Goal: Task Accomplishment & Management: Use online tool/utility

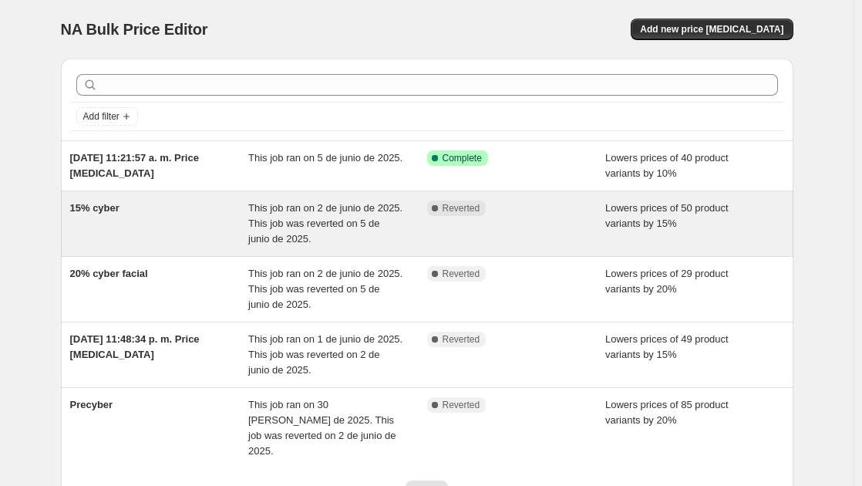
click at [282, 219] on span "This job ran on 2 de junio de 2025. This job was reverted on 5 de junio de 2025." at bounding box center [325, 223] width 154 height 42
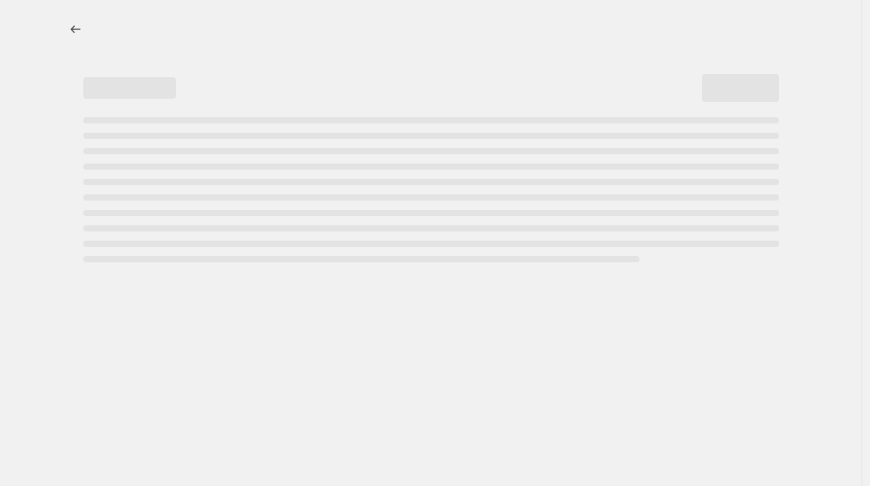
select select "percentage"
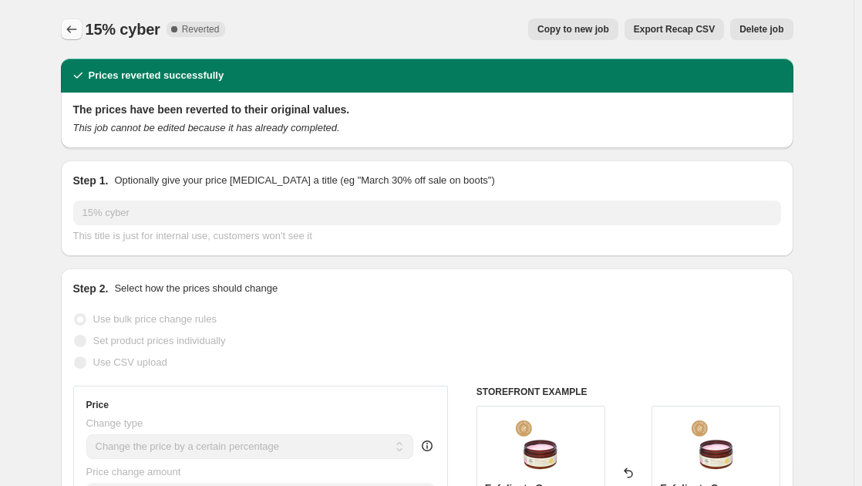
click at [74, 21] on button "Price change jobs" at bounding box center [72, 30] width 22 height 22
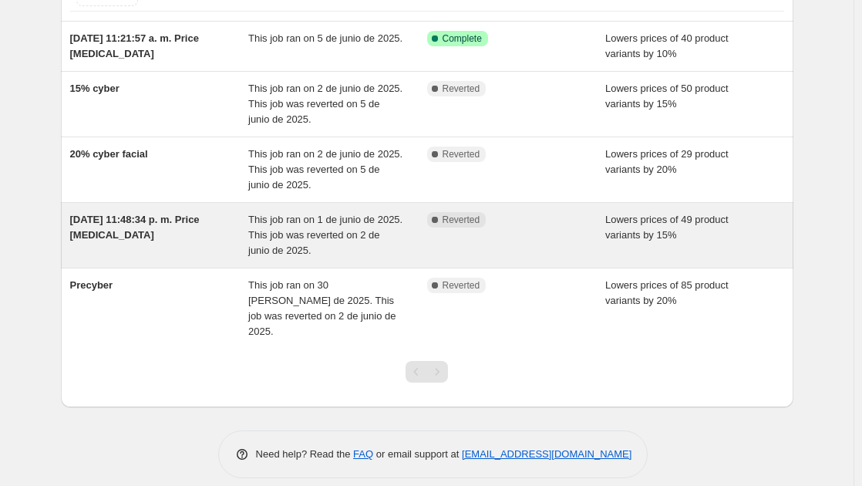
scroll to position [42, 0]
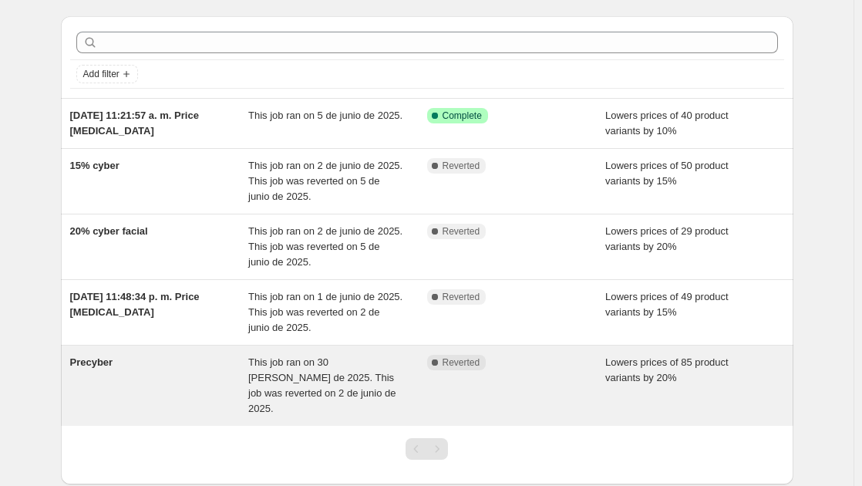
click at [292, 379] on span "This job ran on 30 de mayo de 2025. This job was reverted on 2 de junio de 2025." at bounding box center [322, 385] width 148 height 58
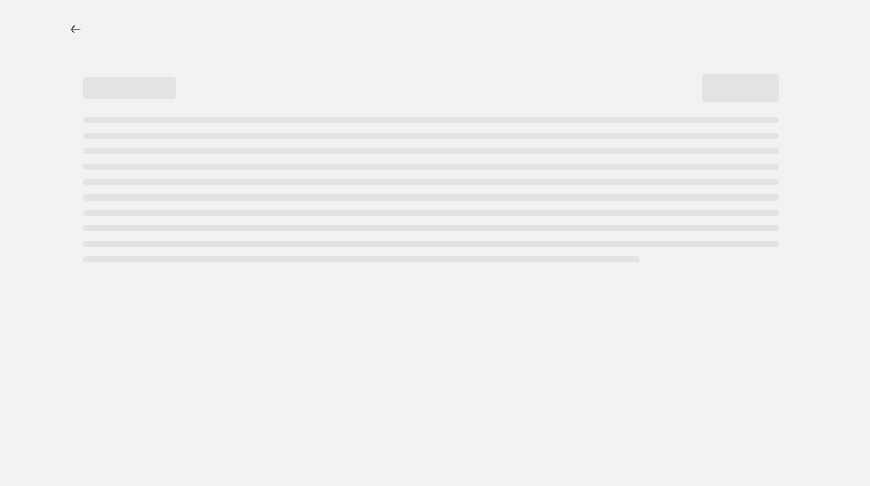
select select "percentage"
select select "product_status"
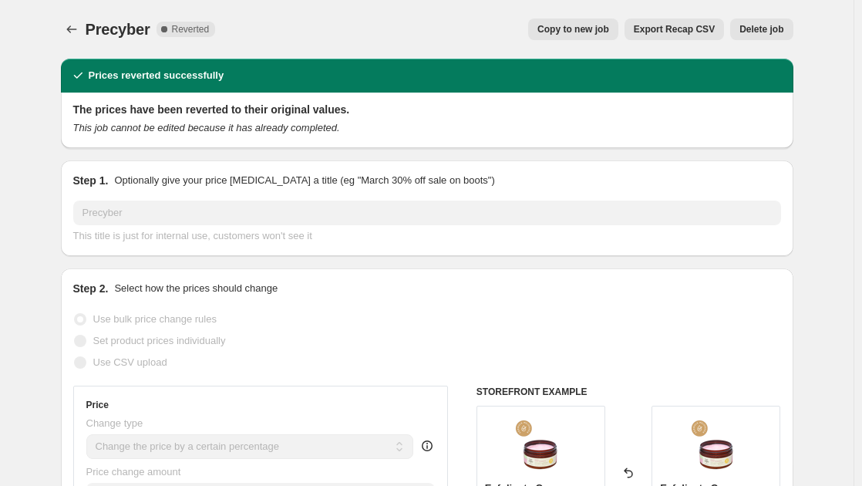
click at [585, 31] on span "Copy to new job" at bounding box center [573, 29] width 72 height 12
select select "percentage"
select select "product_status"
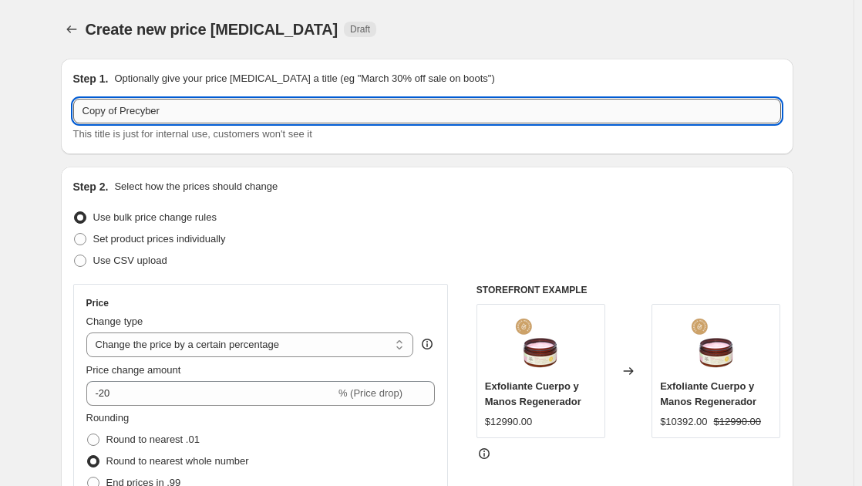
click at [167, 113] on input "Copy of Precyber" at bounding box center [427, 111] width 708 height 25
drag, startPoint x: 190, startPoint y: 111, endPoint x: -15, endPoint y: 102, distance: 204.5
click at [0, 102] on html "Home Settings Plans Skip to content Create new price change job. This page is r…" at bounding box center [431, 243] width 862 height 486
type input "25% cyber oct25"
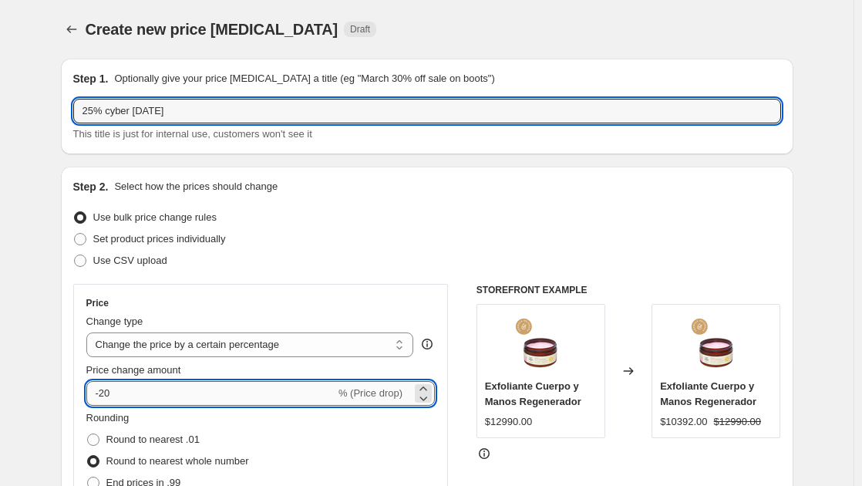
click at [133, 392] on input "-20" at bounding box center [210, 393] width 249 height 25
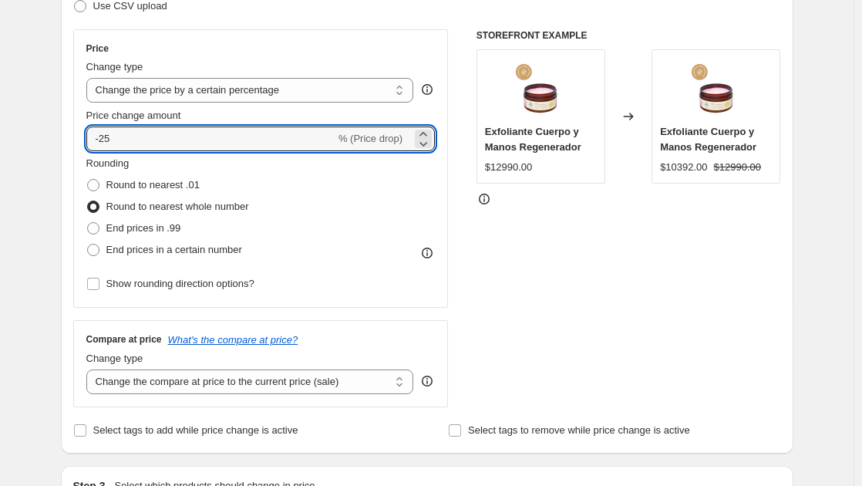
scroll to position [308, 0]
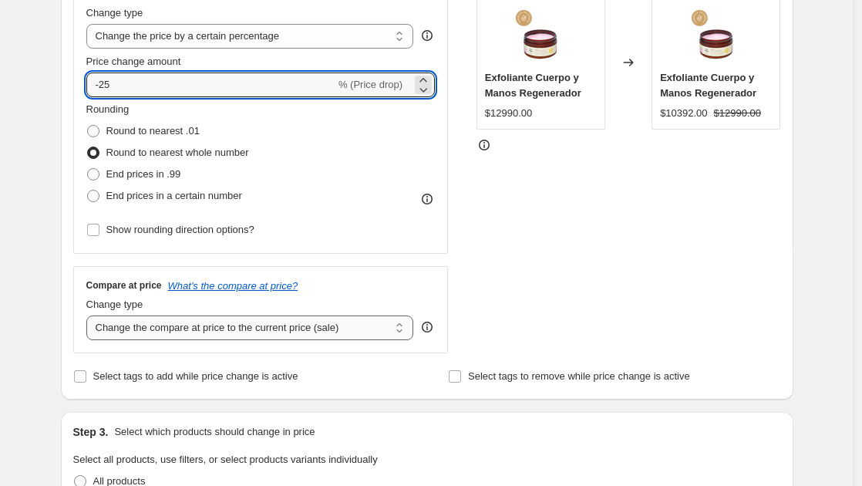
type input "-25"
click at [325, 328] on select "Change the compare at price to the current price (sale) Change the compare at p…" at bounding box center [250, 327] width 328 height 25
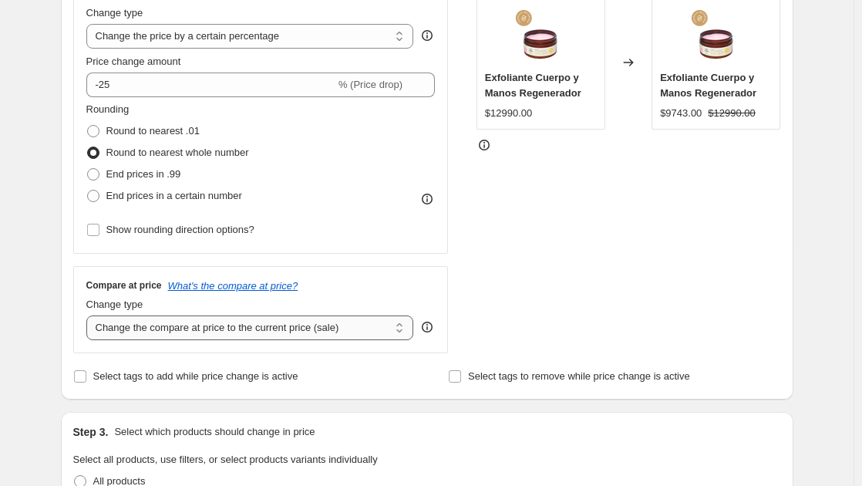
click at [325, 328] on select "Change the compare at price to the current price (sale) Change the compare at p…" at bounding box center [250, 327] width 328 height 25
click at [87, 374] on span at bounding box center [80, 376] width 14 height 14
click at [86, 374] on input "Select tags to add while price change is active" at bounding box center [80, 376] width 12 height 12
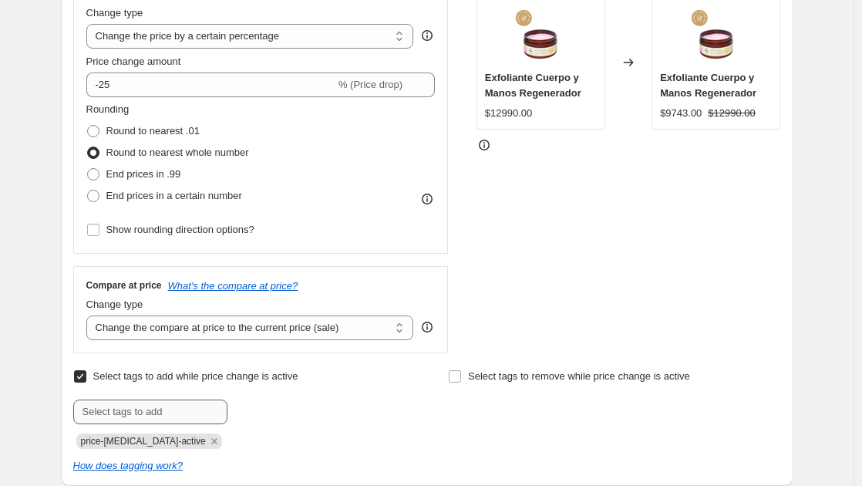
scroll to position [385, 0]
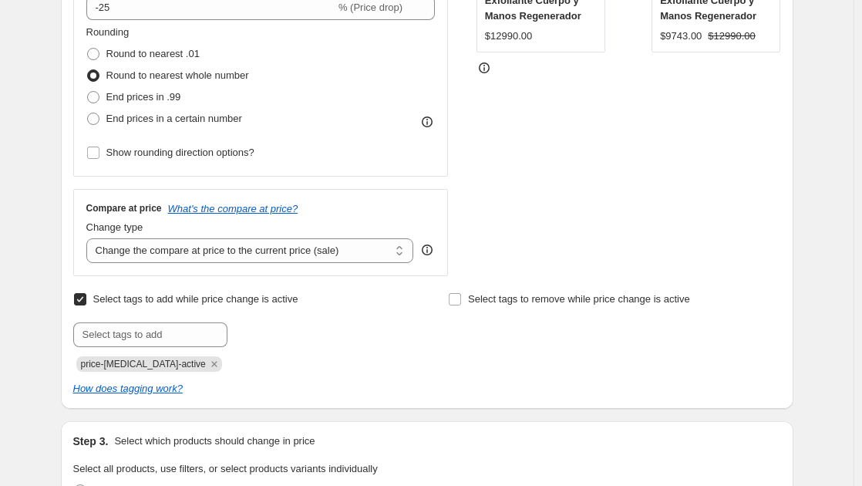
click at [84, 301] on input "Select tags to add while price change is active" at bounding box center [80, 299] width 12 height 12
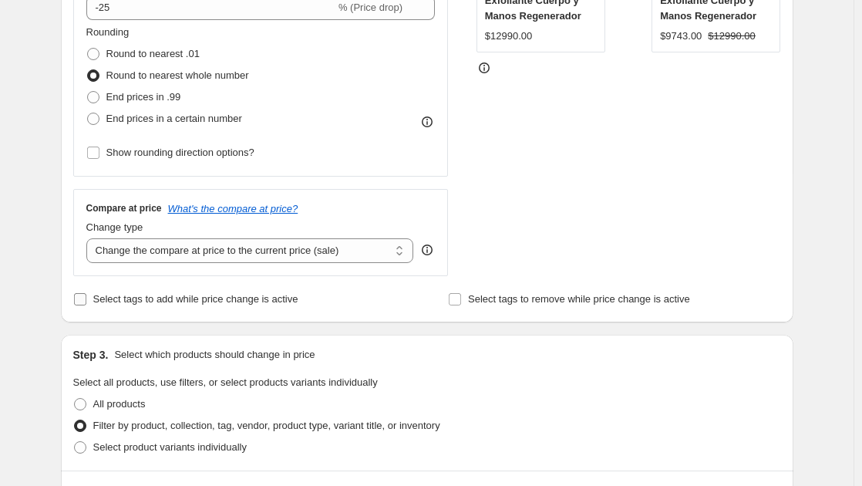
click at [84, 301] on input "Select tags to add while price change is active" at bounding box center [80, 299] width 12 height 12
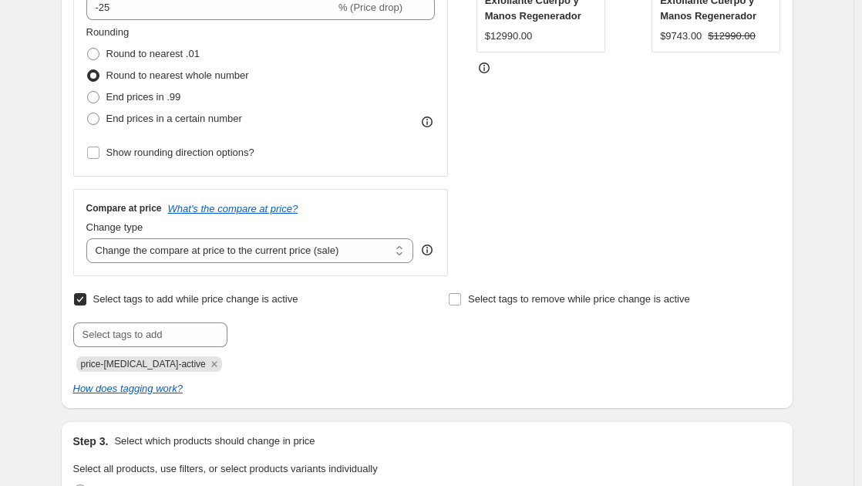
click at [84, 301] on input "Select tags to add while price change is active" at bounding box center [80, 299] width 12 height 12
checkbox input "false"
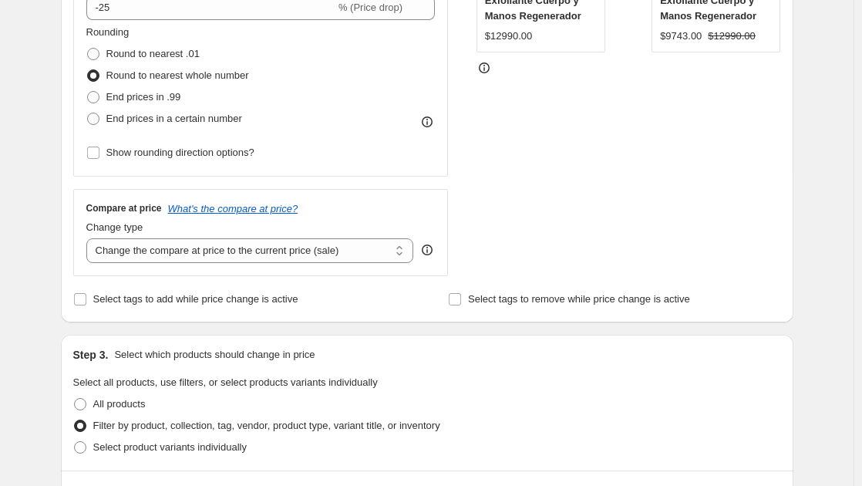
click at [432, 253] on icon at bounding box center [427, 249] width 11 height 11
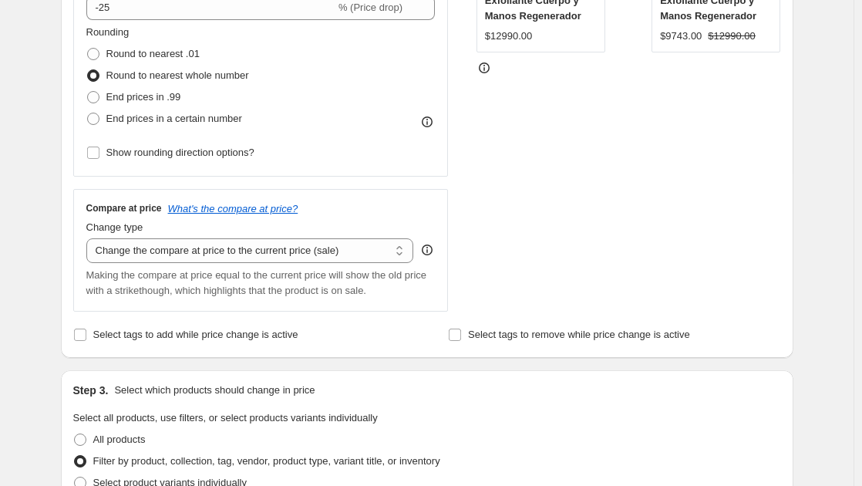
click at [432, 253] on icon at bounding box center [427, 249] width 11 height 11
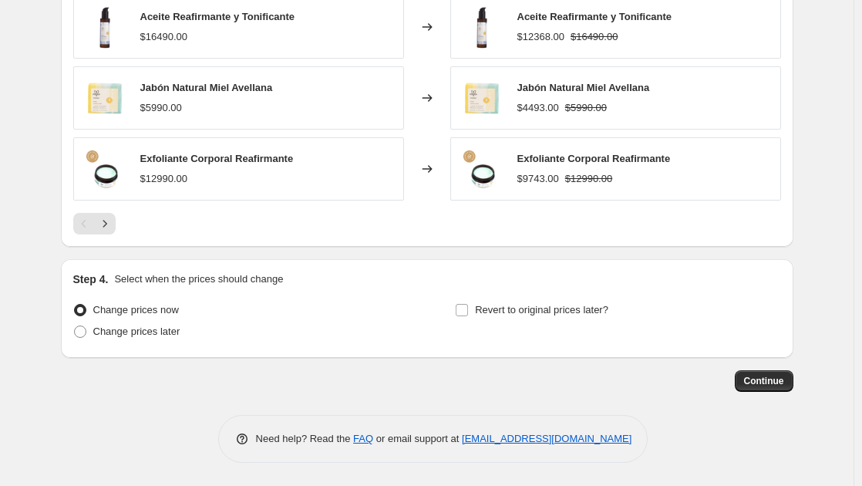
scroll to position [844, 0]
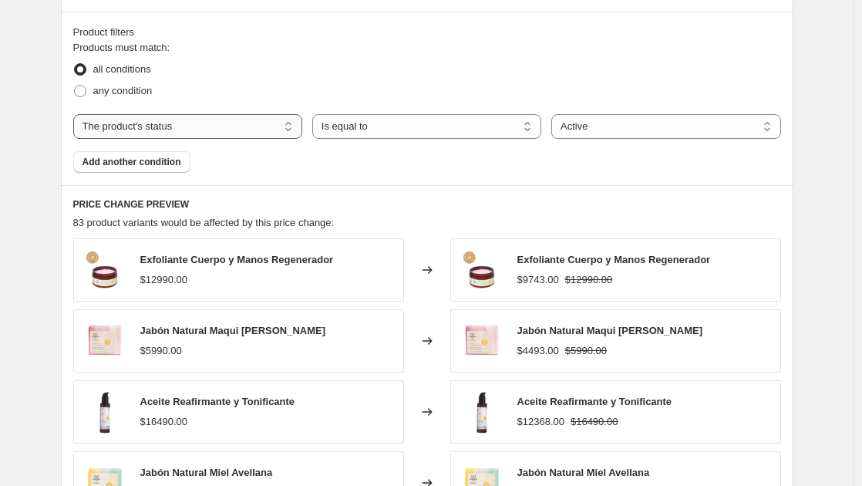
click at [261, 125] on select "The product The product's collection The product's tag The product's vendor The…" at bounding box center [187, 126] width 229 height 25
select select "product"
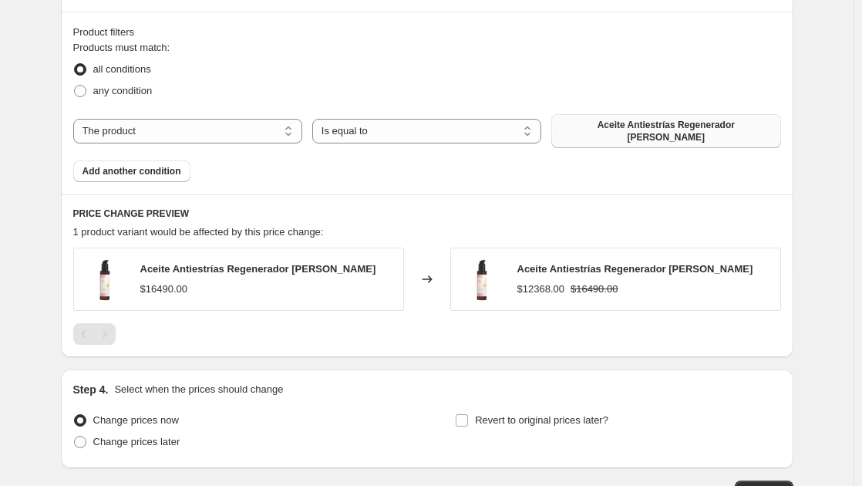
click at [611, 125] on span "Aceite Antiestrías Regenerador [PERSON_NAME]" at bounding box center [665, 131] width 210 height 25
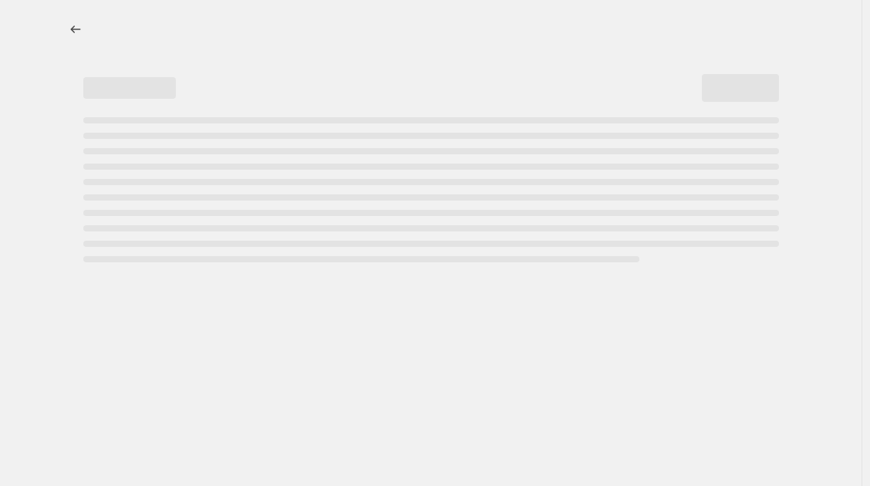
select select "percentage"
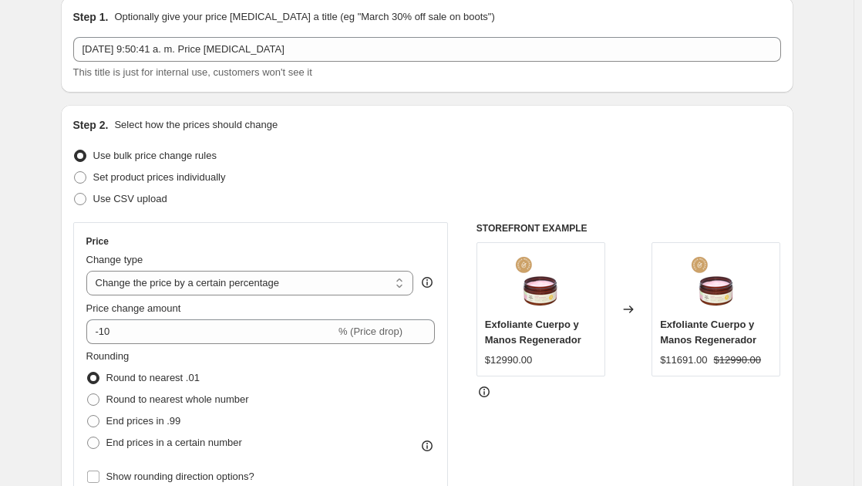
scroll to position [54, 0]
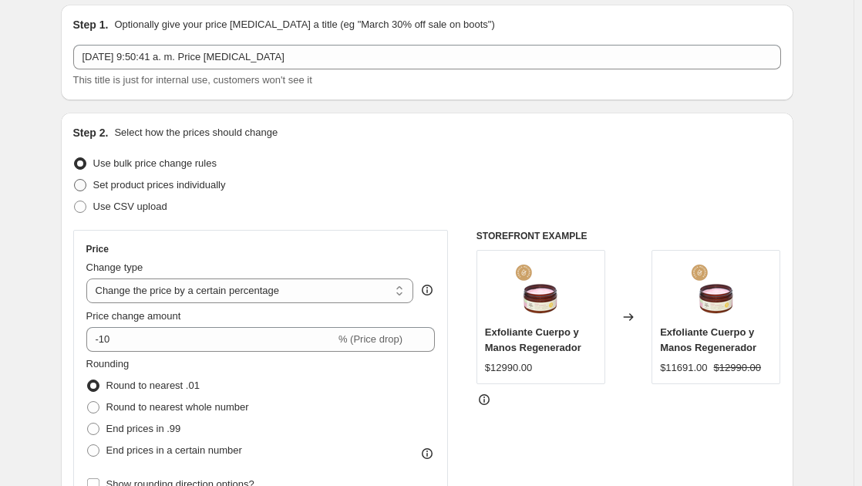
click at [84, 182] on span at bounding box center [80, 185] width 12 height 12
click at [75, 180] on input "Set product prices individually" at bounding box center [74, 179] width 1 height 1
radio input "true"
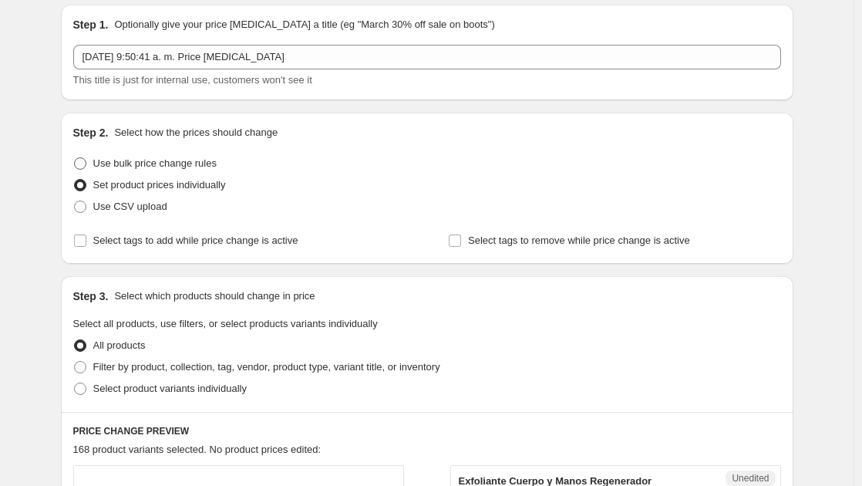
click at [82, 165] on span at bounding box center [80, 163] width 12 height 12
click at [75, 158] on input "Use bulk price change rules" at bounding box center [74, 157] width 1 height 1
radio input "true"
select select "percentage"
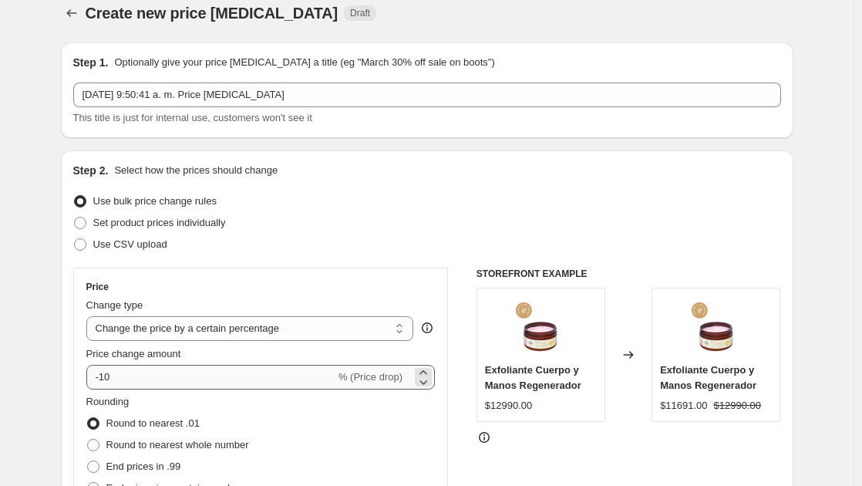
scroll to position [0, 0]
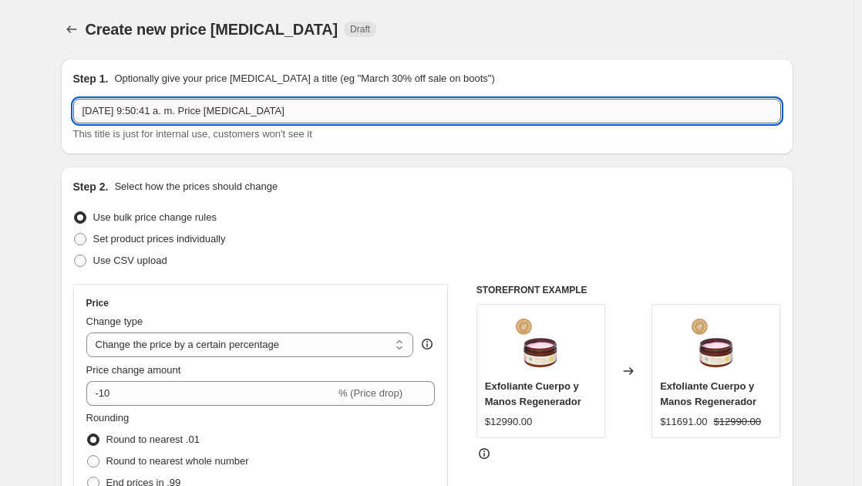
click at [173, 113] on input "30 sept 2025, 9:50:41 a. m. Price change job" at bounding box center [427, 111] width 708 height 25
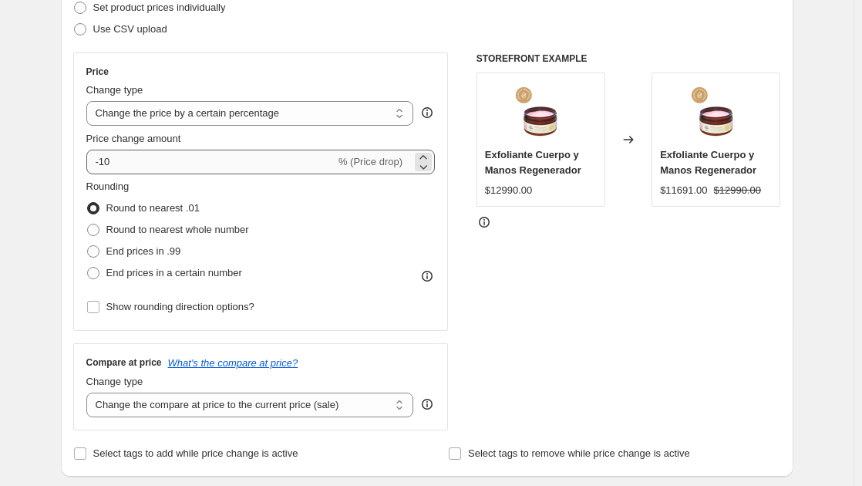
type input "-25% off cyber"
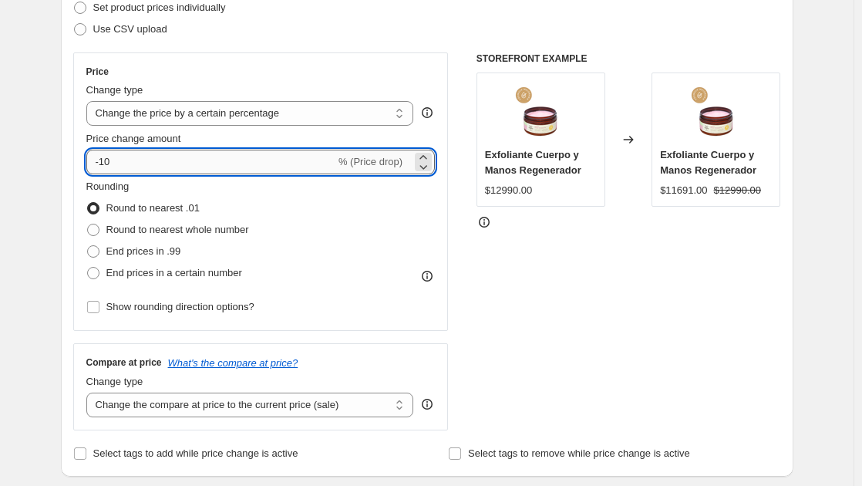
click at [132, 169] on input "-10" at bounding box center [210, 162] width 249 height 25
type input "-1"
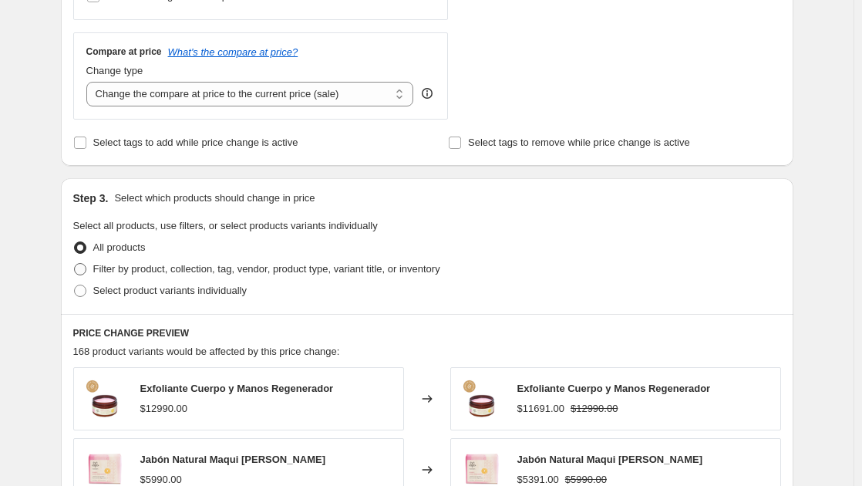
scroll to position [540, 0]
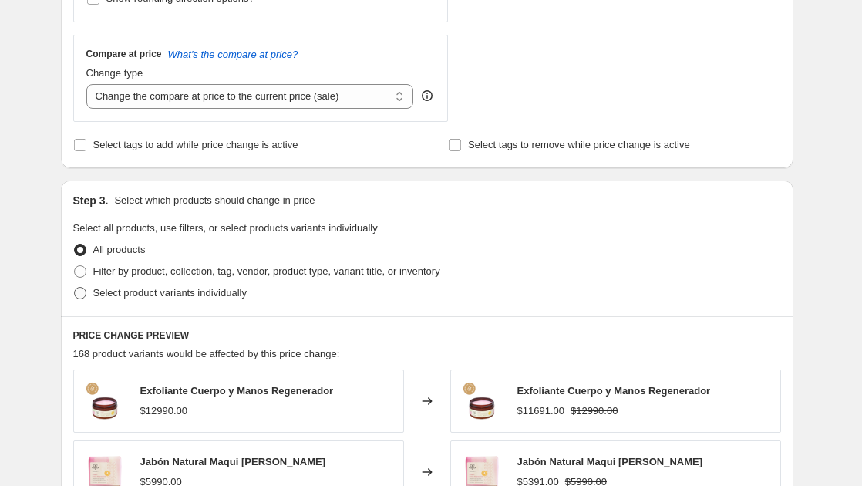
type input "-25"
click at [79, 296] on span at bounding box center [80, 293] width 12 height 12
click at [75, 288] on input "Select product variants individually" at bounding box center [74, 287] width 1 height 1
radio input "true"
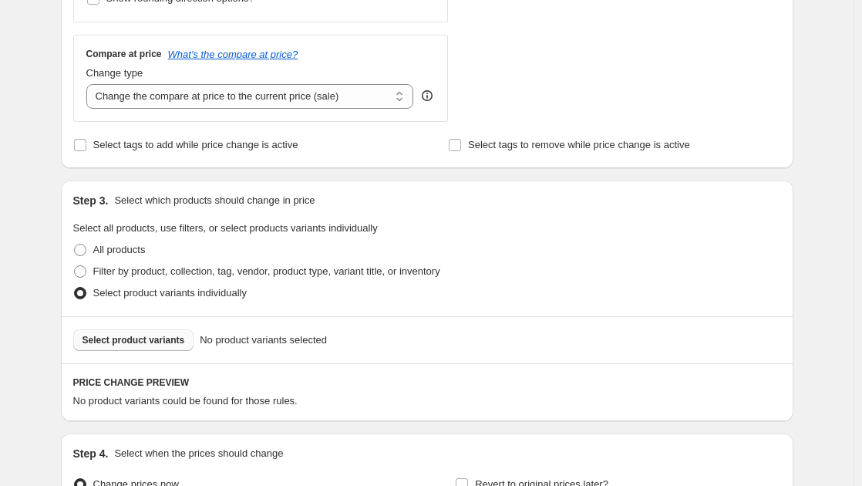
click at [116, 345] on span "Select product variants" at bounding box center [133, 340] width 103 height 12
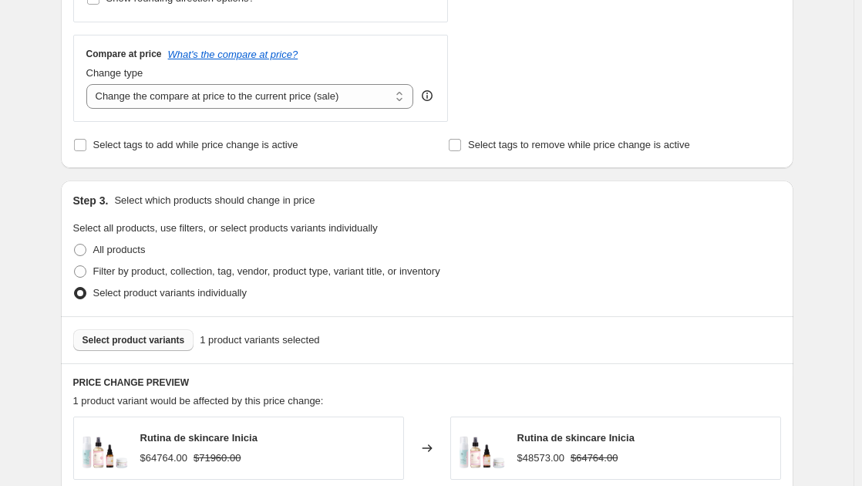
click at [159, 343] on span "Select product variants" at bounding box center [133, 340] width 103 height 12
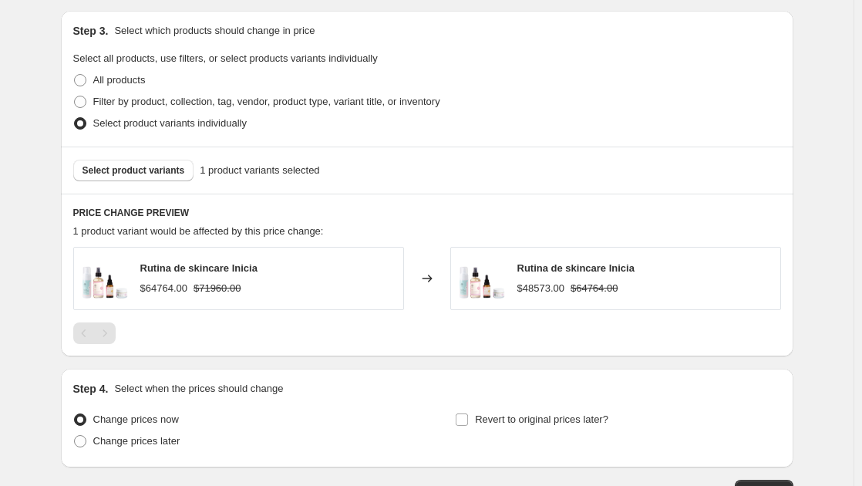
scroll to position [694, 0]
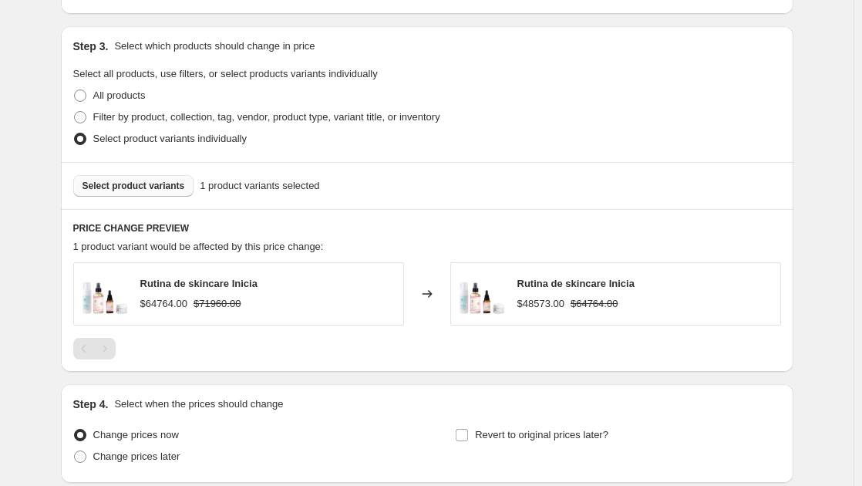
click at [150, 190] on span "Select product variants" at bounding box center [133, 186] width 103 height 12
click at [163, 183] on span "Select product variants" at bounding box center [133, 186] width 103 height 12
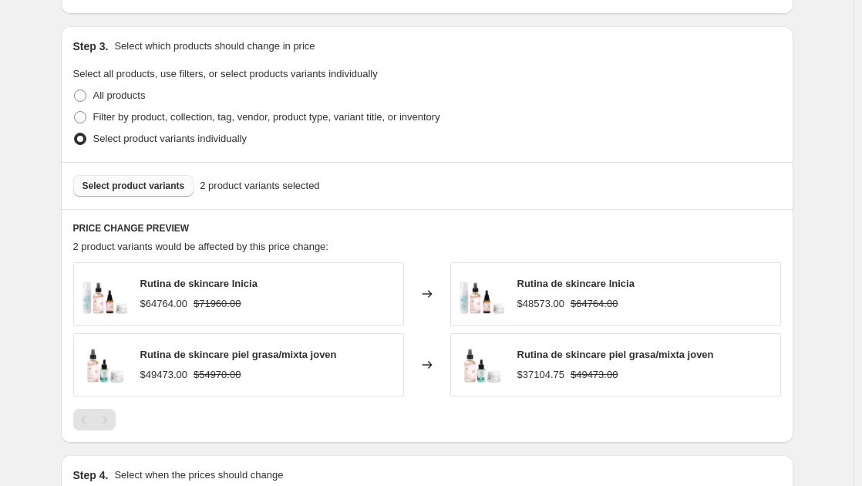
click at [154, 190] on span "Select product variants" at bounding box center [133, 186] width 103 height 12
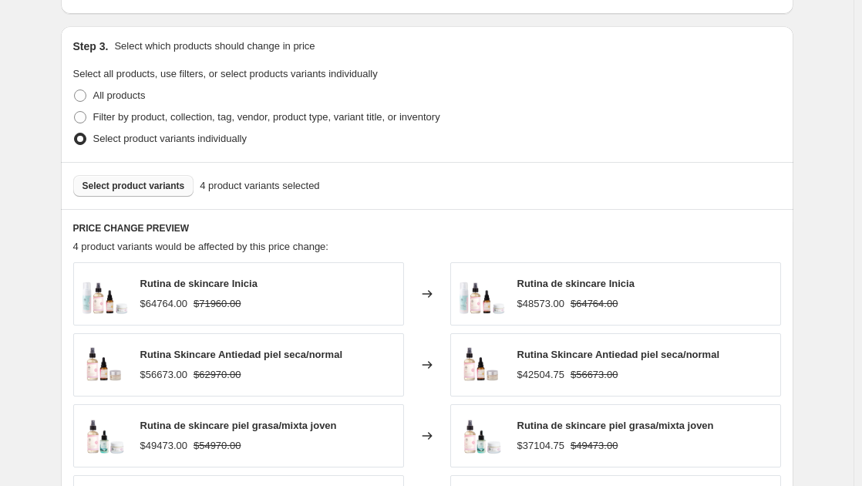
click at [146, 191] on span "Select product variants" at bounding box center [133, 186] width 103 height 12
click at [170, 186] on span "Select product variants" at bounding box center [133, 186] width 103 height 12
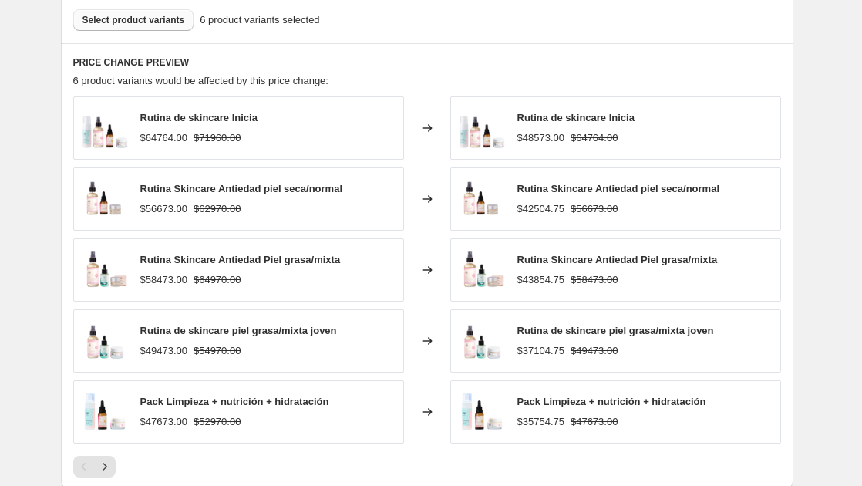
scroll to position [925, 0]
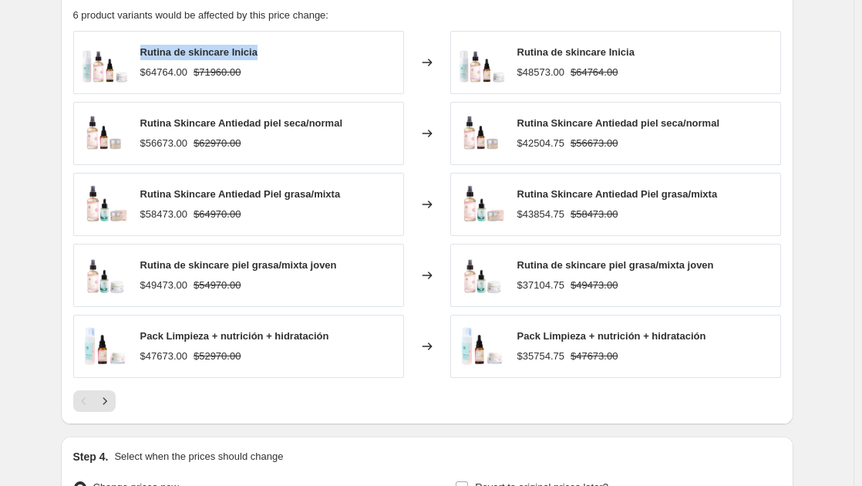
drag, startPoint x: 261, startPoint y: 54, endPoint x: 144, endPoint y: 52, distance: 116.4
click at [144, 52] on div "Rutina de skincare Inicia $64764.00 $71960.00" at bounding box center [238, 62] width 331 height 63
copy span "Rutina de skincare Inicia"
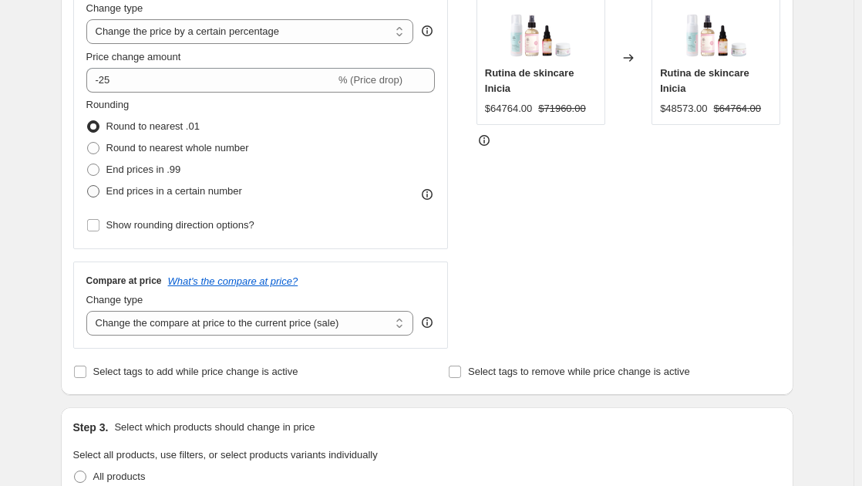
scroll to position [308, 0]
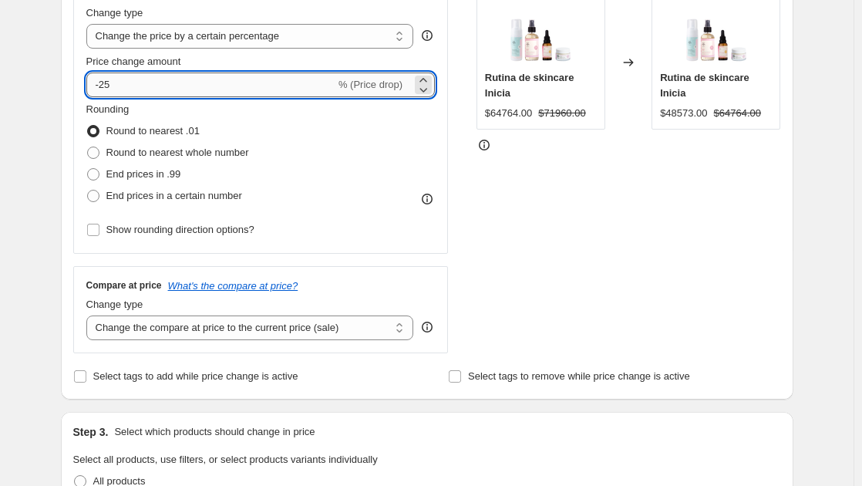
click at [109, 86] on input "-25" at bounding box center [210, 84] width 249 height 25
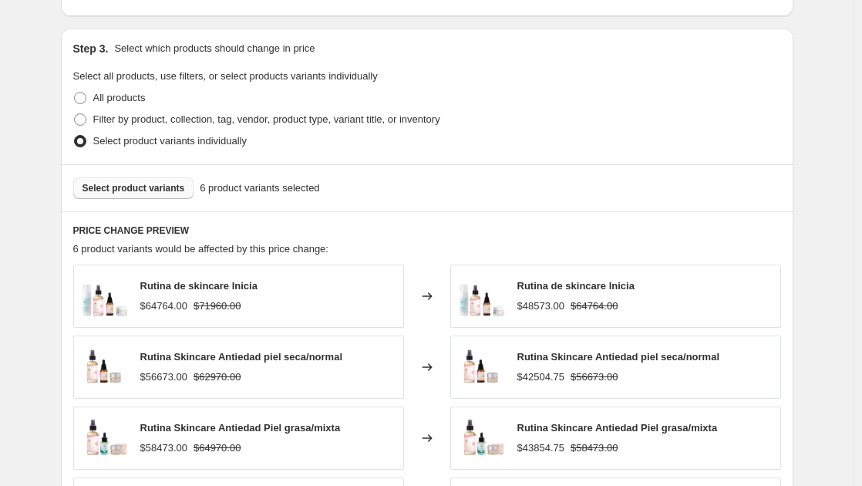
scroll to position [694, 0]
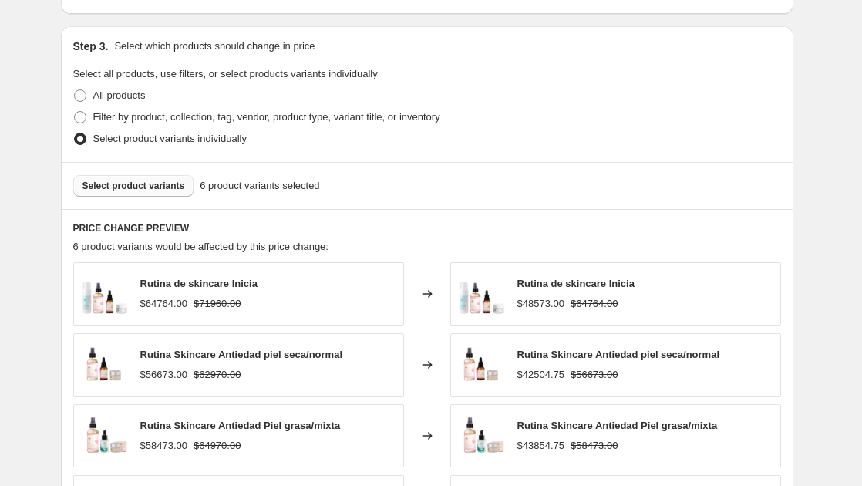
click at [735, 190] on div "Select product variants 6 product variants selected" at bounding box center [427, 186] width 708 height 22
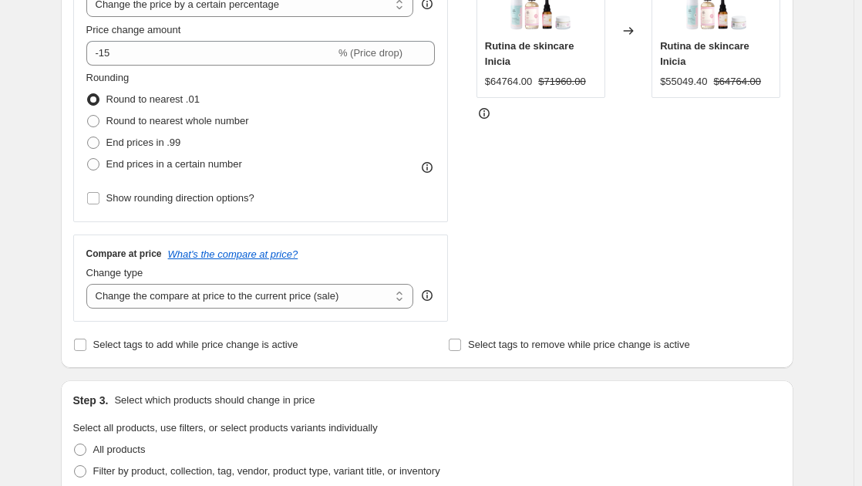
scroll to position [308, 0]
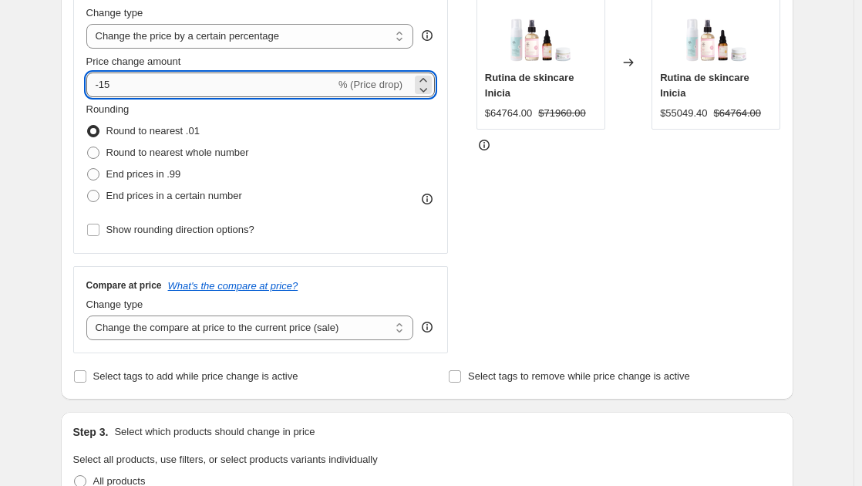
click at [130, 87] on input "-15" at bounding box center [210, 84] width 249 height 25
type input "-16.67"
click at [506, 199] on div "STOREFRONT EXAMPLE Rutina de skincare Inicia $64764.00 $71960.00 Changed to Rut…" at bounding box center [628, 164] width 305 height 378
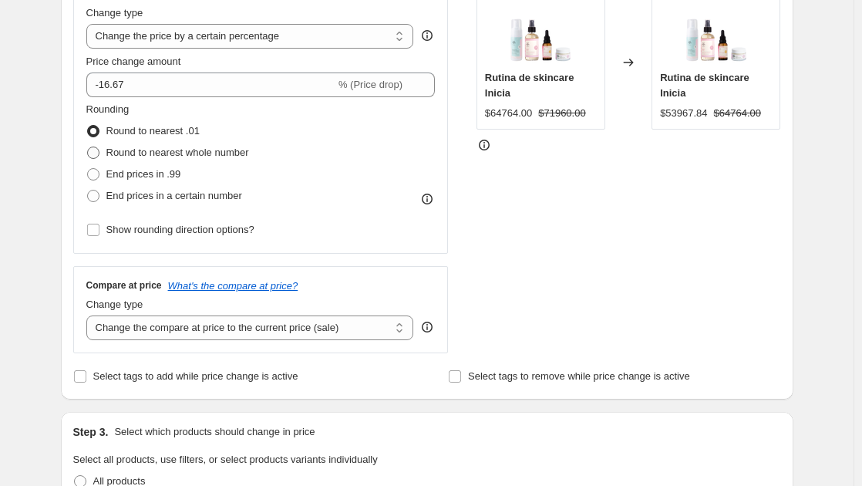
click at [99, 152] on span at bounding box center [93, 152] width 12 height 12
click at [88, 147] on input "Round to nearest whole number" at bounding box center [87, 146] width 1 height 1
radio input "true"
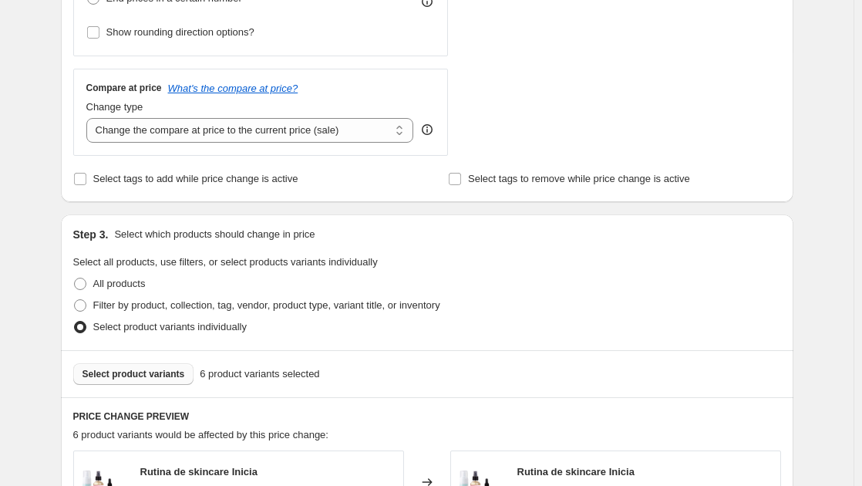
scroll to position [385, 0]
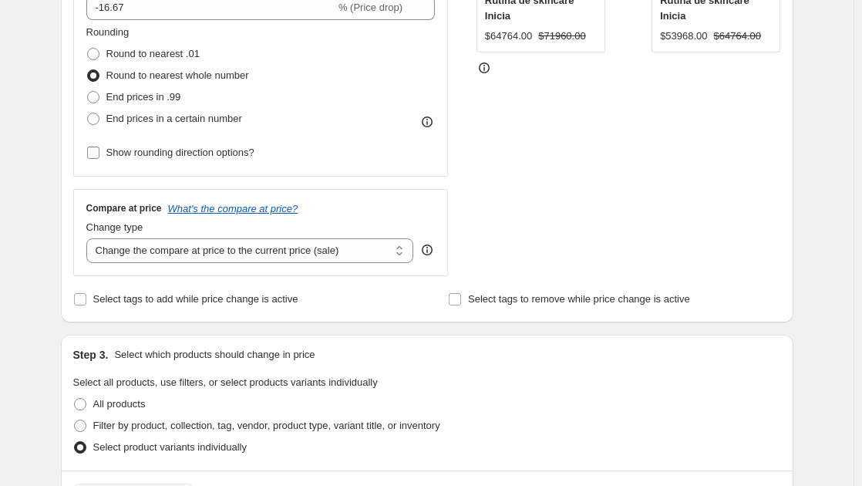
click at [95, 152] on input "Show rounding direction options?" at bounding box center [93, 152] width 12 height 12
checkbox input "true"
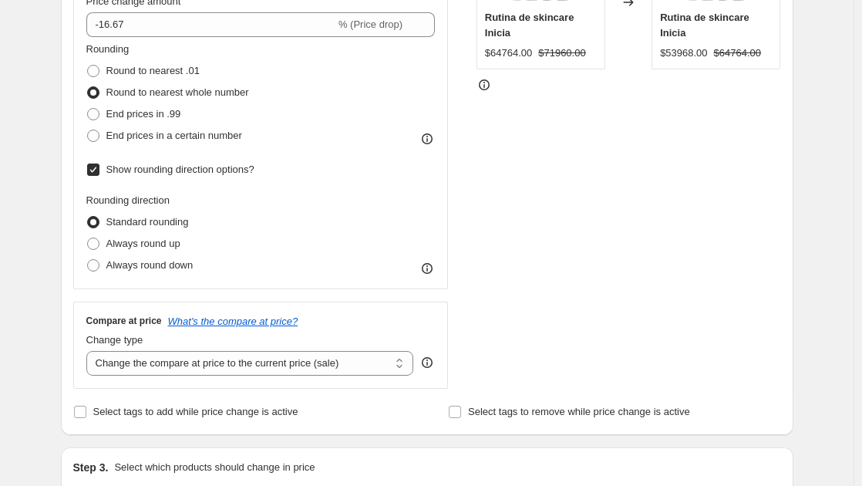
scroll to position [308, 0]
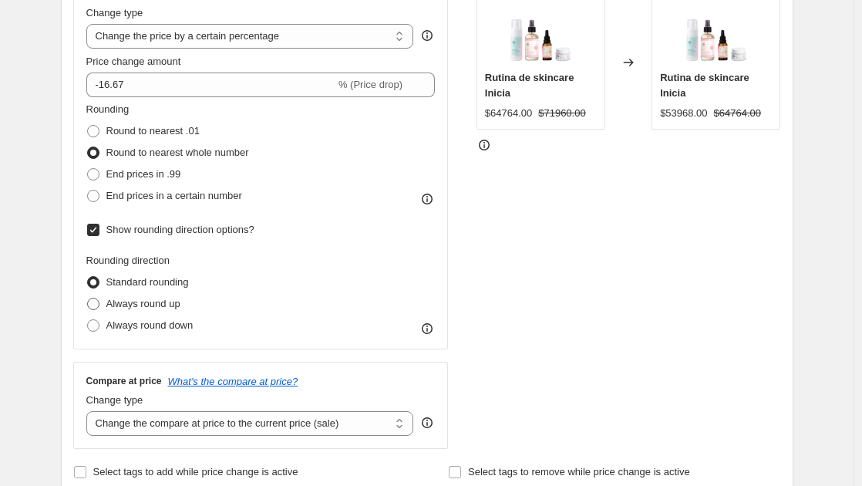
click at [96, 301] on span at bounding box center [93, 304] width 12 height 12
click at [88, 298] on input "Always round up" at bounding box center [87, 298] width 1 height 1
radio input "true"
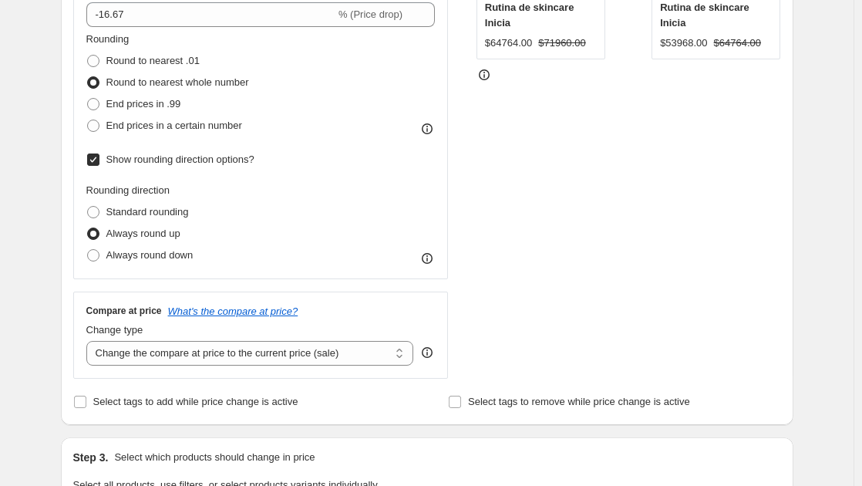
scroll to position [231, 0]
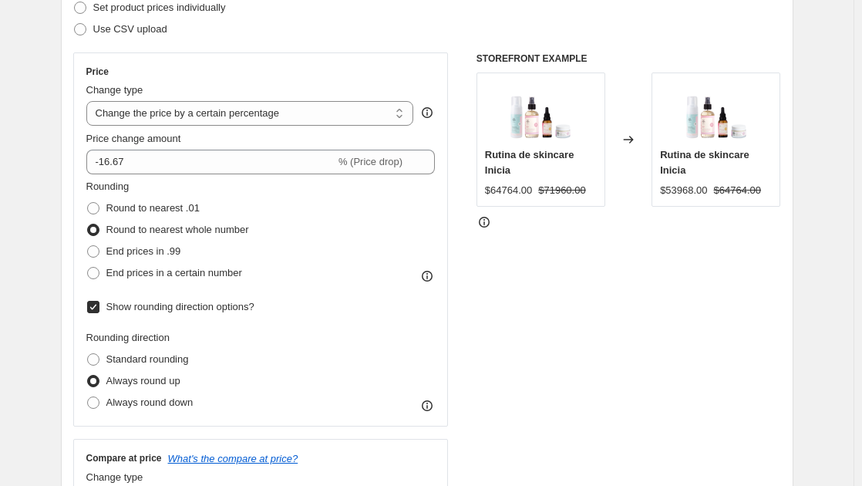
click at [90, 301] on span at bounding box center [93, 307] width 14 height 14
click at [99, 309] on input "Show rounding direction options?" at bounding box center [93, 307] width 12 height 12
checkbox input "false"
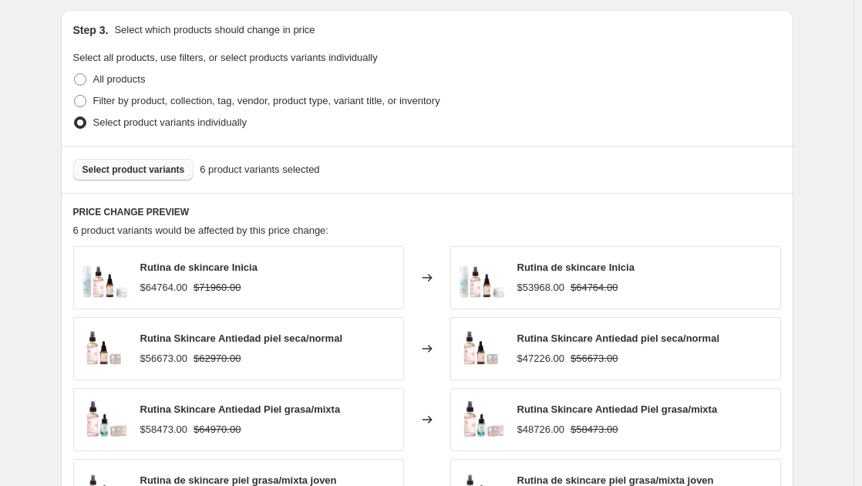
scroll to position [848, 0]
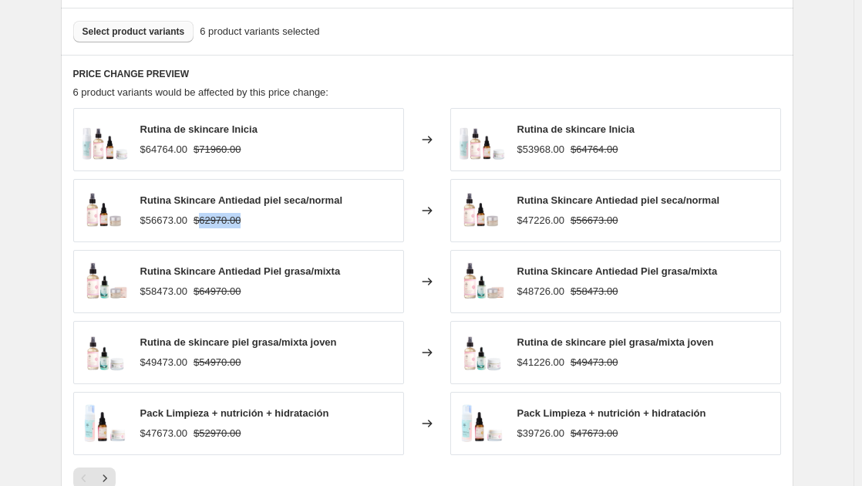
drag, startPoint x: 200, startPoint y: 220, endPoint x: 246, endPoint y: 222, distance: 46.3
click at [246, 222] on div "$56673.00 $62970.00" at bounding box center [241, 220] width 203 height 15
copy strike "62970.00"
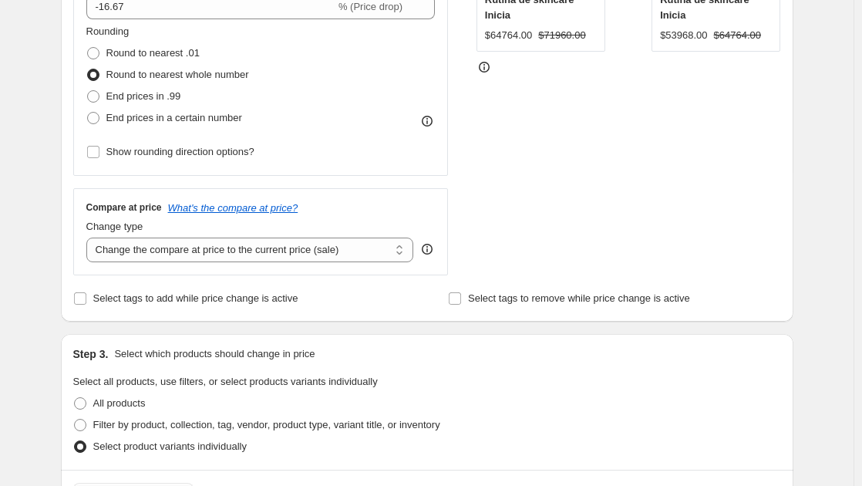
scroll to position [308, 0]
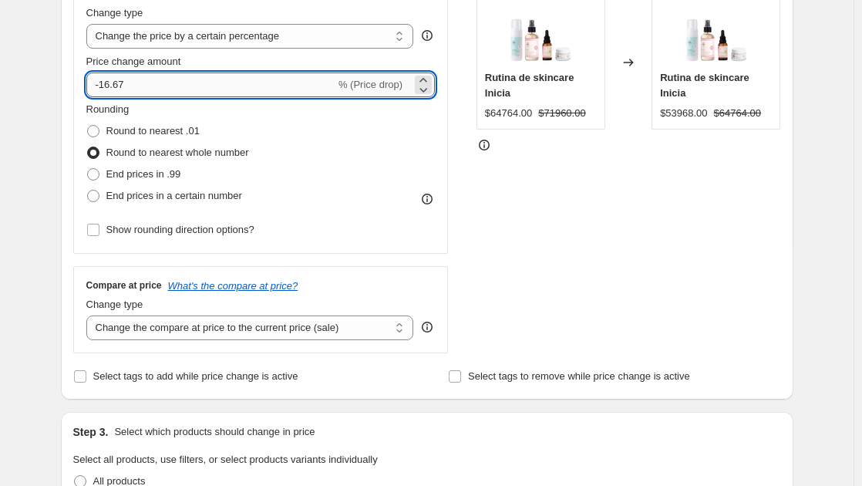
click at [156, 96] on input "-16.67" at bounding box center [210, 84] width 249 height 25
click at [156, 93] on input "-16.67" at bounding box center [210, 84] width 249 height 25
paste input "16.666666"
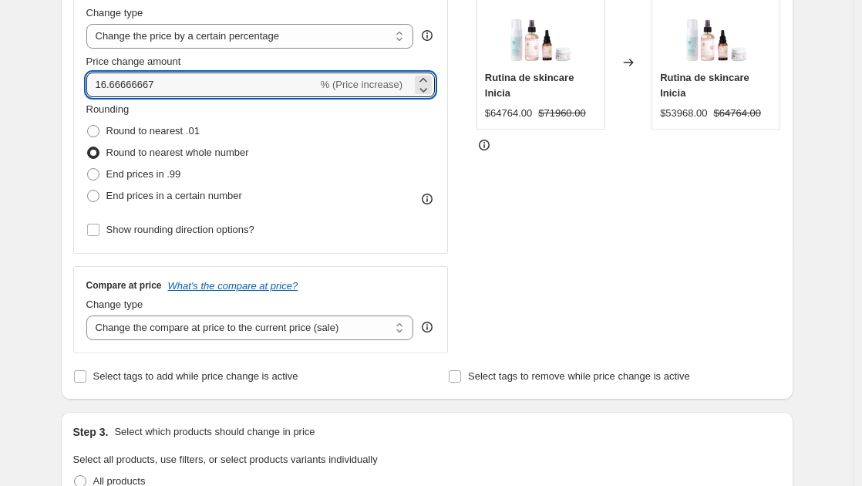
click at [370, 153] on div "Rounding Round to nearest .01 Round to nearest whole number End prices in .99 E…" at bounding box center [260, 154] width 349 height 105
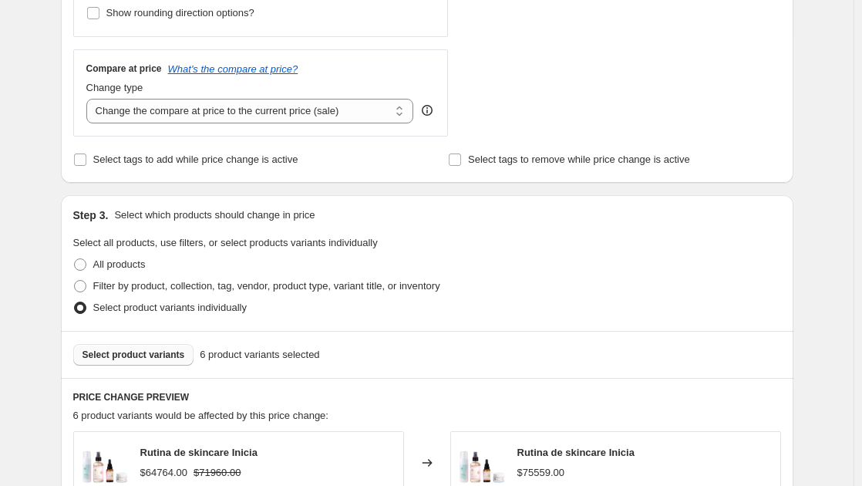
scroll to position [694, 0]
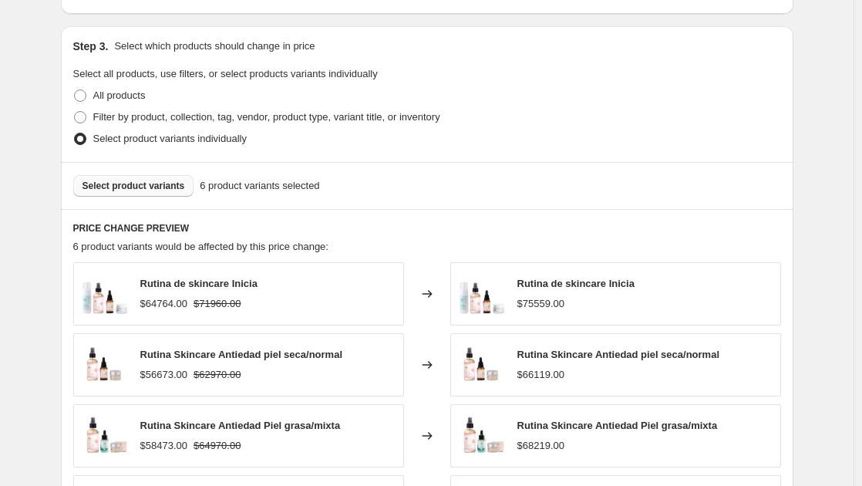
click at [661, 328] on div "Rutina de skincare Inicia $64764.00 $71960.00 Changed to Rutina de skincare Ini…" at bounding box center [427, 435] width 708 height 347
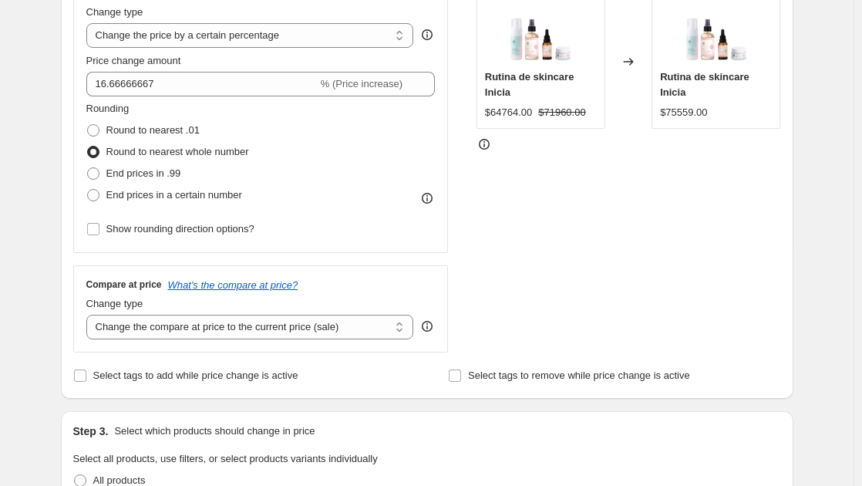
scroll to position [308, 0]
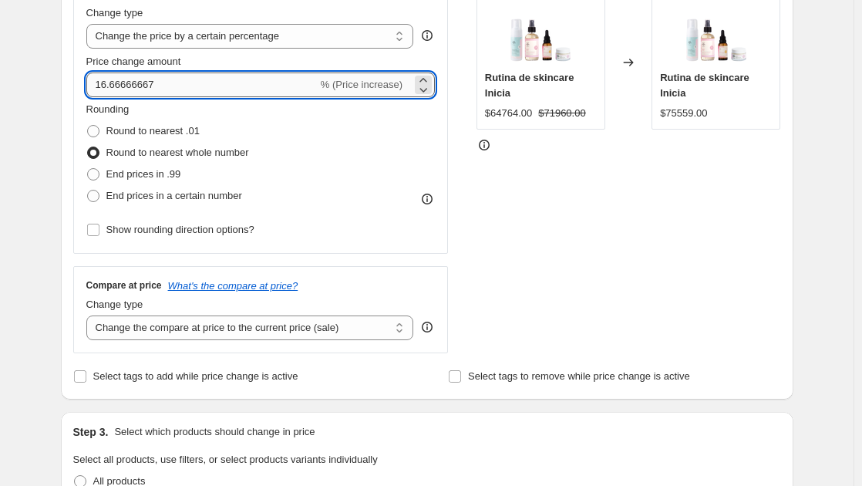
click at [168, 81] on input "16.66666667" at bounding box center [201, 84] width 231 height 25
type input "16"
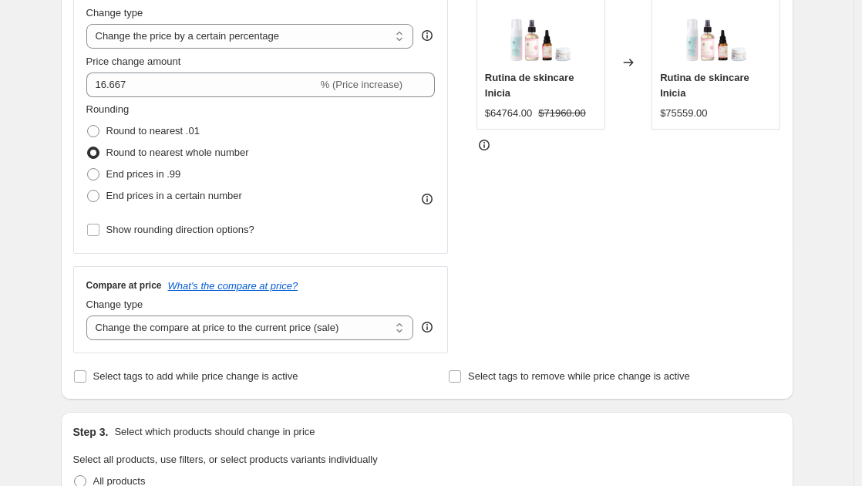
click at [341, 196] on div "Rounding Round to nearest .01 Round to nearest whole number End prices in .99 E…" at bounding box center [260, 154] width 349 height 105
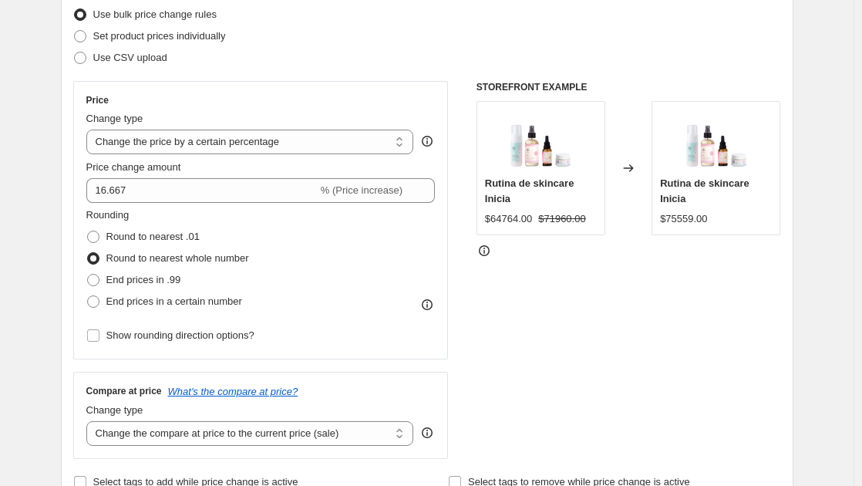
scroll to position [154, 0]
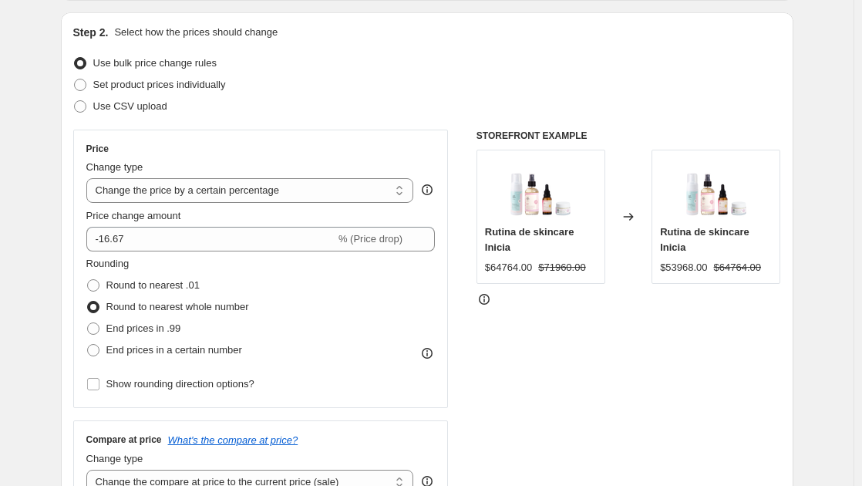
click at [331, 301] on div "Rounding Round to nearest .01 Round to nearest whole number End prices in .99 E…" at bounding box center [260, 308] width 349 height 105
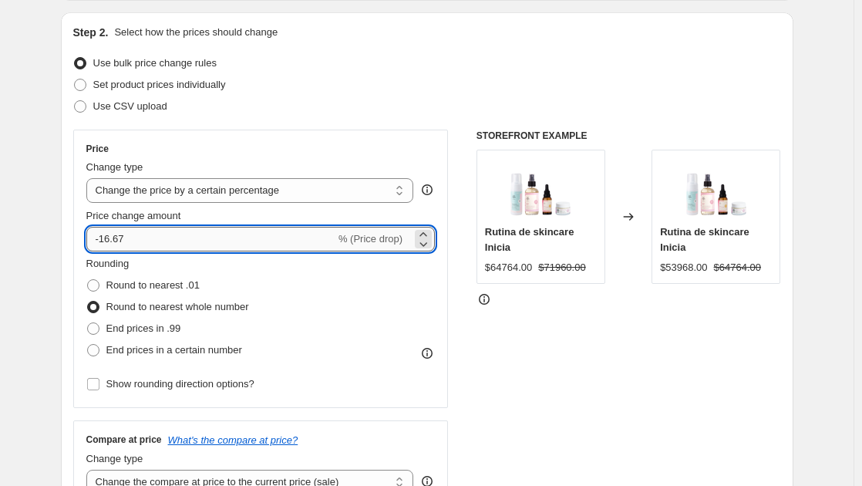
click at [101, 237] on input "-16.67" at bounding box center [210, 239] width 249 height 25
click at [131, 239] on input "-16.67" at bounding box center [210, 239] width 249 height 25
drag, startPoint x: 131, startPoint y: 246, endPoint x: 106, endPoint y: 240, distance: 26.2
click at [106, 240] on input "-16.67" at bounding box center [210, 239] width 249 height 25
paste input "666666"
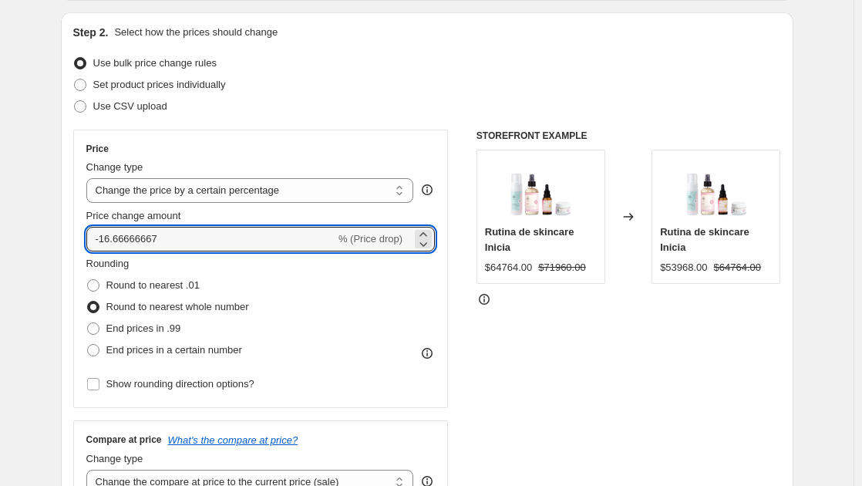
type input "-16.66666667"
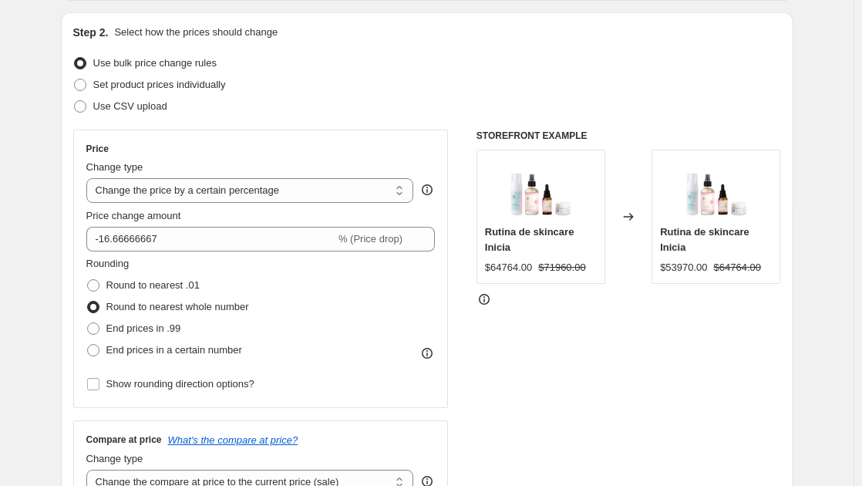
click at [325, 300] on div "Rounding Round to nearest .01 Round to nearest whole number End prices in .99 E…" at bounding box center [260, 308] width 349 height 105
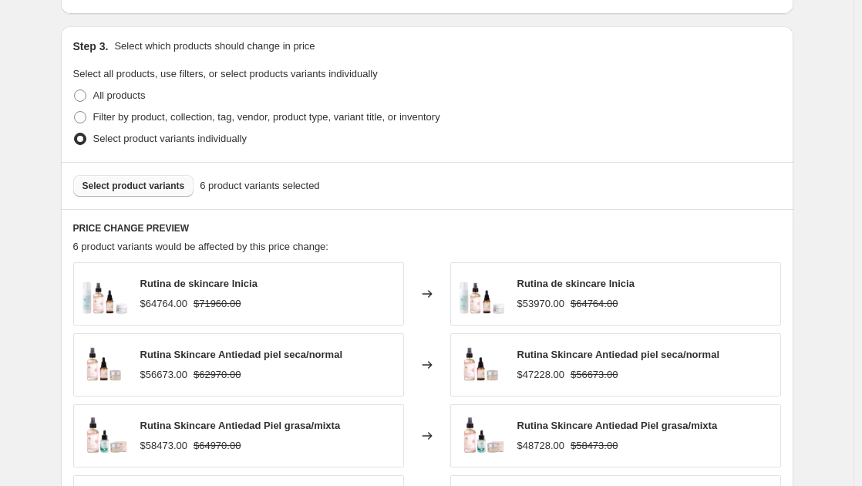
scroll to position [771, 0]
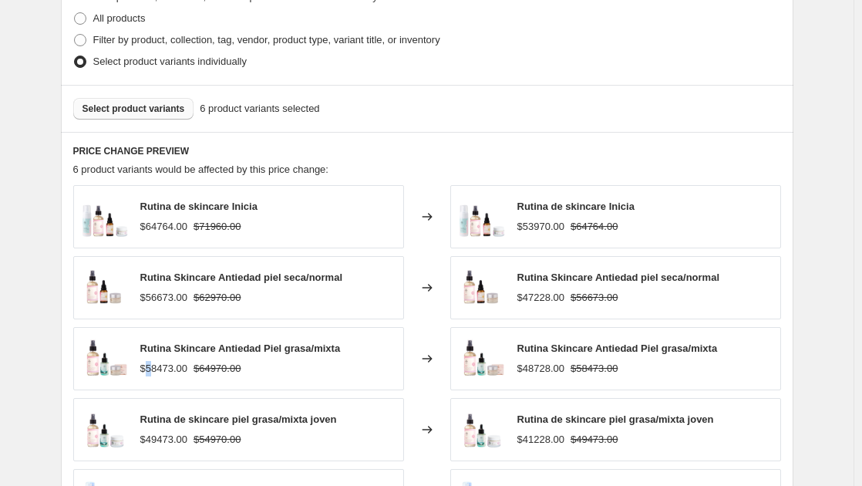
drag, startPoint x: 148, startPoint y: 370, endPoint x: 157, endPoint y: 370, distance: 9.3
click at [157, 370] on div "$58473.00" at bounding box center [163, 368] width 47 height 15
drag, startPoint x: 200, startPoint y: 368, endPoint x: 253, endPoint y: 371, distance: 53.2
click at [253, 368] on div "$58473.00 $64970.00" at bounding box center [240, 368] width 200 height 15
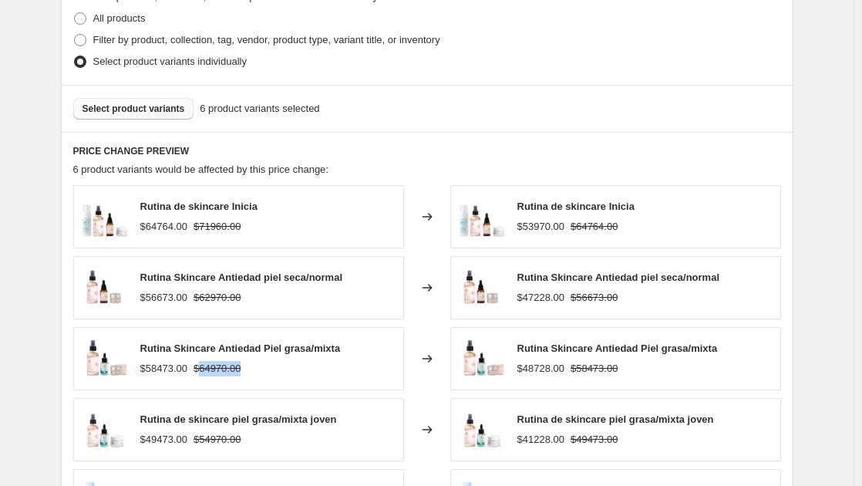
copy strike "64970.00"
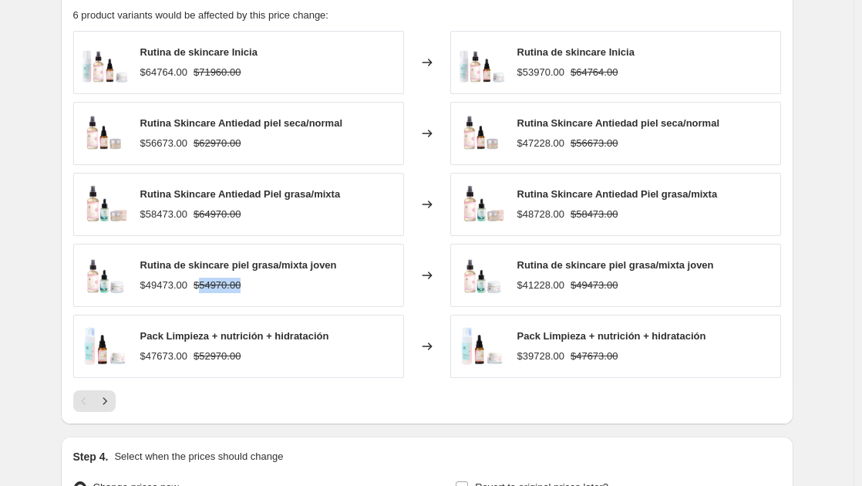
drag, startPoint x: 201, startPoint y: 288, endPoint x: 249, endPoint y: 289, distance: 47.8
click at [246, 286] on div "$49473.00 $54970.00" at bounding box center [238, 285] width 197 height 15
copy strike "54970.00"
drag, startPoint x: 201, startPoint y: 360, endPoint x: 250, endPoint y: 361, distance: 48.6
click at [250, 361] on div "$47673.00 $52970.00" at bounding box center [234, 355] width 189 height 15
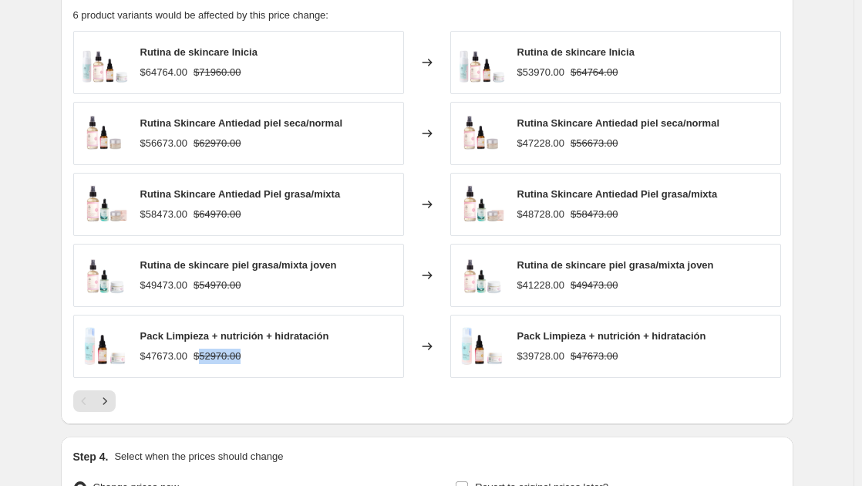
copy strike "52970.00"
click at [113, 403] on icon "Next" at bounding box center [104, 400] width 15 height 15
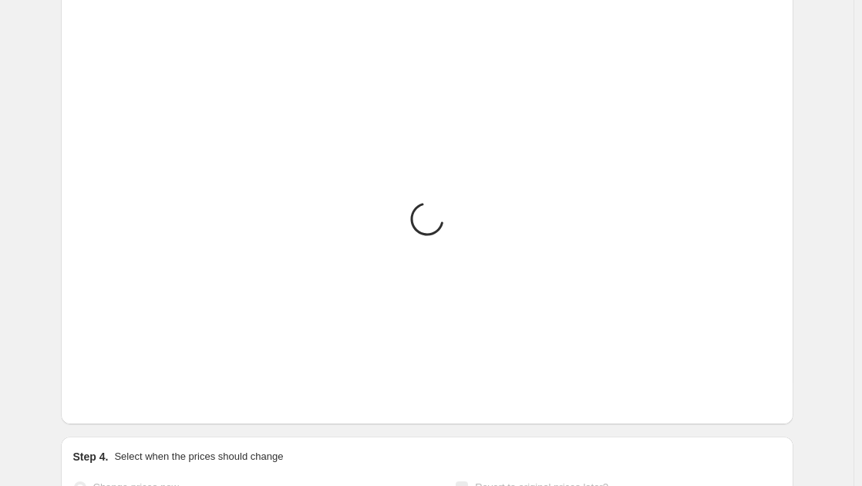
scroll to position [819, 0]
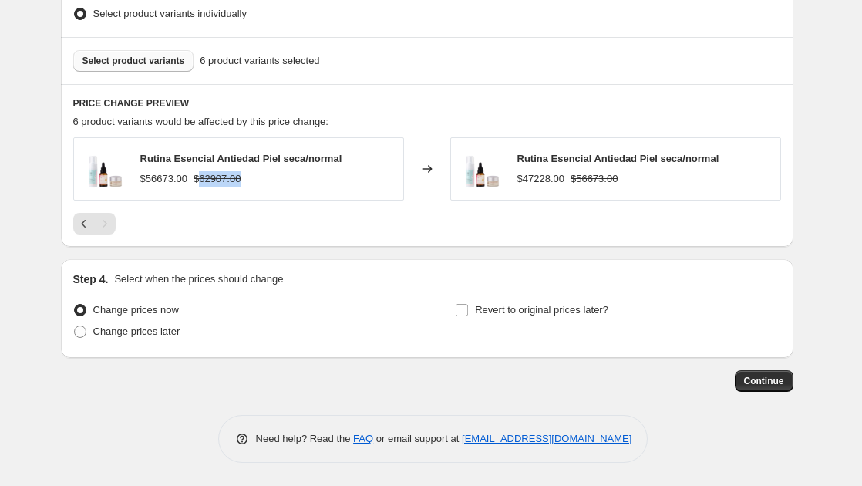
drag, startPoint x: 200, startPoint y: 178, endPoint x: 251, endPoint y: 180, distance: 51.7
click at [251, 180] on div "$56673.00 $62907.00" at bounding box center [241, 178] width 202 height 15
copy strike "62907.00"
click at [85, 331] on span at bounding box center [80, 331] width 12 height 12
click at [75, 326] on input "Change prices later" at bounding box center [74, 325] width 1 height 1
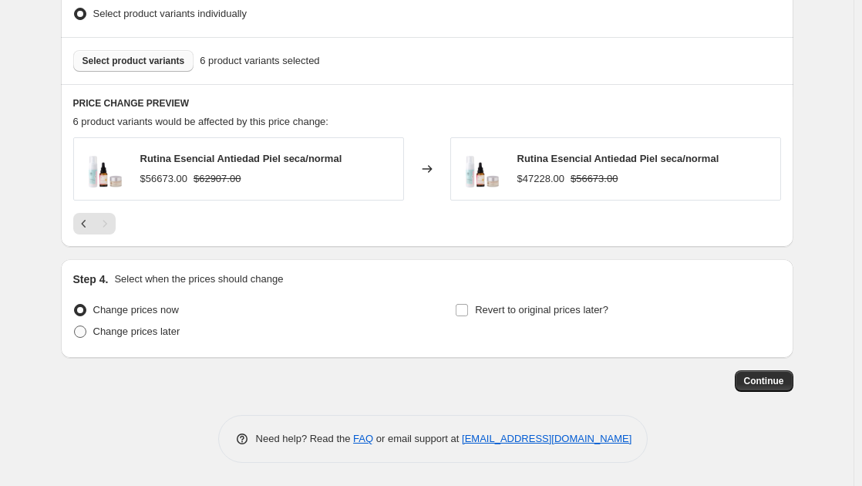
radio input "true"
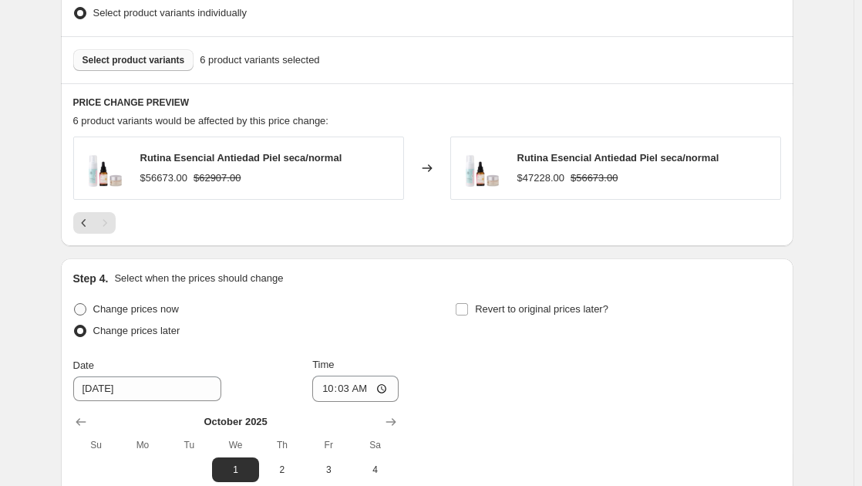
click at [86, 312] on span at bounding box center [80, 309] width 12 height 12
click at [75, 304] on input "Change prices now" at bounding box center [74, 303] width 1 height 1
radio input "true"
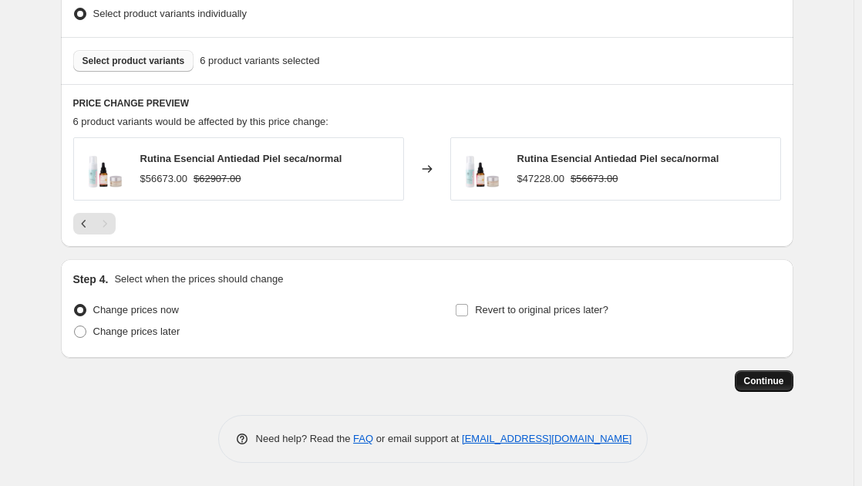
click at [769, 384] on span "Continue" at bounding box center [764, 381] width 40 height 12
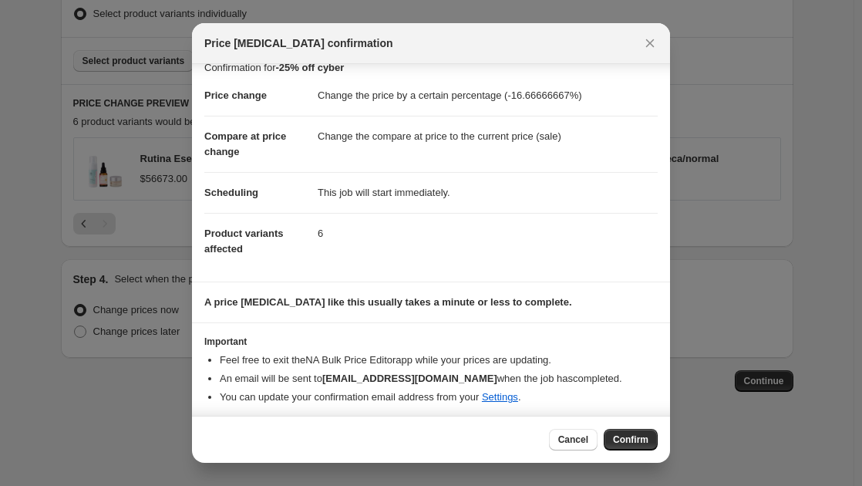
scroll to position [21, 0]
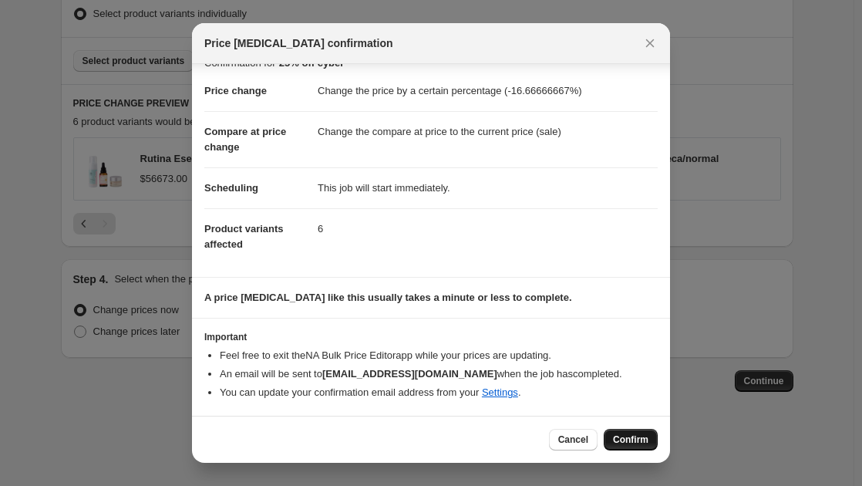
click at [647, 442] on span "Confirm" at bounding box center [630, 439] width 35 height 12
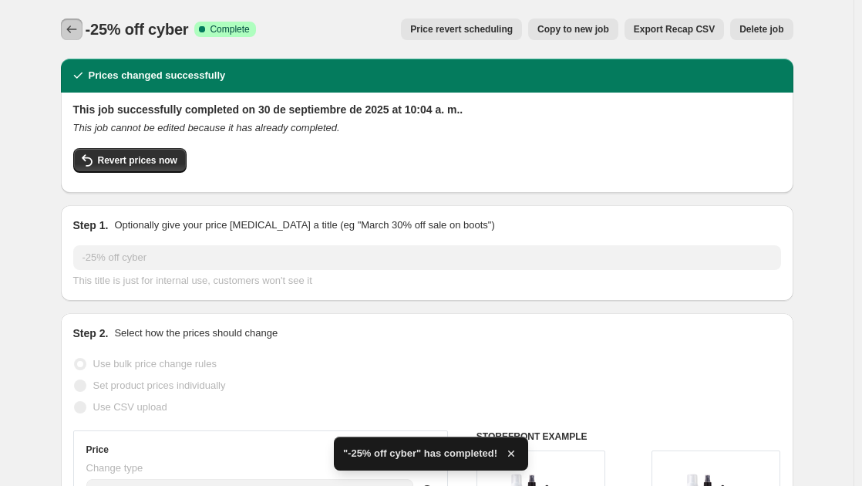
click at [79, 32] on icon "Price change jobs" at bounding box center [71, 29] width 15 height 15
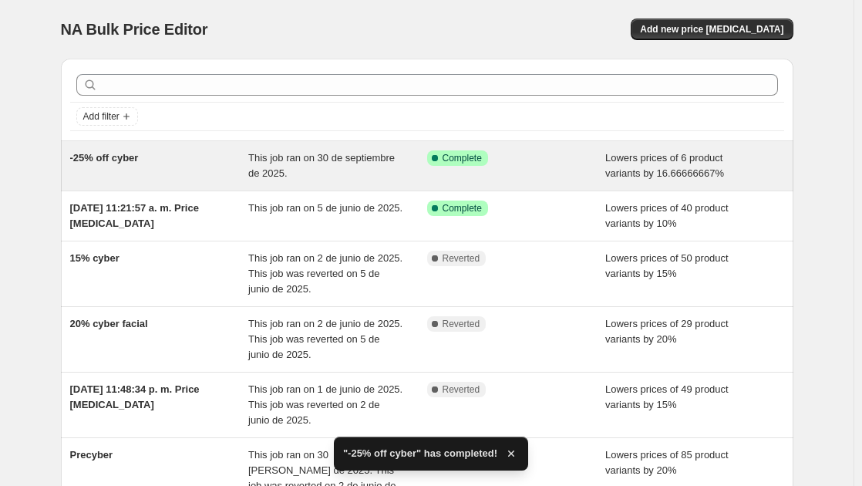
click at [473, 158] on span "Complete" at bounding box center [462, 158] width 39 height 12
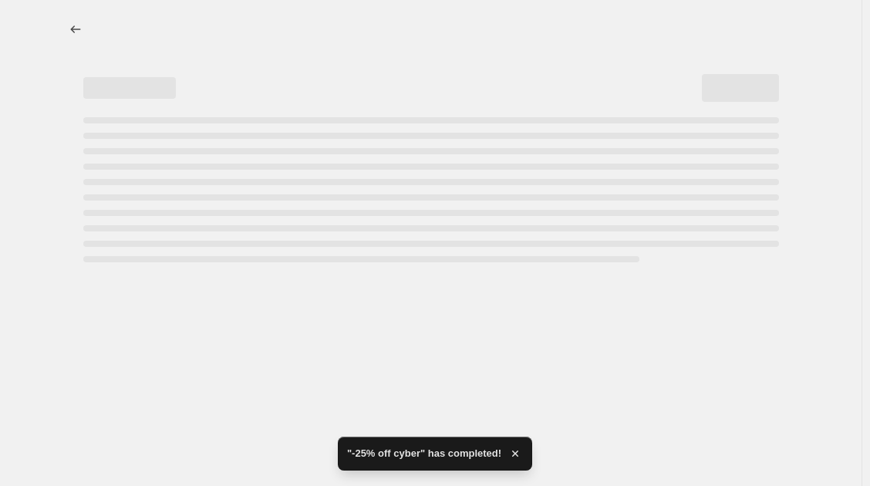
select select "percentage"
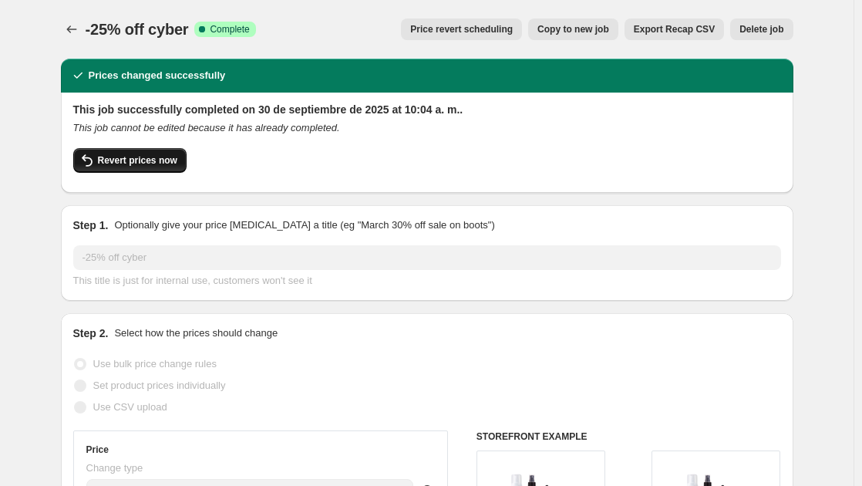
click at [150, 158] on span "Revert prices now" at bounding box center [137, 160] width 79 height 12
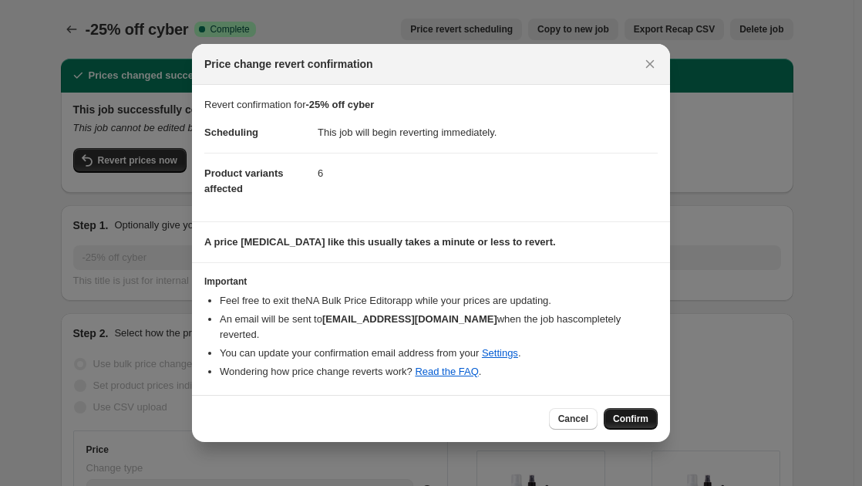
click at [638, 412] on span "Confirm" at bounding box center [630, 418] width 35 height 12
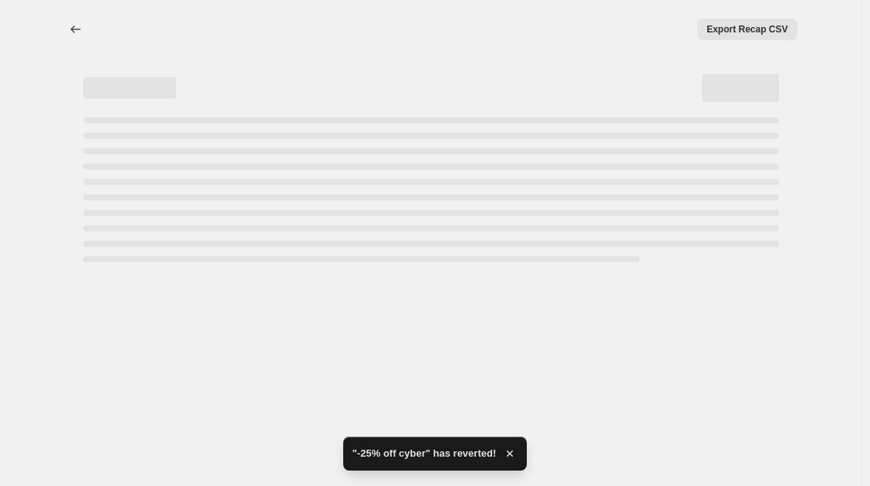
select select "percentage"
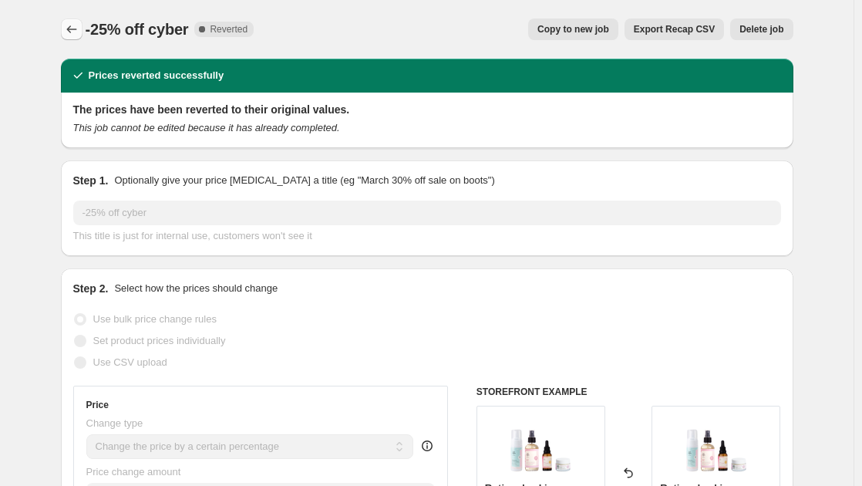
click at [73, 32] on icon "Price change jobs" at bounding box center [71, 29] width 10 height 8
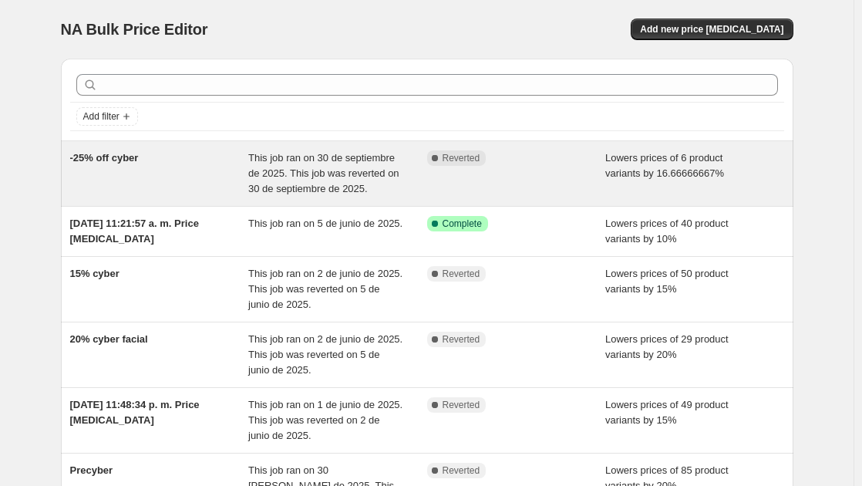
click at [363, 174] on span "This job ran on 30 de septiembre de 2025. This job was reverted on 30 de septie…" at bounding box center [323, 173] width 151 height 42
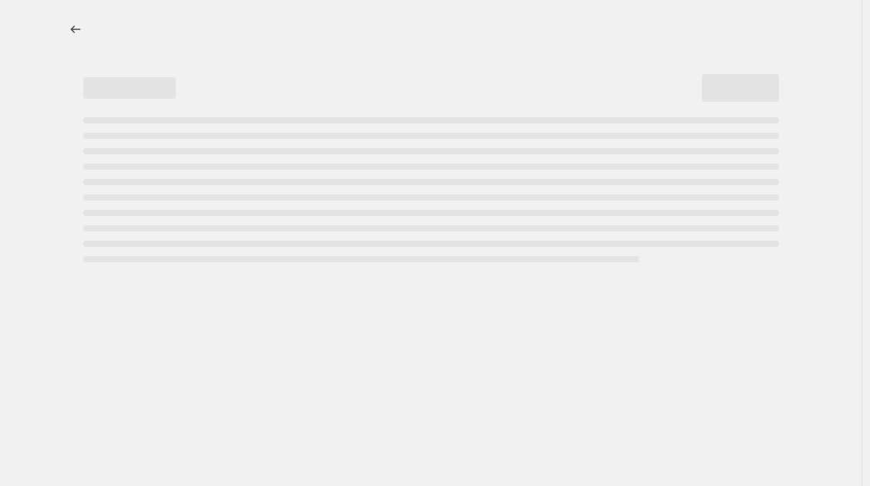
select select "percentage"
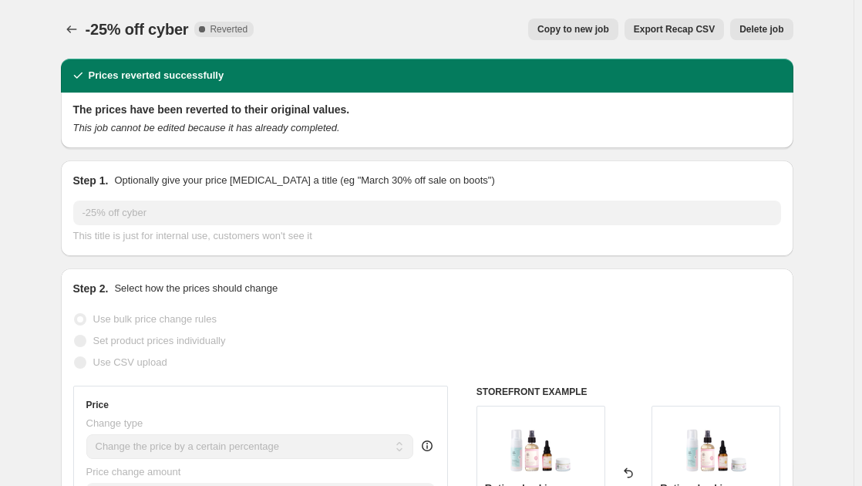
click at [596, 32] on span "Copy to new job" at bounding box center [573, 29] width 72 height 12
select select "percentage"
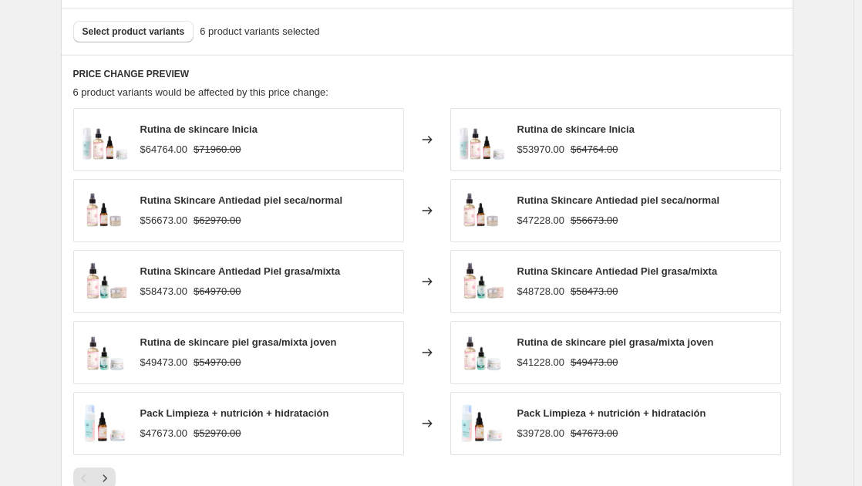
scroll to position [1103, 0]
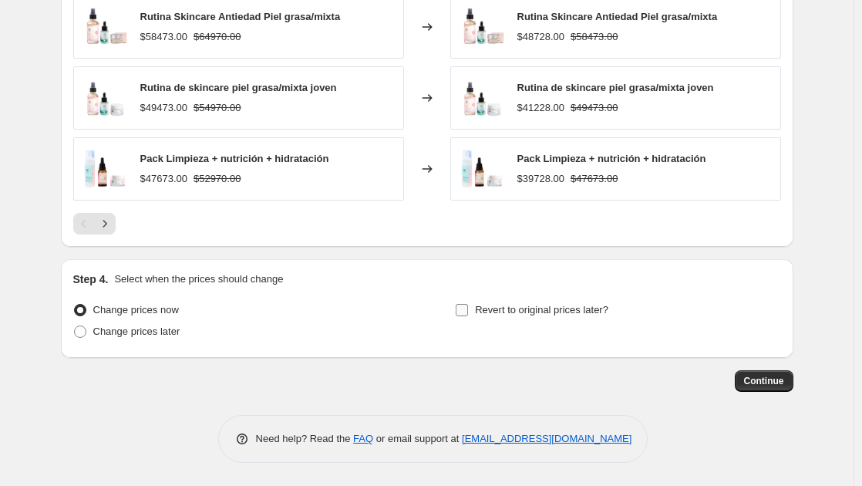
click at [464, 311] on input "Revert to original prices later?" at bounding box center [462, 310] width 12 height 12
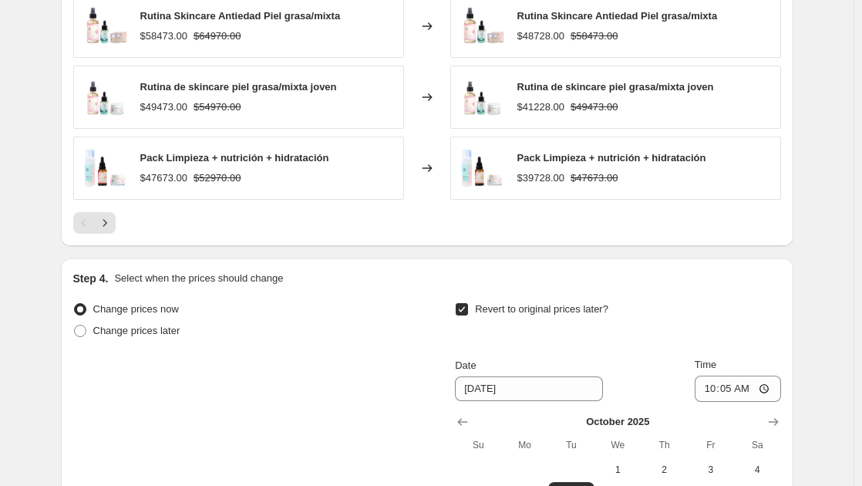
click at [464, 311] on input "Revert to original prices later?" at bounding box center [462, 309] width 12 height 12
checkbox input "false"
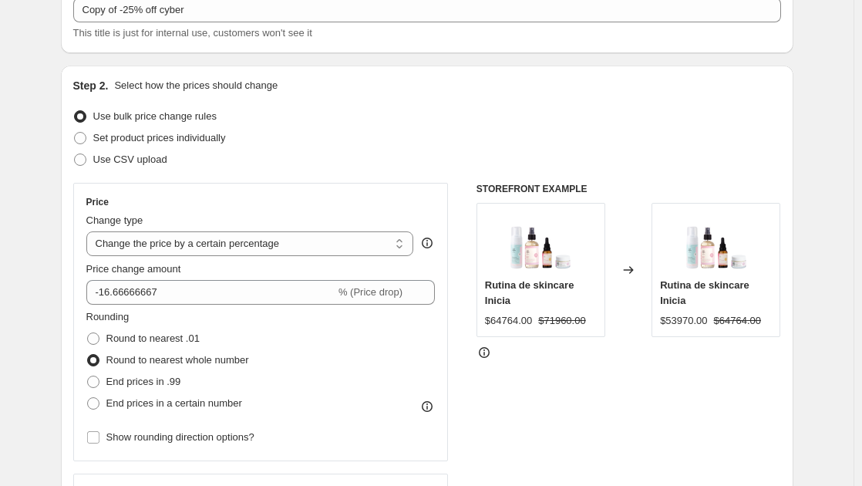
scroll to position [0, 0]
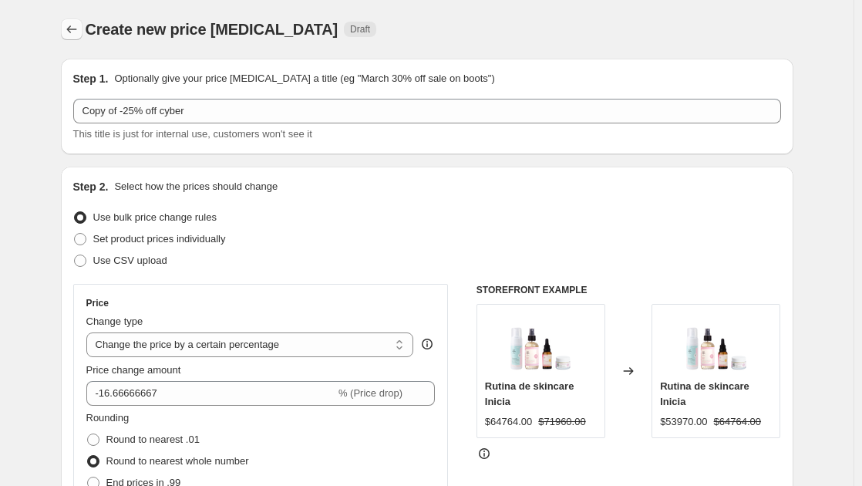
click at [79, 28] on icon "Price change jobs" at bounding box center [71, 29] width 15 height 15
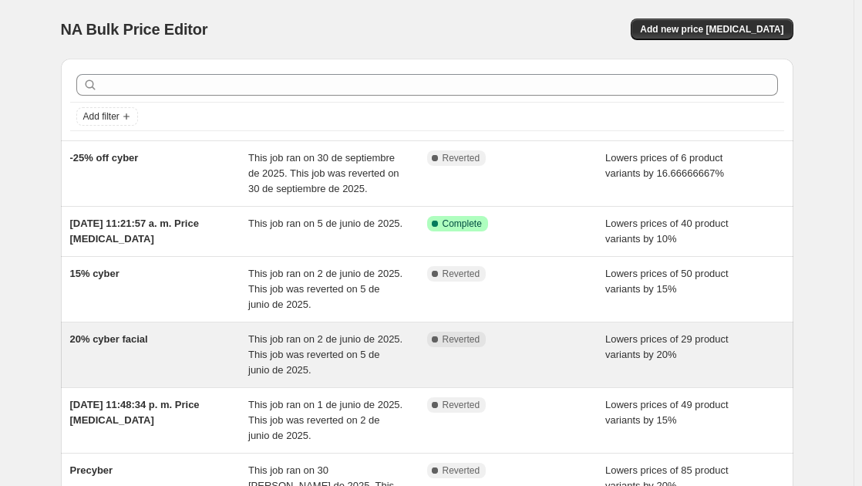
click at [176, 352] on div "20% cyber facial" at bounding box center [159, 354] width 179 height 46
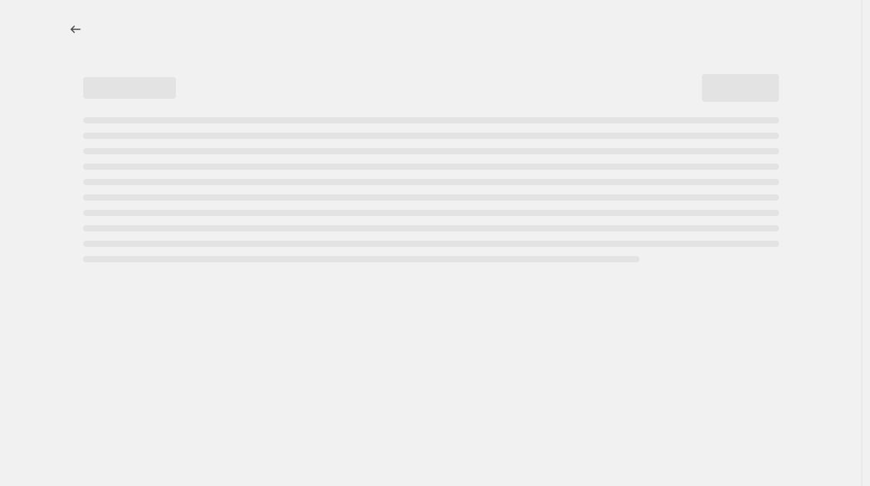
select select "percentage"
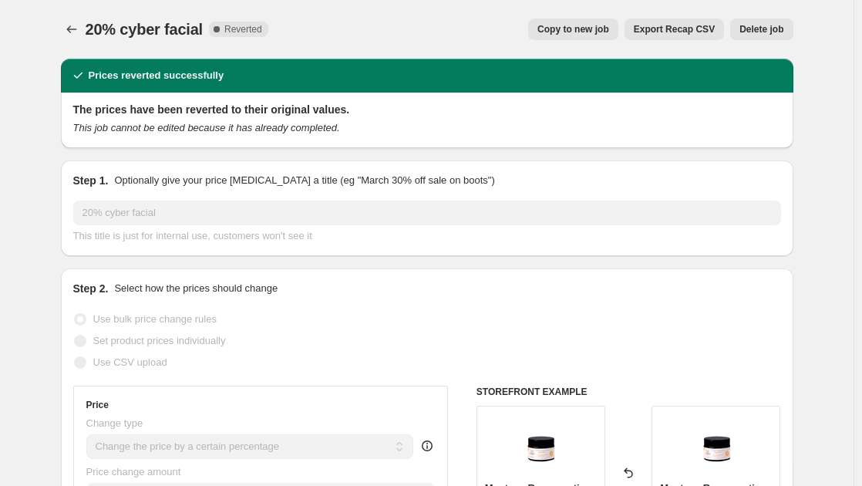
click at [585, 35] on button "Copy to new job" at bounding box center [573, 30] width 90 height 22
select select "percentage"
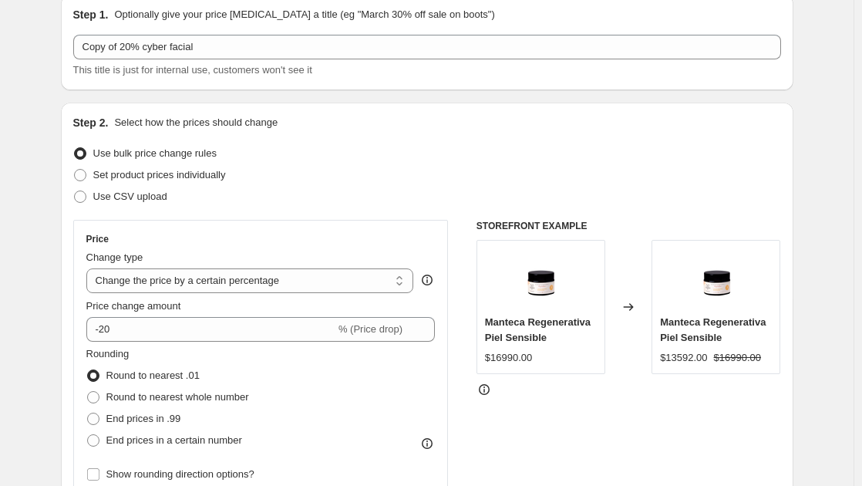
scroll to position [154, 0]
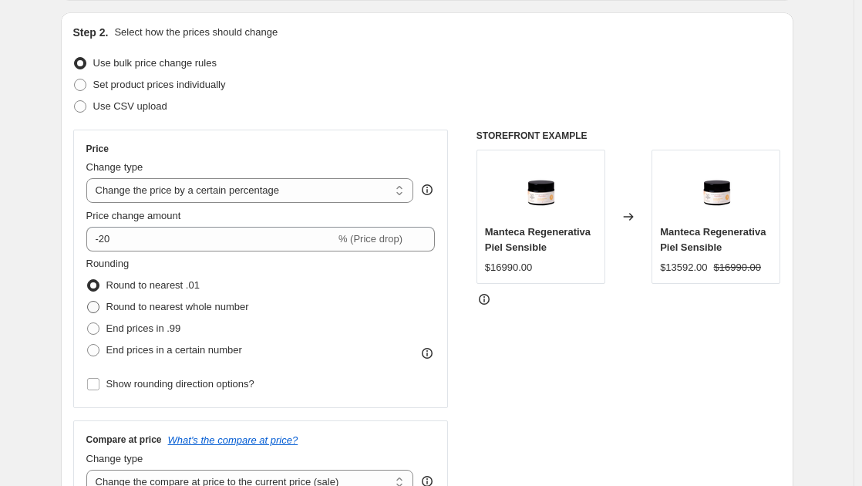
click at [99, 305] on span at bounding box center [93, 307] width 12 height 12
click at [88, 301] on input "Round to nearest whole number" at bounding box center [87, 301] width 1 height 1
radio input "true"
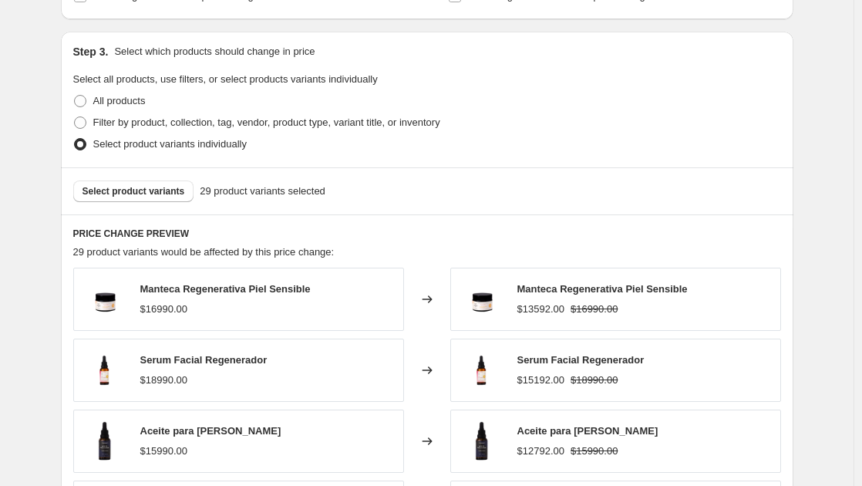
scroll to position [771, 0]
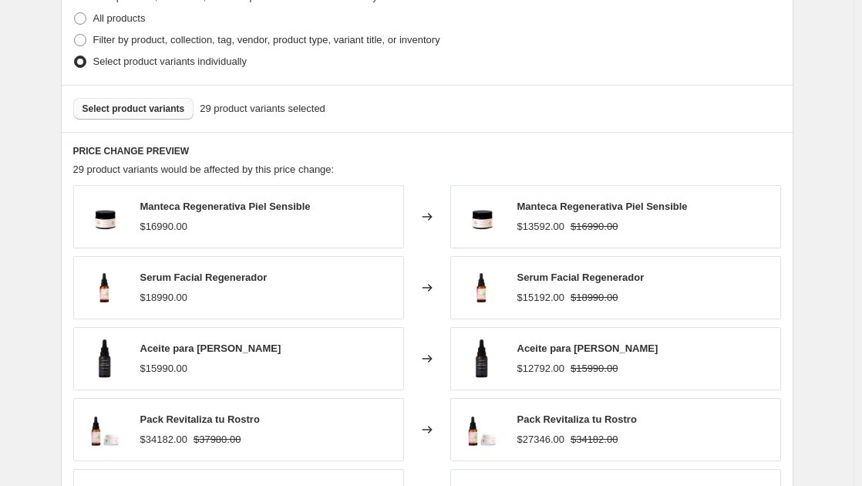
click at [152, 108] on span "Select product variants" at bounding box center [133, 109] width 103 height 12
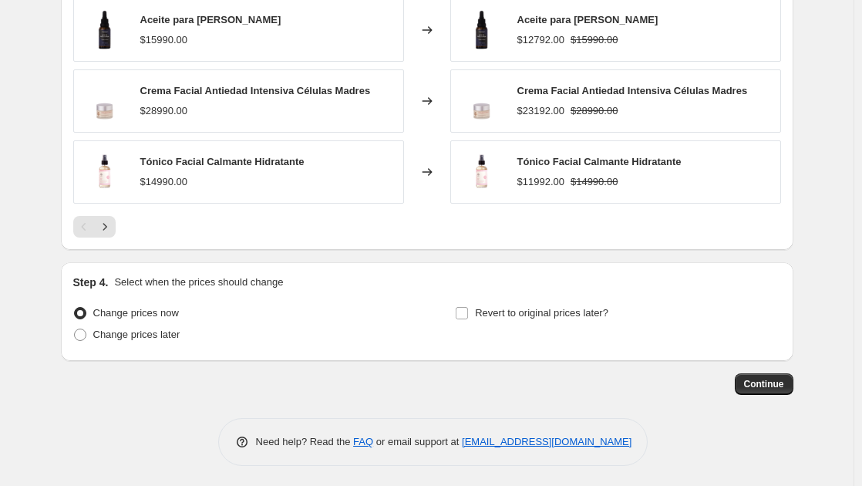
scroll to position [1103, 0]
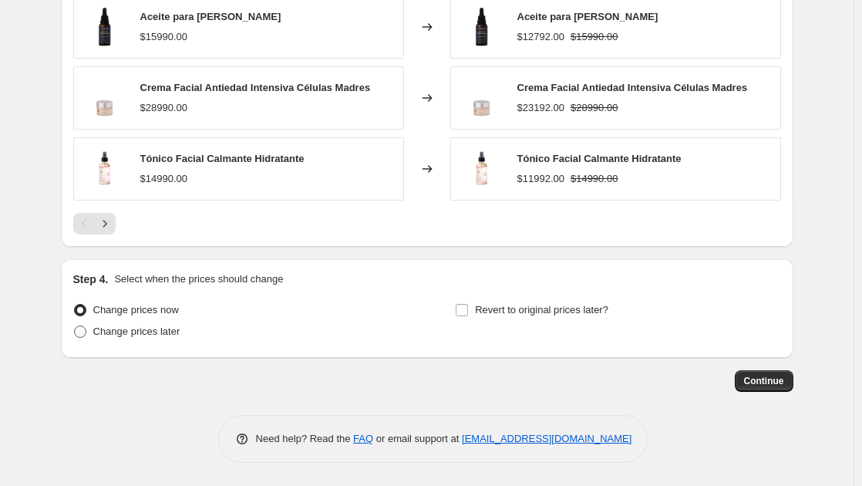
click at [85, 331] on span at bounding box center [80, 331] width 12 height 12
click at [75, 326] on input "Change prices later" at bounding box center [74, 325] width 1 height 1
radio input "true"
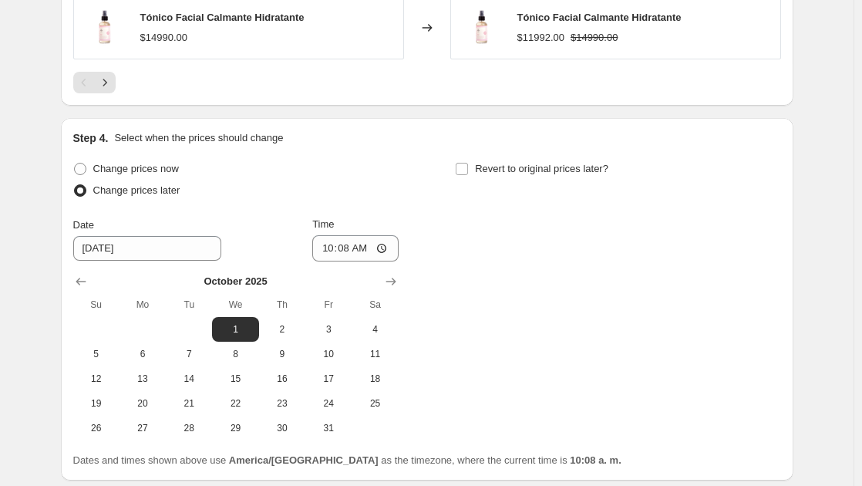
scroll to position [1213, 0]
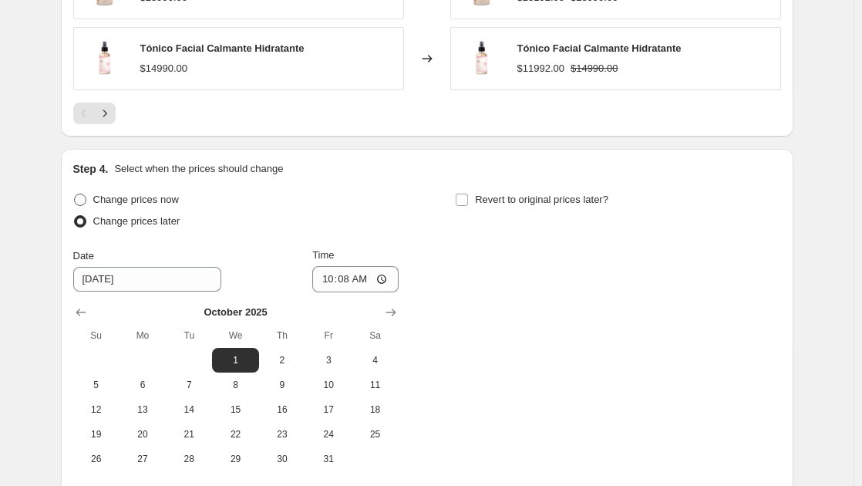
click at [86, 198] on span at bounding box center [80, 199] width 12 height 12
click at [75, 194] on input "Change prices now" at bounding box center [74, 193] width 1 height 1
radio input "true"
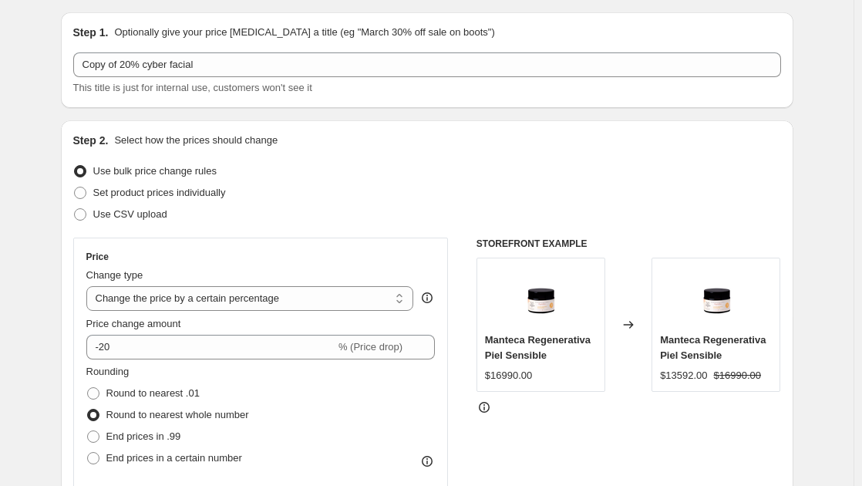
scroll to position [0, 0]
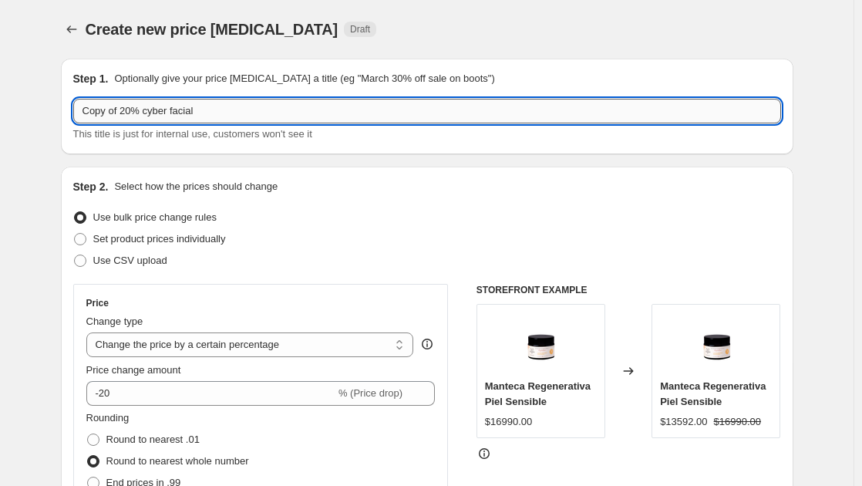
click at [420, 114] on input "Copy of 20% cyber facial" at bounding box center [427, 111] width 708 height 25
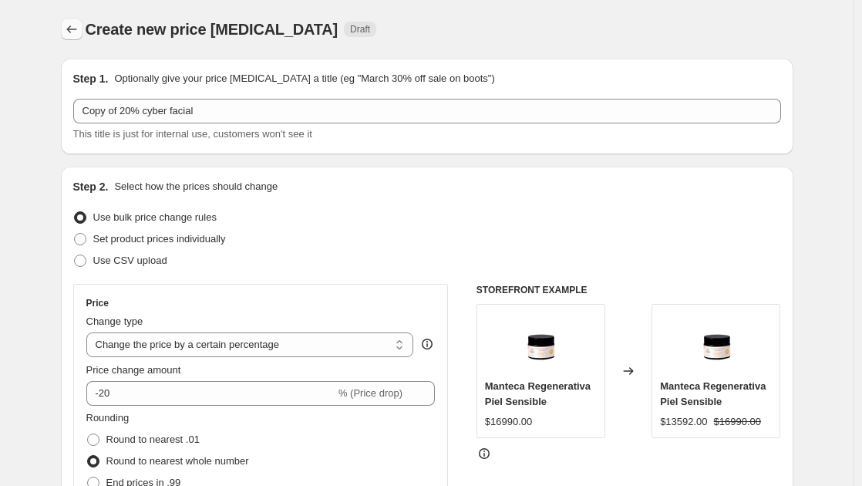
click at [69, 29] on icon "Price change jobs" at bounding box center [71, 29] width 15 height 15
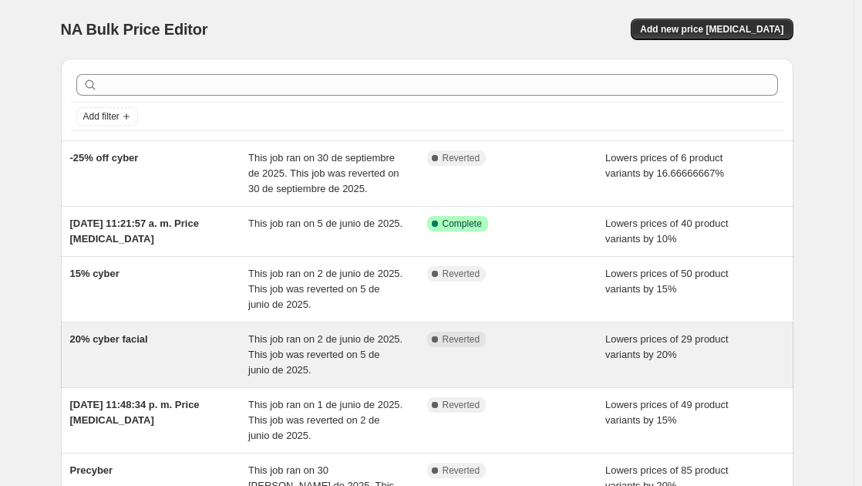
click at [203, 344] on div "20% cyber facial" at bounding box center [159, 354] width 179 height 46
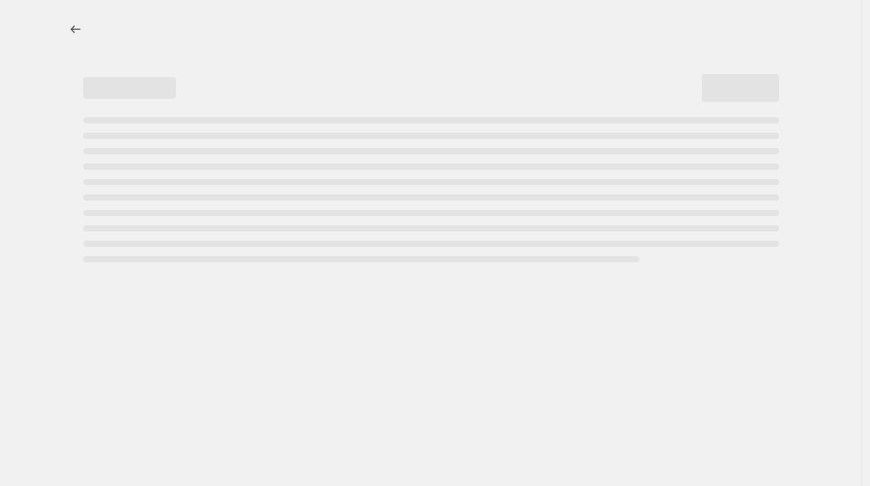
select select "percentage"
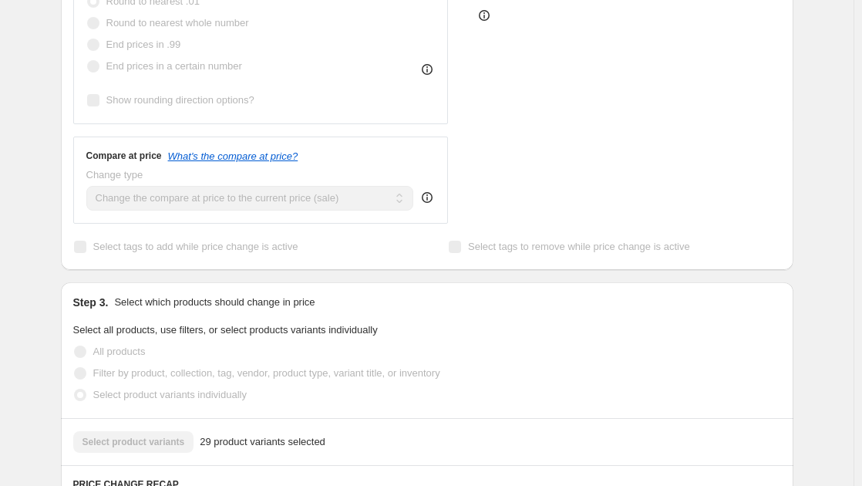
scroll to position [77, 0]
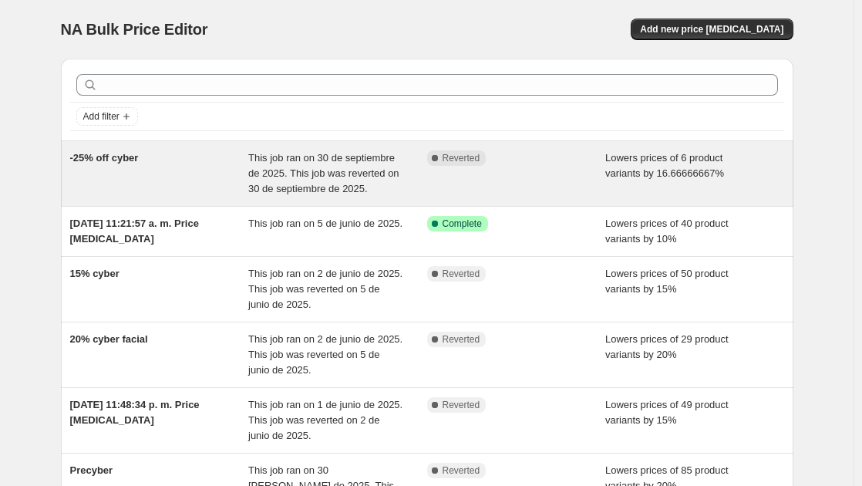
click at [210, 175] on div "-25% off cyber" at bounding box center [159, 173] width 179 height 46
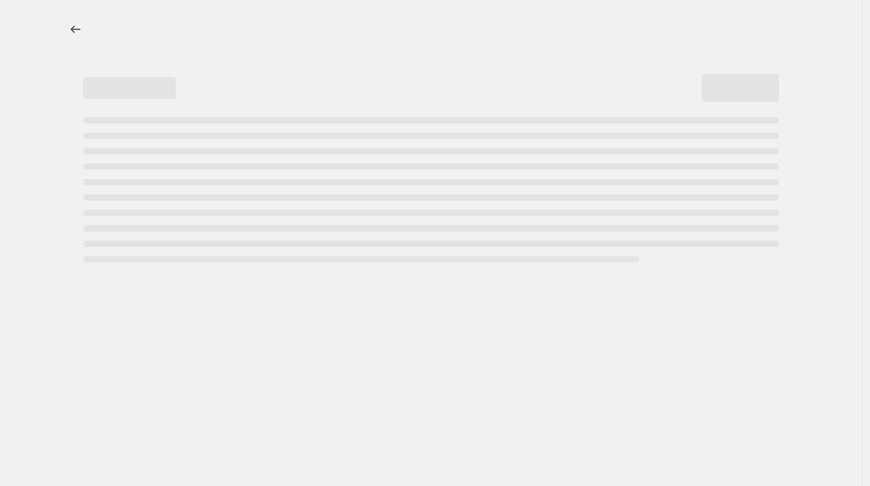
select select "percentage"
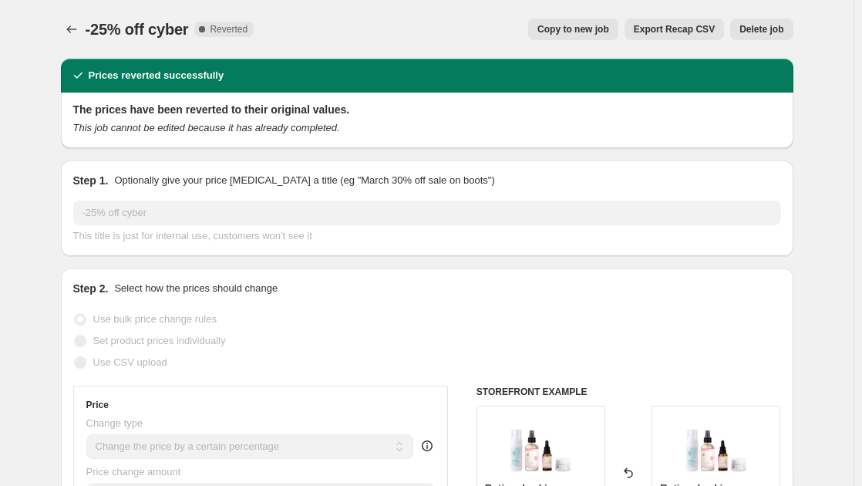
click at [574, 35] on span "Copy to new job" at bounding box center [573, 29] width 72 height 12
select select "percentage"
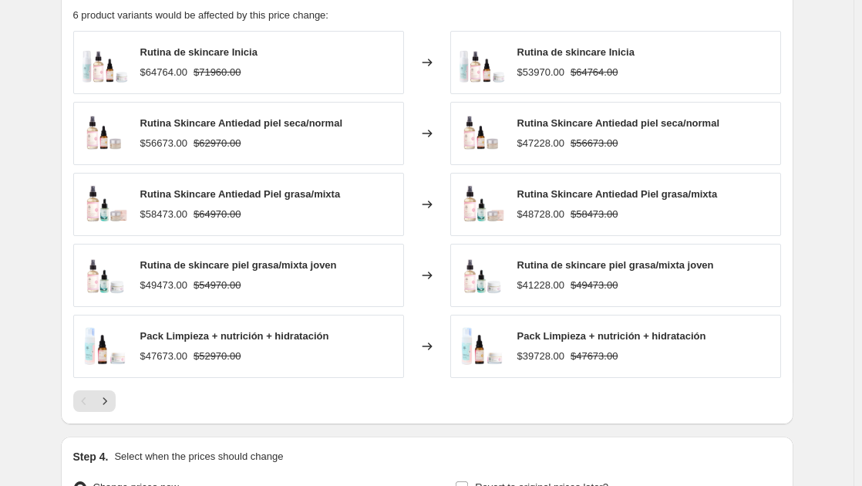
scroll to position [1103, 0]
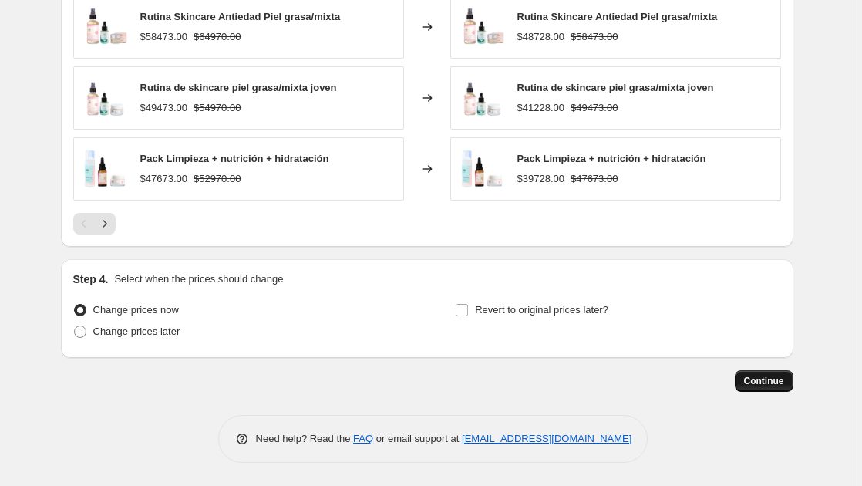
click at [755, 384] on span "Continue" at bounding box center [764, 381] width 40 height 12
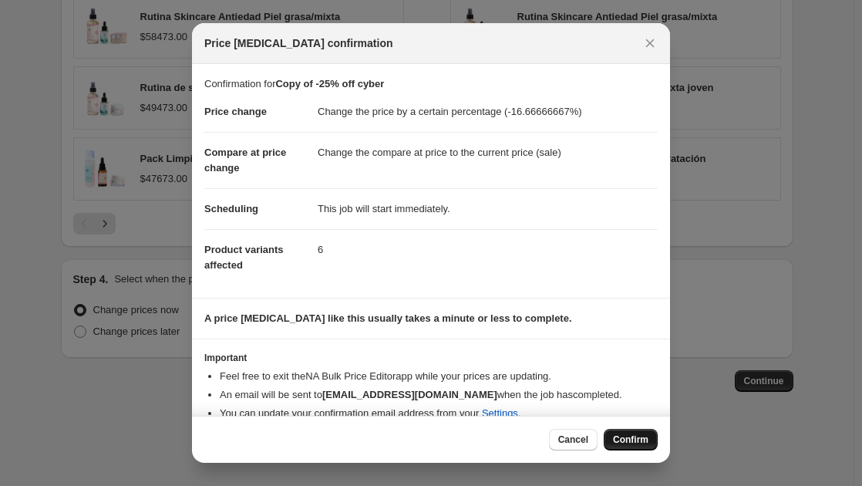
click at [646, 440] on span "Confirm" at bounding box center [630, 439] width 35 height 12
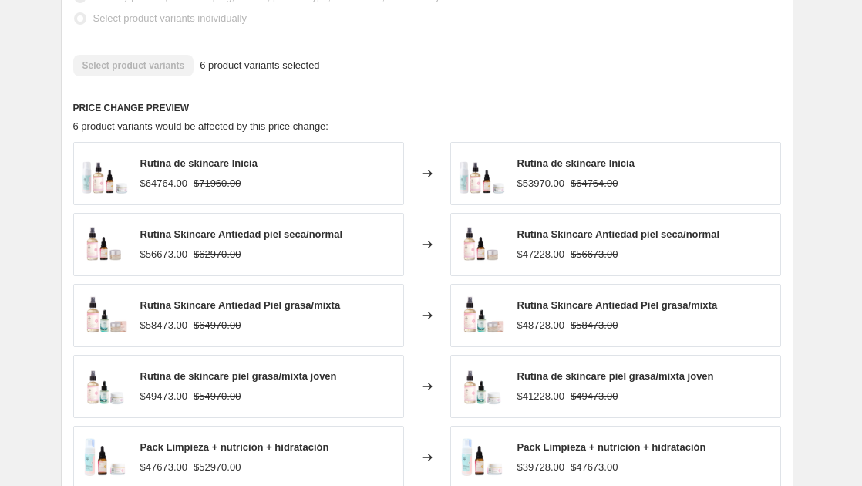
scroll to position [718, 0]
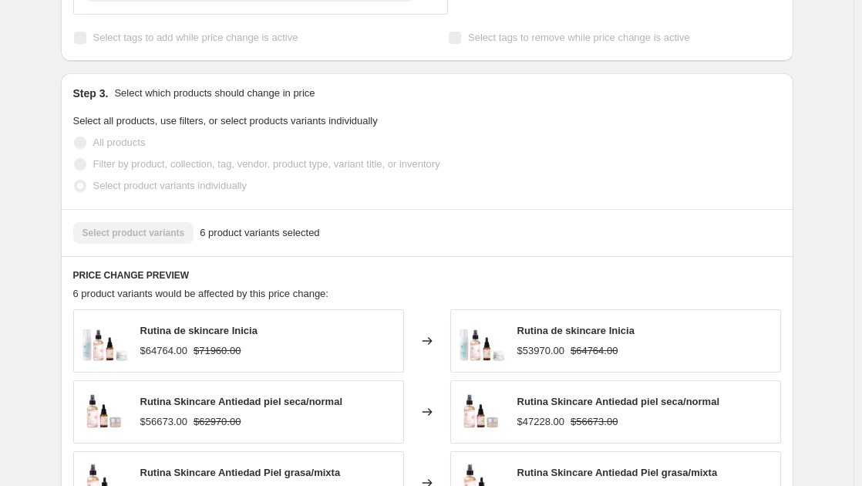
select select "percentage"
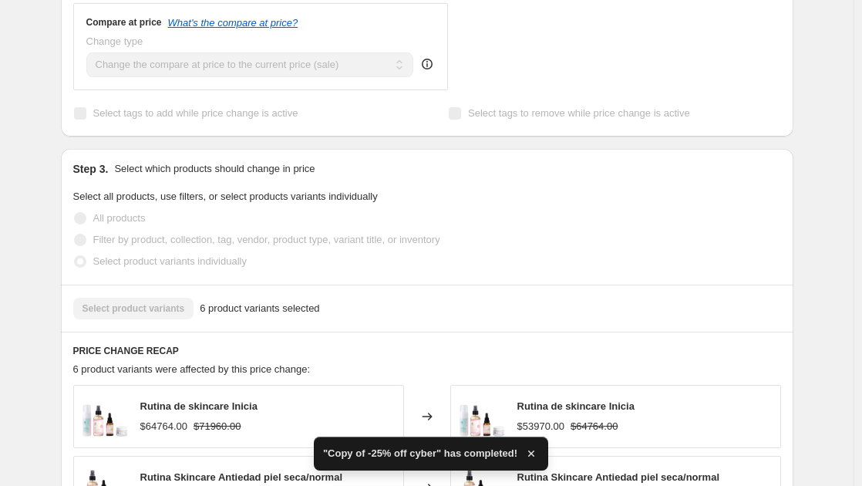
scroll to position [0, 0]
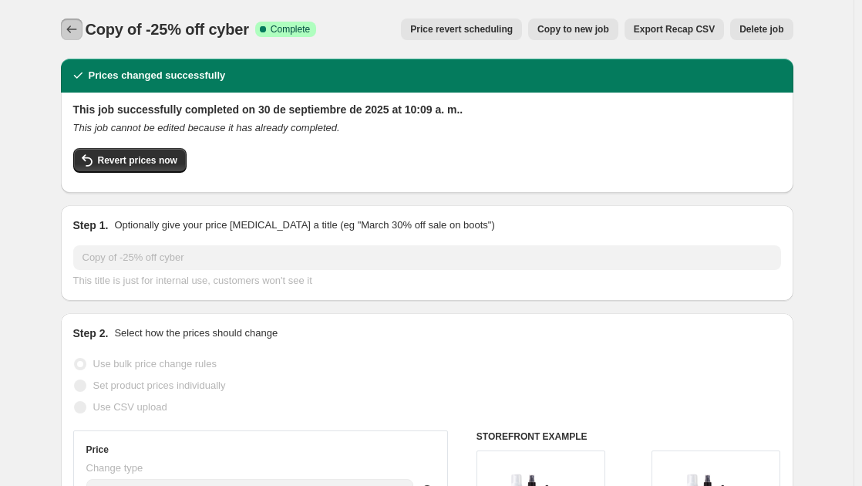
click at [75, 23] on icon "Price change jobs" at bounding box center [71, 29] width 15 height 15
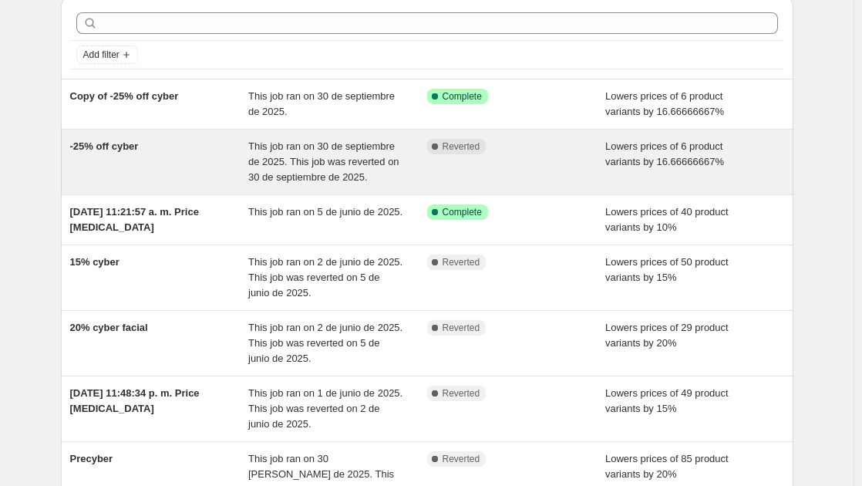
scroll to position [77, 0]
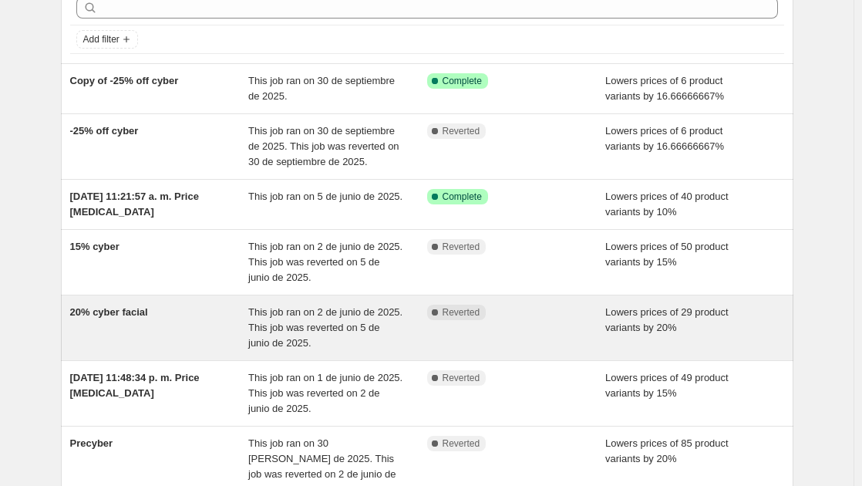
click at [178, 335] on div "20% cyber facial" at bounding box center [159, 328] width 179 height 46
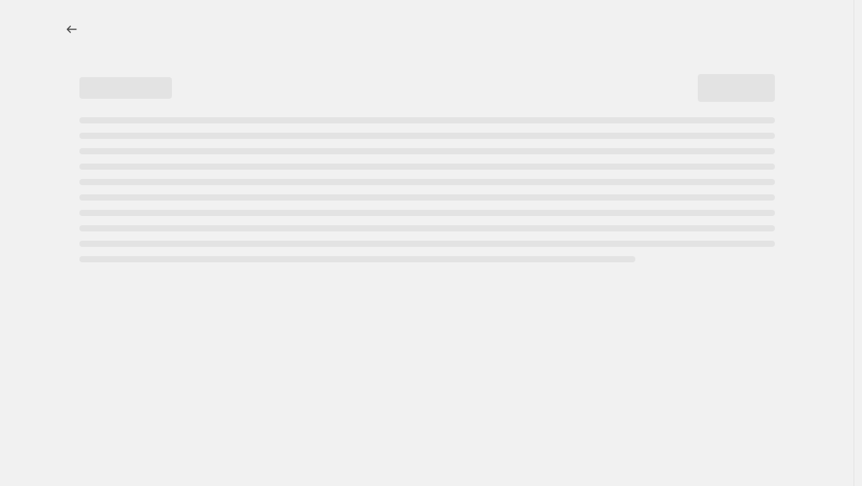
select select "percentage"
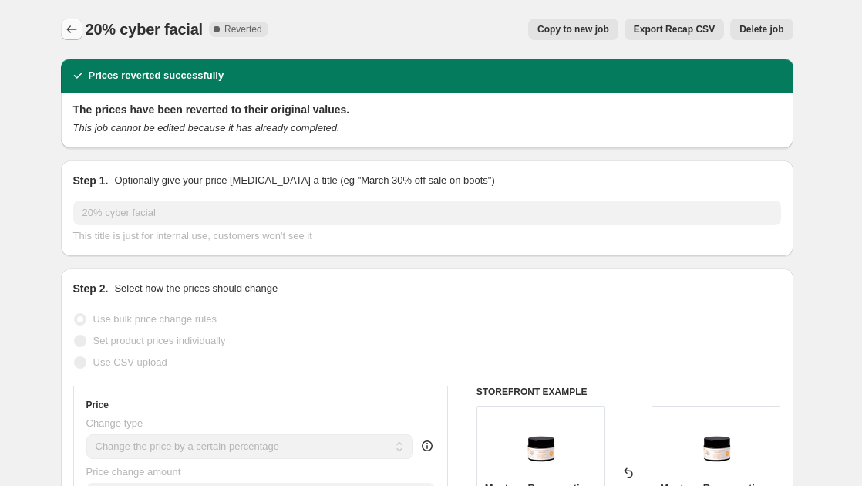
click at [73, 37] on button "Price change jobs" at bounding box center [72, 30] width 22 height 22
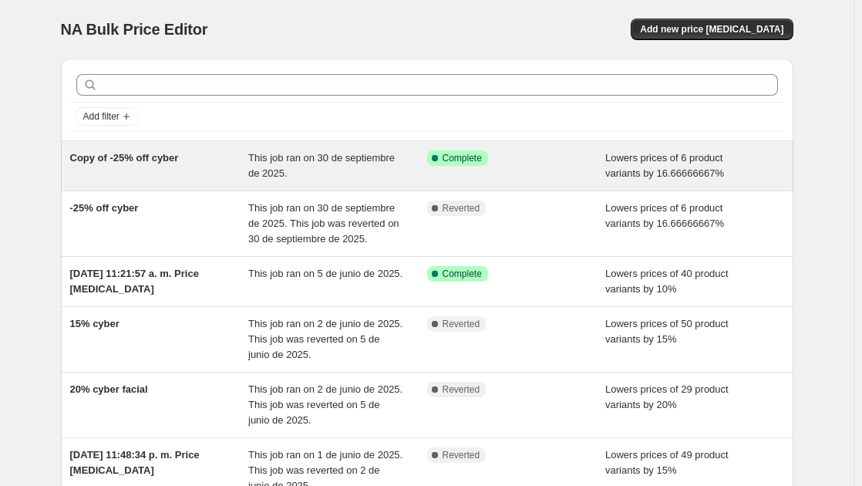
click at [193, 163] on div "Copy of -25% off cyber" at bounding box center [159, 165] width 179 height 31
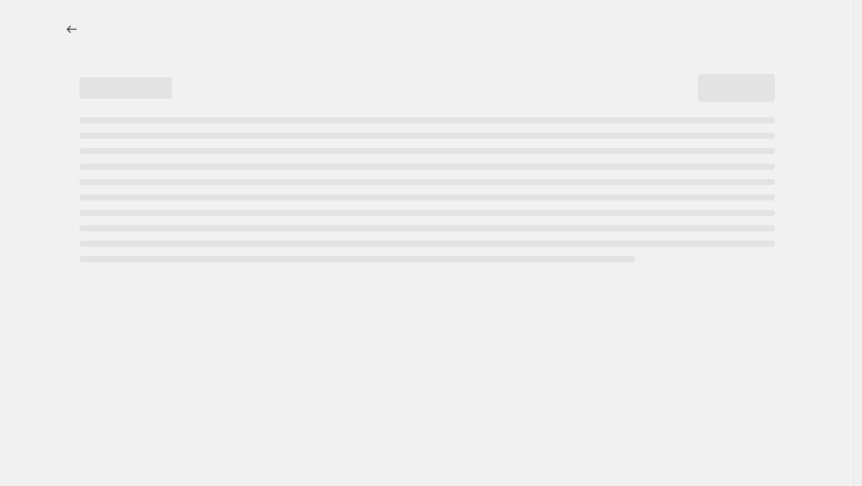
select select "percentage"
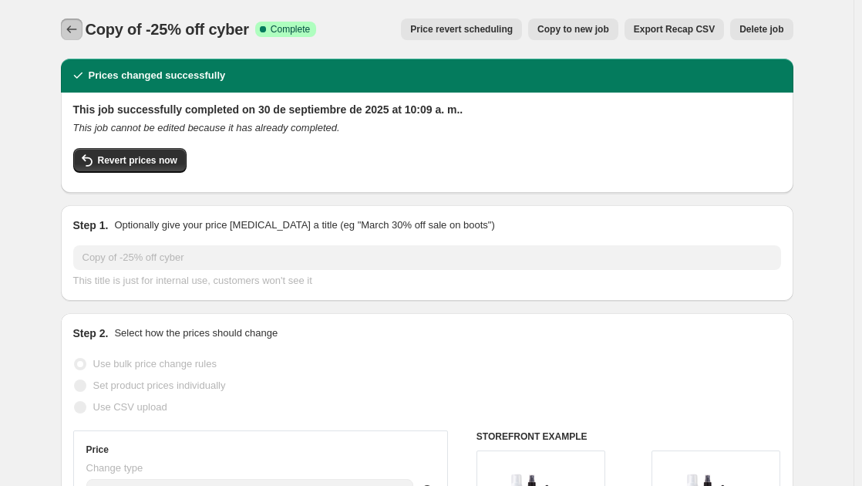
click at [76, 25] on icon "Price change jobs" at bounding box center [71, 29] width 15 height 15
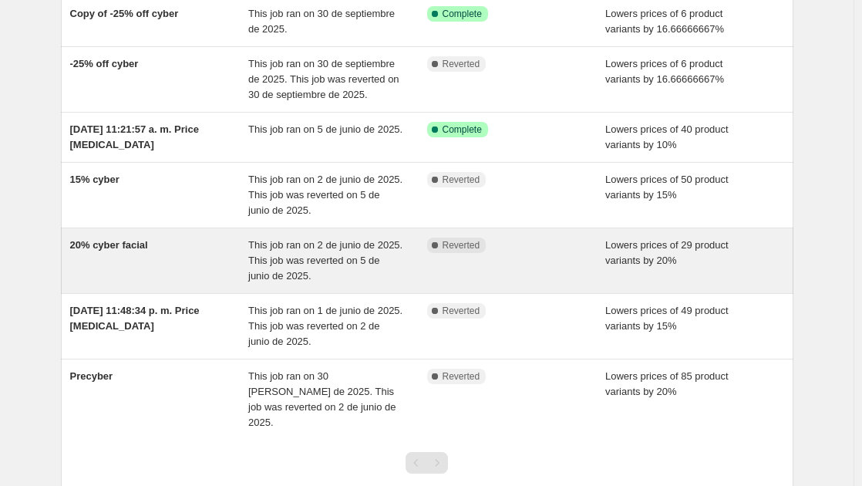
scroll to position [154, 0]
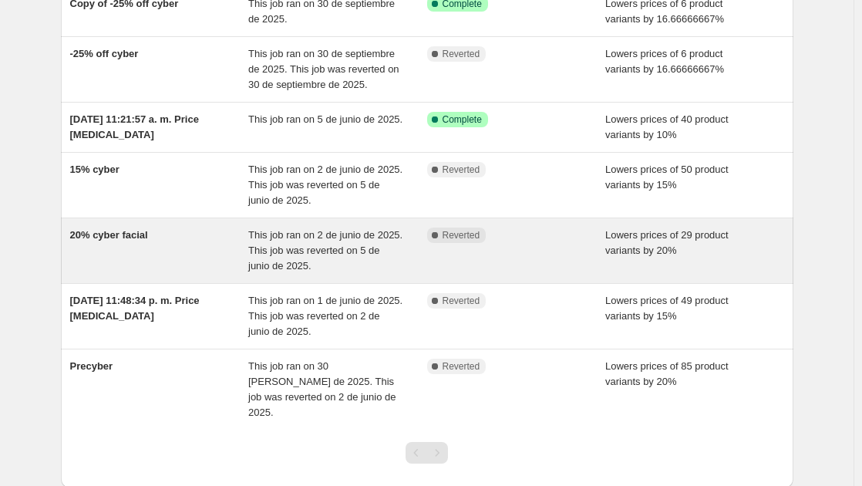
click at [168, 241] on div "20% cyber facial" at bounding box center [159, 250] width 179 height 46
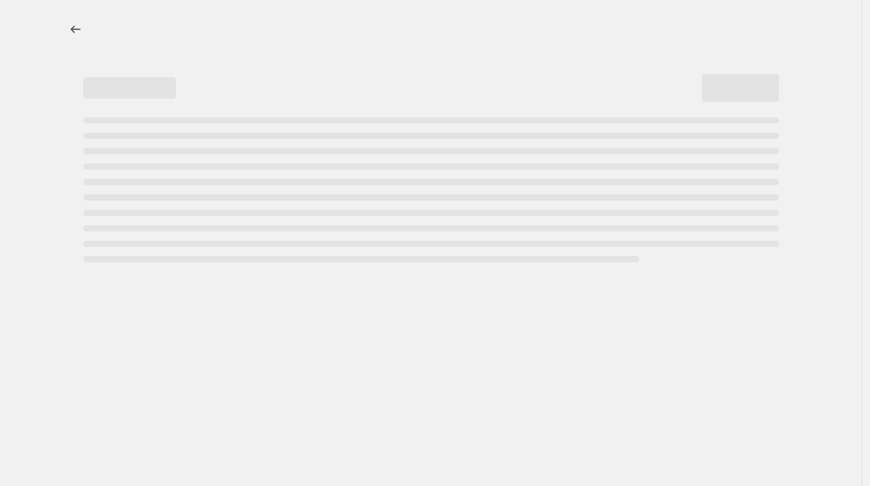
select select "percentage"
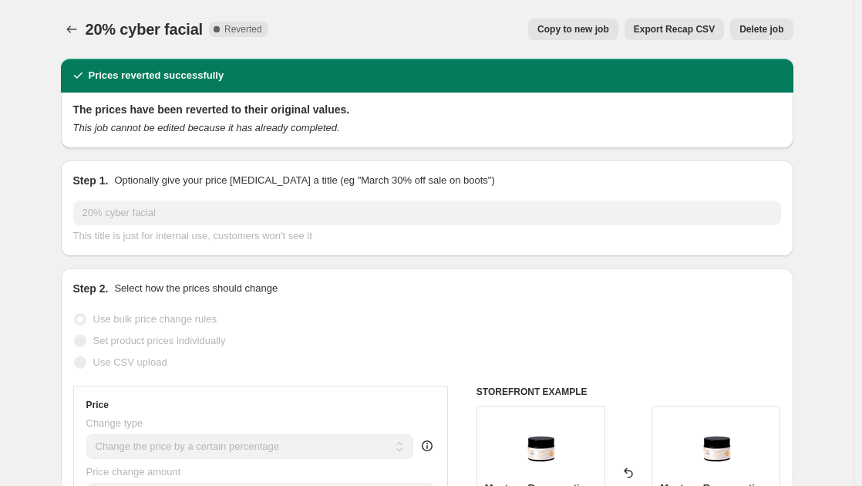
click at [567, 29] on span "Copy to new job" at bounding box center [573, 29] width 72 height 12
select select "percentage"
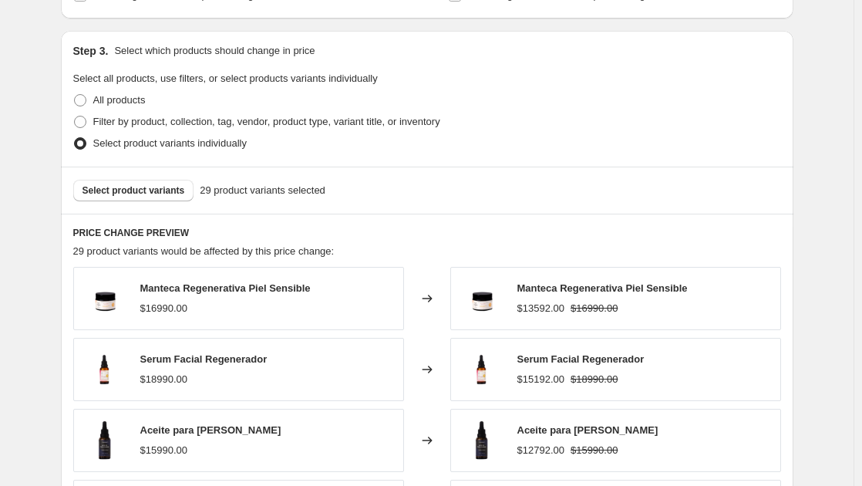
scroll to position [694, 0]
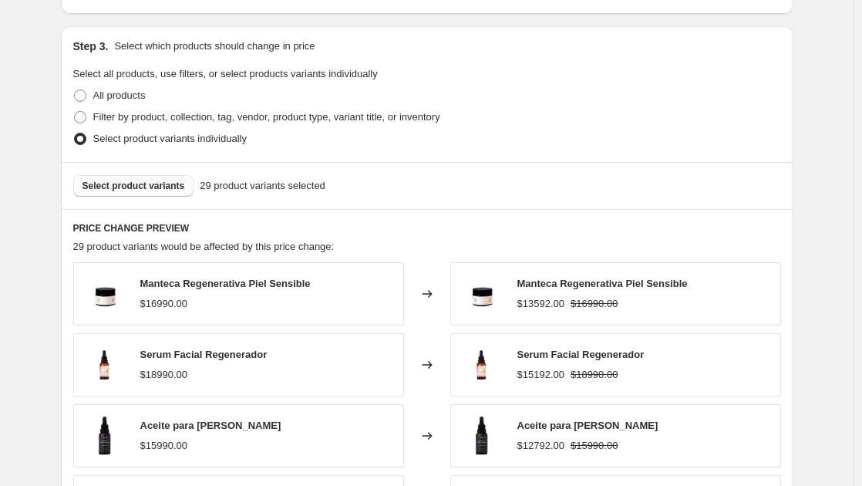
click at [165, 192] on span "Select product variants" at bounding box center [133, 186] width 103 height 12
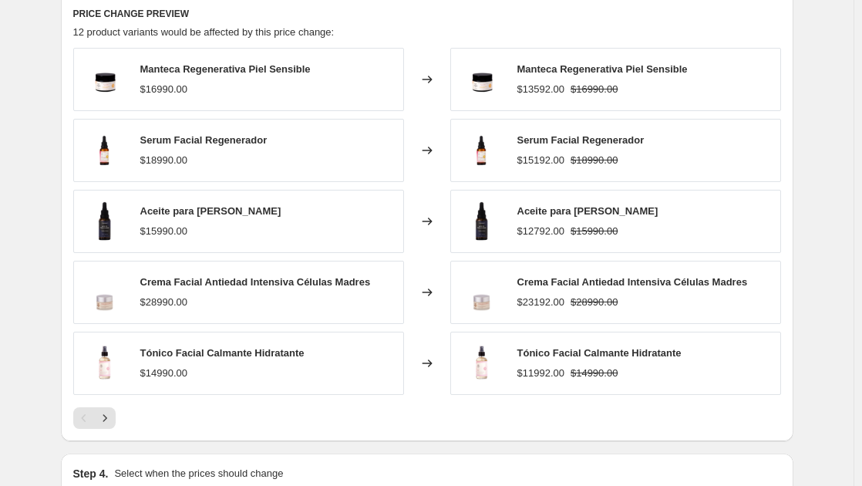
scroll to position [1002, 0]
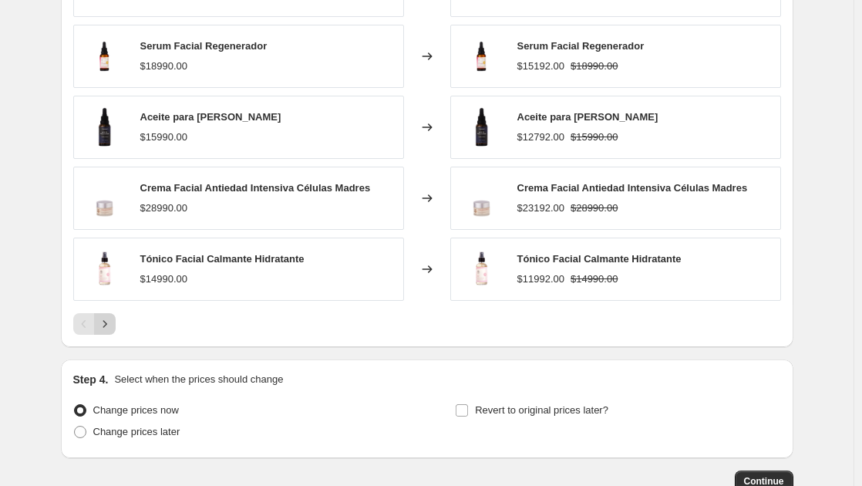
click at [107, 325] on icon "Next" at bounding box center [104, 323] width 15 height 15
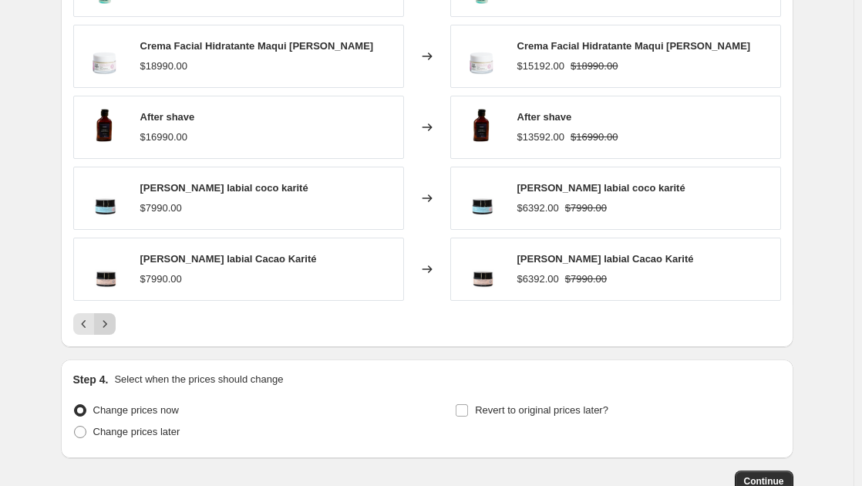
click at [109, 325] on icon "Next" at bounding box center [104, 323] width 15 height 15
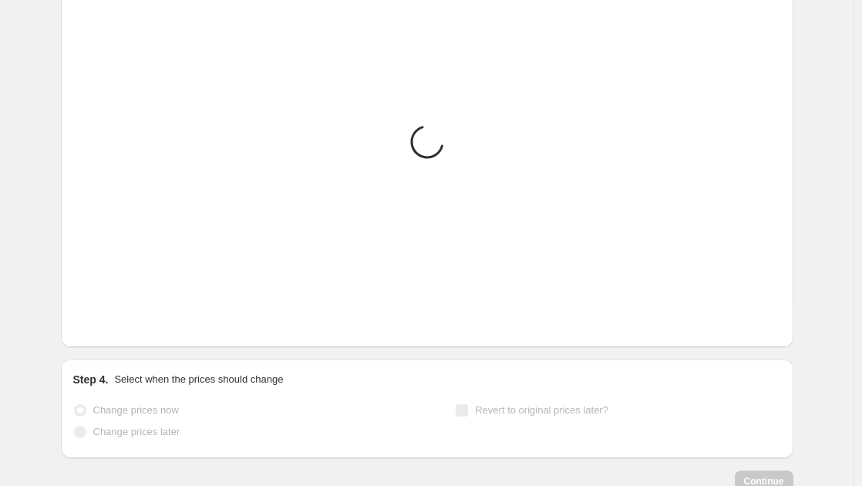
scroll to position [890, 0]
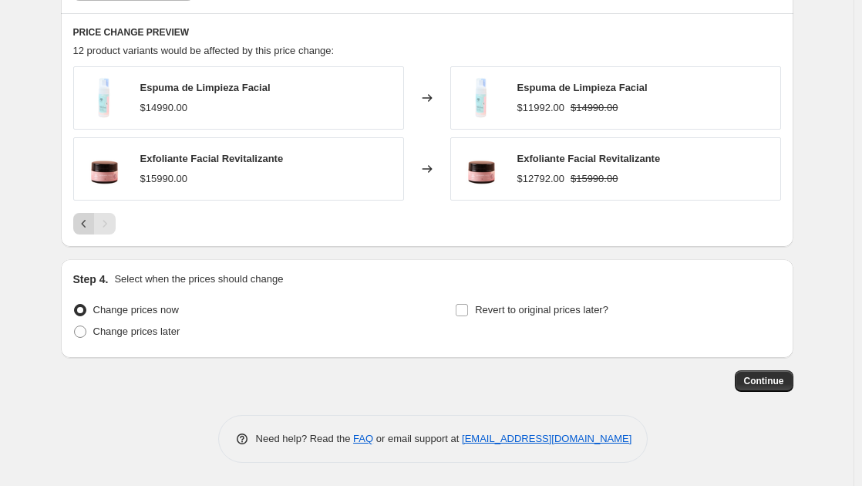
click at [86, 226] on icon "Previous" at bounding box center [83, 223] width 15 height 15
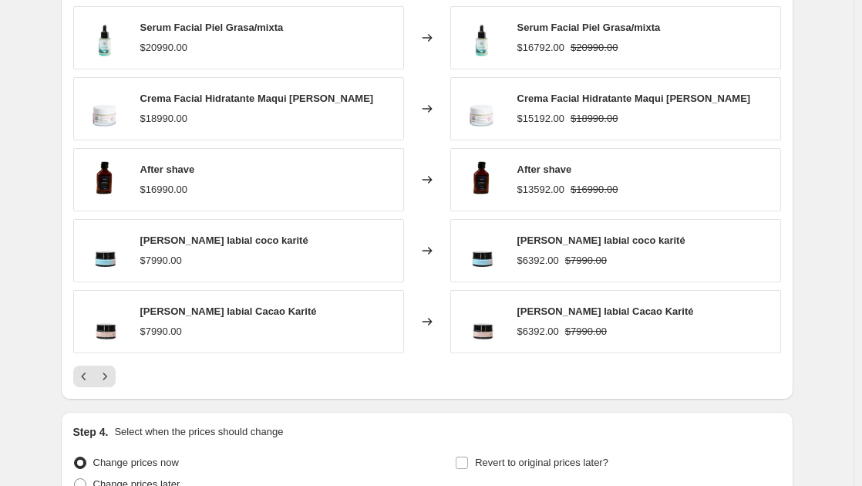
scroll to position [967, 0]
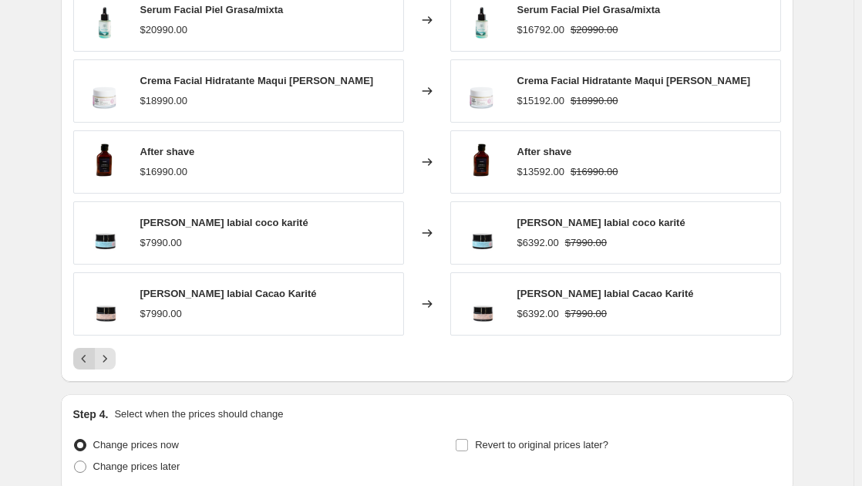
click at [83, 358] on icon "Previous" at bounding box center [83, 358] width 15 height 15
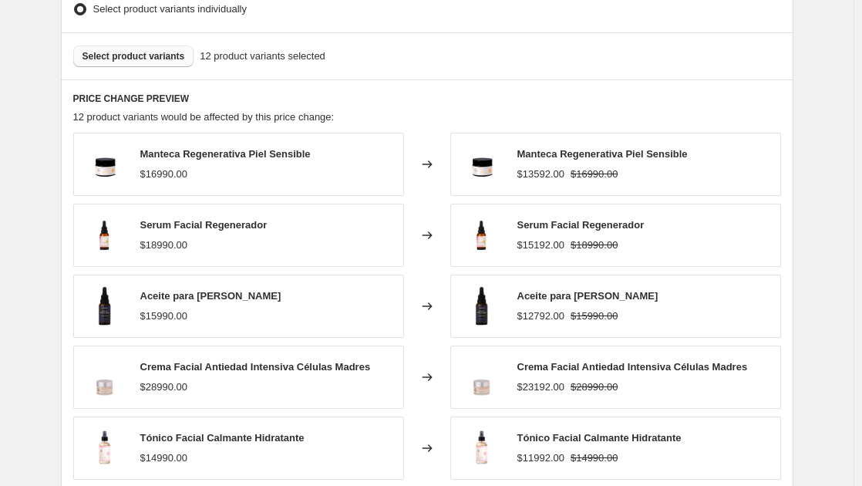
scroll to position [890, 0]
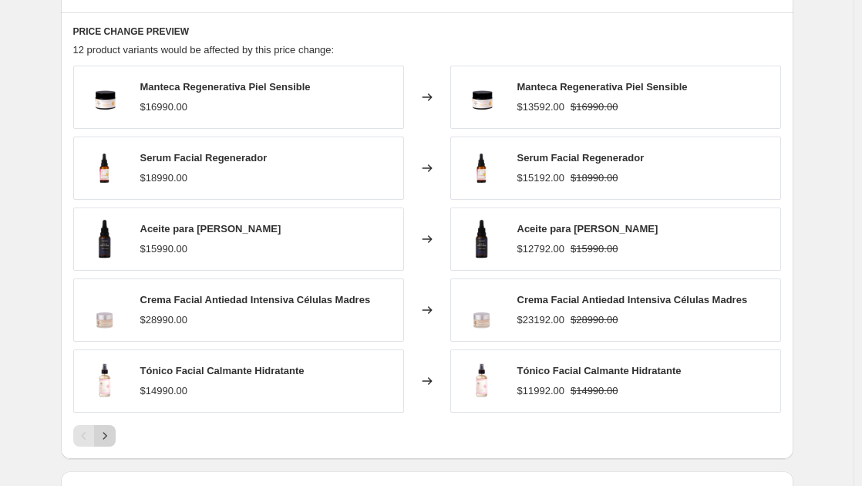
click at [111, 435] on icon "Next" at bounding box center [104, 435] width 15 height 15
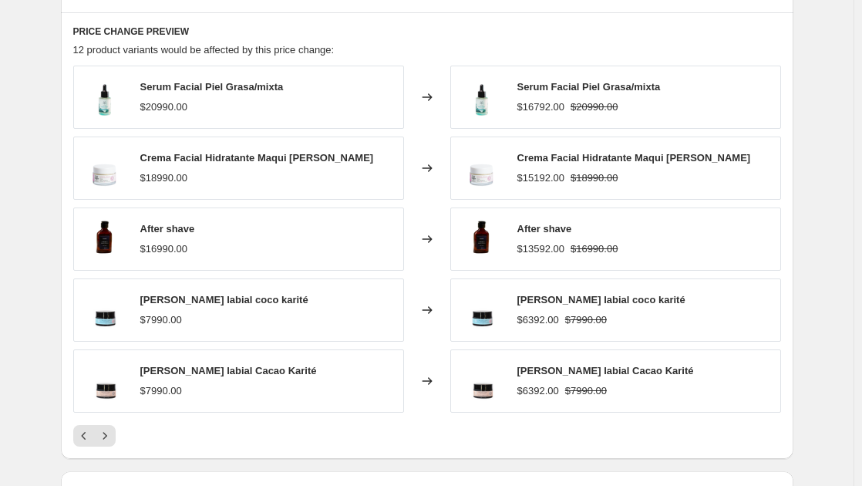
click at [119, 439] on div at bounding box center [427, 436] width 708 height 22
click at [116, 439] on button "Next" at bounding box center [105, 436] width 22 height 22
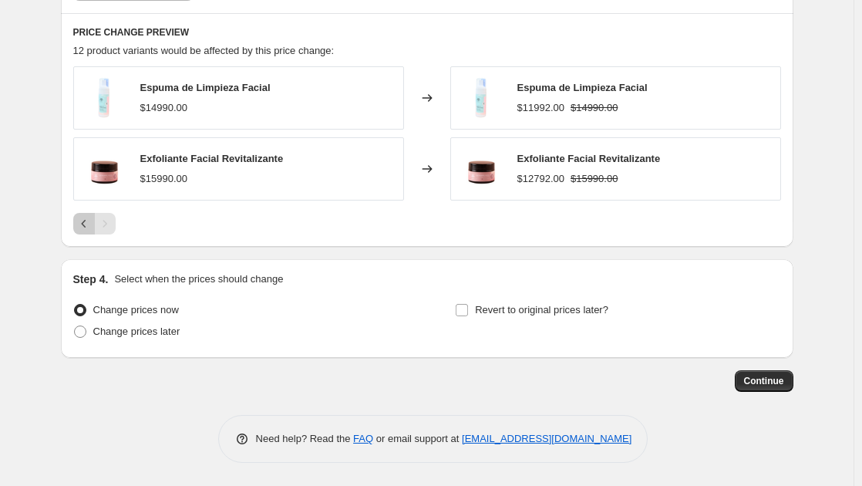
click at [92, 225] on icon "Previous" at bounding box center [83, 223] width 15 height 15
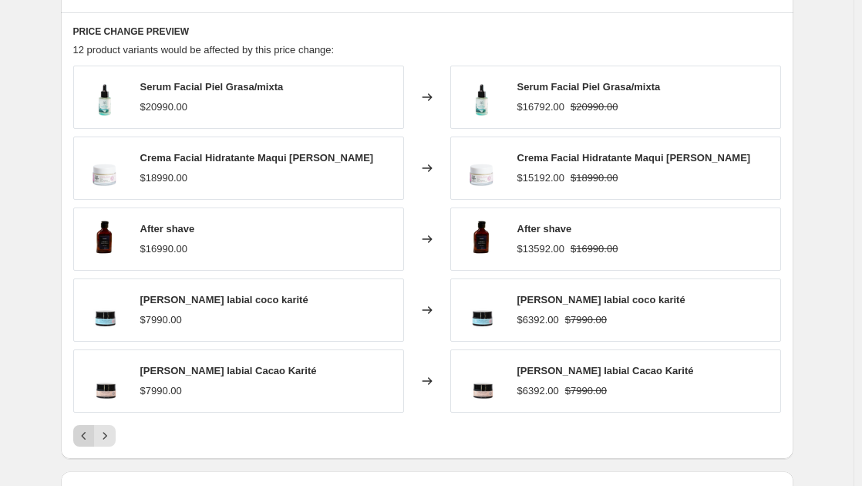
click at [92, 437] on icon "Previous" at bounding box center [83, 435] width 15 height 15
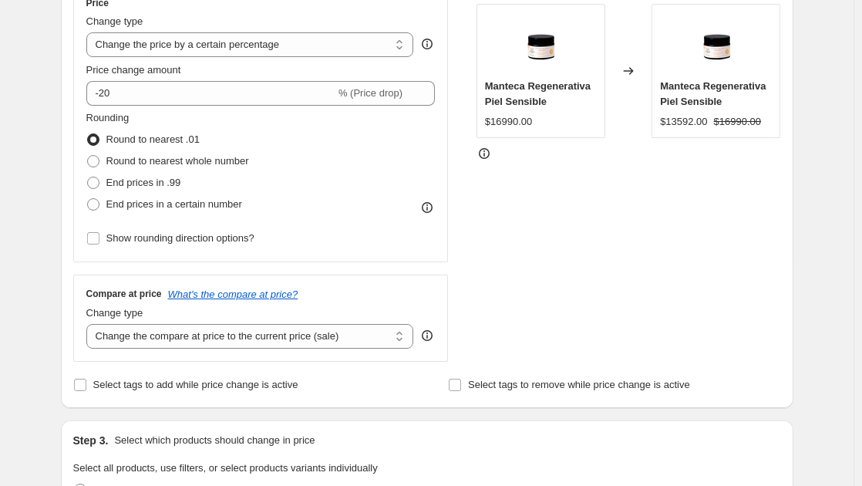
scroll to position [0, 0]
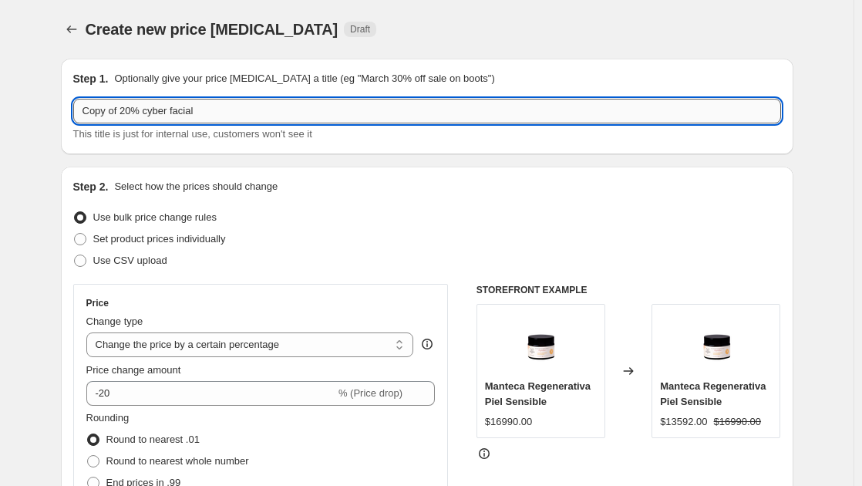
click at [124, 114] on input "Copy of 20% cyber facial" at bounding box center [427, 111] width 708 height 25
click at [124, 113] on input "Copy of 20% cyber facial" at bounding box center [427, 111] width 708 height 25
drag, startPoint x: 123, startPoint y: 113, endPoint x: 9, endPoint y: 106, distance: 114.4
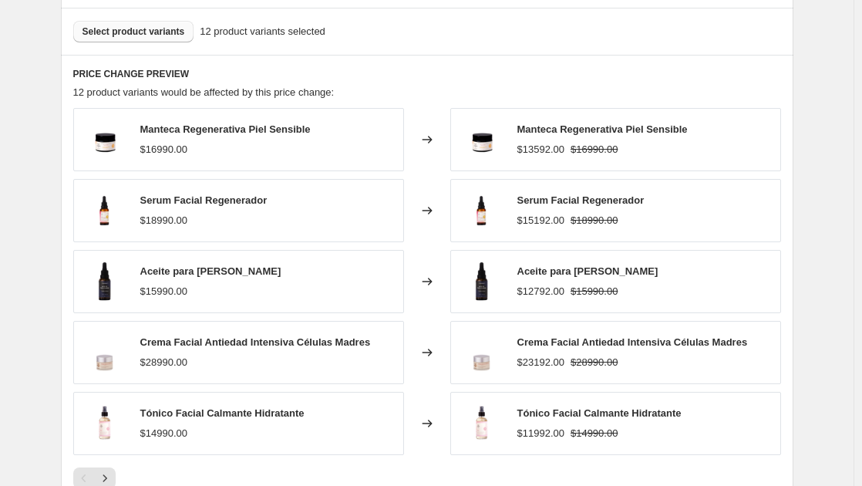
scroll to position [1103, 0]
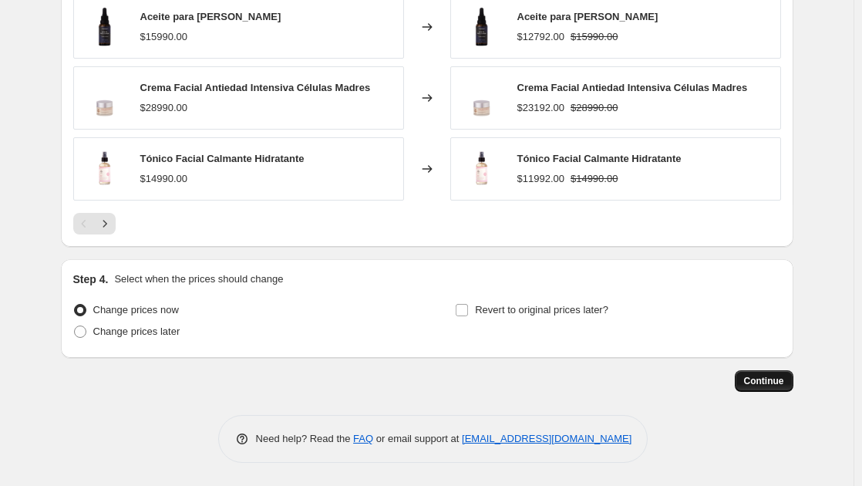
type input "20% facial cyber oct,"
click at [784, 382] on span "Continue" at bounding box center [764, 381] width 40 height 12
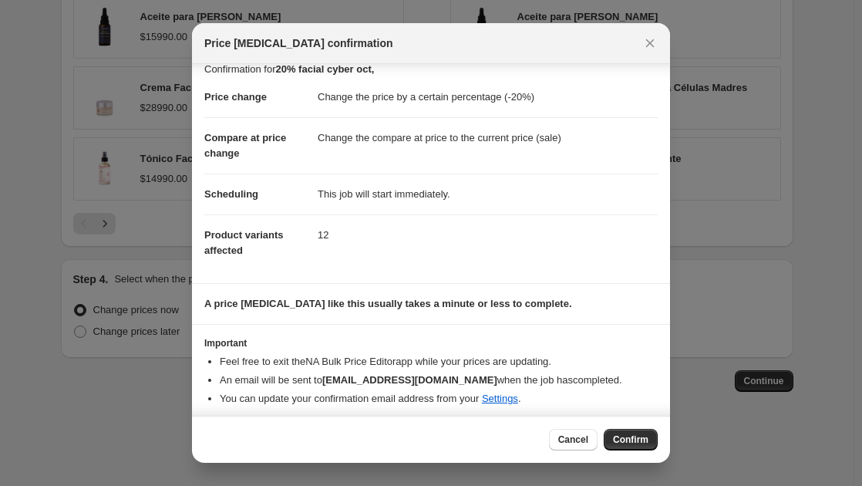
scroll to position [21, 0]
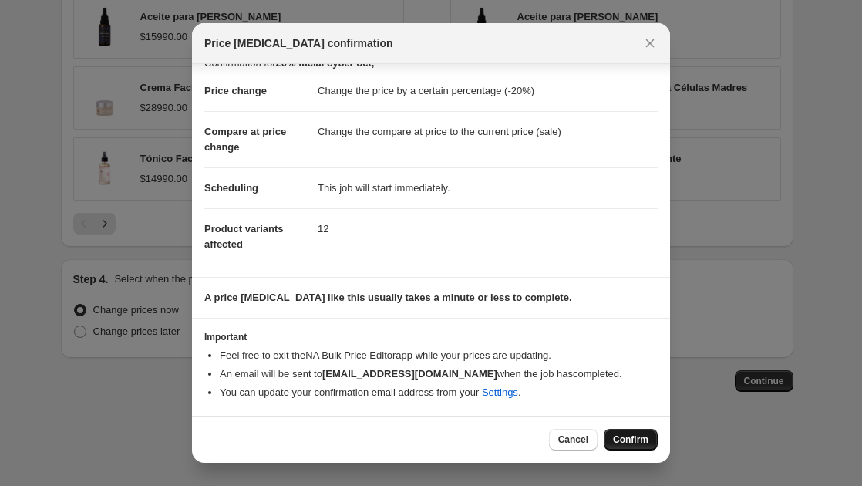
click at [641, 444] on span "Confirm" at bounding box center [630, 439] width 35 height 12
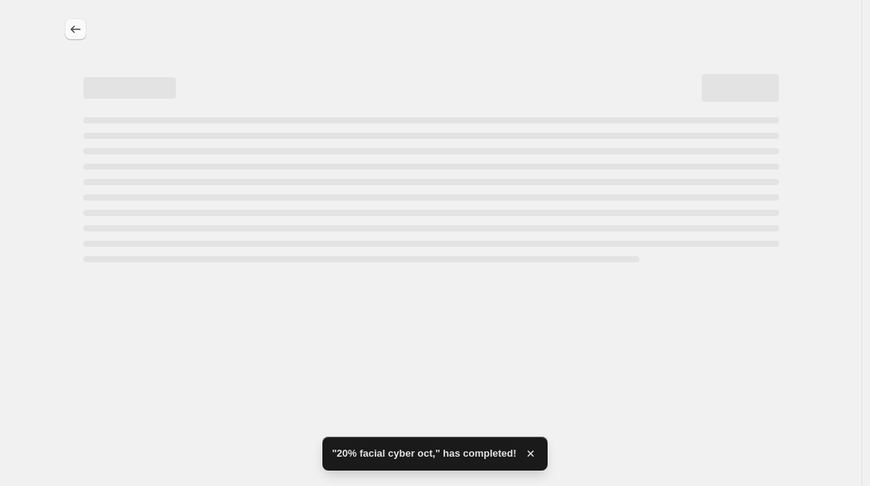
select select "percentage"
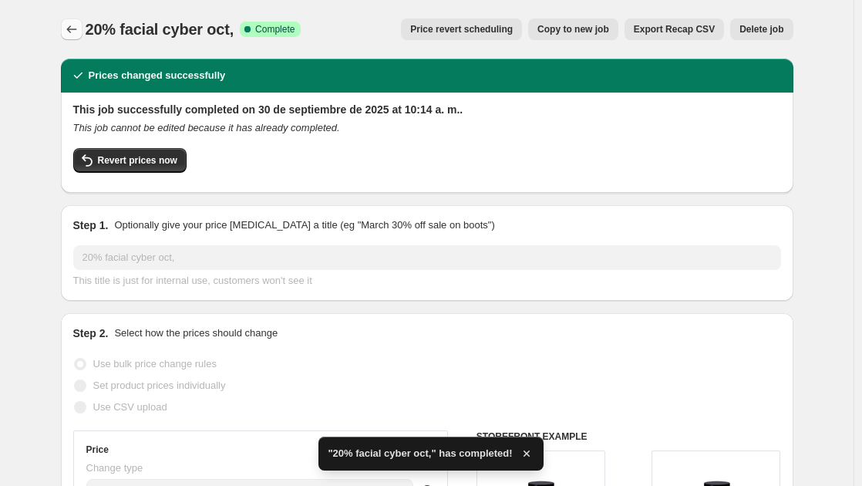
click at [76, 29] on icon "Price change jobs" at bounding box center [71, 29] width 15 height 15
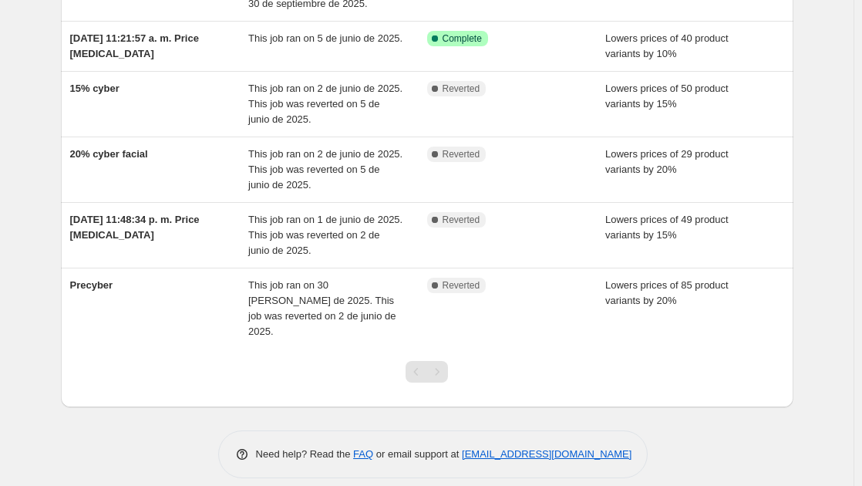
scroll to position [208, 0]
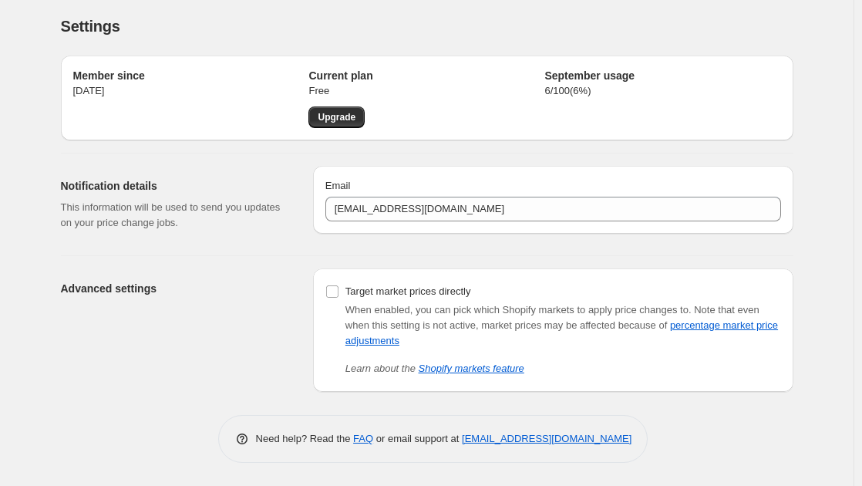
scroll to position [3, 0]
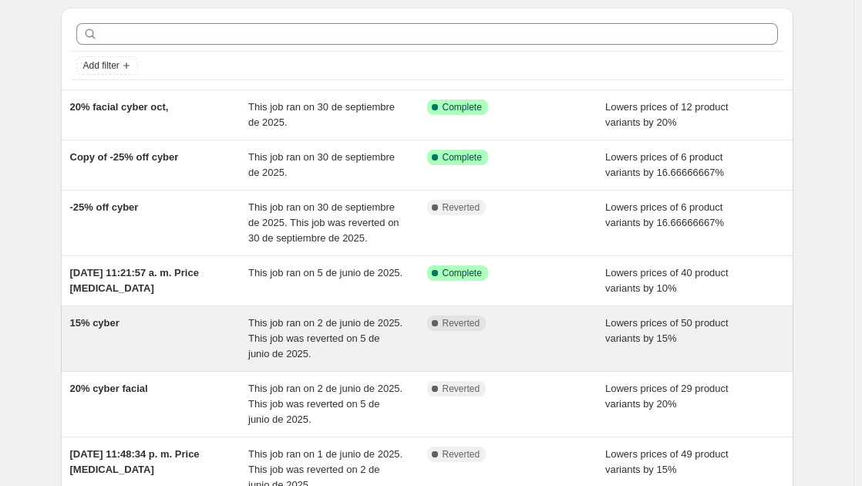
scroll to position [77, 0]
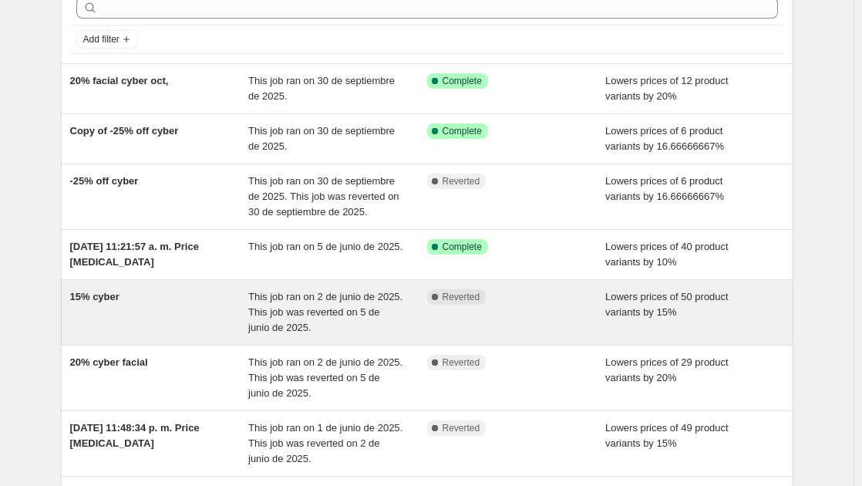
click at [172, 311] on div "15% cyber" at bounding box center [159, 312] width 179 height 46
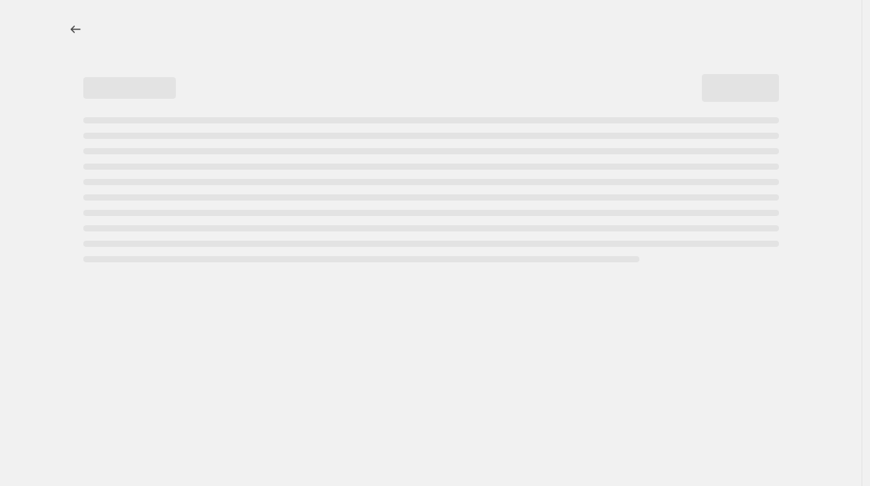
select select "percentage"
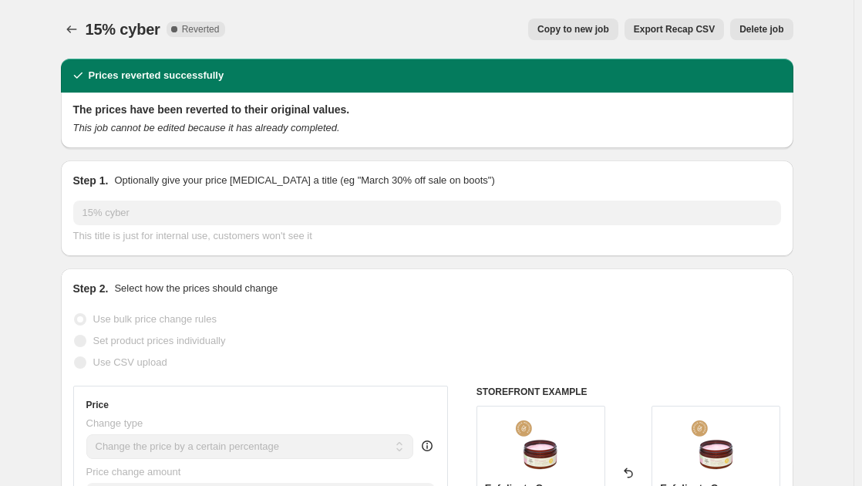
click at [591, 32] on span "Copy to new job" at bounding box center [573, 29] width 72 height 12
select select "percentage"
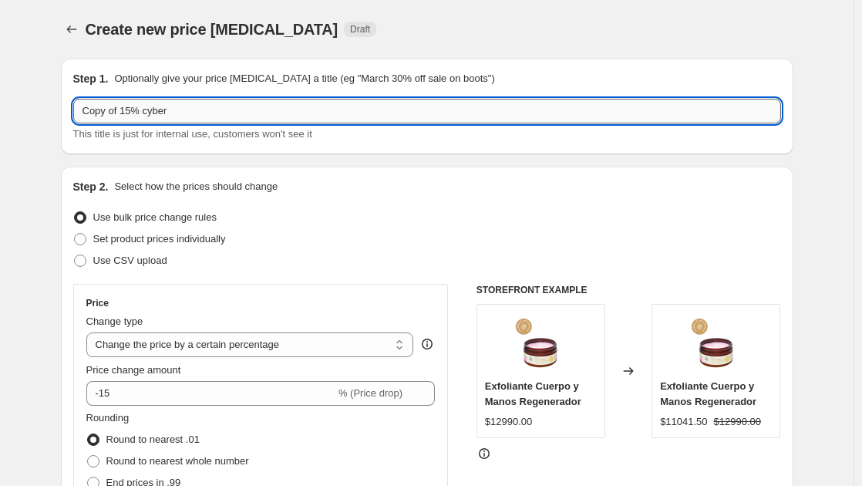
click at [122, 113] on input "Copy of 15% cyber" at bounding box center [427, 111] width 708 height 25
drag, startPoint x: 122, startPoint y: 112, endPoint x: 7, endPoint y: 116, distance: 114.9
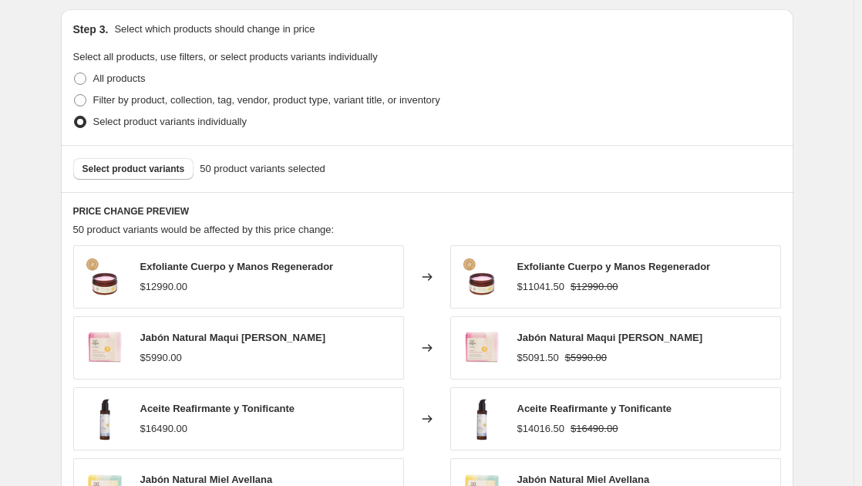
scroll to position [771, 0]
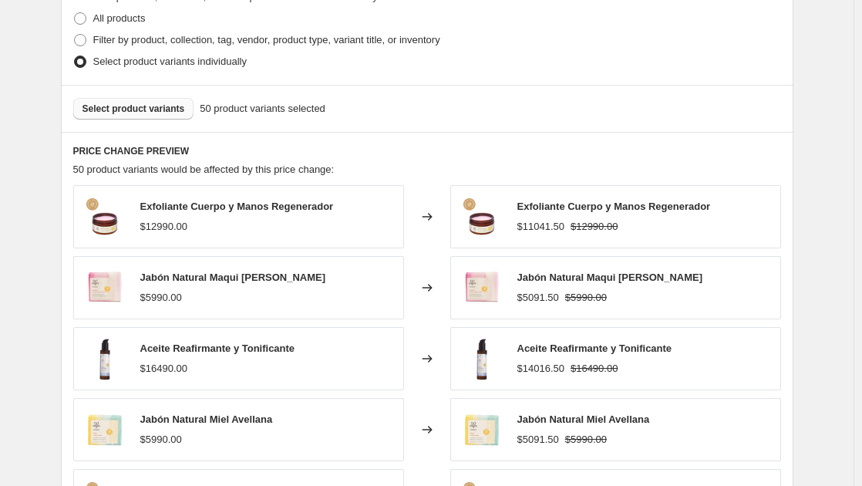
type input "15% todo cyber"
click at [153, 113] on span "Select product variants" at bounding box center [133, 109] width 103 height 12
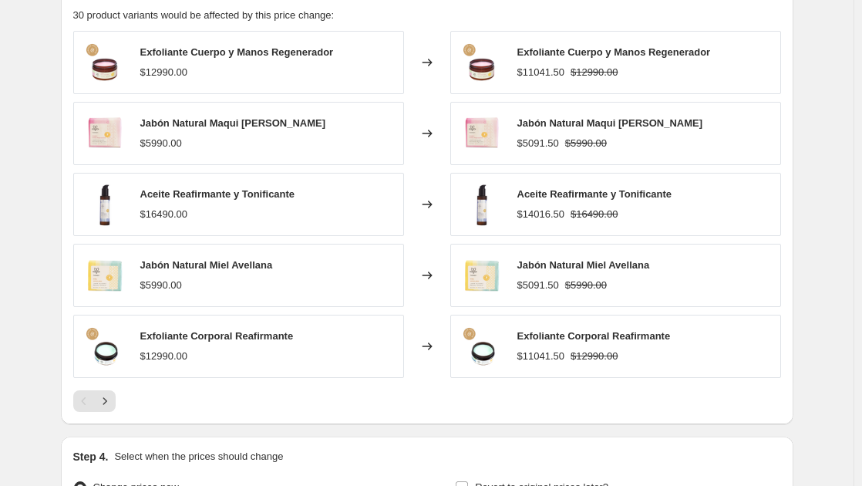
scroll to position [1103, 0]
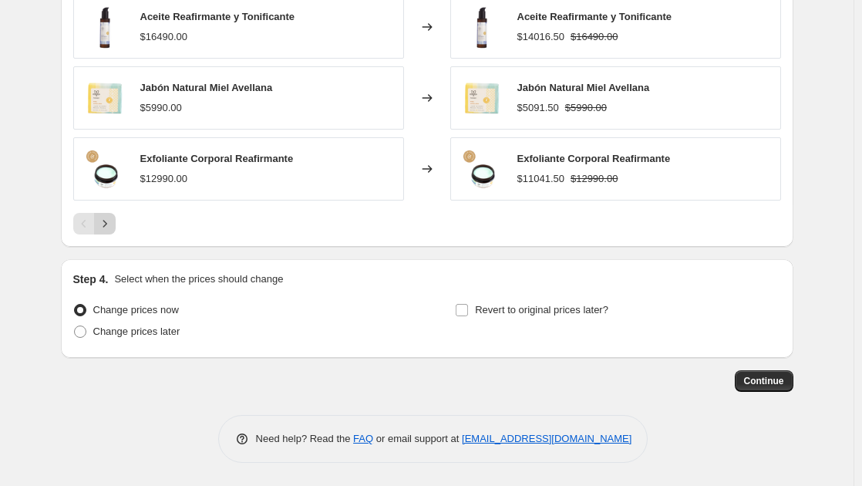
click at [113, 227] on icon "Next" at bounding box center [104, 223] width 15 height 15
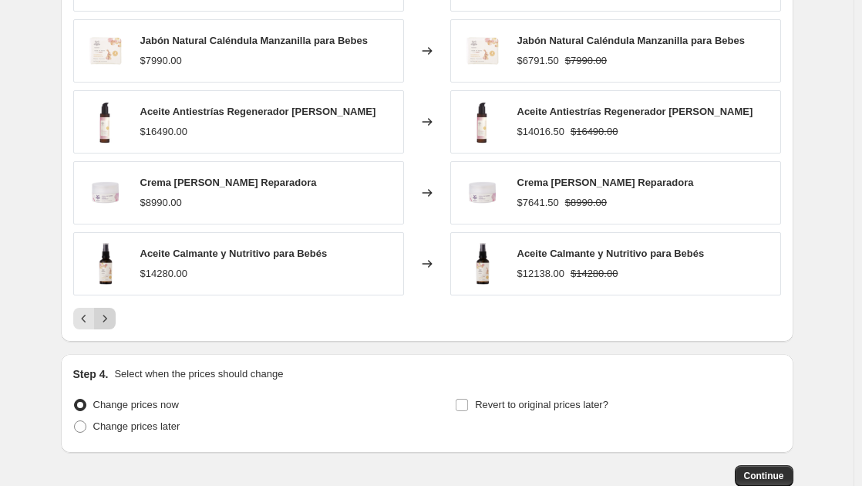
scroll to position [1026, 0]
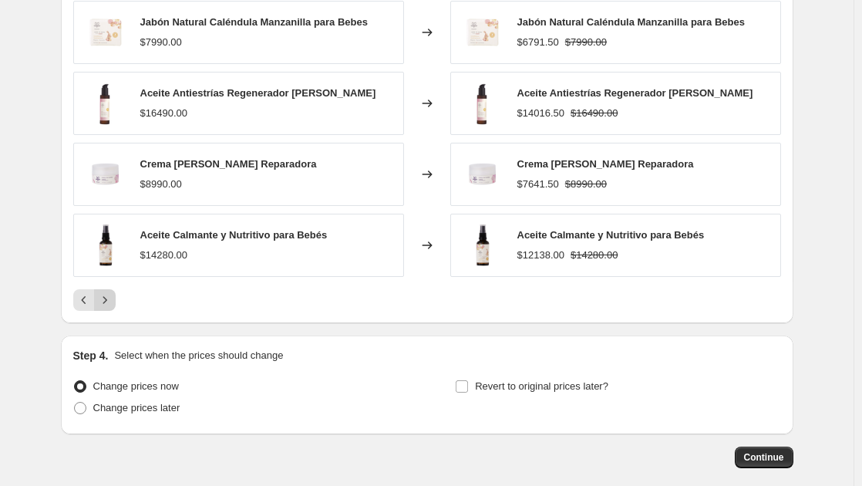
click at [103, 294] on icon "Next" at bounding box center [104, 299] width 15 height 15
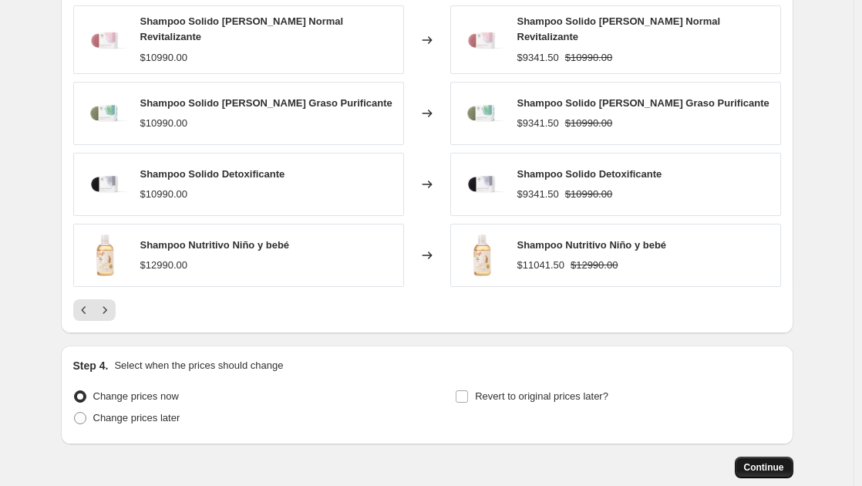
click at [760, 461] on span "Continue" at bounding box center [764, 467] width 40 height 12
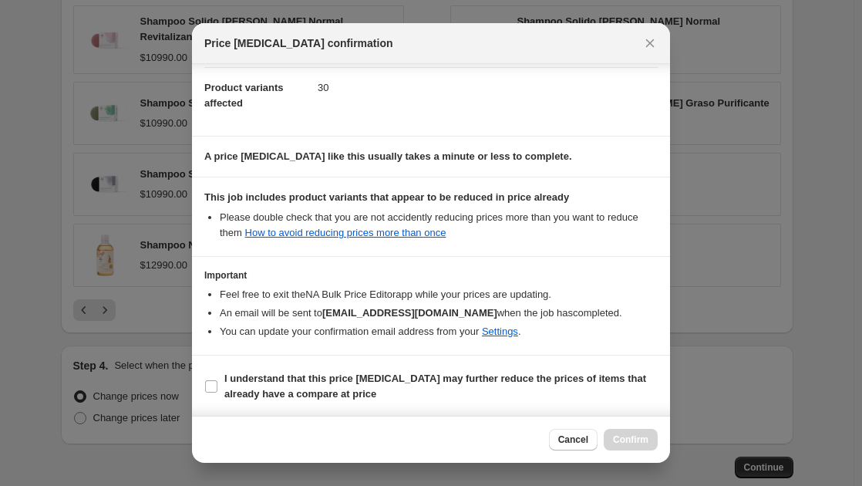
scroll to position [163, 0]
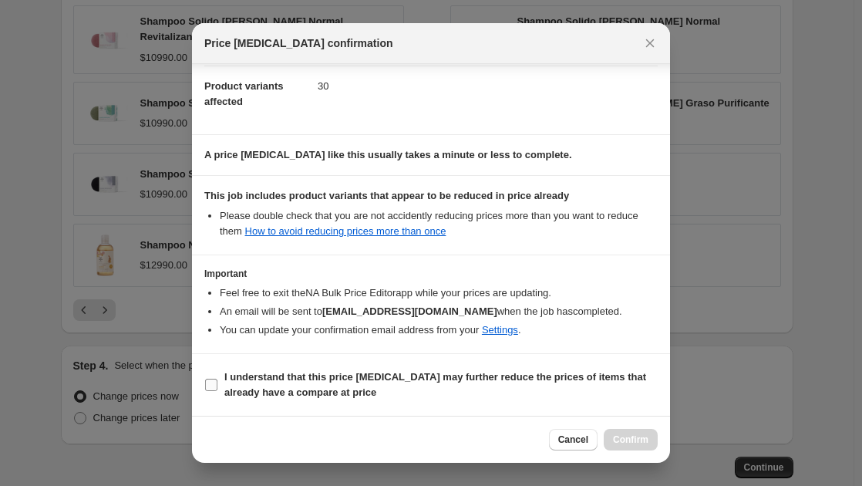
click at [208, 384] on input "I understand that this price change job may further reduce the prices of items …" at bounding box center [211, 385] width 12 height 12
checkbox input "true"
click at [631, 436] on span "Confirm" at bounding box center [630, 439] width 35 height 12
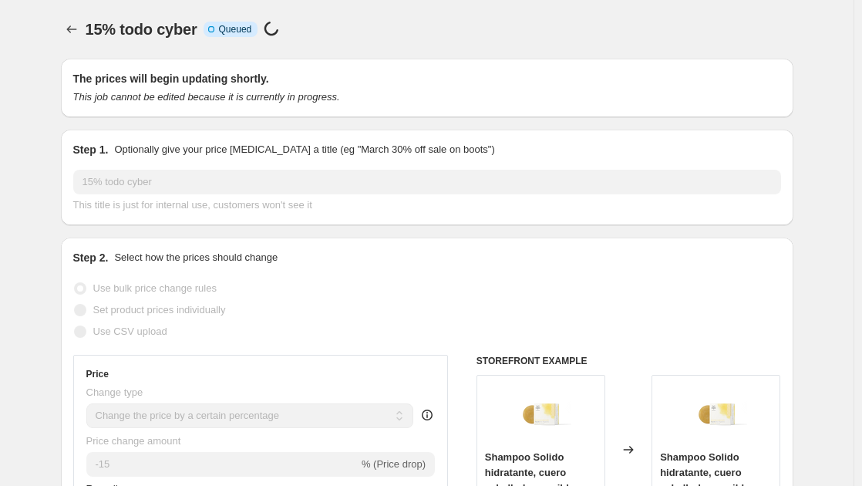
scroll to position [1026, 0]
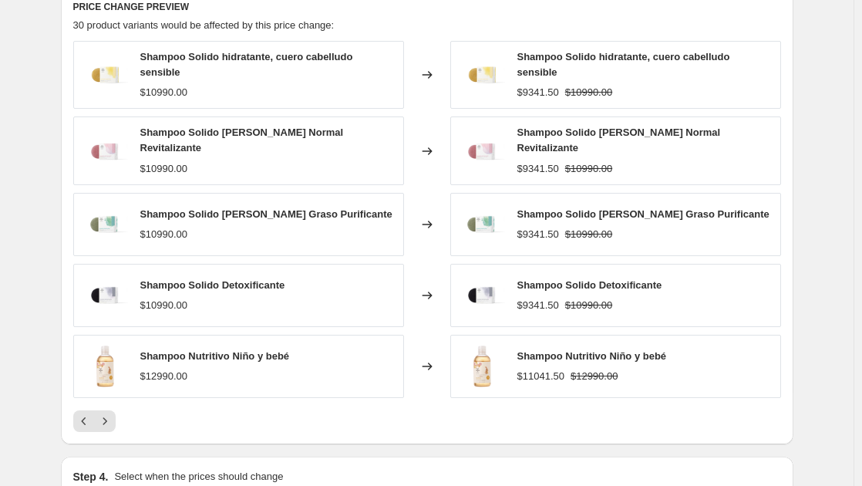
select select "percentage"
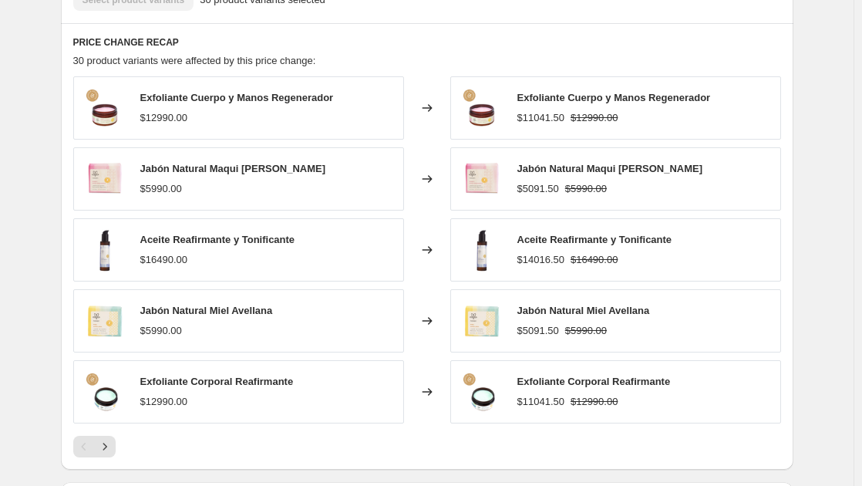
scroll to position [0, 0]
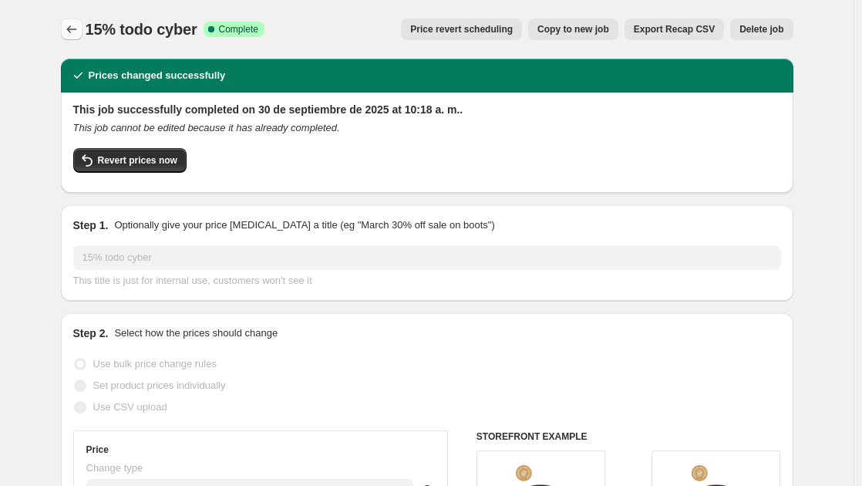
click at [68, 24] on icon "Price change jobs" at bounding box center [71, 29] width 15 height 15
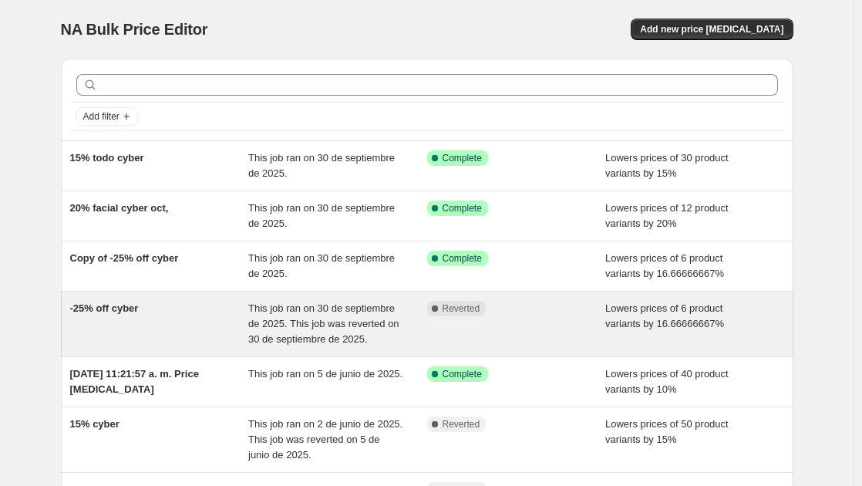
click at [307, 347] on div "-25% off cyber This job ran on 30 de septiembre de 2025. This job was reverted …" at bounding box center [427, 323] width 732 height 65
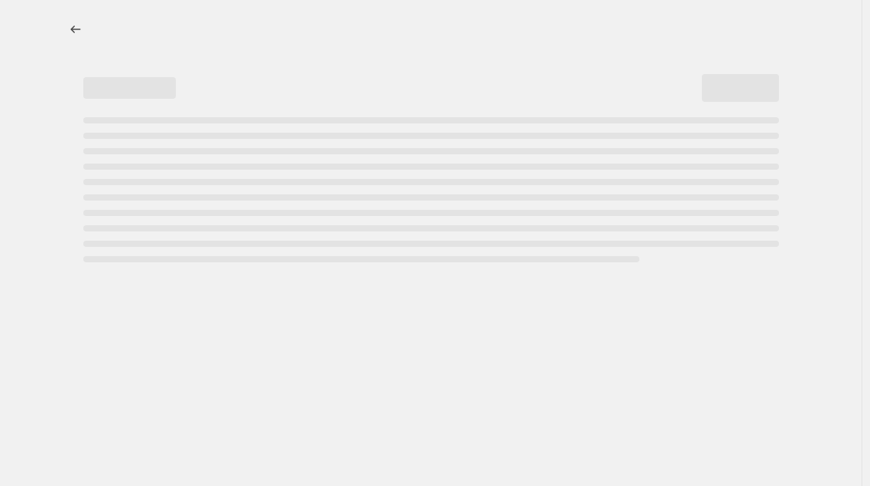
select select "percentage"
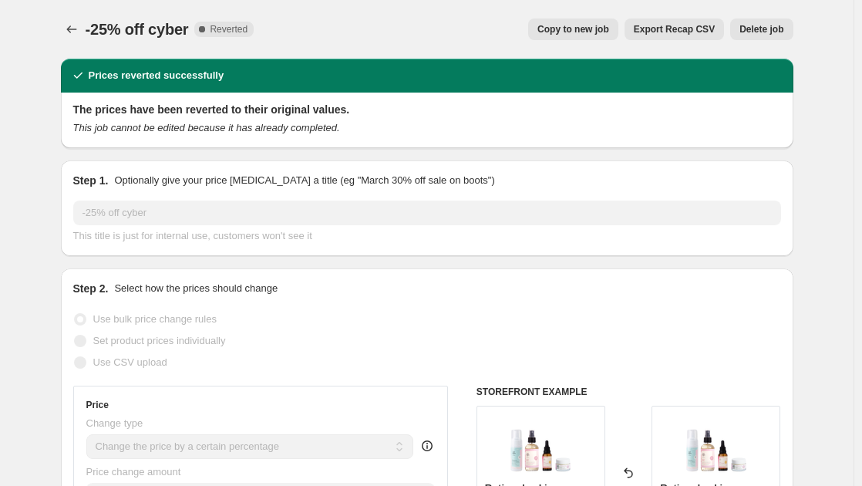
click at [751, 42] on div "-25% off cyber. This page is ready -25% off cyber Complete Reverted Copy to new…" at bounding box center [427, 29] width 732 height 59
click at [762, 33] on span "Delete job" at bounding box center [761, 29] width 44 height 12
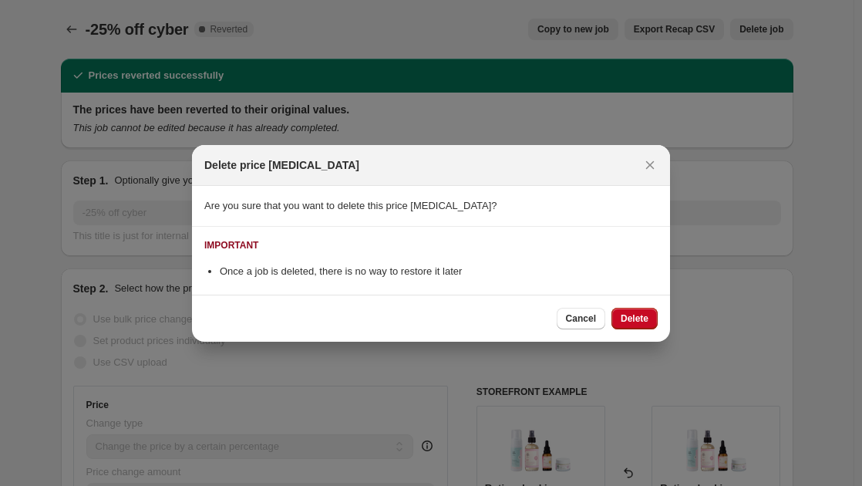
click at [631, 325] on button "Delete" at bounding box center [634, 319] width 46 height 22
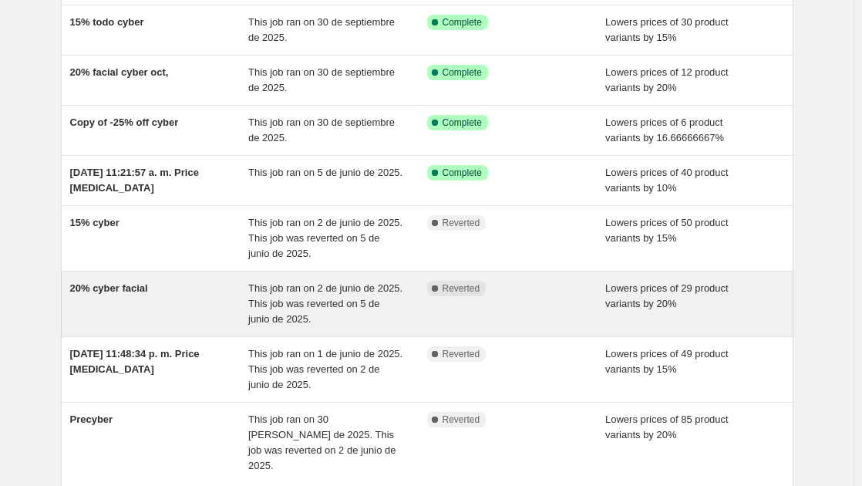
scroll to position [154, 0]
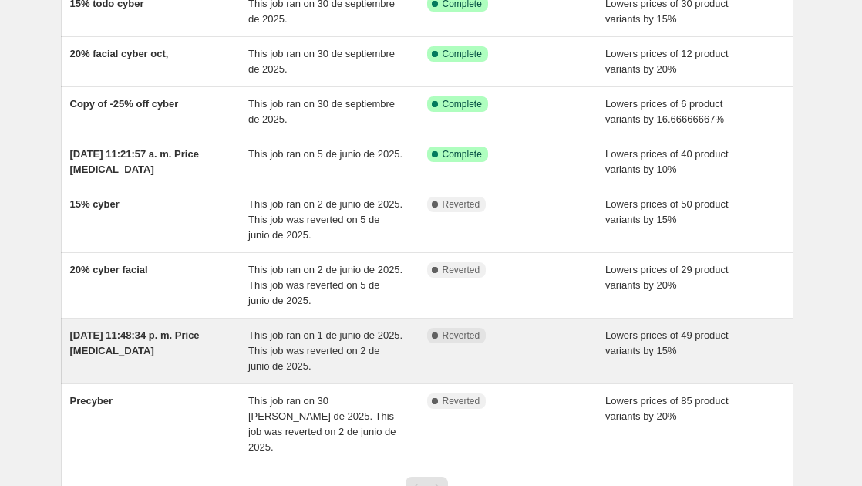
click at [192, 356] on div "1 jun 2025, 11:48:34 p. m. Price change job" at bounding box center [159, 351] width 179 height 46
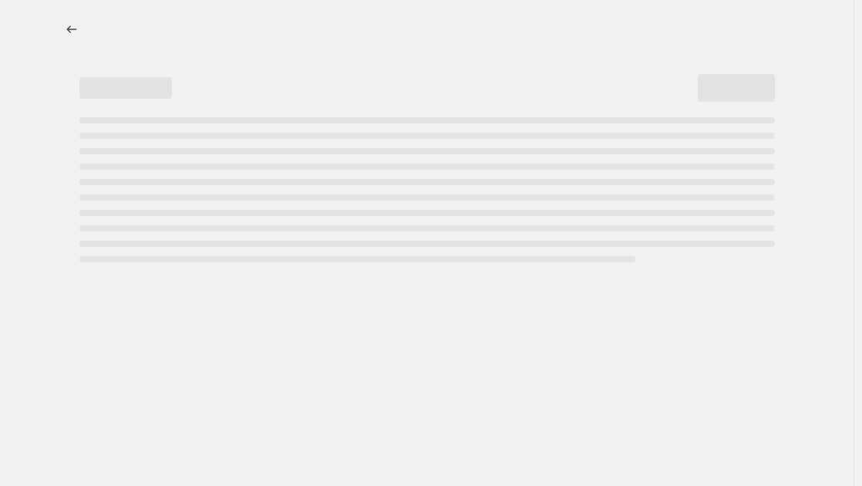
select select "percentage"
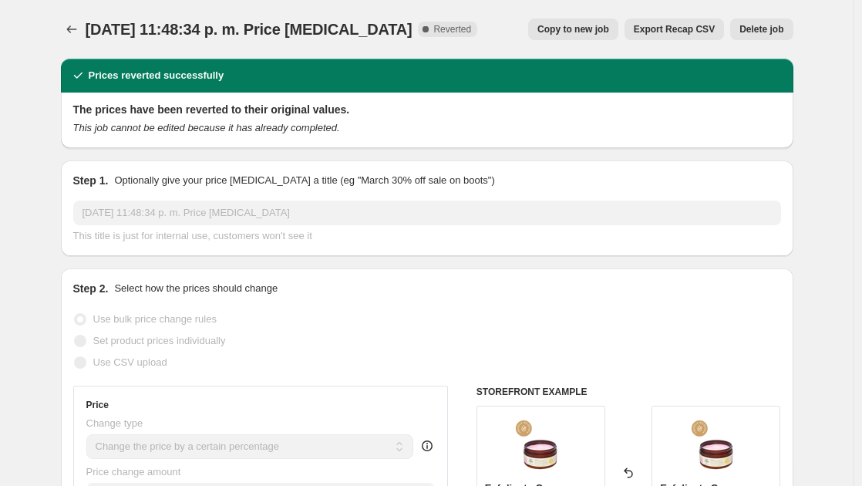
click at [768, 25] on span "Delete job" at bounding box center [761, 29] width 44 height 12
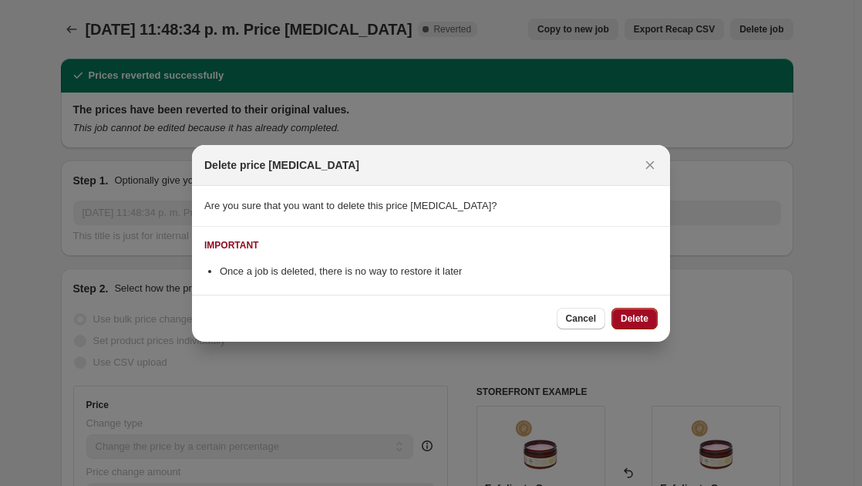
click at [633, 316] on span "Delete" at bounding box center [635, 318] width 28 height 12
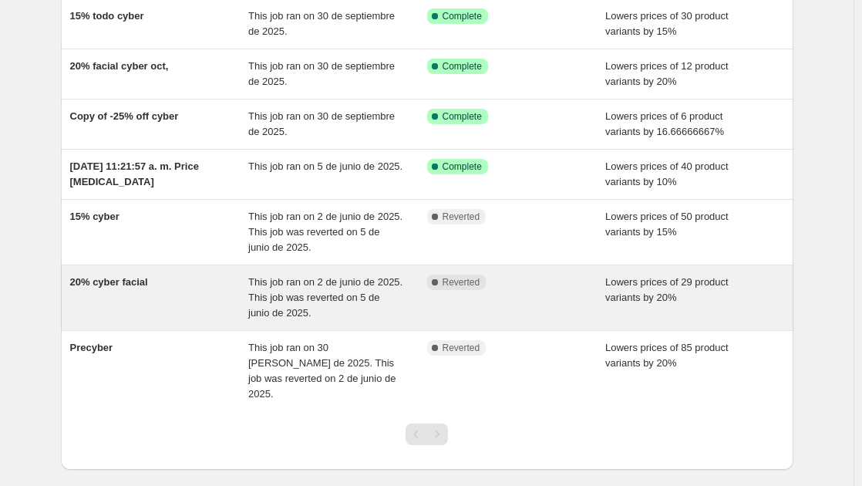
scroll to position [143, 0]
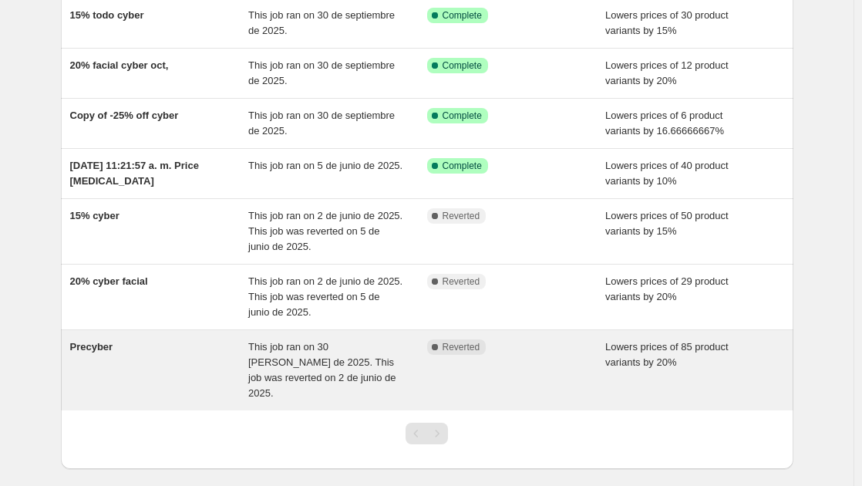
click at [182, 371] on div "Precyber" at bounding box center [159, 370] width 179 height 62
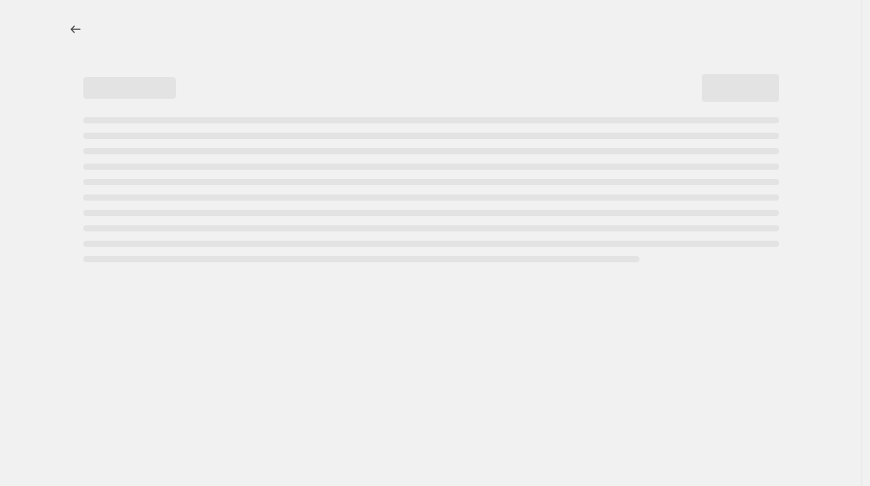
select select "percentage"
select select "product_status"
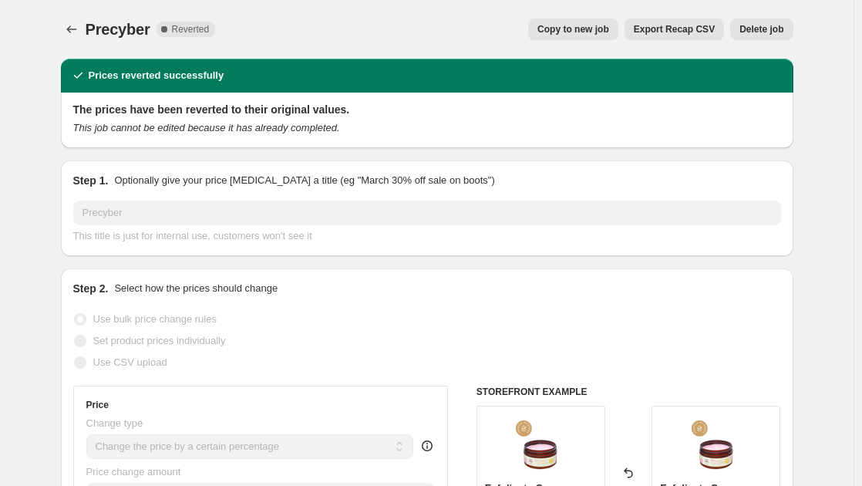
click at [764, 23] on button "Delete job" at bounding box center [761, 30] width 62 height 22
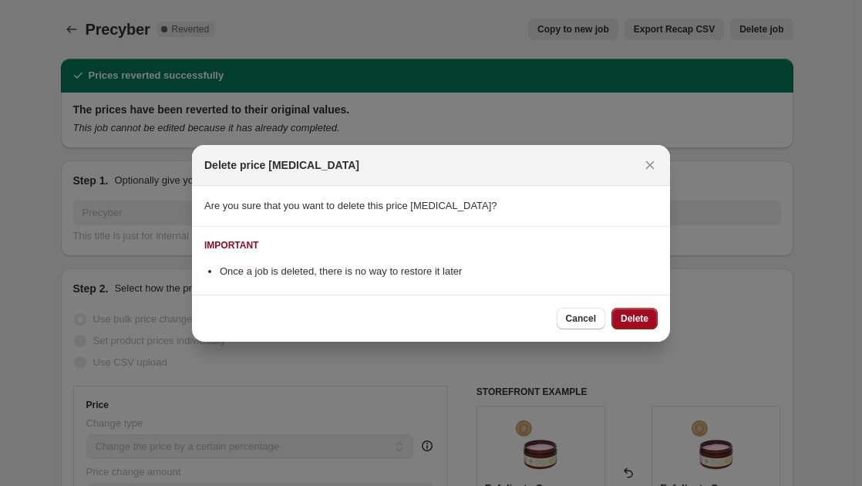
click at [640, 315] on span "Delete" at bounding box center [635, 318] width 28 height 12
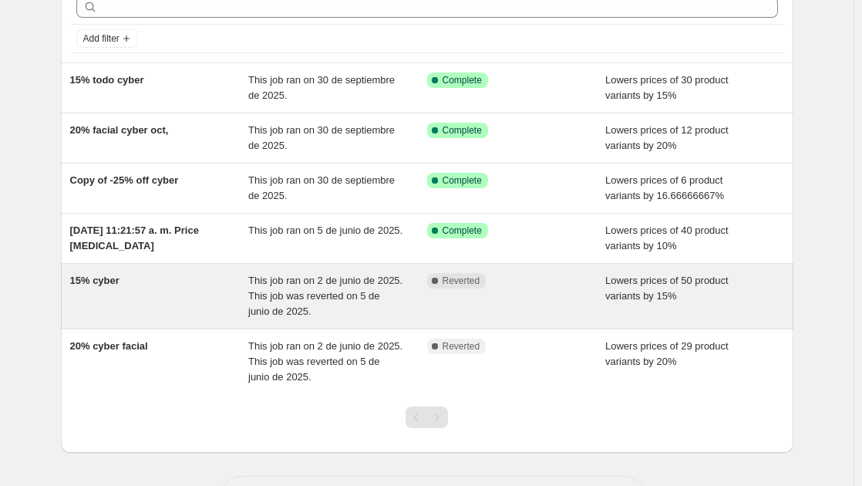
scroll to position [79, 0]
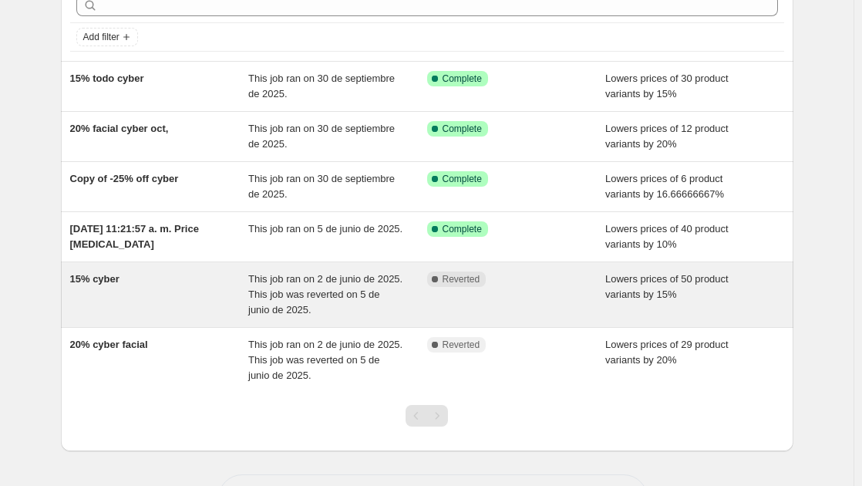
click at [249, 288] on div "15% cyber" at bounding box center [159, 294] width 179 height 46
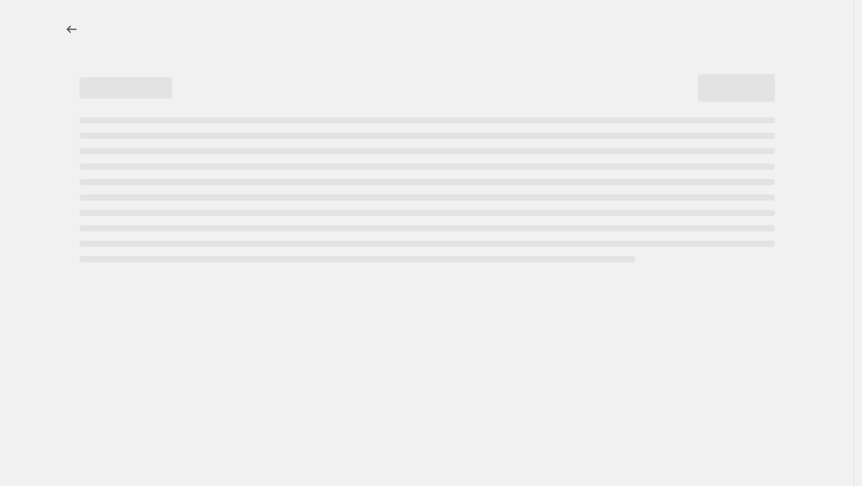
select select "percentage"
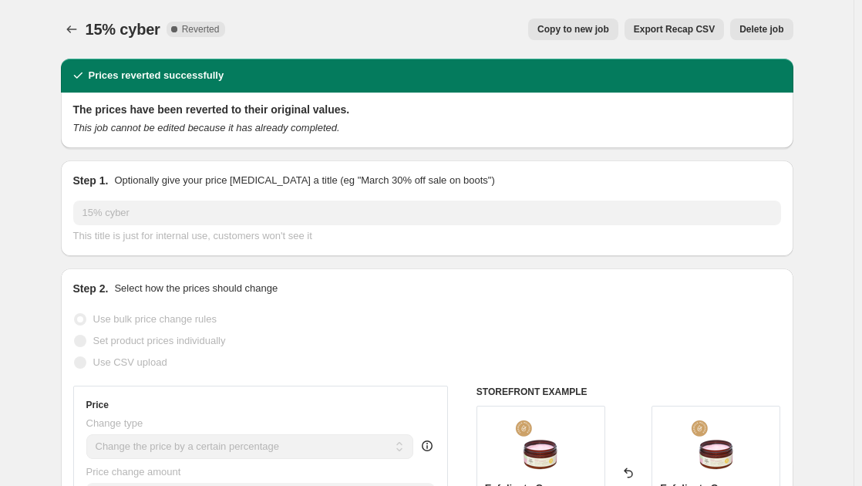
click at [776, 25] on span "Delete job" at bounding box center [761, 29] width 44 height 12
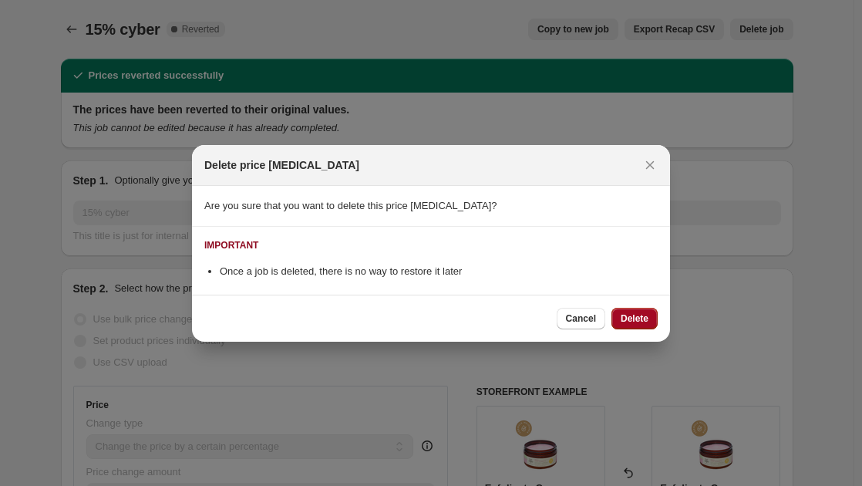
click at [641, 316] on span "Delete" at bounding box center [635, 318] width 28 height 12
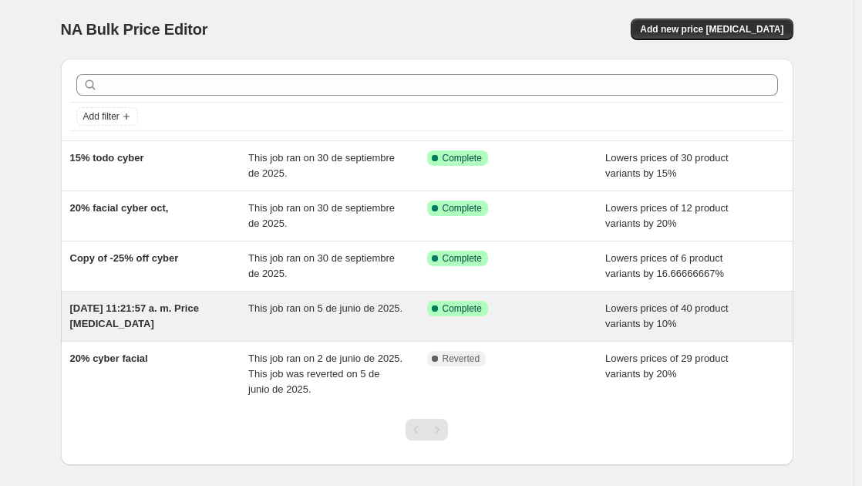
click at [221, 321] on div "[DATE] 11:21:57 a. m. Price [MEDICAL_DATA]" at bounding box center [159, 316] width 179 height 31
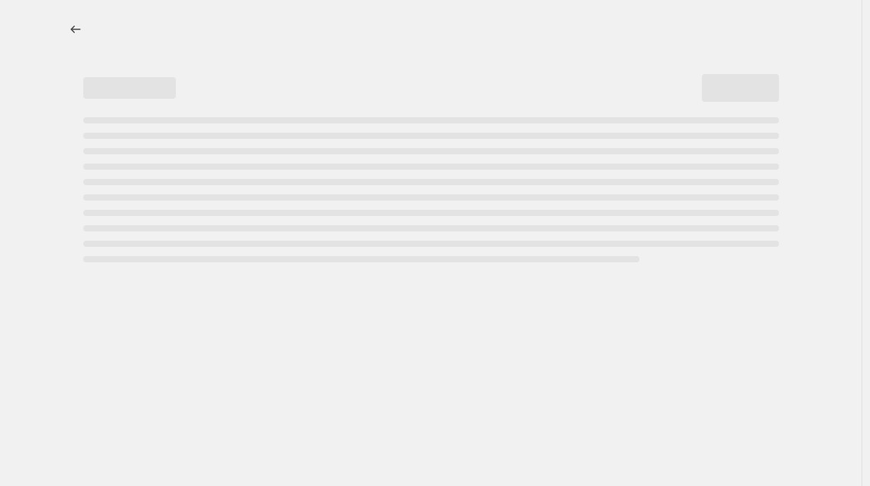
select select "percentage"
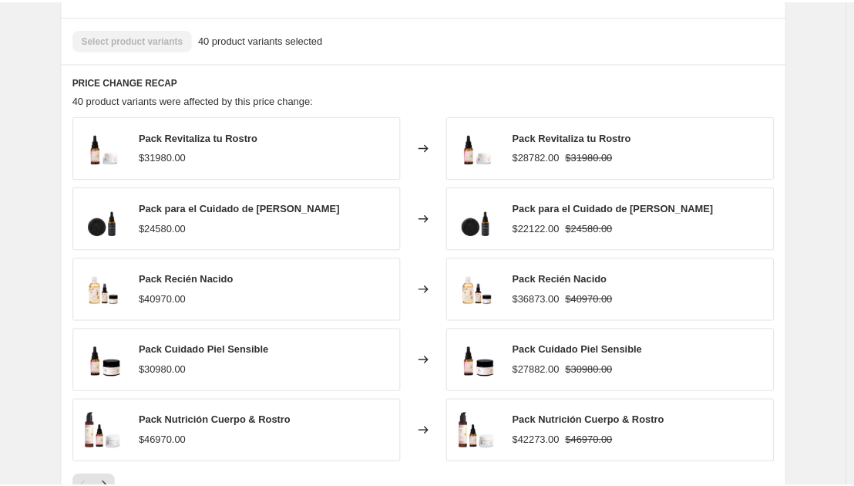
scroll to position [1016, 0]
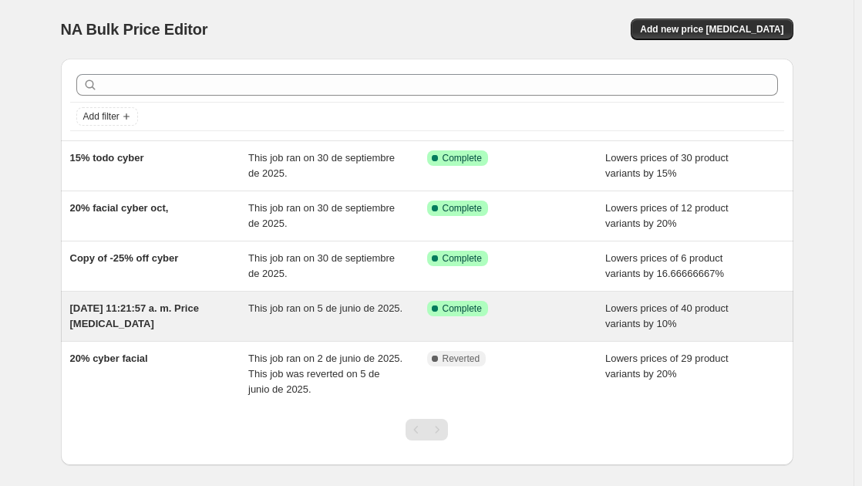
click at [365, 319] on div "This job ran on 5 de junio de 2025." at bounding box center [337, 316] width 179 height 31
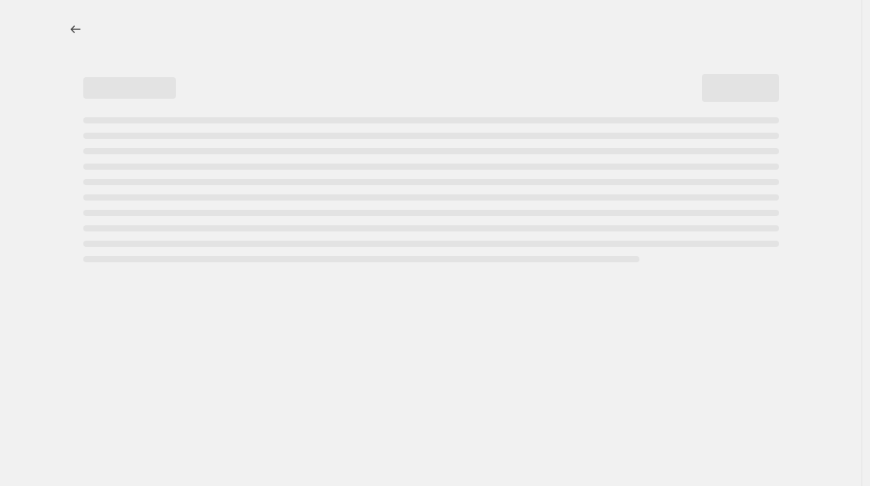
select select "percentage"
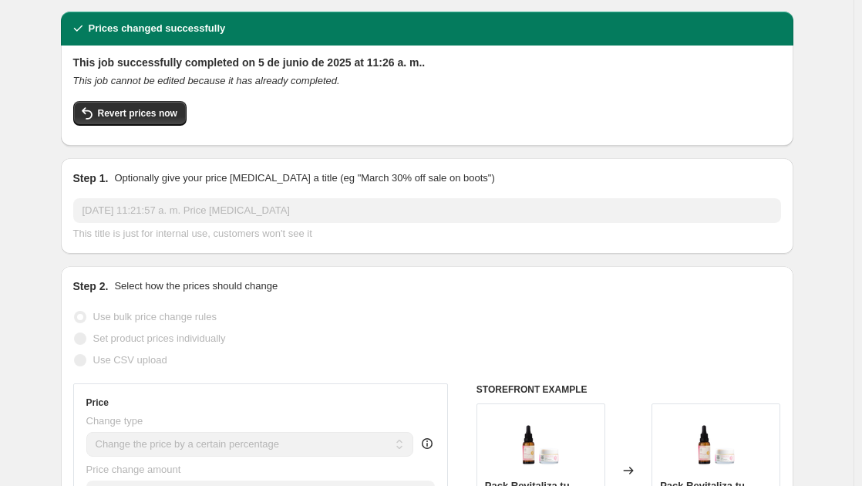
scroll to position [15, 0]
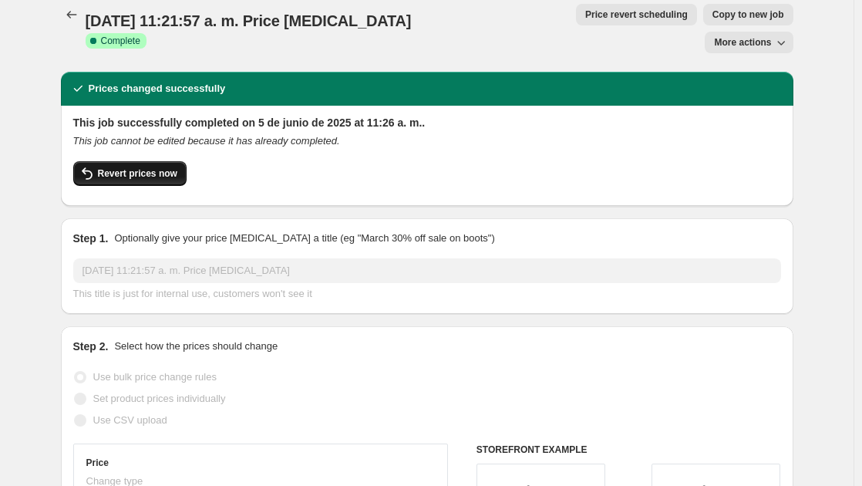
click at [140, 167] on span "Revert prices now" at bounding box center [137, 173] width 79 height 12
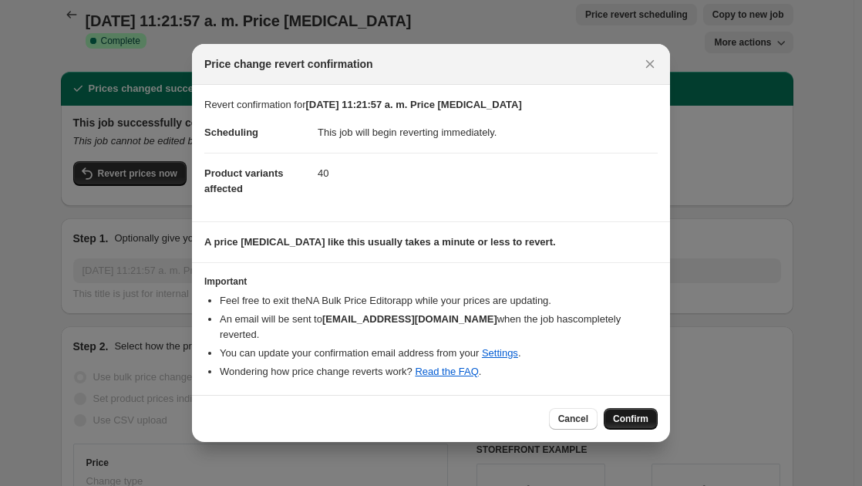
click at [614, 408] on button "Confirm" at bounding box center [631, 419] width 54 height 22
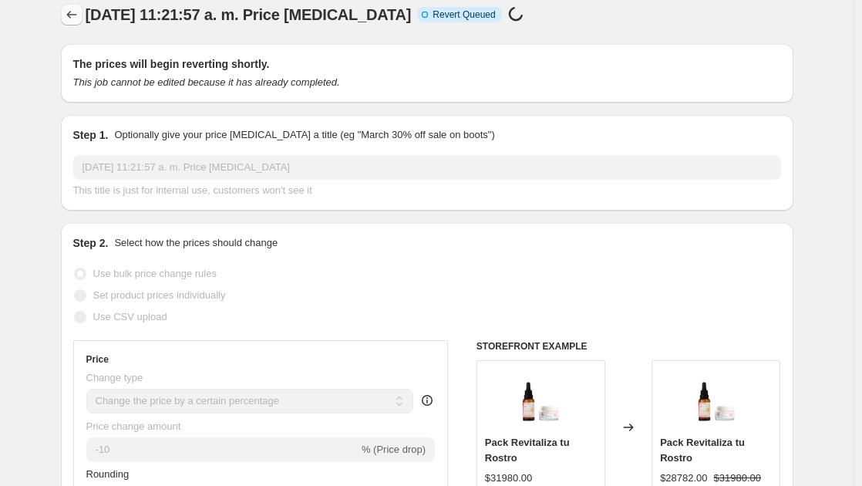
click at [77, 12] on icon "Price change jobs" at bounding box center [71, 14] width 15 height 15
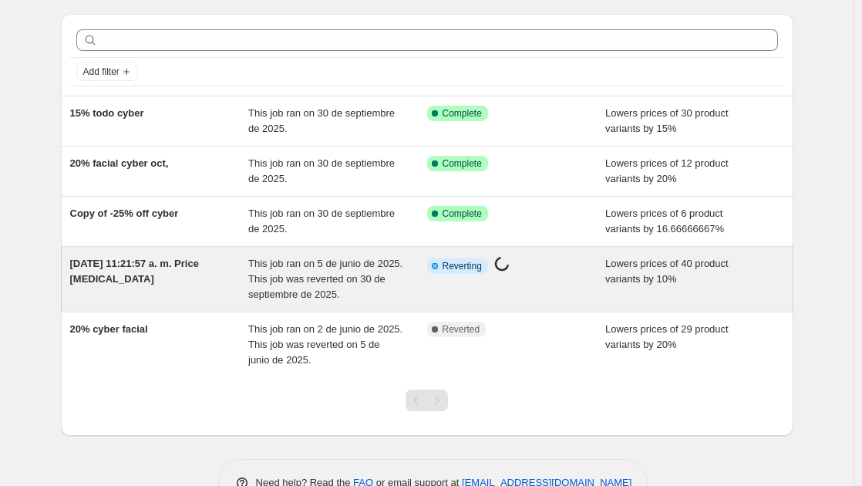
scroll to position [45, 0]
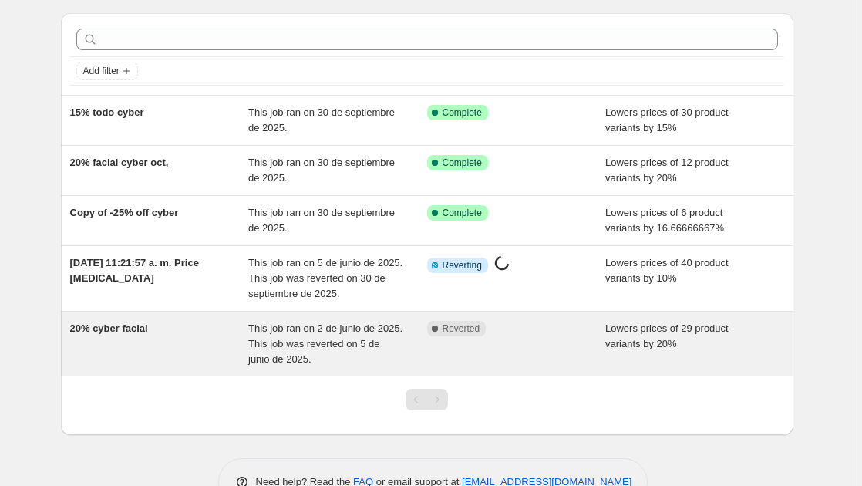
click at [302, 350] on span "This job ran on 2 de junio de 2025. This job was reverted on 5 de junio de 2025." at bounding box center [325, 343] width 154 height 42
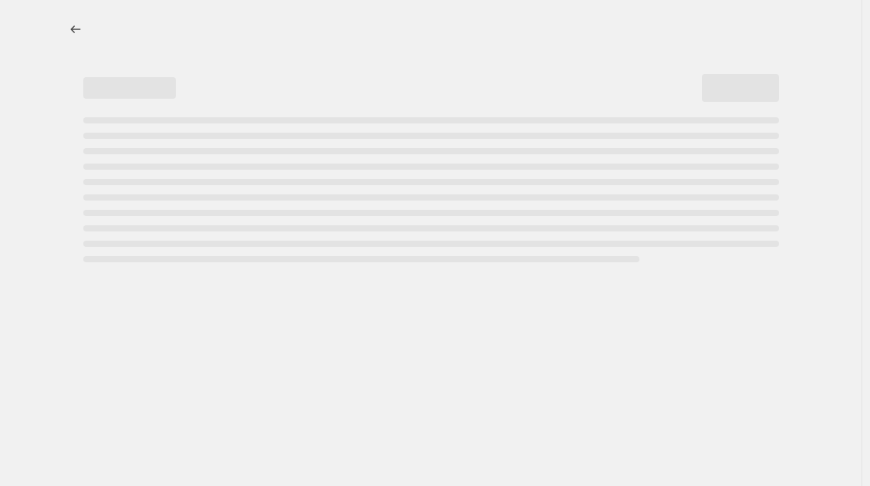
select select "percentage"
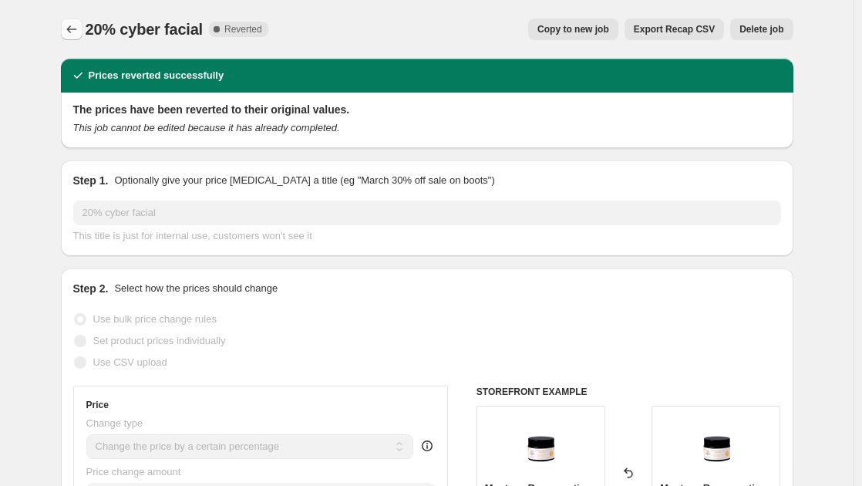
click at [74, 28] on icon "Price change jobs" at bounding box center [71, 29] width 15 height 15
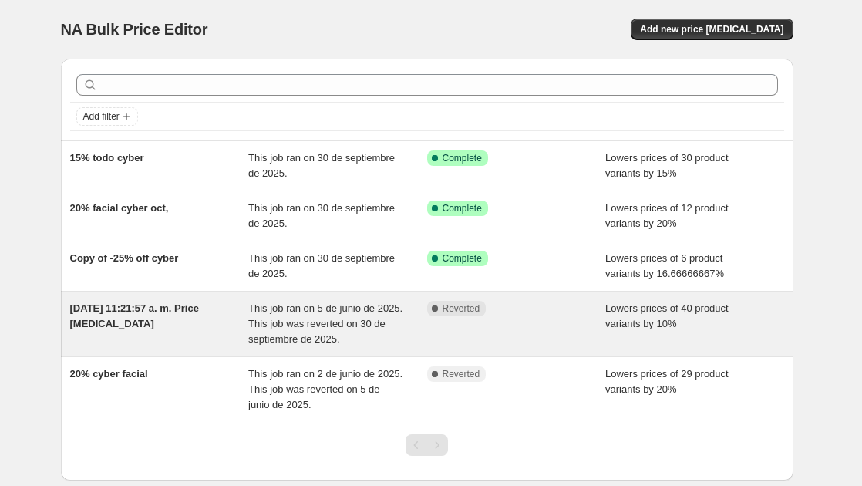
click at [183, 314] on span "5 jun 2025, 11:21:57 a. m. Price change job" at bounding box center [134, 315] width 129 height 27
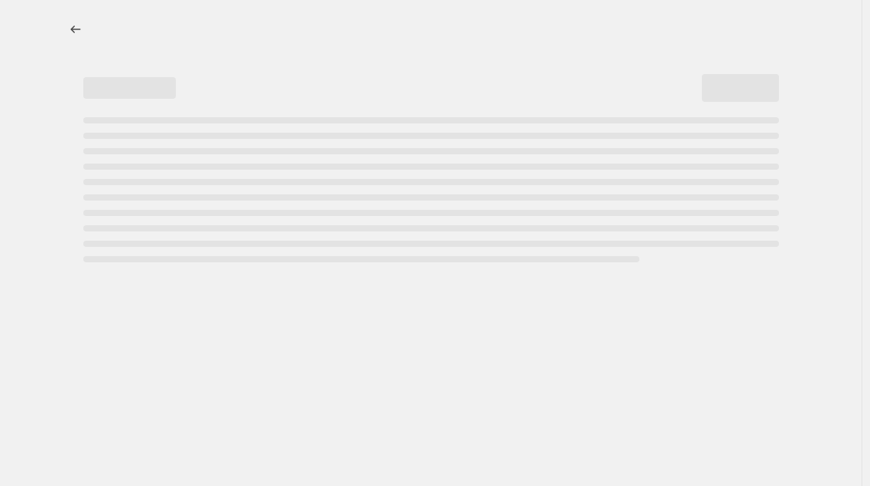
select select "percentage"
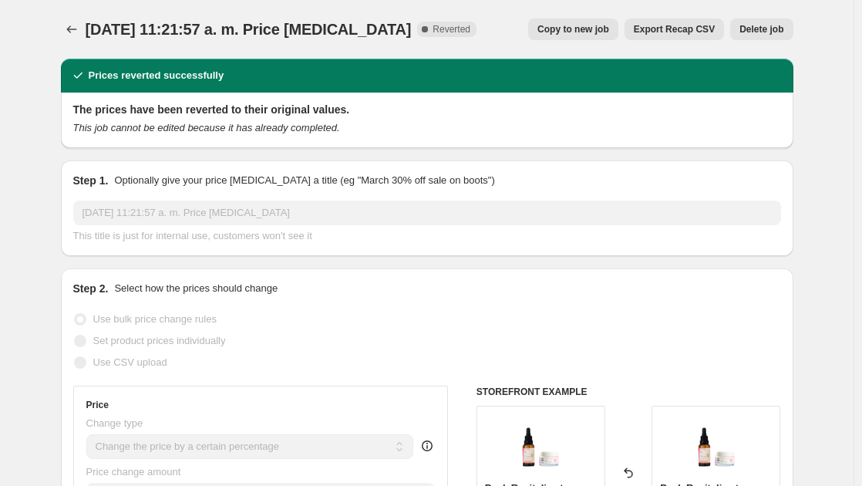
click at [567, 34] on span "Copy to new job" at bounding box center [573, 29] width 72 height 12
select select "percentage"
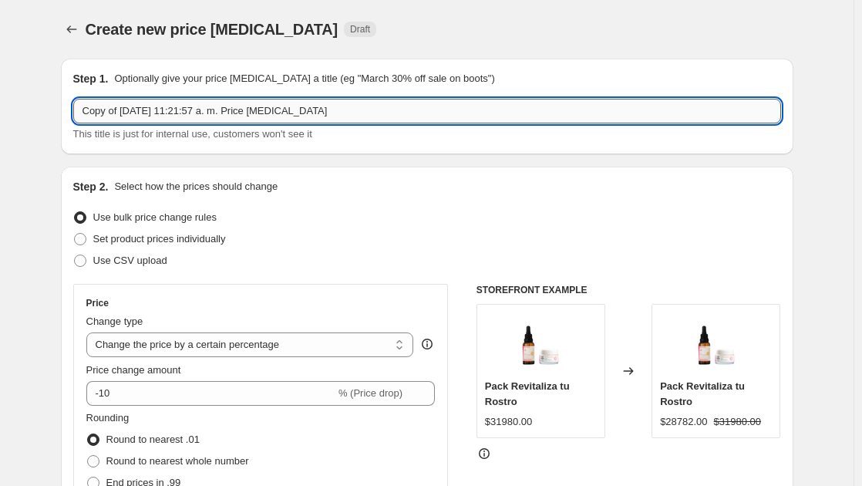
click at [214, 117] on input "Copy of 5 jun 2025, 11:21:57 a. m. Price change job" at bounding box center [427, 111] width 708 height 25
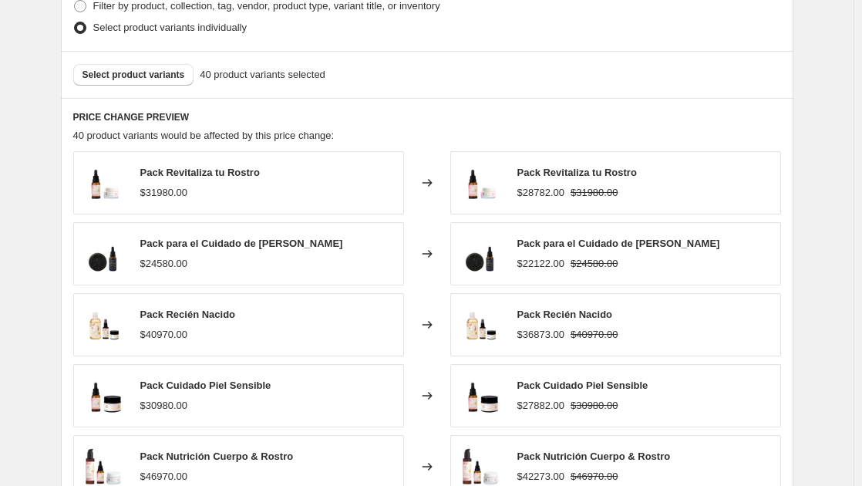
scroll to position [848, 0]
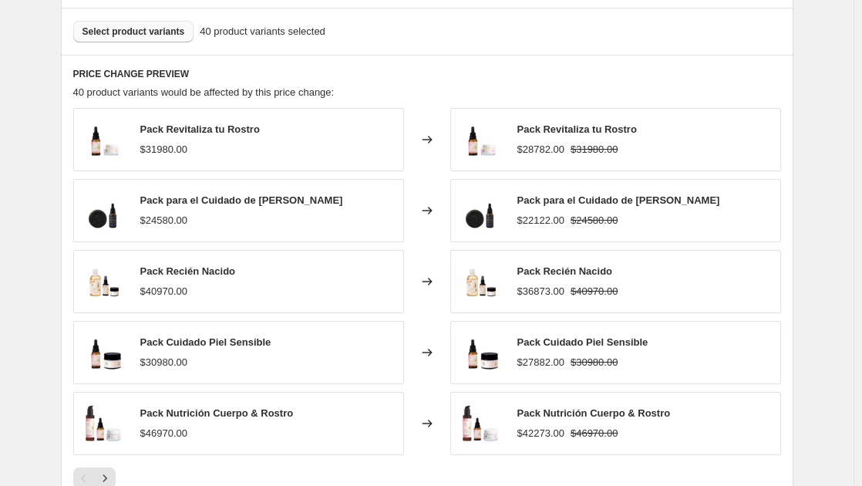
type input "15% pack cyber"
click at [160, 32] on span "Select product variants" at bounding box center [133, 31] width 103 height 12
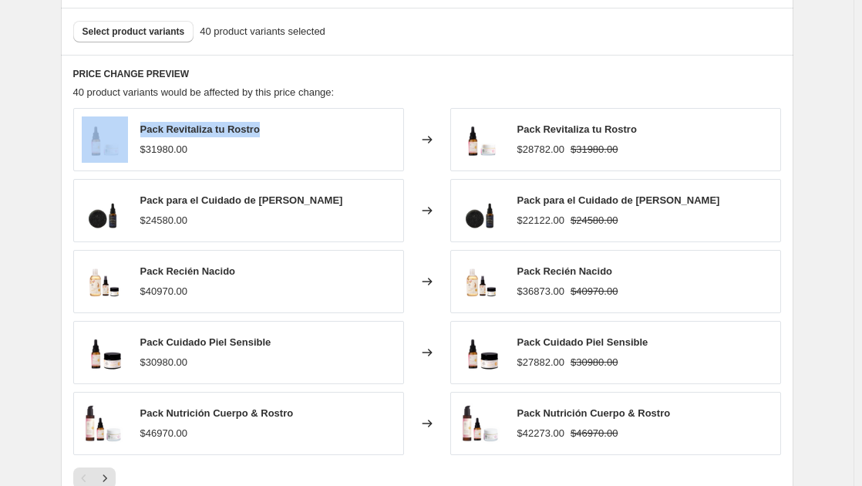
drag, startPoint x: 273, startPoint y: 131, endPoint x: 137, endPoint y: 136, distance: 135.8
click at [137, 136] on div "Pack Revitaliza tu Rostro $31980.00" at bounding box center [238, 139] width 331 height 63
copy div "Pack Revitaliza tu Rostro"
click at [159, 32] on span "Select product variants" at bounding box center [133, 31] width 103 height 12
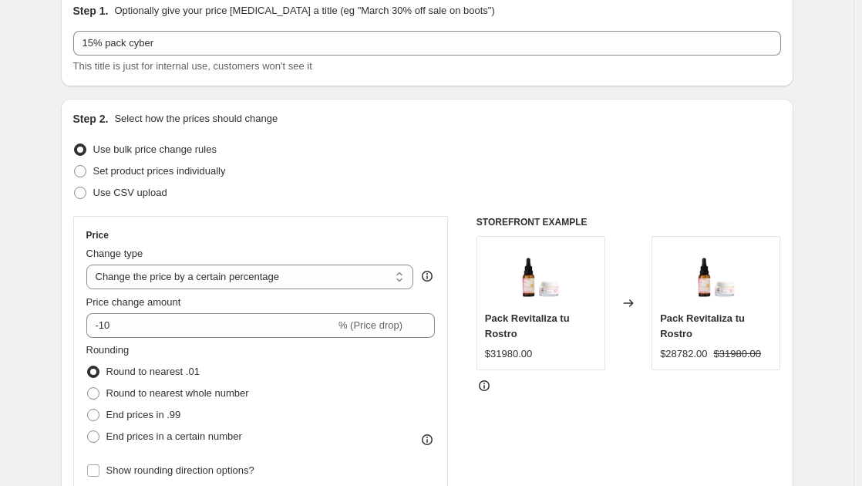
scroll to position [0, 0]
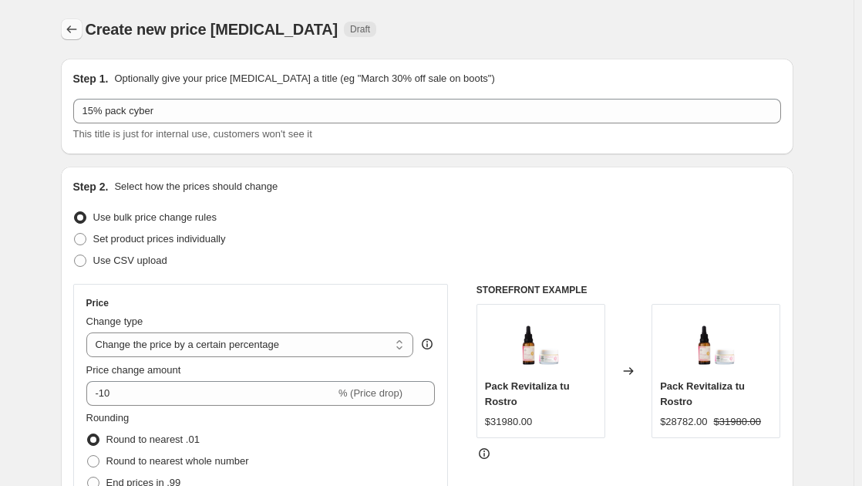
click at [76, 22] on button "Price change jobs" at bounding box center [72, 30] width 22 height 22
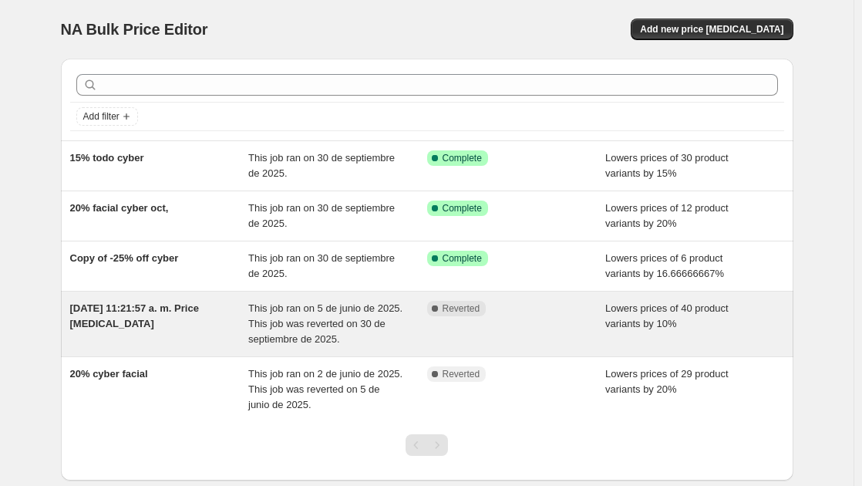
click at [364, 325] on span "This job ran on 5 de junio de 2025. This job was reverted on 30 de septiembre d…" at bounding box center [325, 323] width 154 height 42
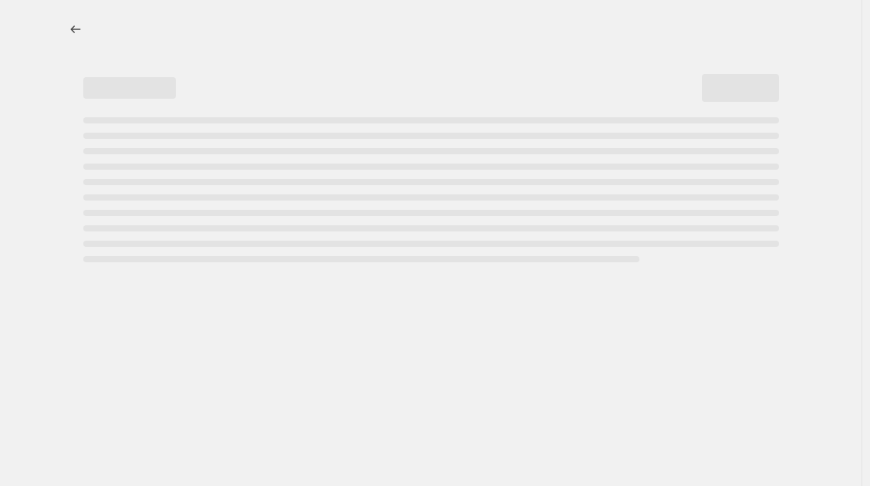
select select "percentage"
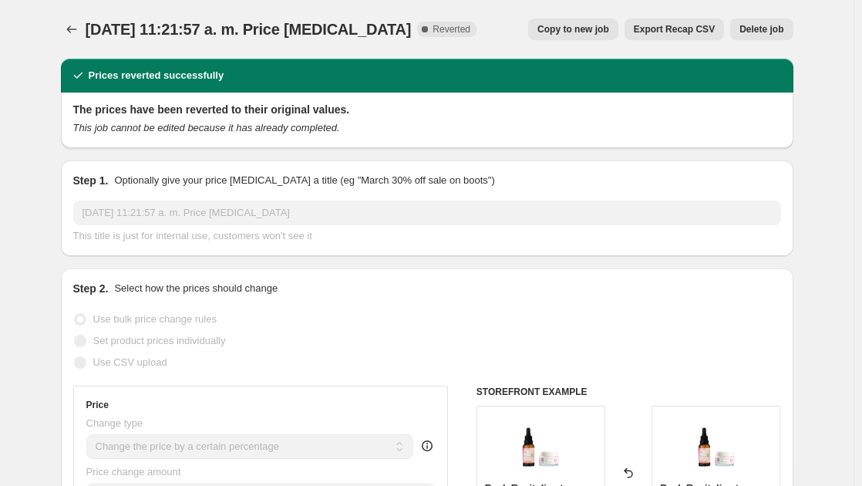
click at [772, 23] on button "Delete job" at bounding box center [761, 30] width 62 height 22
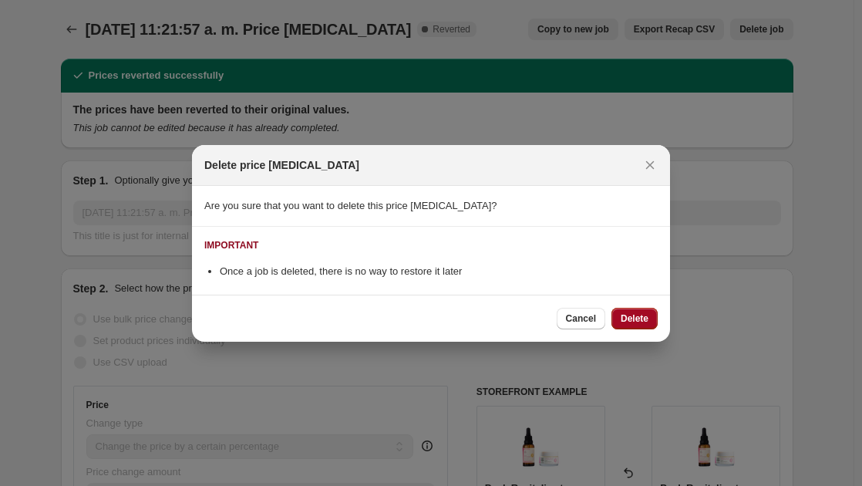
click at [638, 321] on span "Delete" at bounding box center [635, 318] width 28 height 12
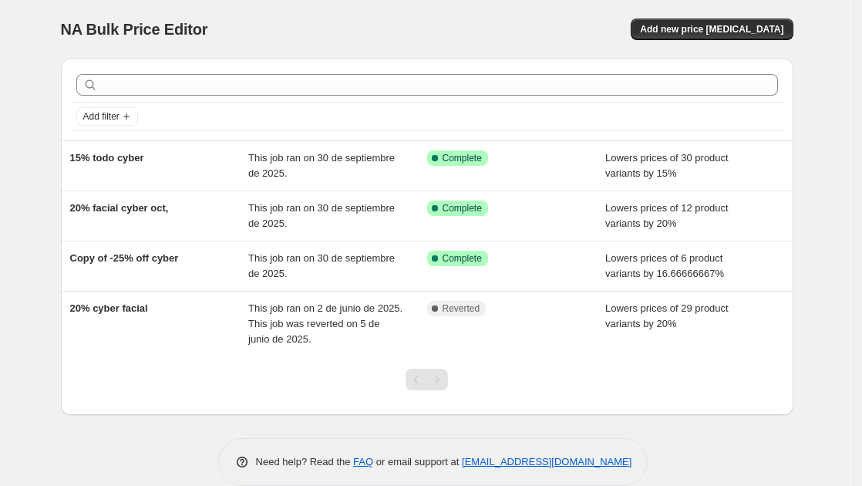
click at [731, 15] on div "NA Bulk Price Editor. This page is ready NA Bulk Price Editor Add new price cha…" at bounding box center [427, 29] width 732 height 59
click at [718, 30] on span "Add new price [MEDICAL_DATA]" at bounding box center [711, 29] width 143 height 12
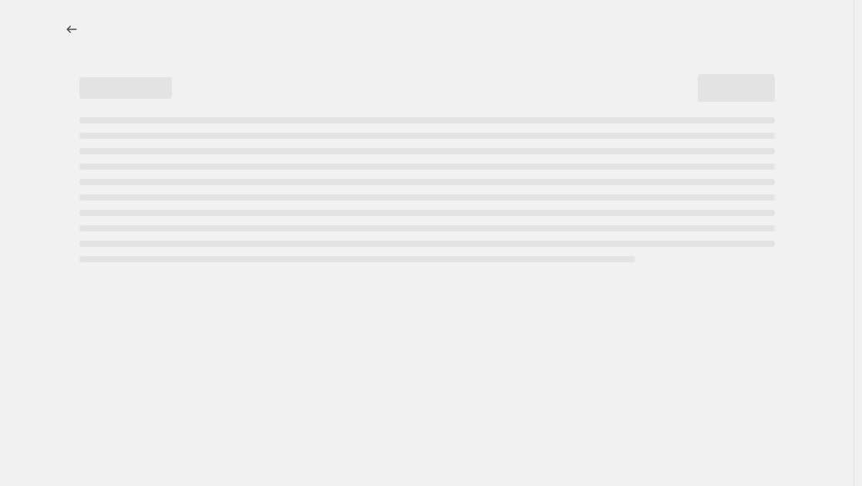
select select "percentage"
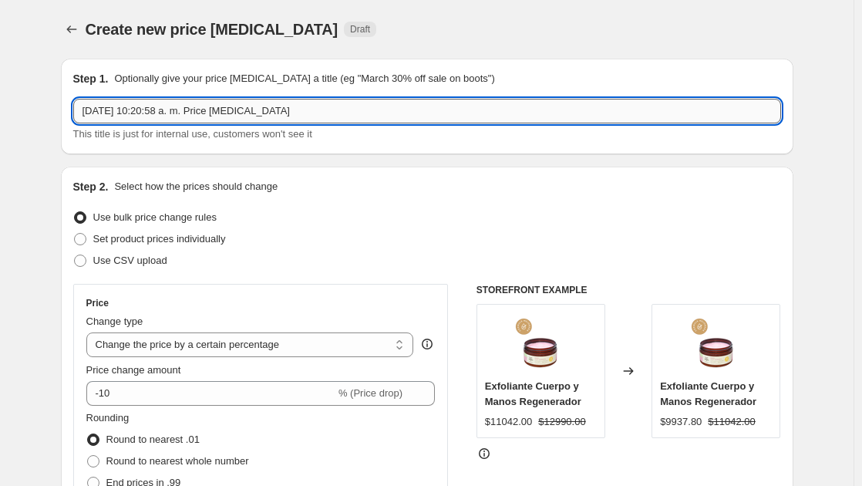
click at [187, 101] on input "30 sept 2025, 10:20:58 a. m. Price change job" at bounding box center [427, 111] width 708 height 25
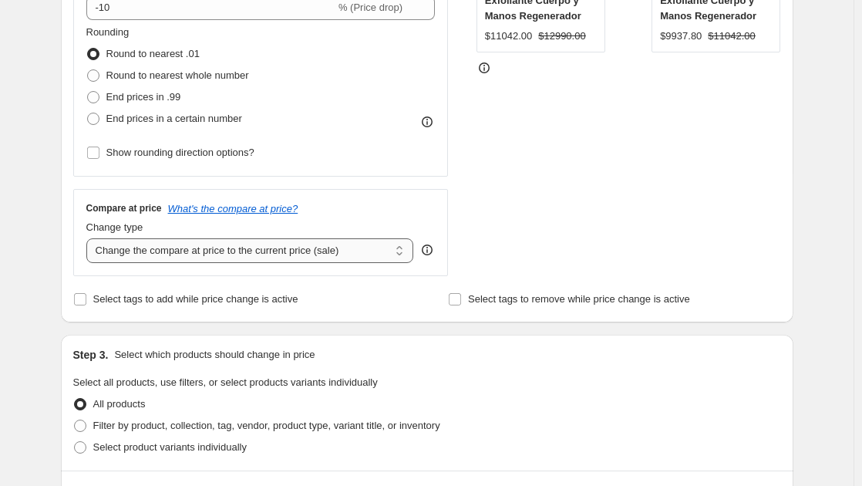
scroll to position [694, 0]
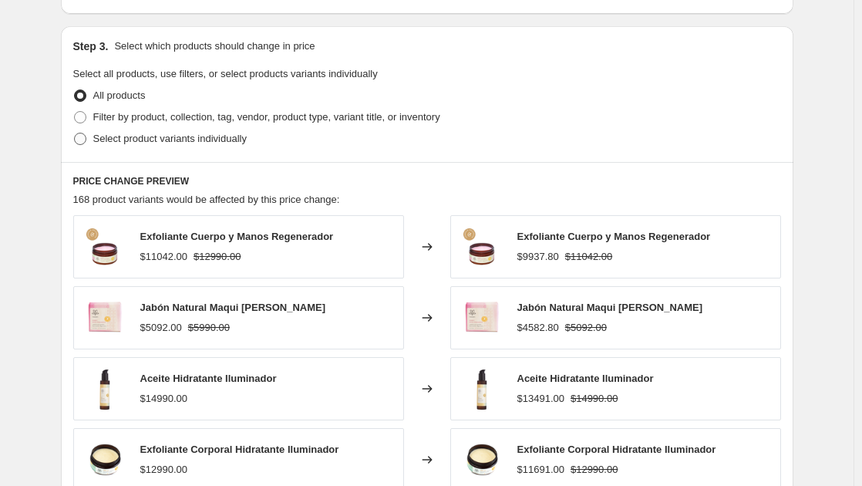
type input "Pack cyber 15%"
click at [84, 136] on span at bounding box center [80, 139] width 12 height 12
click at [75, 133] on input "Select product variants individually" at bounding box center [74, 133] width 1 height 1
radio input "true"
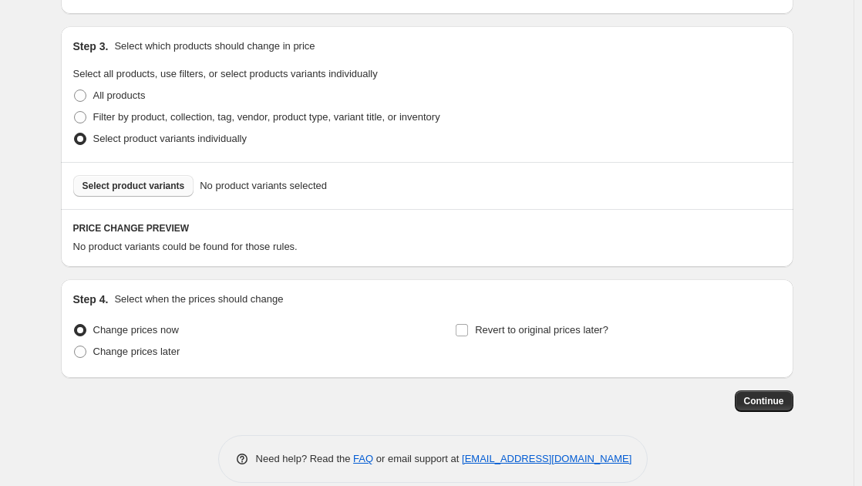
click at [163, 190] on span "Select product variants" at bounding box center [133, 186] width 103 height 12
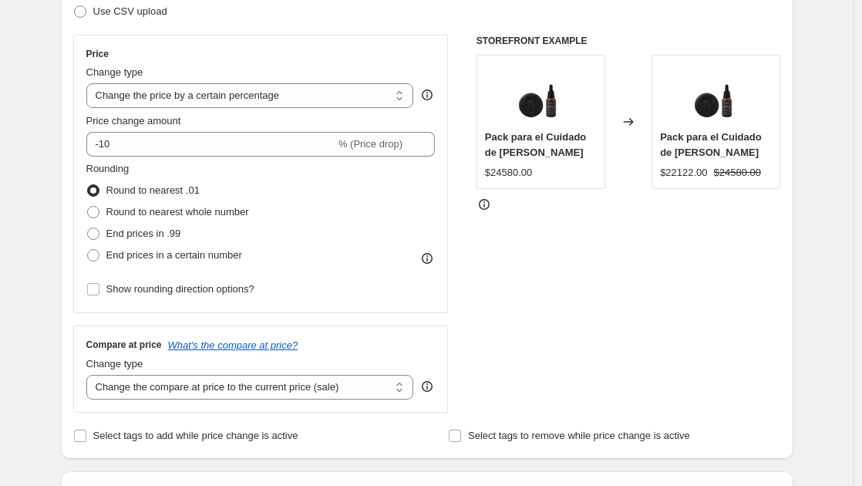
scroll to position [231, 0]
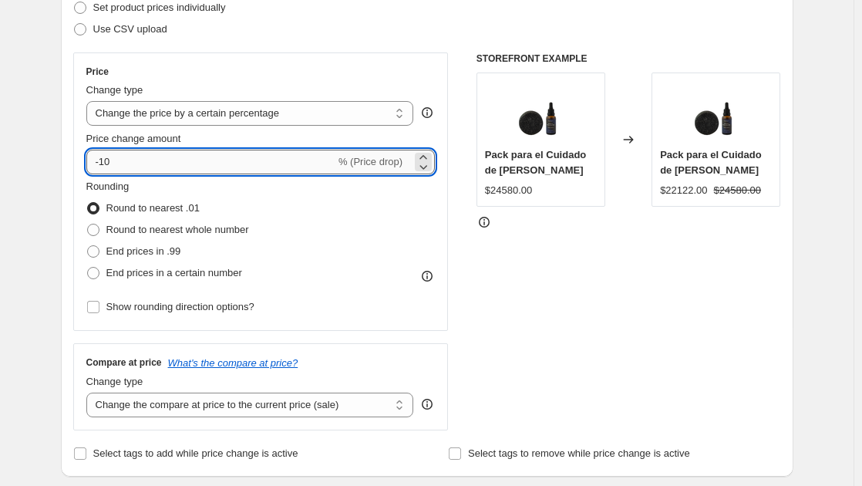
drag, startPoint x: 126, startPoint y: 162, endPoint x: 99, endPoint y: 150, distance: 28.6
click at [99, 150] on input "-10" at bounding box center [210, 162] width 249 height 25
paste input "5.55555555555556"
click at [99, 164] on input "5.55555555555556" at bounding box center [201, 162] width 231 height 25
type input "-5.55555555555556"
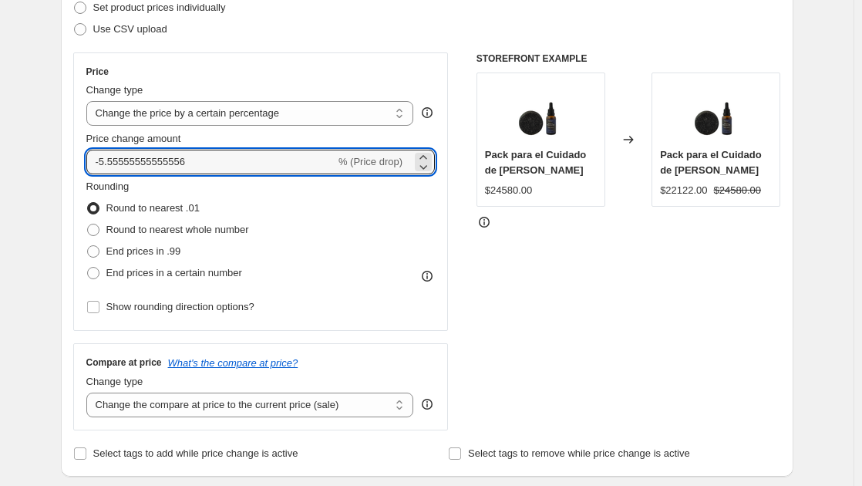
click at [392, 286] on div "Rounding Round to nearest .01 Round to nearest whole number End prices in .99 E…" at bounding box center [260, 248] width 349 height 139
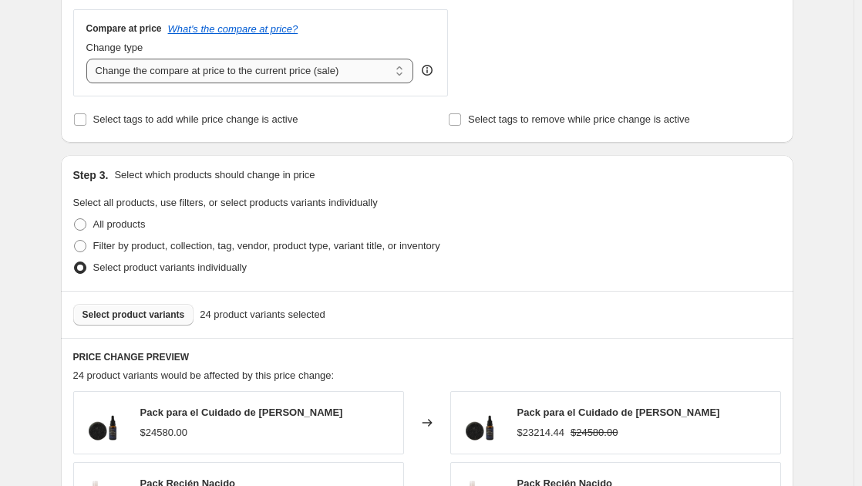
scroll to position [385, 0]
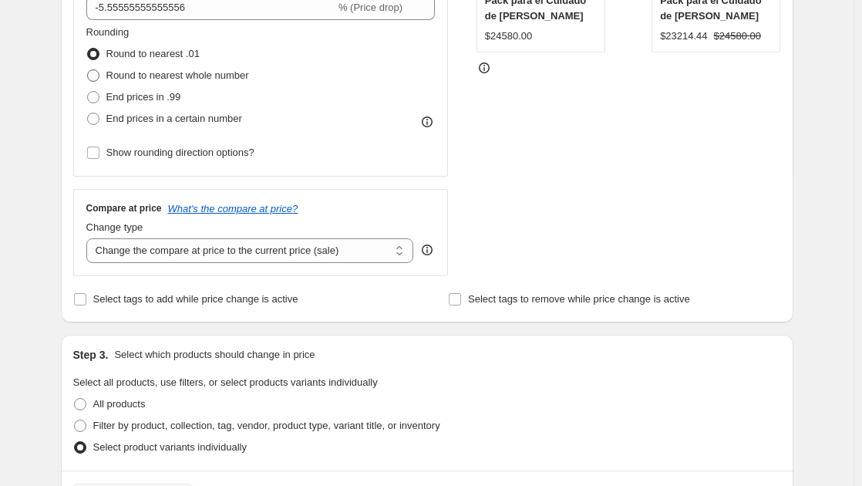
click at [97, 76] on span at bounding box center [93, 75] width 12 height 12
click at [88, 70] on input "Round to nearest whole number" at bounding box center [87, 69] width 1 height 1
radio input "true"
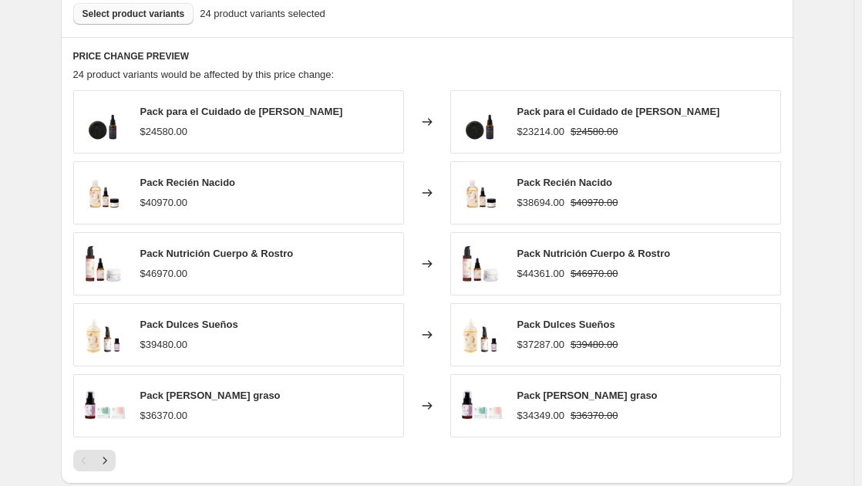
scroll to position [848, 0]
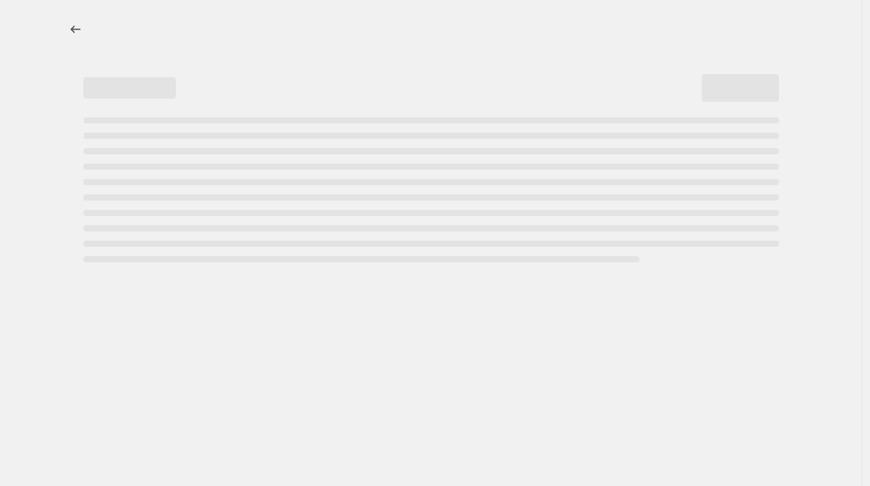
select select "percentage"
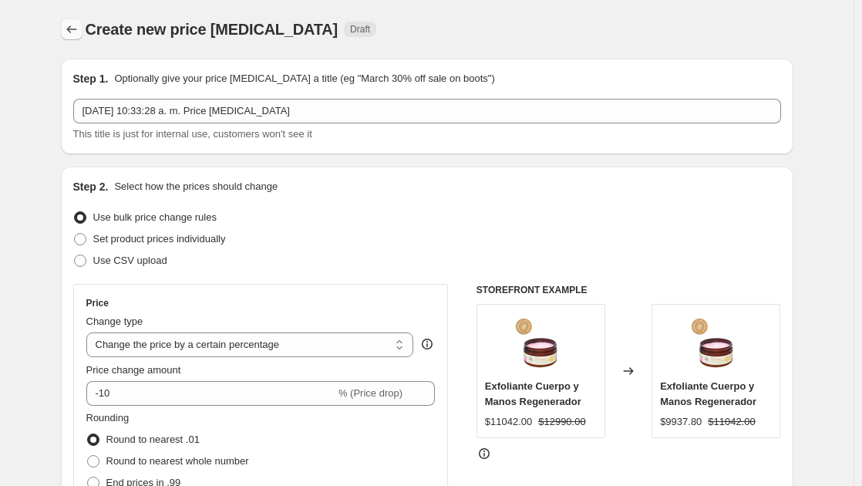
click at [82, 35] on button "Price change jobs" at bounding box center [72, 30] width 22 height 22
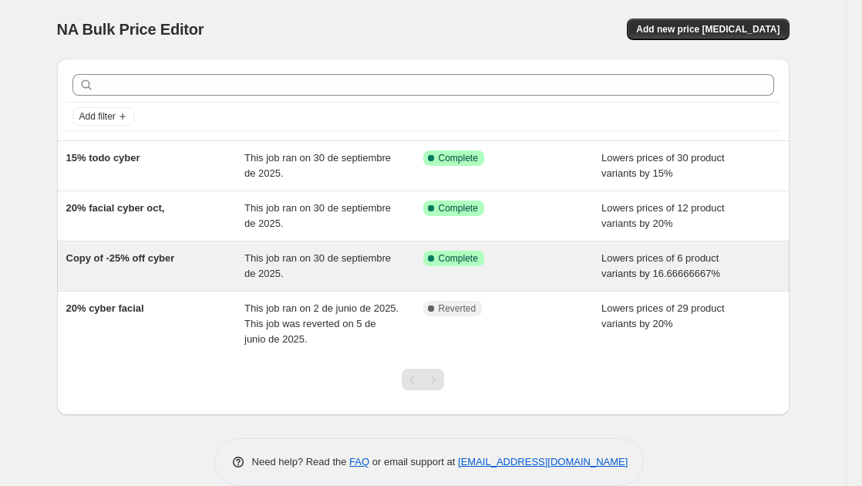
click at [150, 260] on span "Copy of -25% off cyber" at bounding box center [120, 258] width 109 height 12
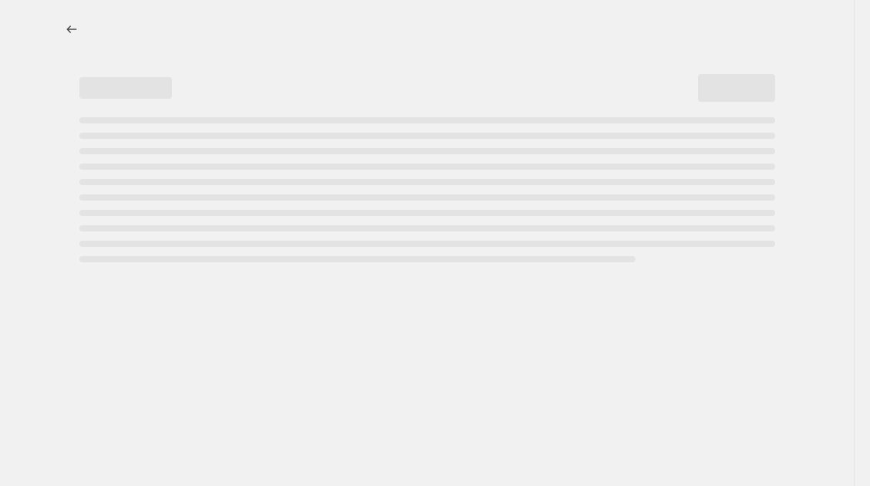
select select "percentage"
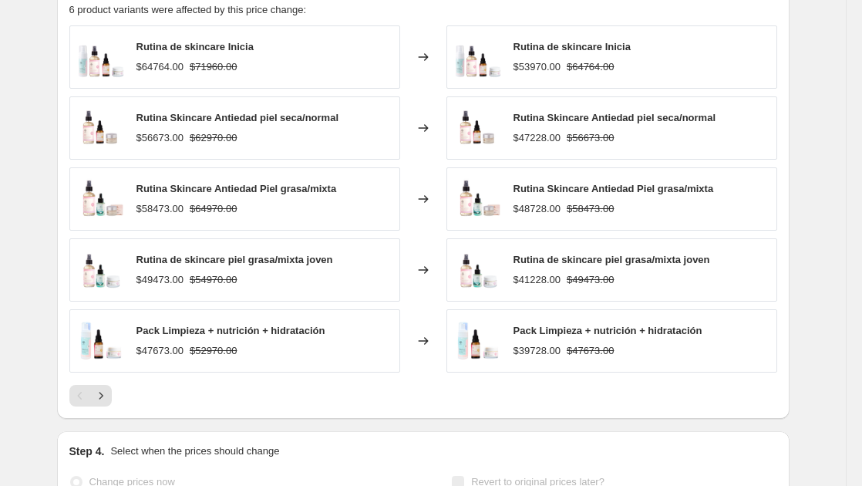
scroll to position [1078, 0]
click at [108, 397] on icon "Next" at bounding box center [100, 394] width 15 height 15
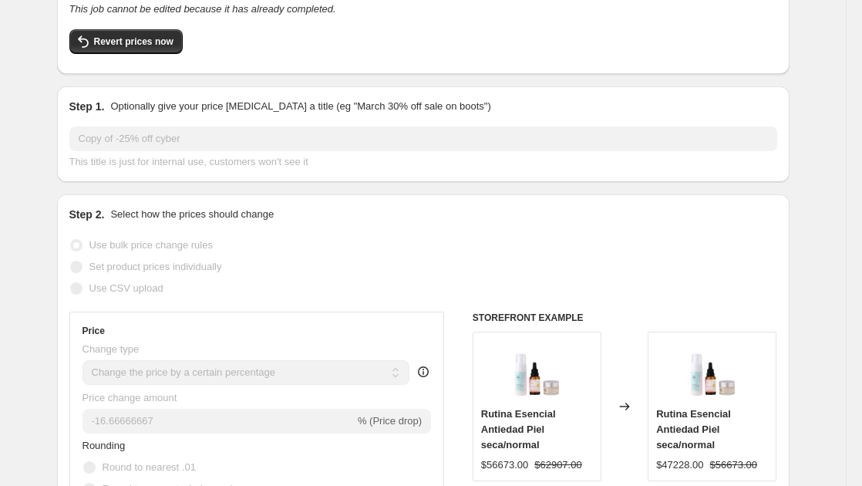
scroll to position [0, 0]
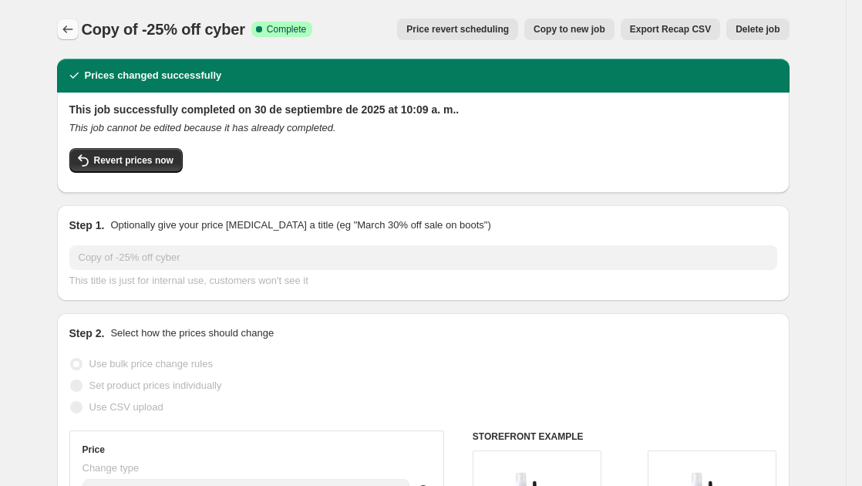
click at [67, 28] on icon "Price change jobs" at bounding box center [67, 29] width 15 height 15
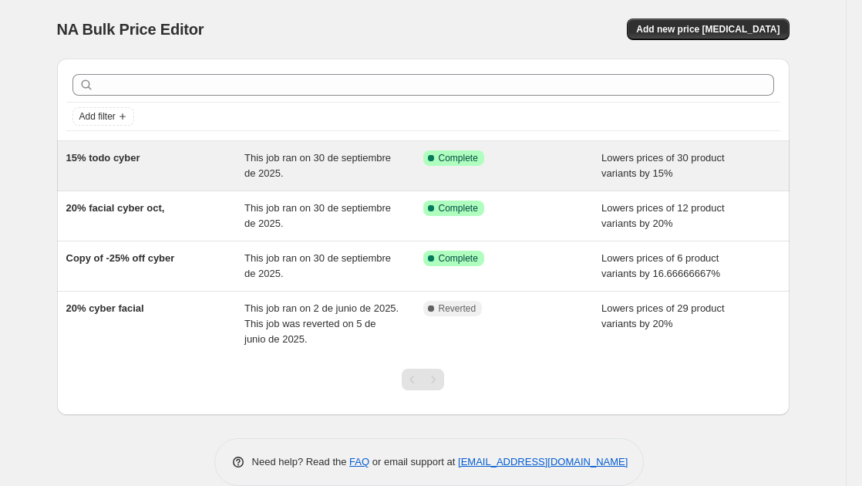
click at [115, 160] on span "15% todo cyber" at bounding box center [103, 158] width 74 height 12
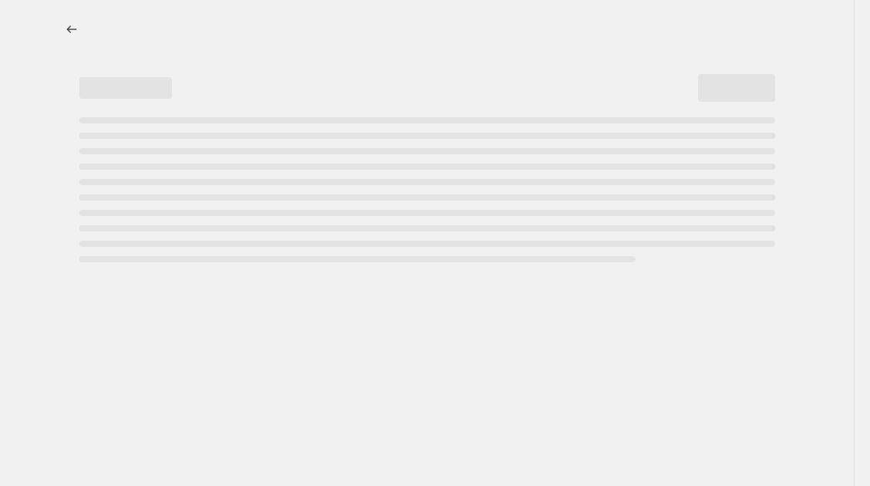
select select "percentage"
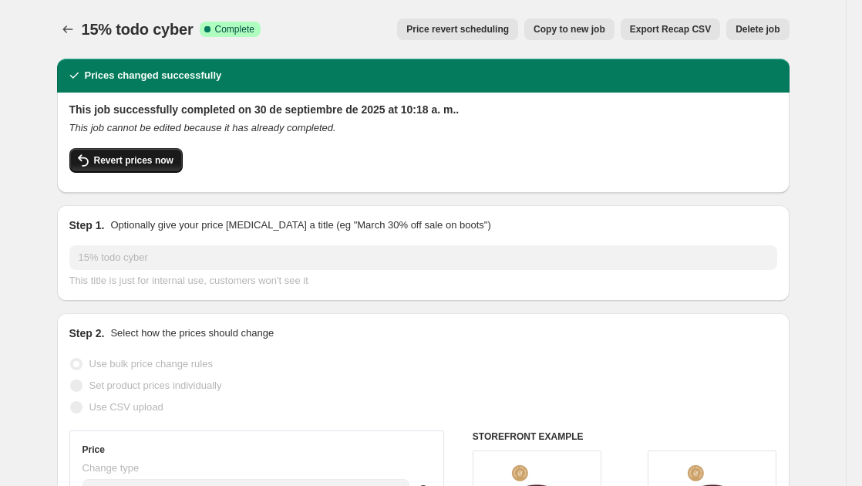
click at [160, 161] on span "Revert prices now" at bounding box center [133, 160] width 79 height 12
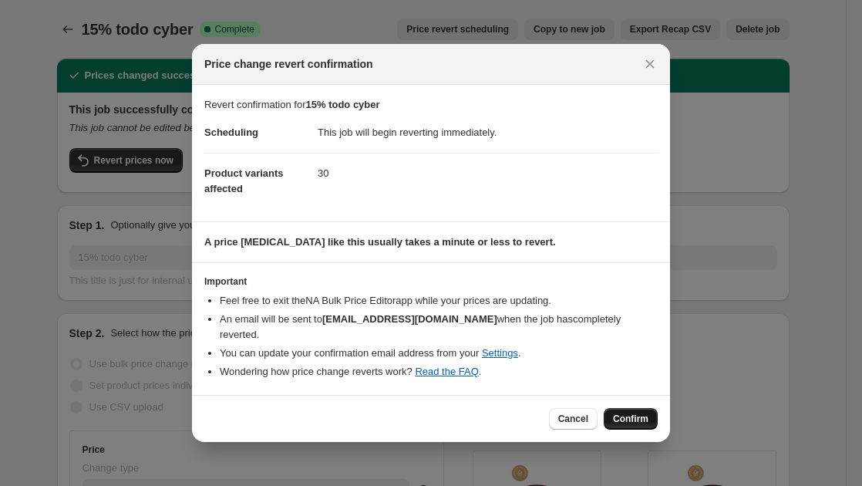
click at [643, 408] on button "Confirm" at bounding box center [631, 419] width 54 height 22
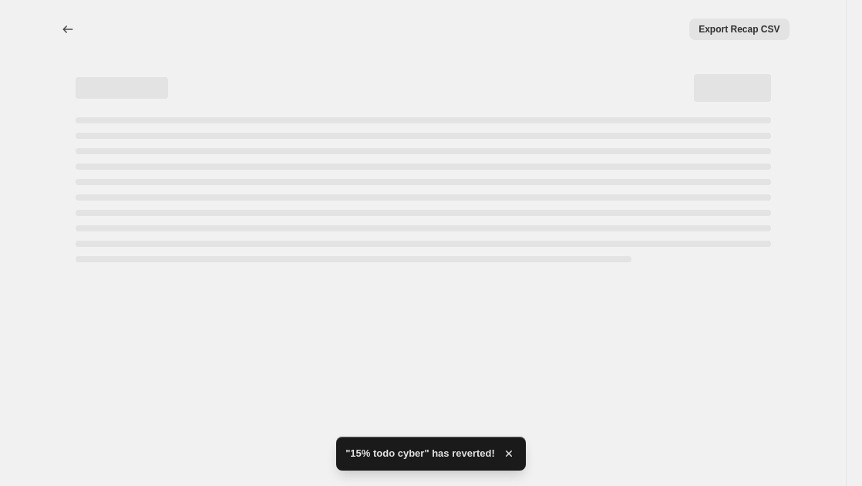
select select "percentage"
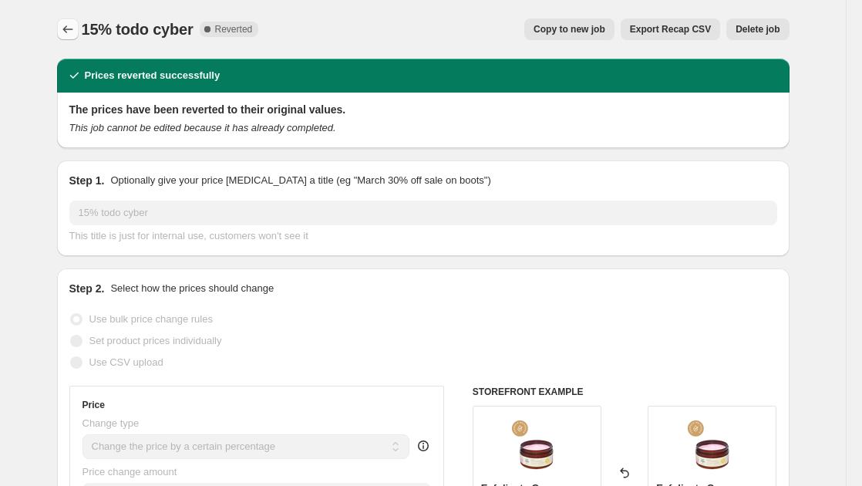
click at [79, 29] on button "Price change jobs" at bounding box center [68, 30] width 22 height 22
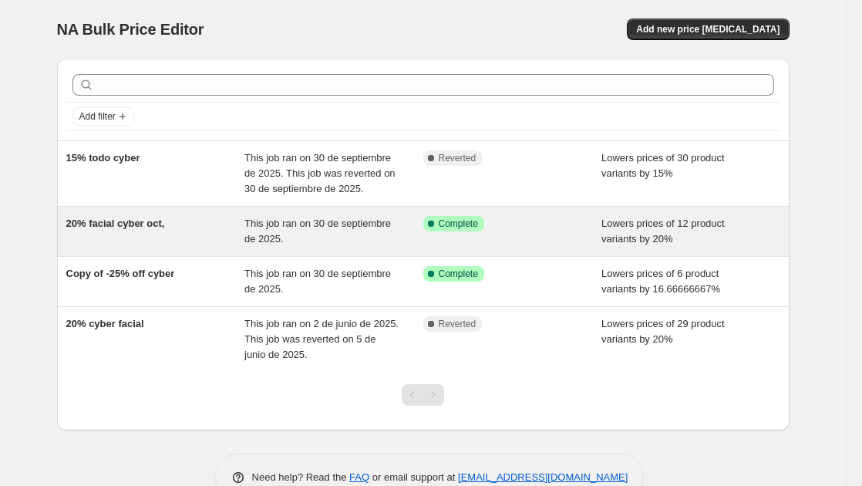
click at [143, 234] on div "20% facial cyber oct," at bounding box center [155, 231] width 179 height 31
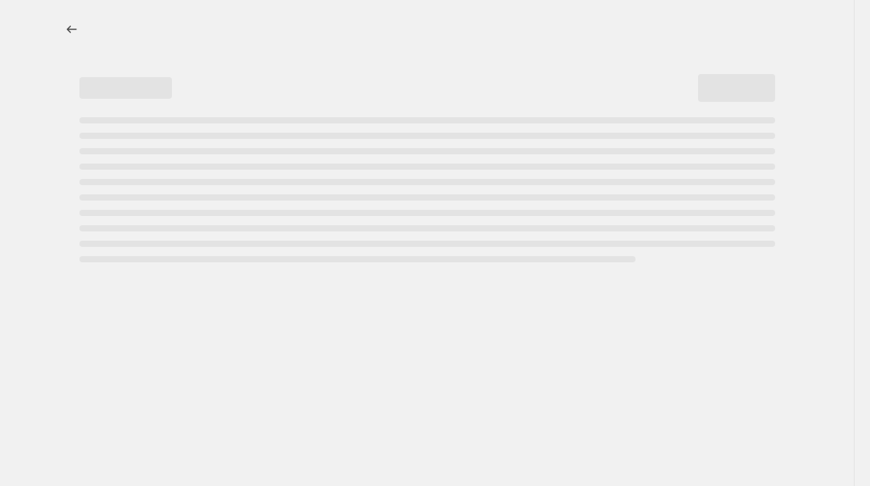
select select "percentage"
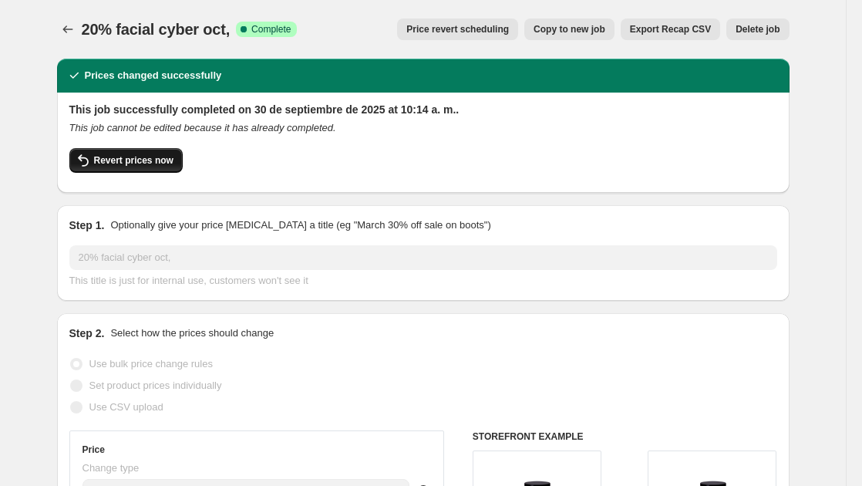
click at [159, 159] on span "Revert prices now" at bounding box center [133, 160] width 79 height 12
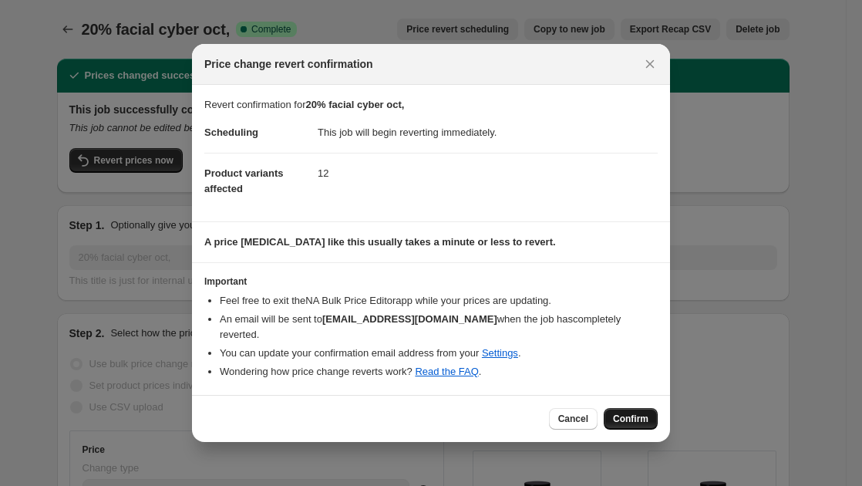
click at [637, 408] on button "Confirm" at bounding box center [631, 419] width 54 height 22
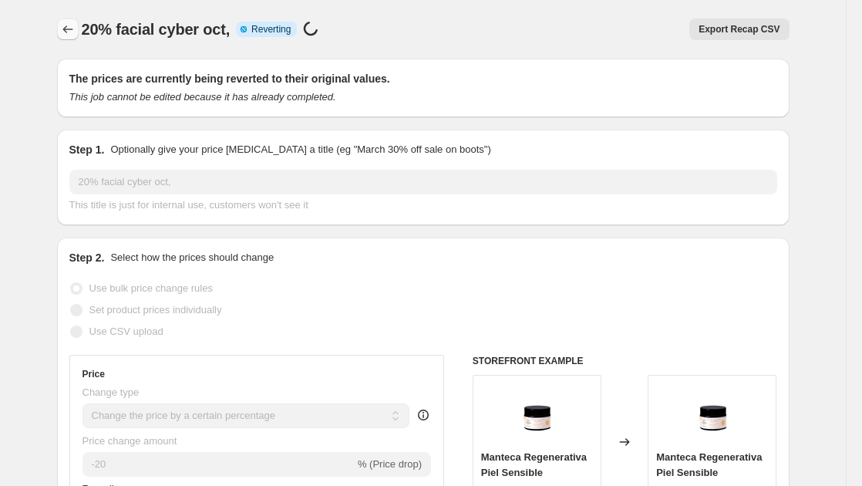
click at [74, 30] on icon "Price change jobs" at bounding box center [67, 29] width 15 height 15
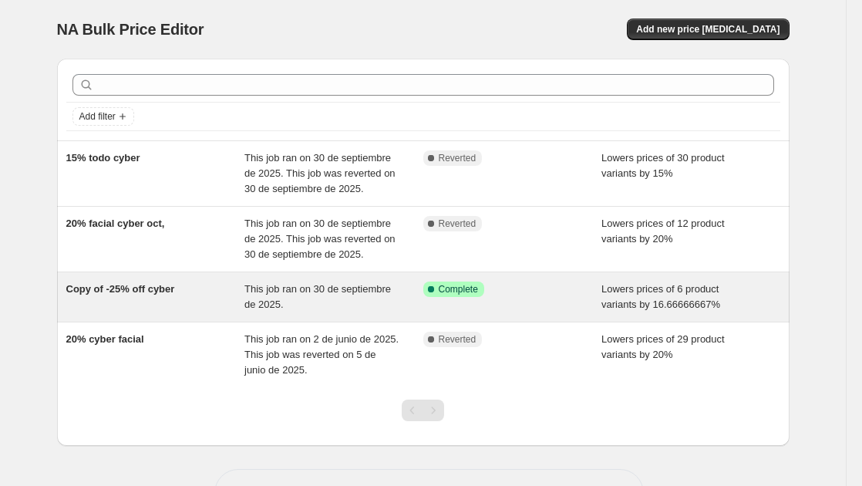
click at [242, 298] on div "Copy of -25% off cyber" at bounding box center [155, 296] width 179 height 31
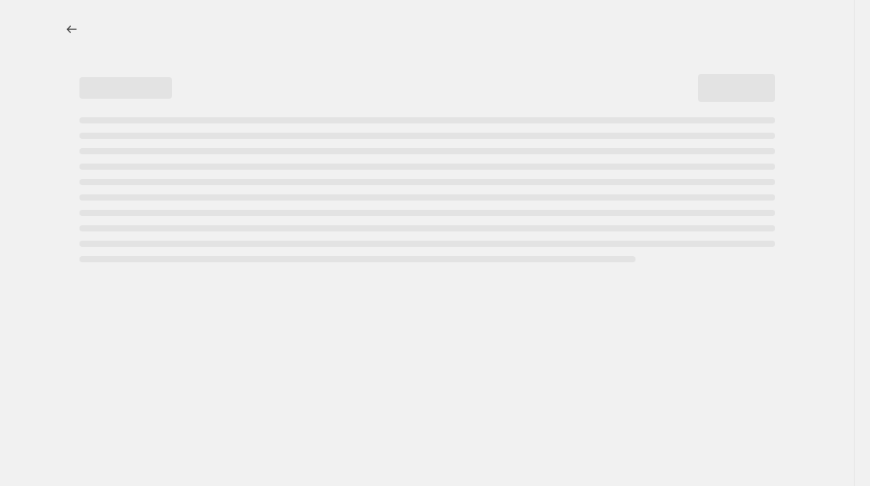
select select "percentage"
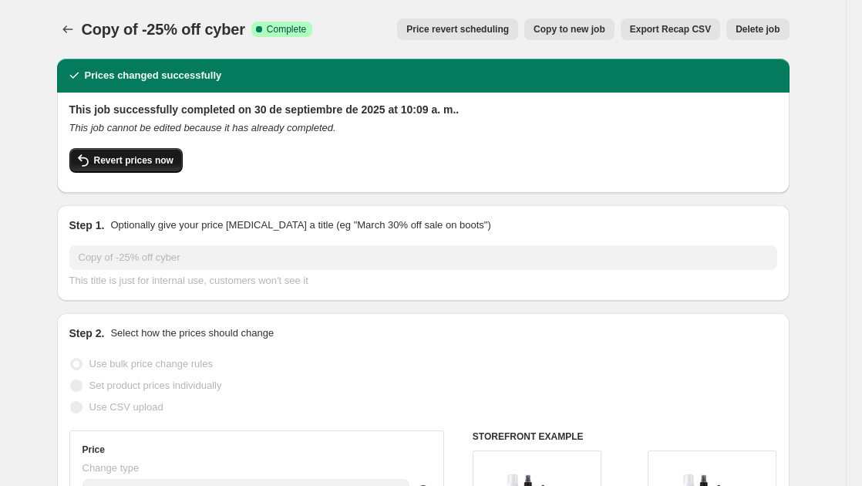
click at [153, 159] on span "Revert prices now" at bounding box center [133, 160] width 79 height 12
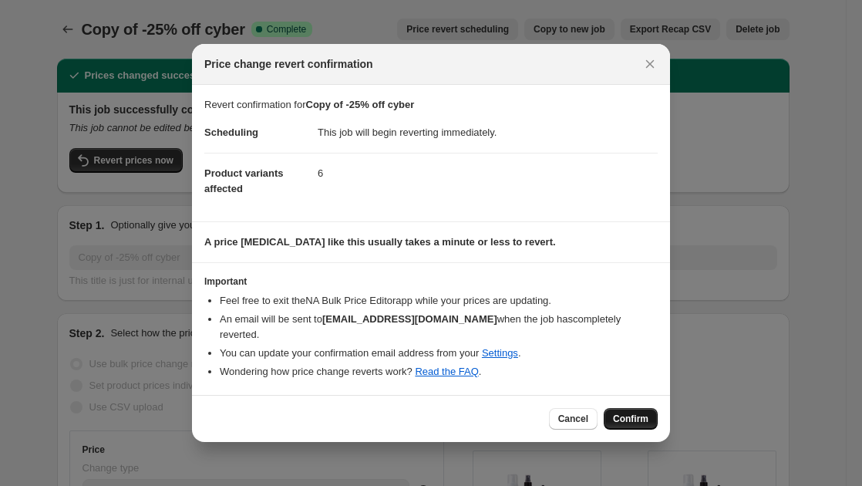
click at [655, 409] on button "Confirm" at bounding box center [631, 419] width 54 height 22
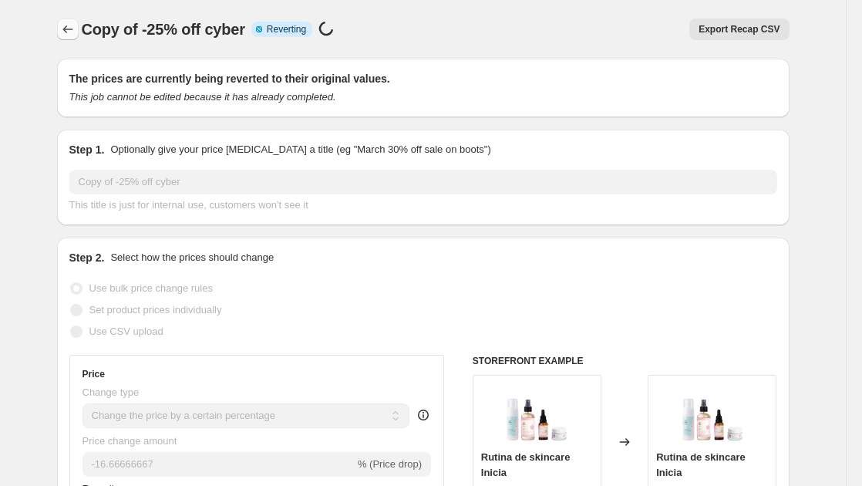
click at [75, 26] on icon "Price change jobs" at bounding box center [67, 29] width 15 height 15
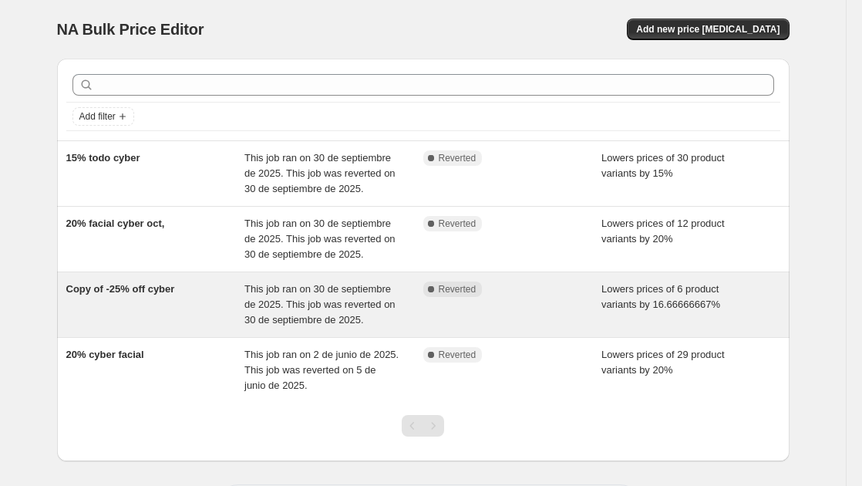
click at [203, 297] on div "Copy of -25% off cyber" at bounding box center [155, 304] width 179 height 46
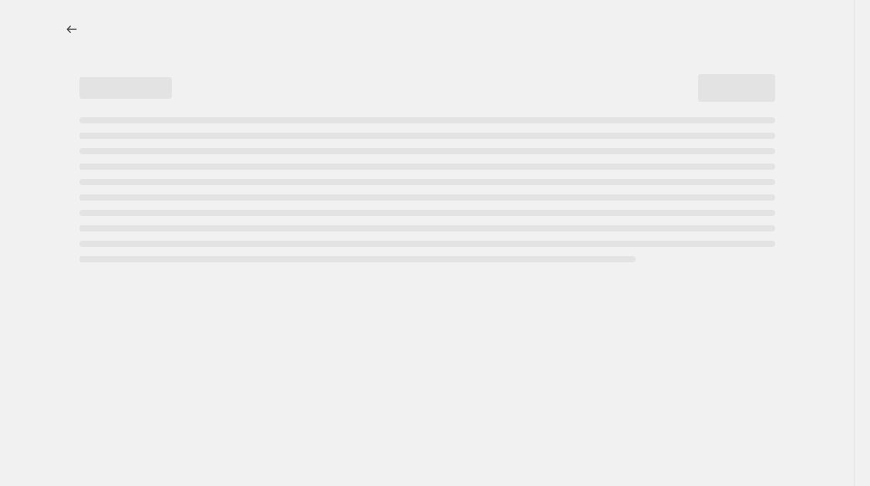
select select "percentage"
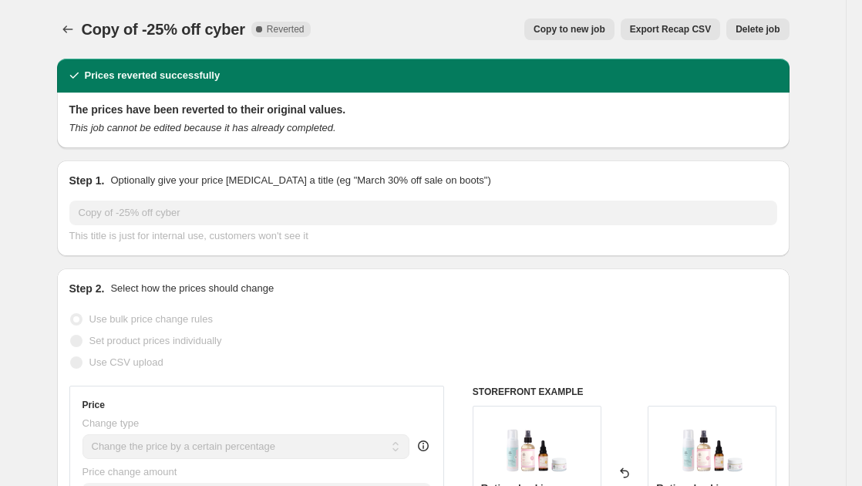
click at [578, 25] on span "Copy to new job" at bounding box center [569, 29] width 72 height 12
select select "percentage"
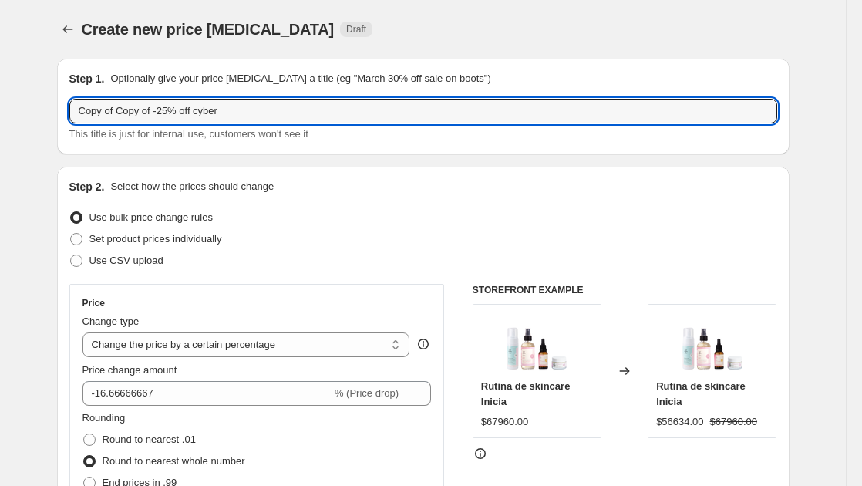
drag, startPoint x: 155, startPoint y: 110, endPoint x: 42, endPoint y: 108, distance: 112.6
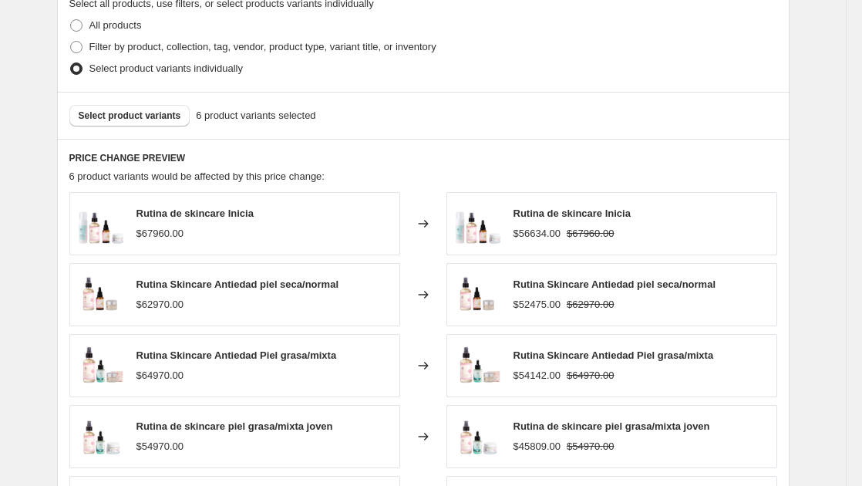
scroll to position [771, 0]
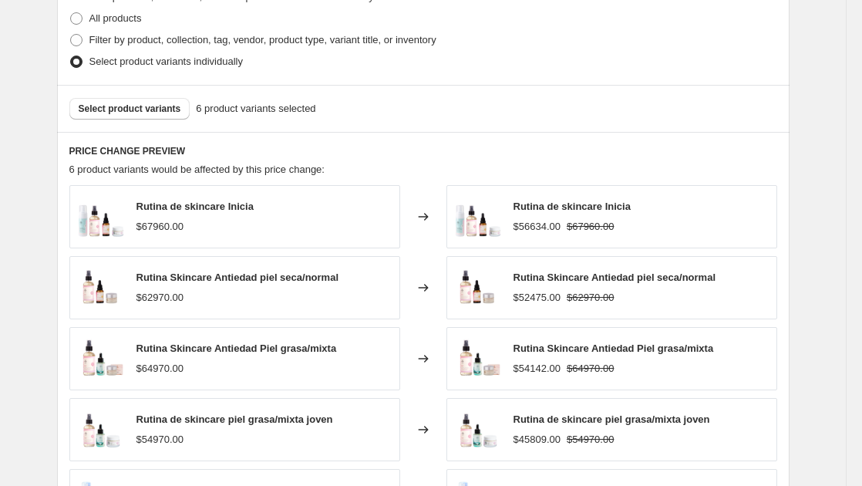
type input "-25% rutinas cyber oct"
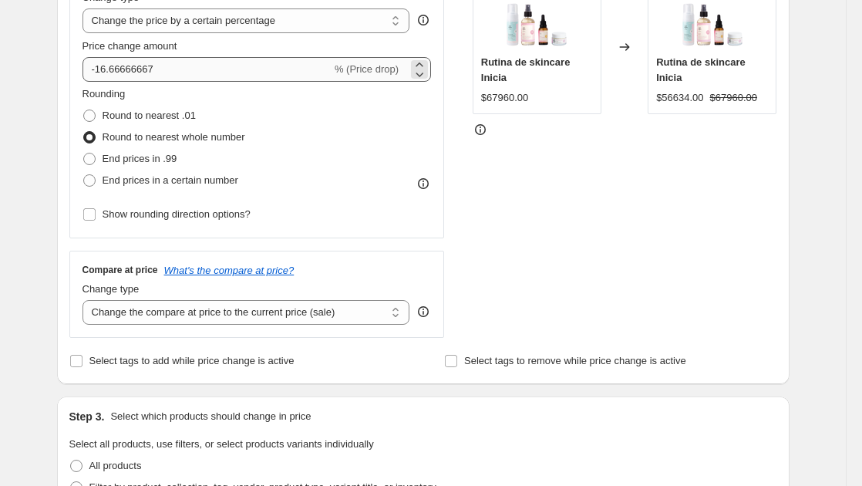
scroll to position [308, 0]
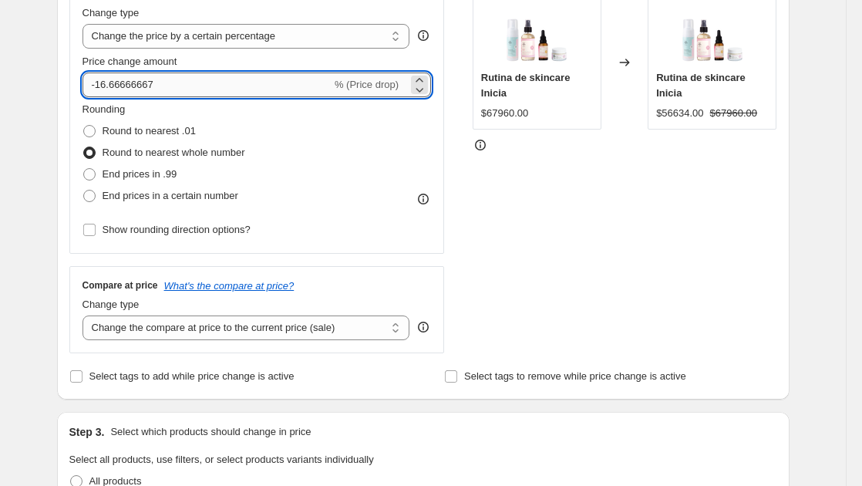
click at [140, 93] on input "-16.66666667" at bounding box center [206, 84] width 249 height 25
click at [95, 89] on input "25" at bounding box center [197, 84] width 231 height 25
type input "-25"
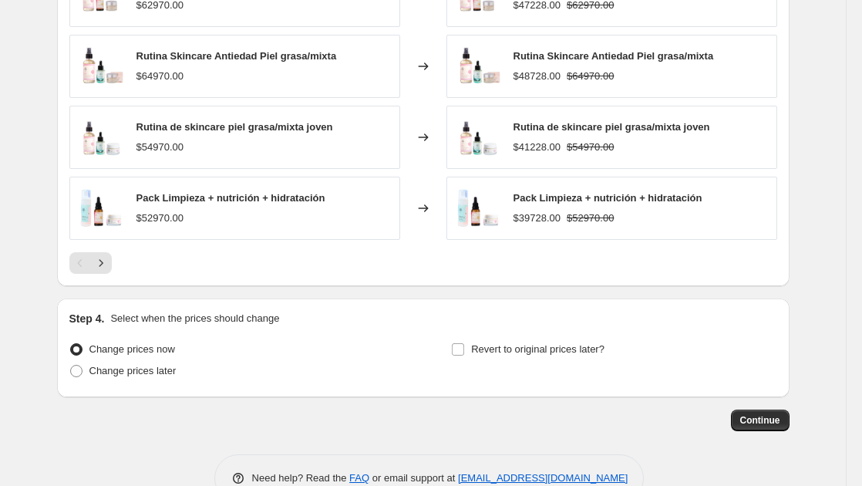
scroll to position [1103, 0]
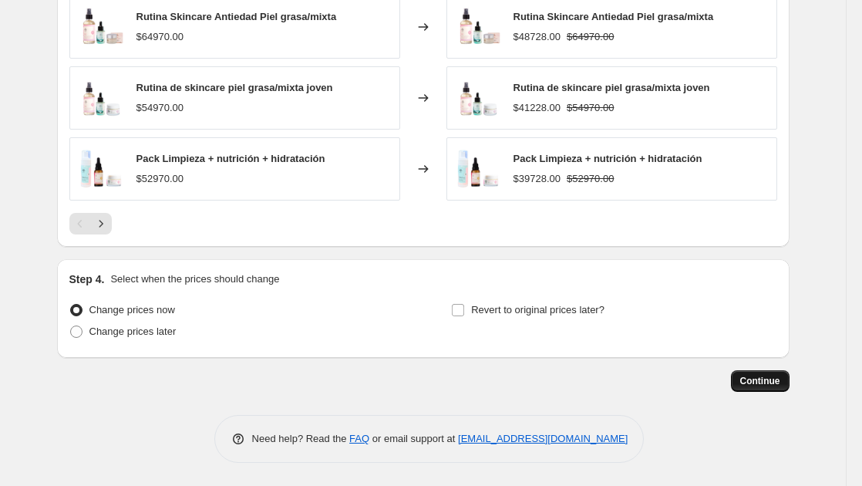
click at [759, 382] on span "Continue" at bounding box center [760, 381] width 40 height 12
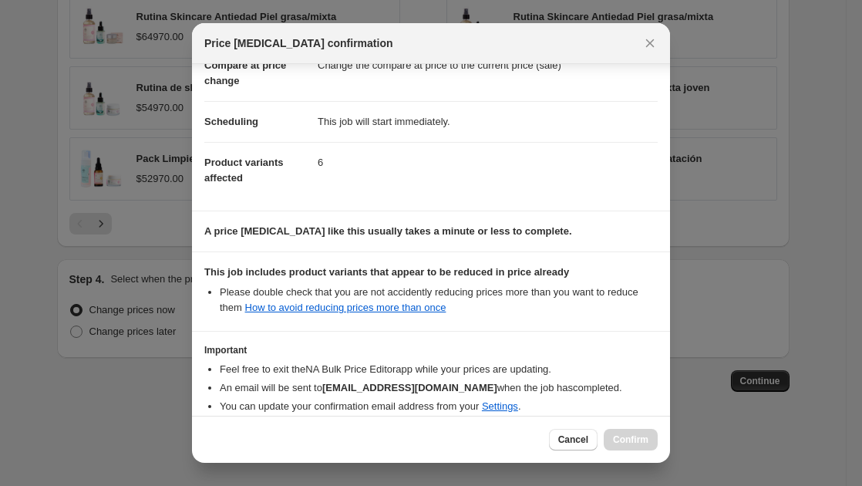
scroll to position [163, 0]
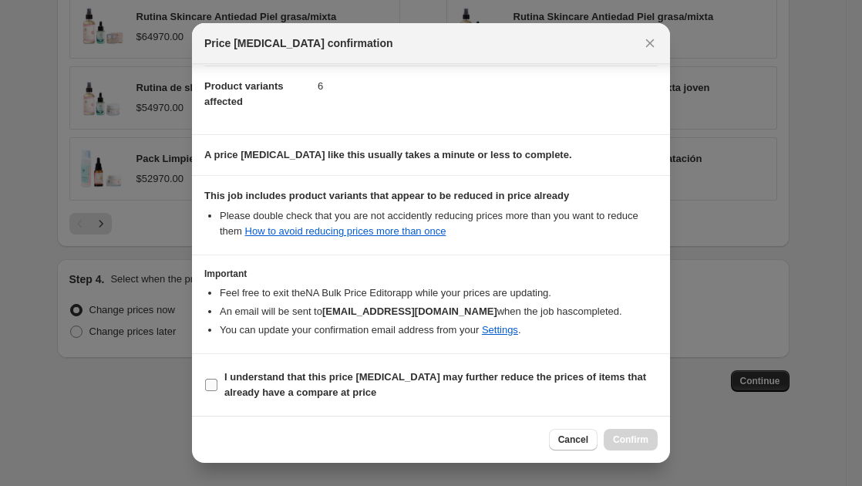
click at [214, 385] on input "I understand that this price change job may further reduce the prices of items …" at bounding box center [211, 385] width 12 height 12
checkbox input "true"
drag, startPoint x: 626, startPoint y: 439, endPoint x: 617, endPoint y: 439, distance: 8.5
click at [626, 439] on span "Confirm" at bounding box center [630, 439] width 35 height 12
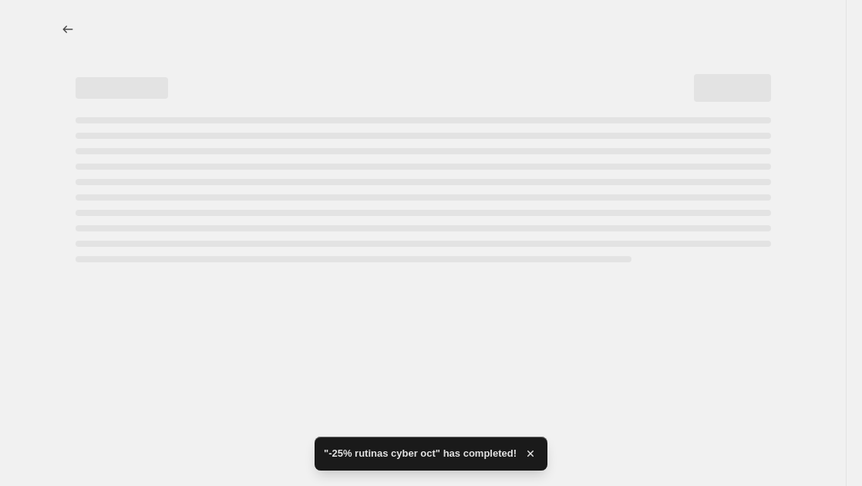
select select "percentage"
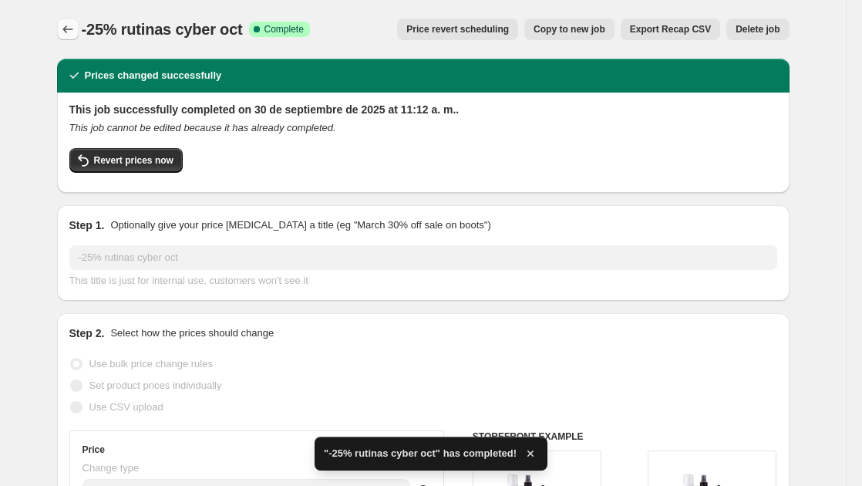
click at [69, 28] on icon "Price change jobs" at bounding box center [67, 29] width 15 height 15
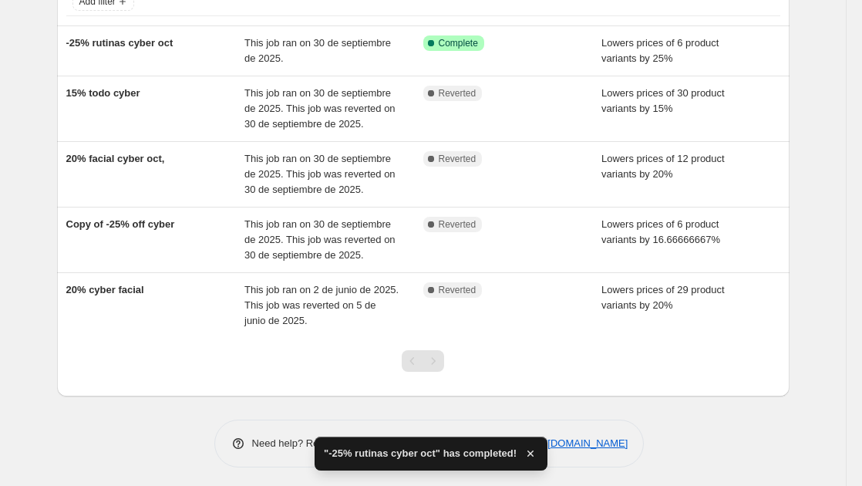
scroll to position [119, 0]
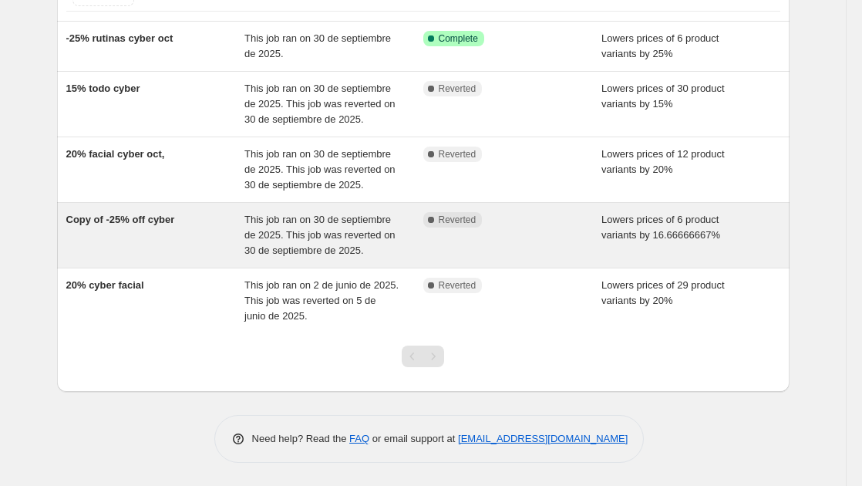
click at [338, 249] on span "This job ran on 30 de septiembre de 2025. This job was reverted on 30 de septie…" at bounding box center [319, 235] width 151 height 42
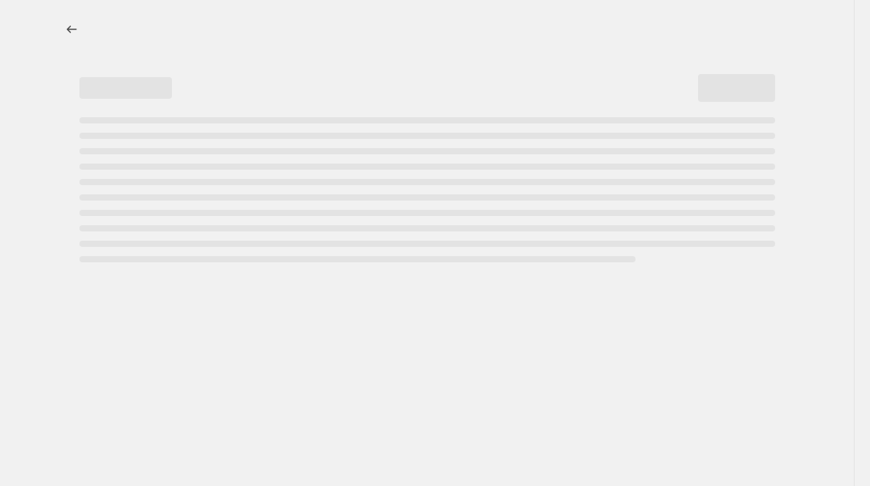
select select "percentage"
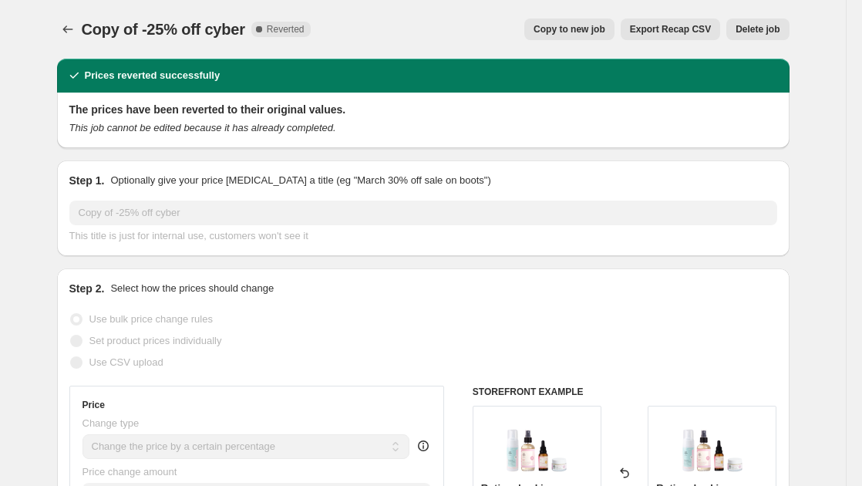
click at [756, 29] on span "Delete job" at bounding box center [757, 29] width 44 height 12
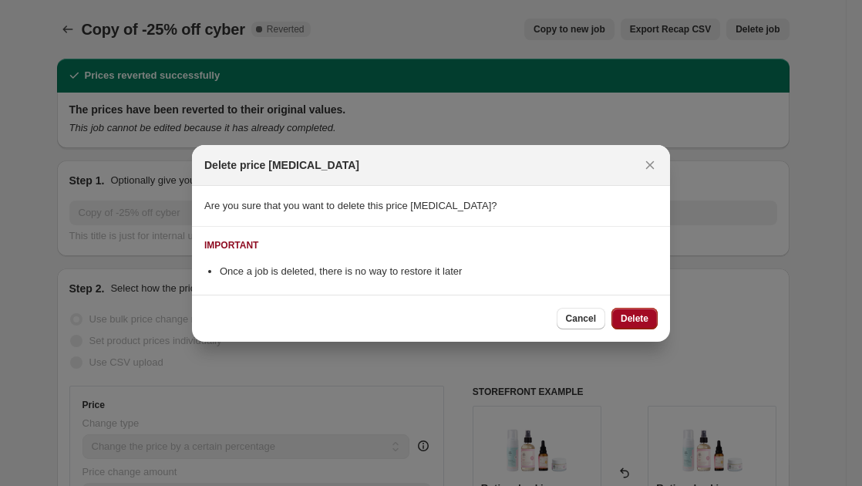
click at [630, 322] on span "Delete" at bounding box center [635, 318] width 28 height 12
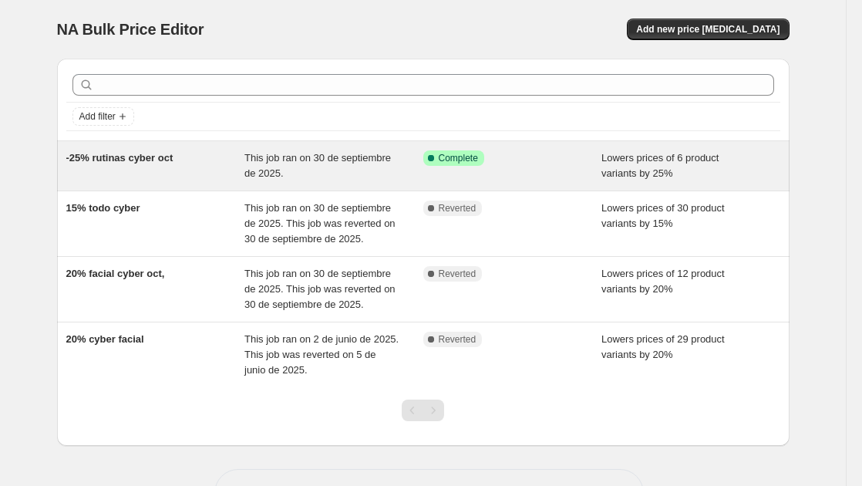
click at [180, 167] on div "-25% rutinas cyber oct" at bounding box center [155, 165] width 179 height 31
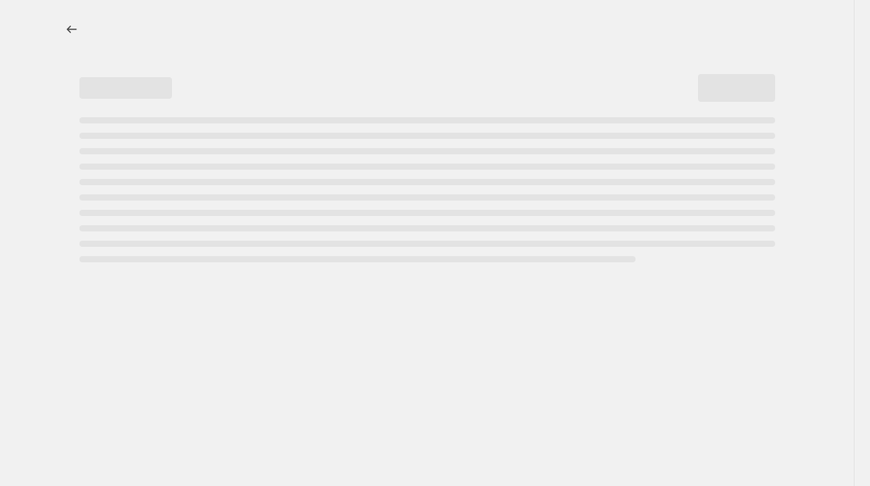
select select "percentage"
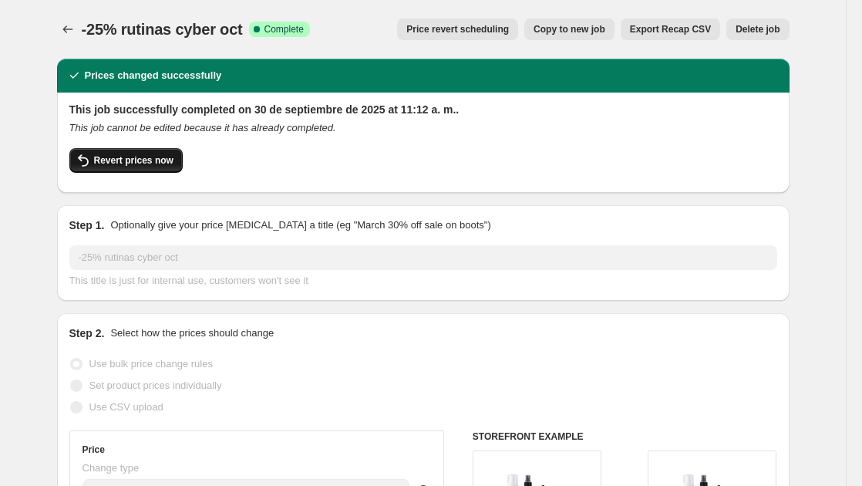
click at [157, 167] on button "Revert prices now" at bounding box center [125, 160] width 113 height 25
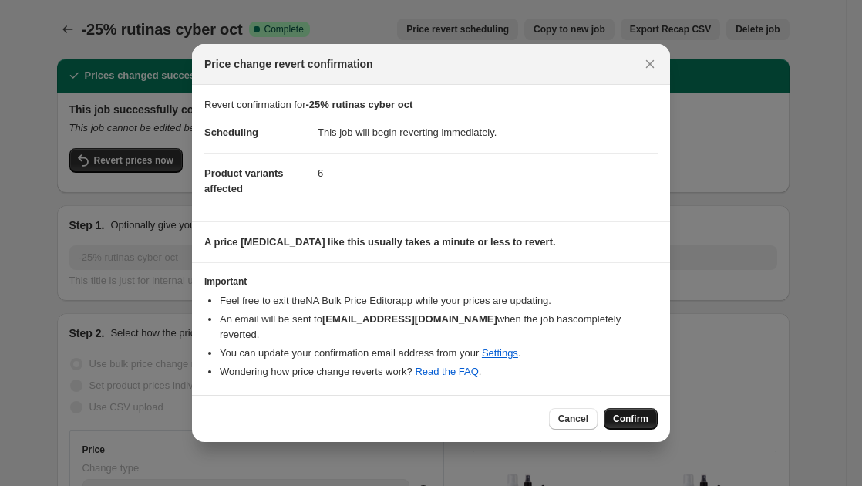
click at [642, 419] on button "Confirm" at bounding box center [631, 419] width 54 height 22
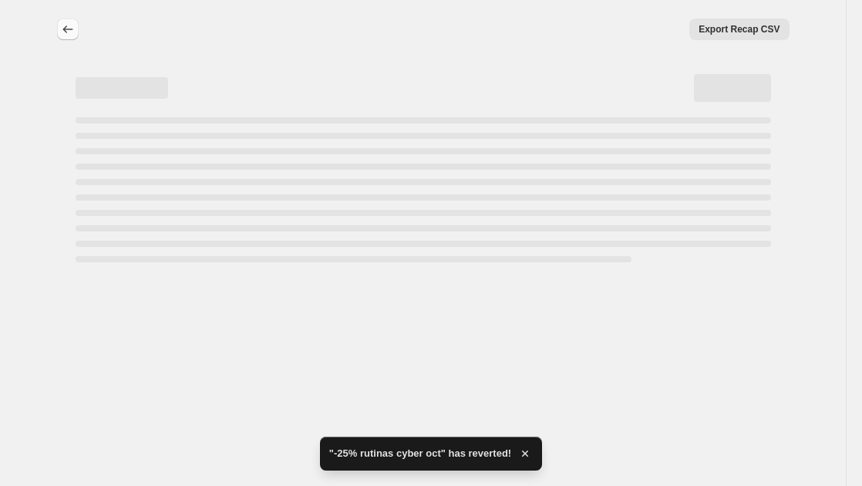
select select "percentage"
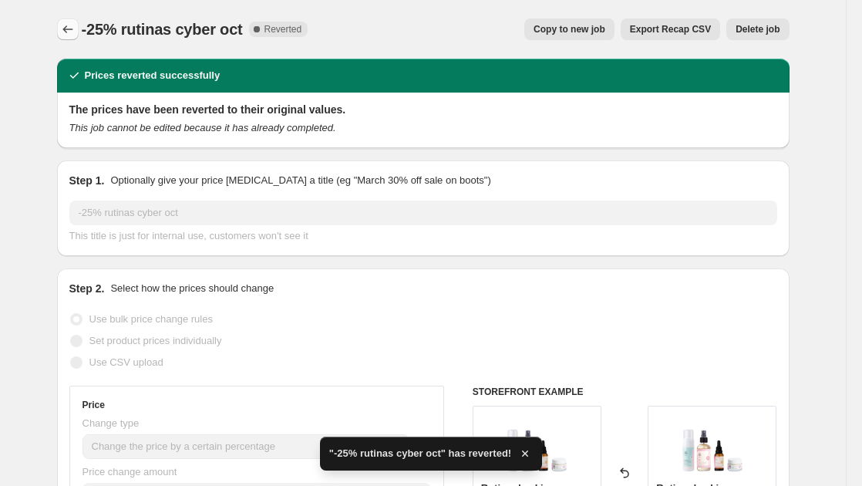
click at [71, 29] on icon "Price change jobs" at bounding box center [67, 29] width 15 height 15
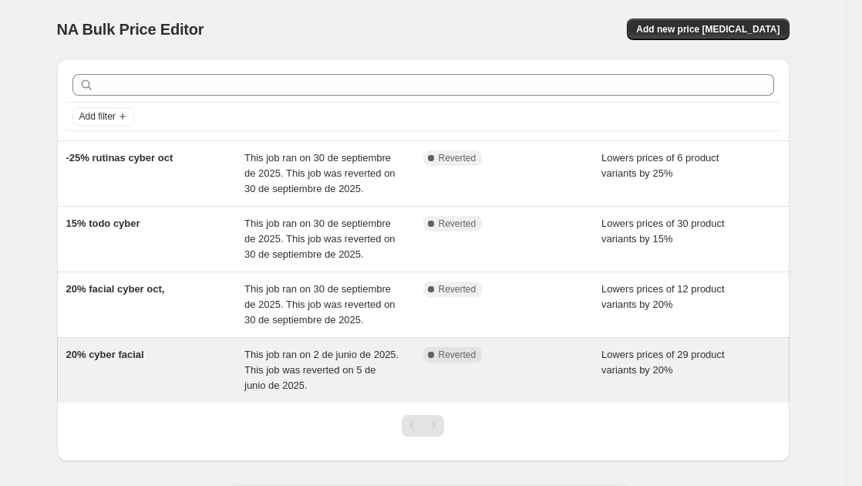
click at [321, 364] on span "This job ran on 2 de junio de 2025. This job was reverted on 5 de junio de 2025." at bounding box center [321, 369] width 154 height 42
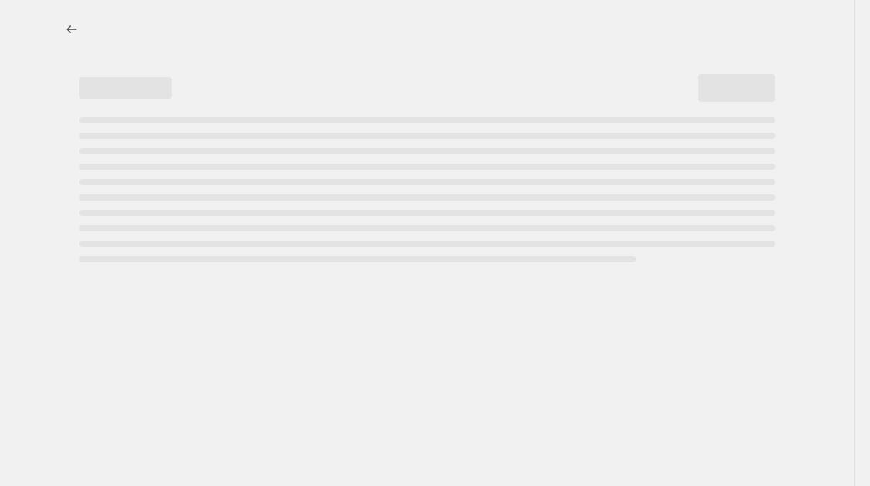
select select "percentage"
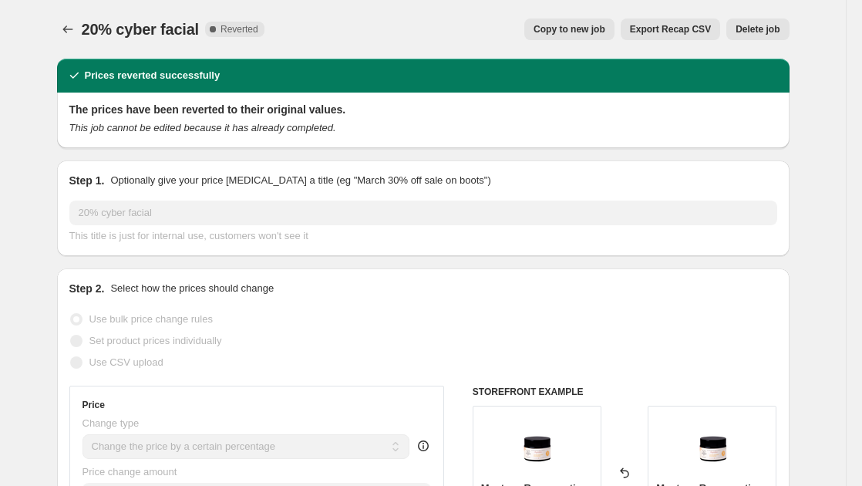
click at [763, 30] on span "Delete job" at bounding box center [757, 29] width 44 height 12
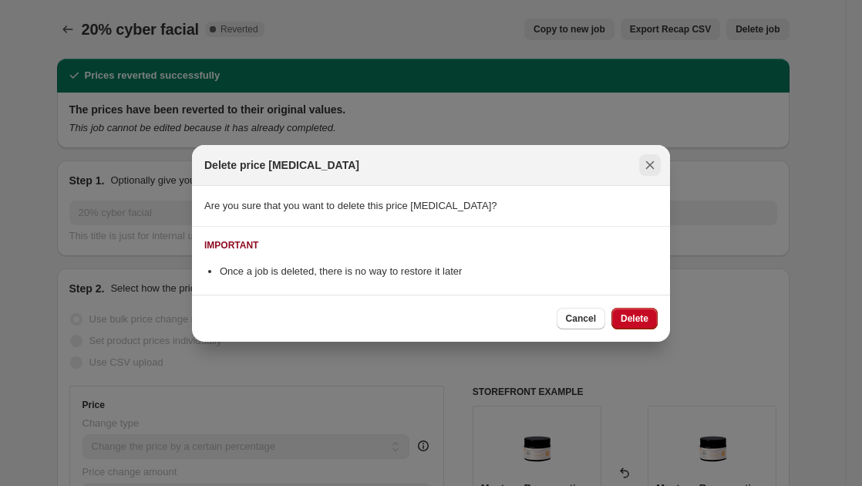
drag, startPoint x: 641, startPoint y: 317, endPoint x: 652, endPoint y: 162, distance: 155.4
click at [652, 162] on div "Delete price change job Are you sure that you want to delete this price change …" at bounding box center [431, 243] width 478 height 197
click at [652, 162] on icon "Close" at bounding box center [650, 164] width 8 height 8
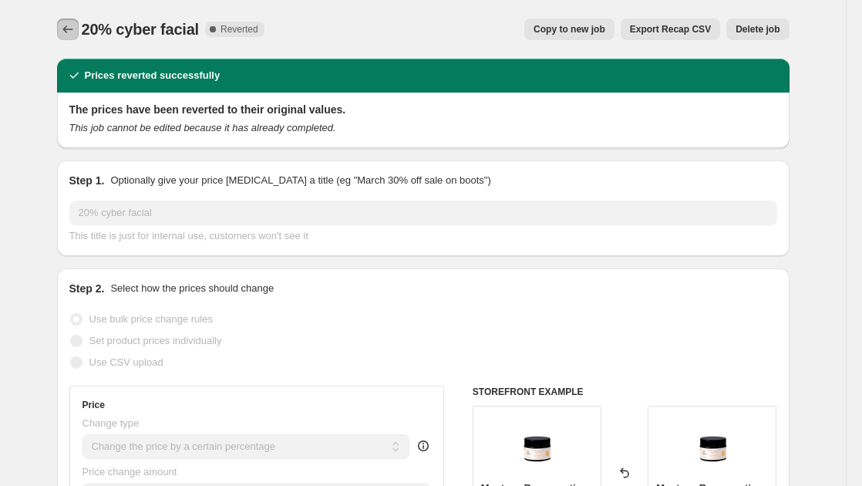
click at [79, 28] on button "Price change jobs" at bounding box center [68, 30] width 22 height 22
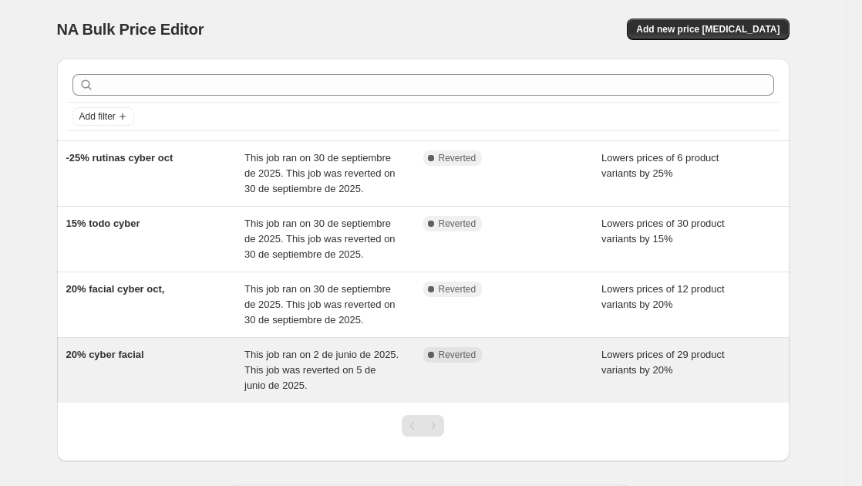
click at [163, 371] on div "20% cyber facial" at bounding box center [155, 370] width 179 height 46
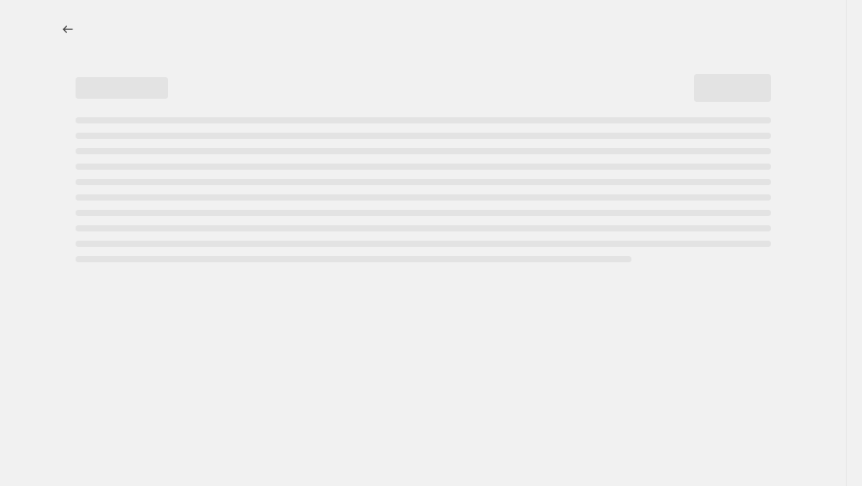
select select "percentage"
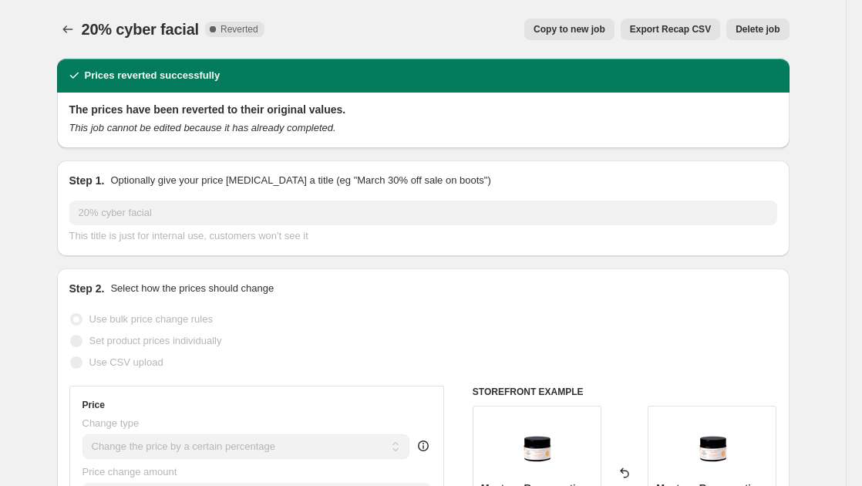
click at [769, 30] on span "Delete job" at bounding box center [757, 29] width 44 height 12
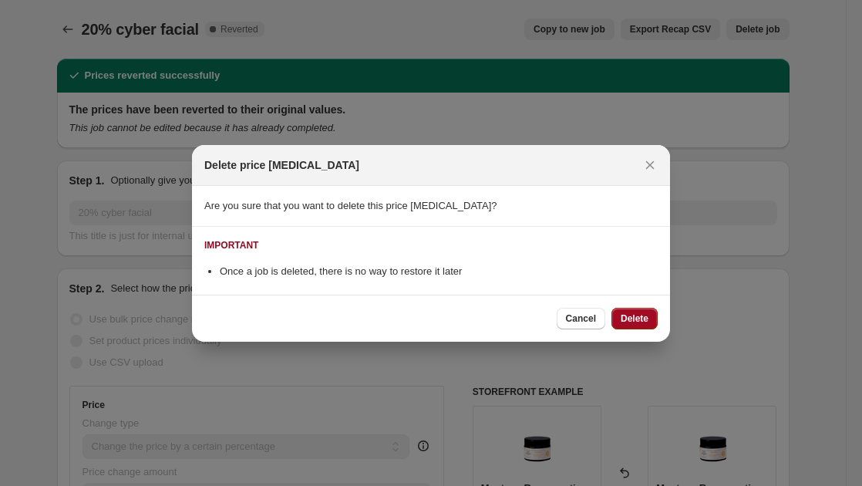
click at [642, 315] on span "Delete" at bounding box center [635, 318] width 28 height 12
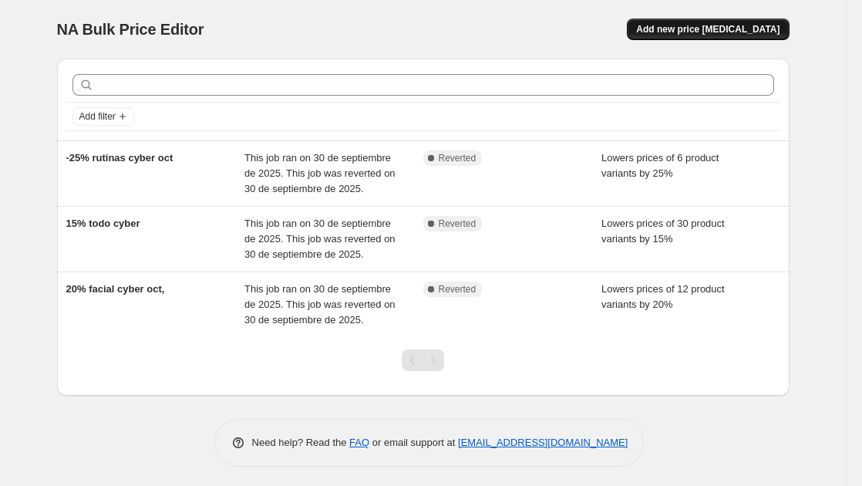
click at [718, 31] on span "Add new price [MEDICAL_DATA]" at bounding box center [707, 29] width 143 height 12
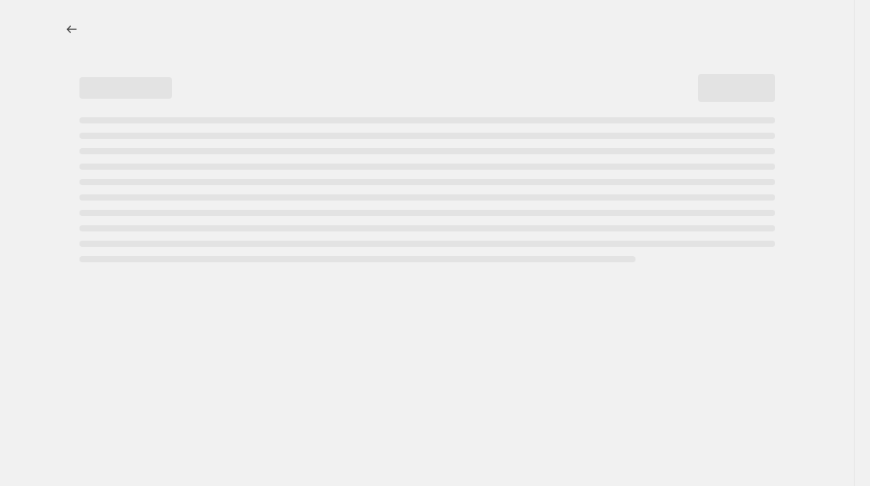
select select "percentage"
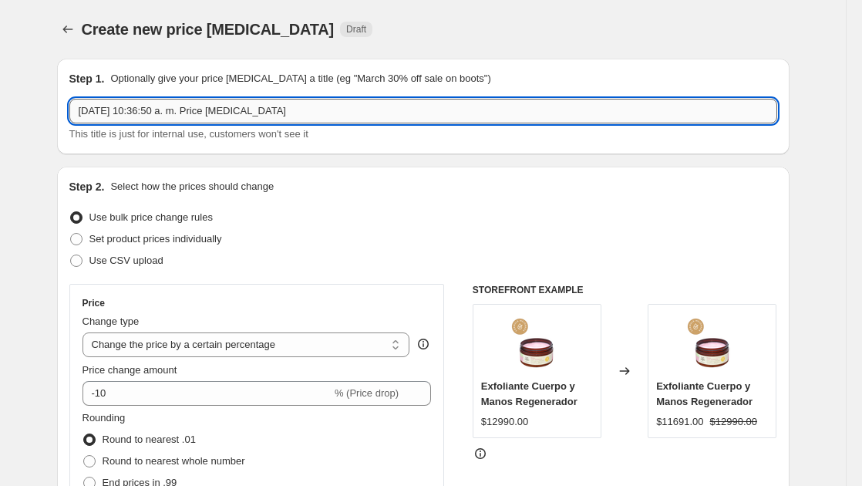
click at [178, 112] on input "30 sept 2025, 10:36:50 a. m. Price change job" at bounding box center [423, 111] width 708 height 25
type input "20% pack facial cyber oct"
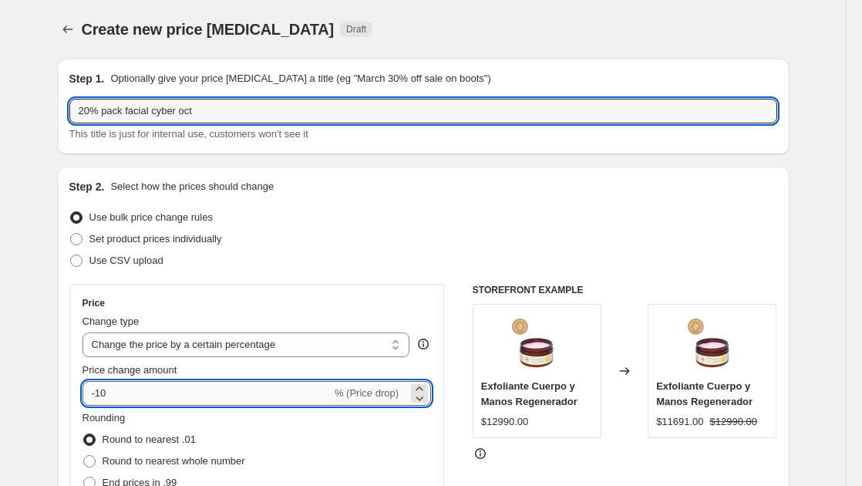
click at [113, 393] on input "-10" at bounding box center [206, 393] width 249 height 25
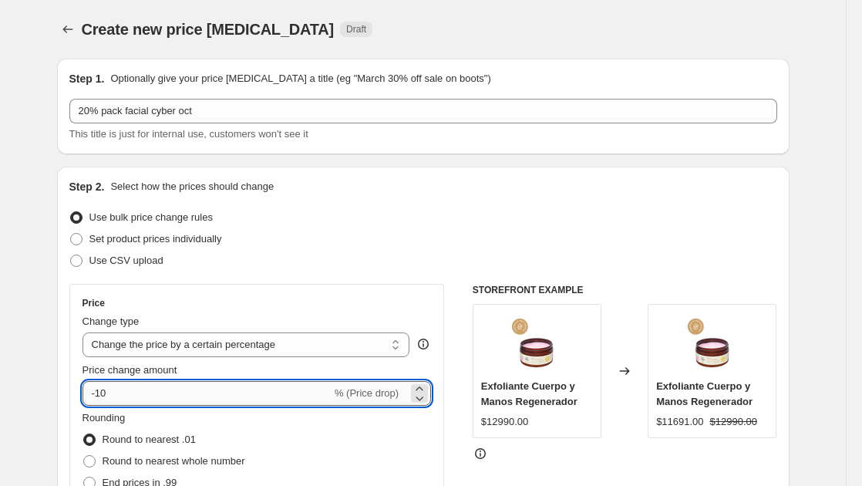
type input "-1"
type input "-24"
click at [93, 466] on span at bounding box center [89, 461] width 12 height 12
click at [84, 456] on input "Round to nearest whole number" at bounding box center [83, 455] width 1 height 1
radio input "true"
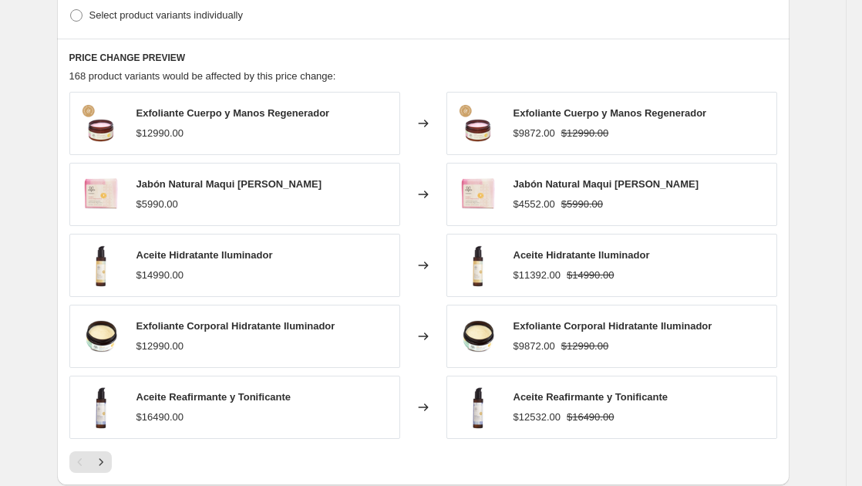
scroll to position [540, 0]
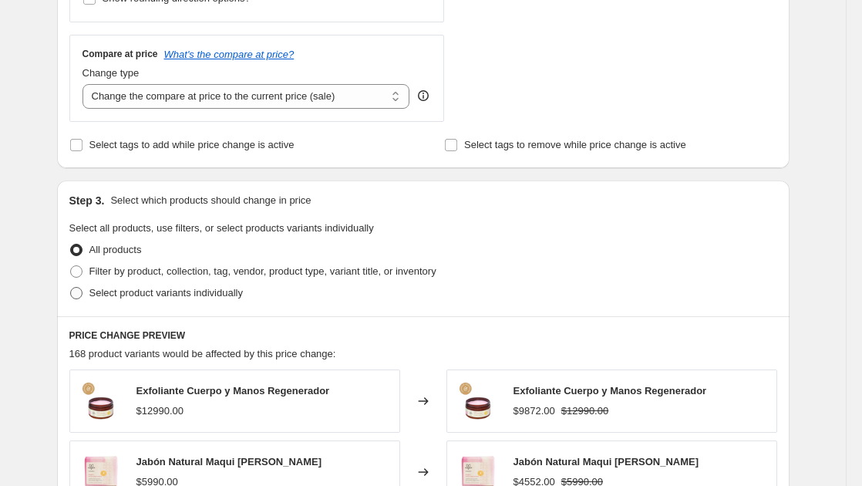
click at [79, 294] on span at bounding box center [76, 293] width 12 height 12
click at [71, 288] on input "Select product variants individually" at bounding box center [70, 287] width 1 height 1
radio input "true"
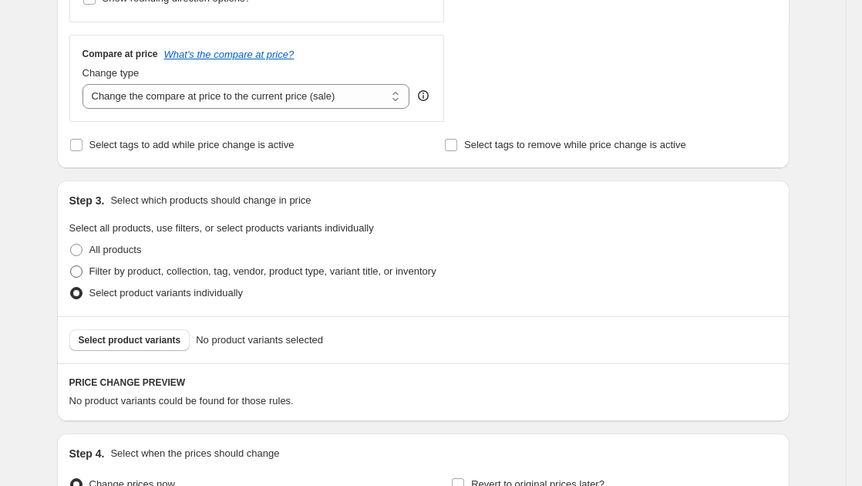
click at [80, 274] on span at bounding box center [76, 271] width 12 height 12
click at [71, 266] on input "Filter by product, collection, tag, vendor, product type, variant title, or inv…" at bounding box center [70, 265] width 1 height 1
radio input "true"
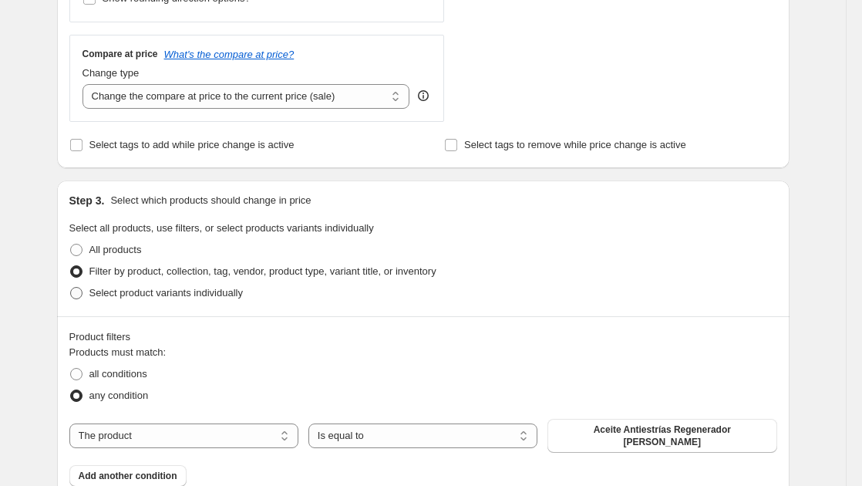
click at [82, 296] on span at bounding box center [76, 293] width 12 height 12
click at [71, 288] on input "Select product variants individually" at bounding box center [70, 287] width 1 height 1
radio input "true"
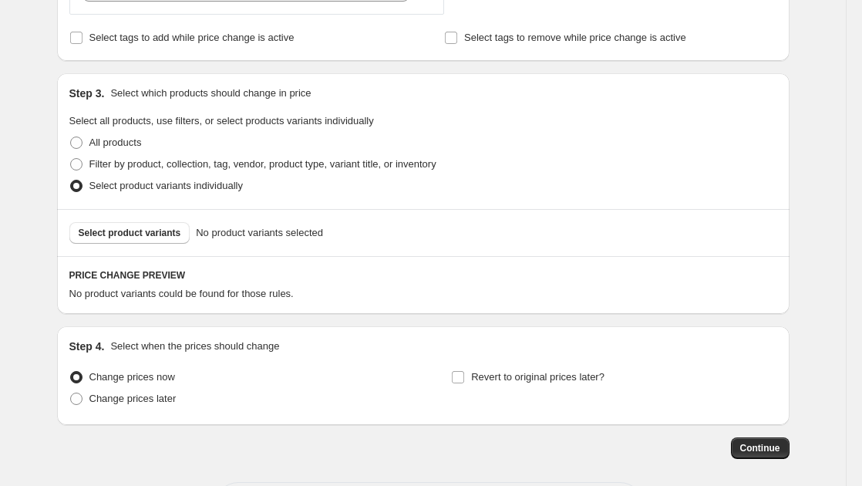
scroll to position [715, 0]
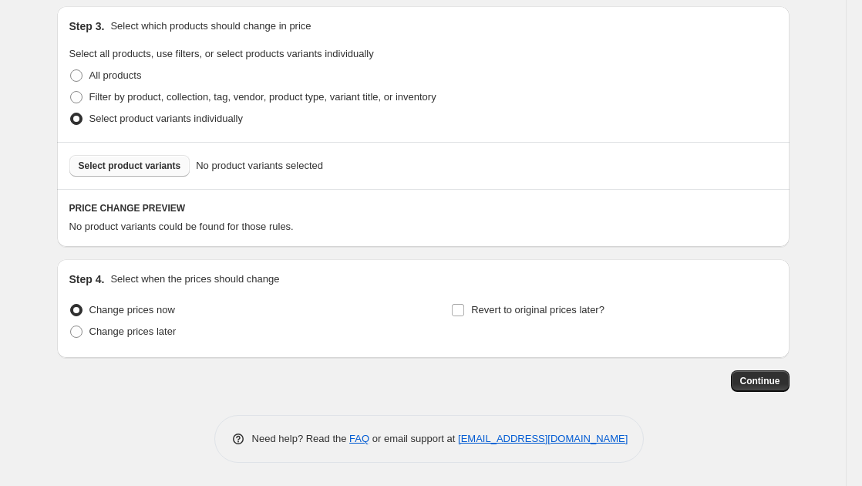
click at [115, 168] on span "Select product variants" at bounding box center [130, 166] width 103 height 12
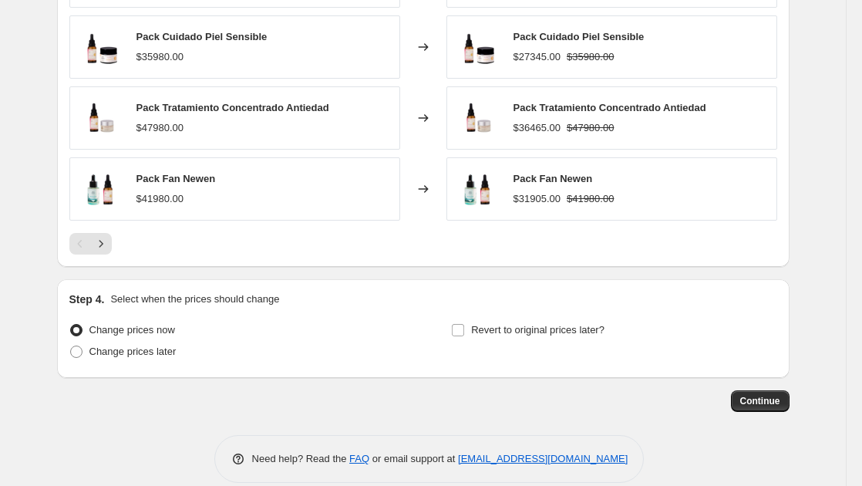
scroll to position [1103, 0]
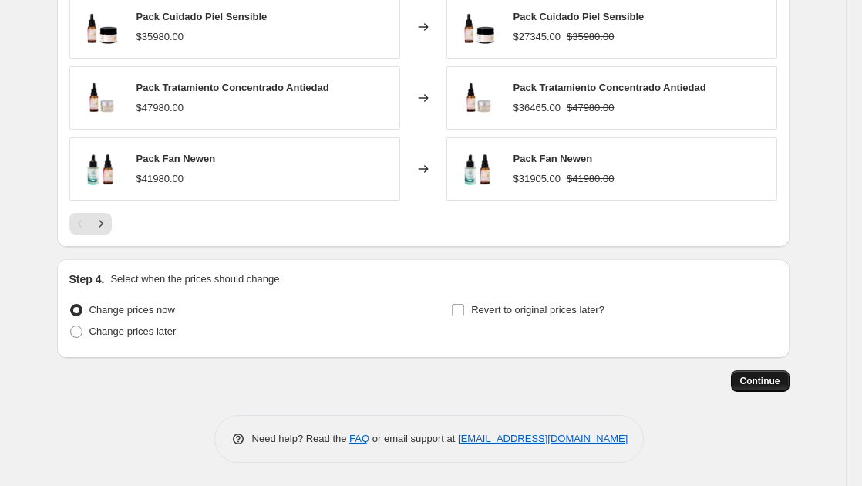
click at [759, 383] on span "Continue" at bounding box center [760, 381] width 40 height 12
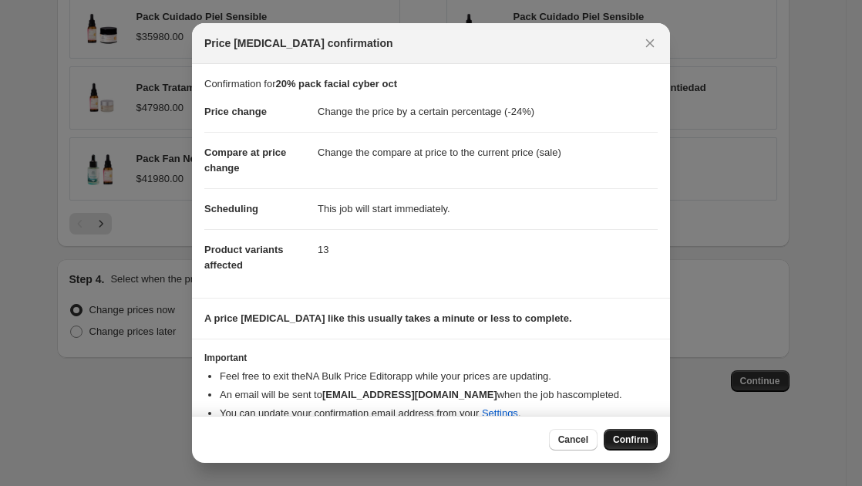
click at [648, 439] on span "Confirm" at bounding box center [630, 439] width 35 height 12
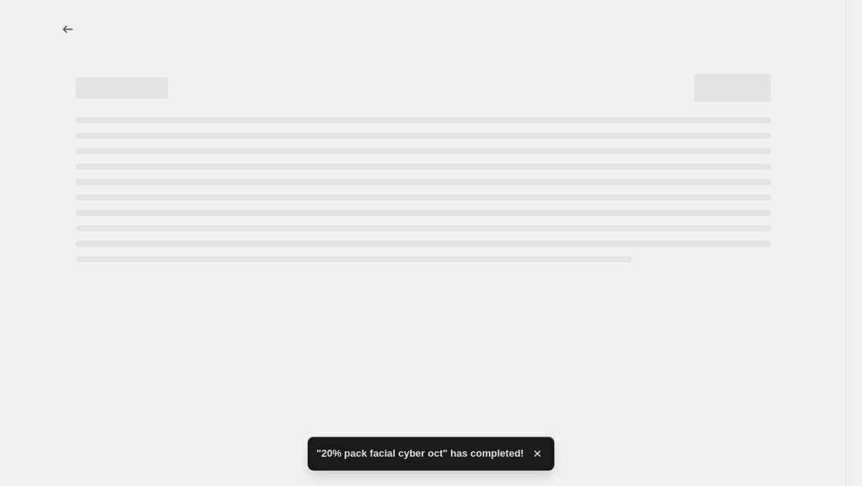
select select "percentage"
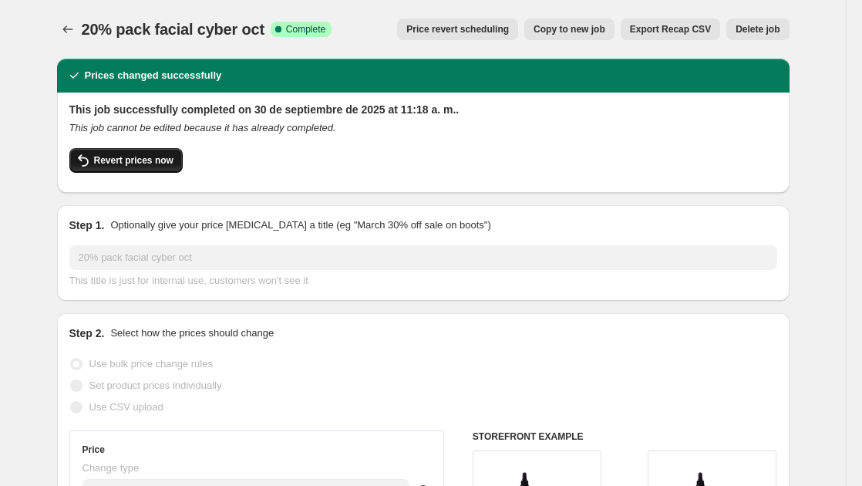
click at [133, 158] on span "Revert prices now" at bounding box center [133, 160] width 79 height 12
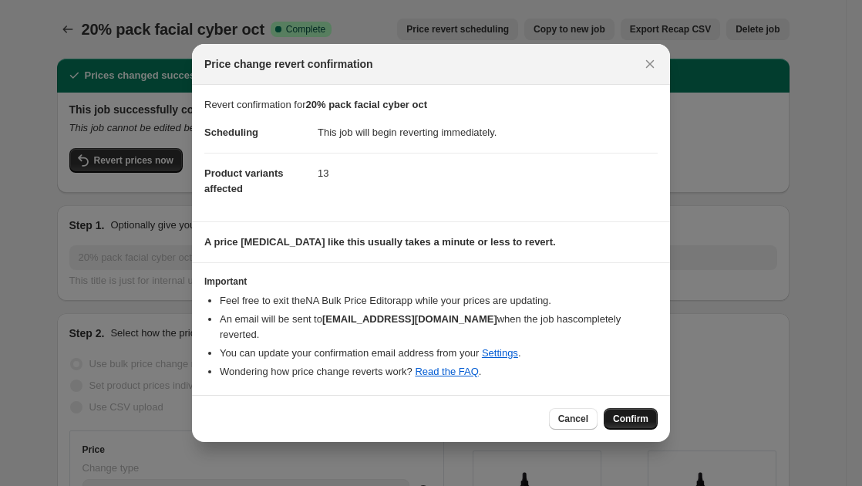
click at [623, 412] on span "Confirm" at bounding box center [630, 418] width 35 height 12
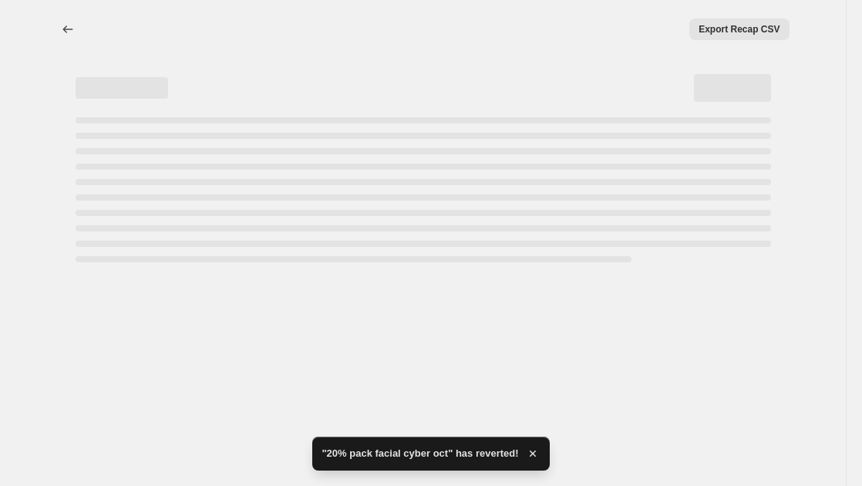
select select "percentage"
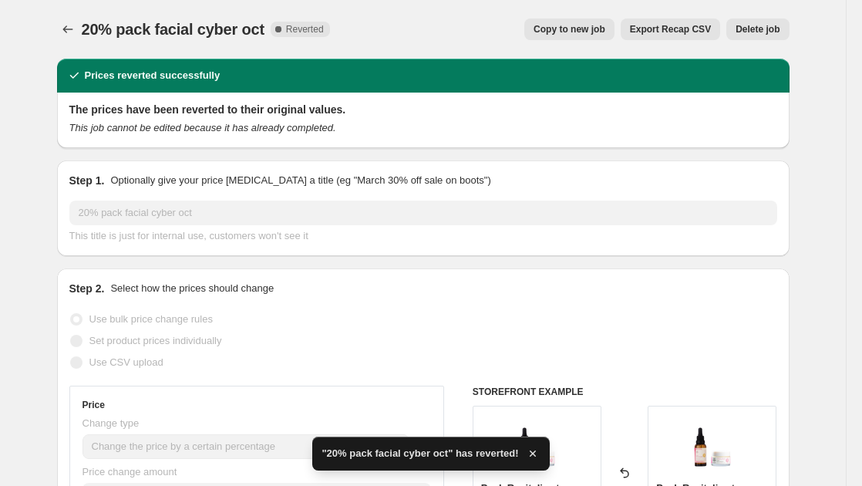
click at [574, 29] on span "Copy to new job" at bounding box center [569, 29] width 72 height 12
select select "percentage"
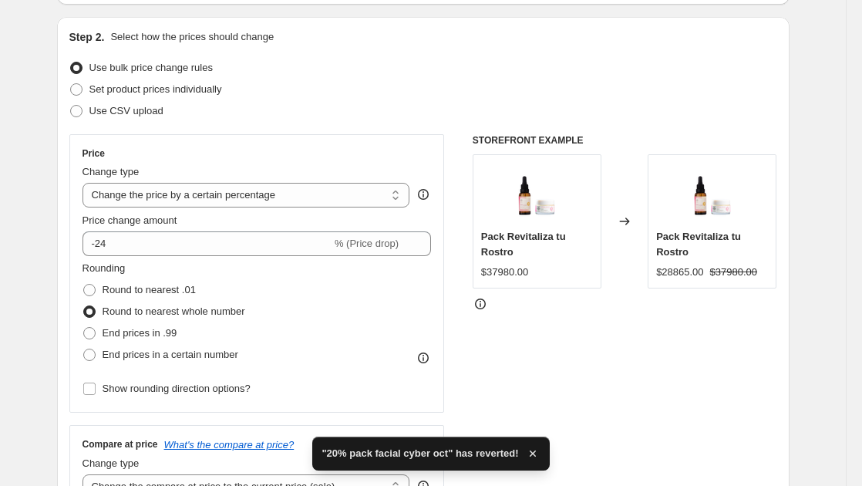
scroll to position [154, 0]
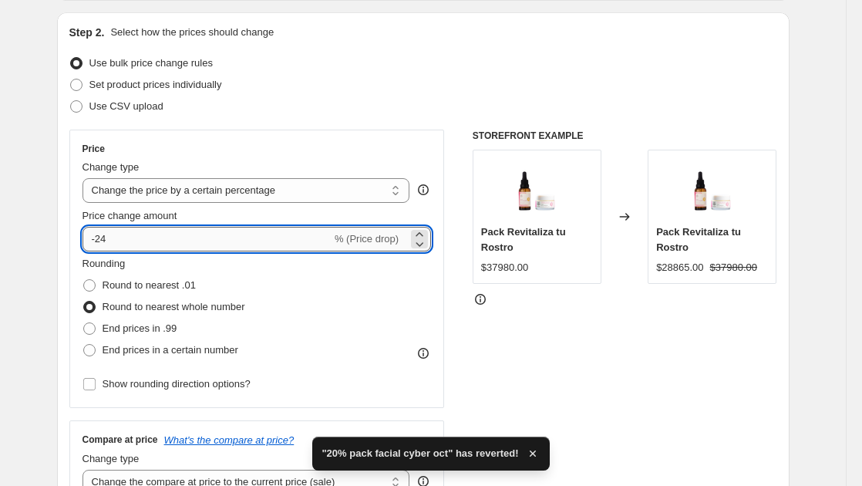
click at [136, 244] on input "-24" at bounding box center [206, 239] width 249 height 25
type input "-20"
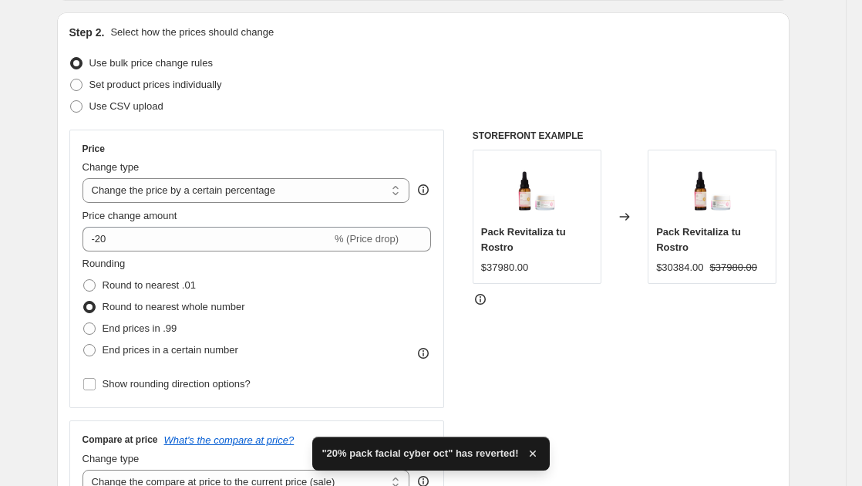
click at [646, 361] on div "STOREFRONT EXAMPLE Pack Revitaliza tu Rostro $37980.00 Changed to Pack Revitali…" at bounding box center [625, 319] width 305 height 378
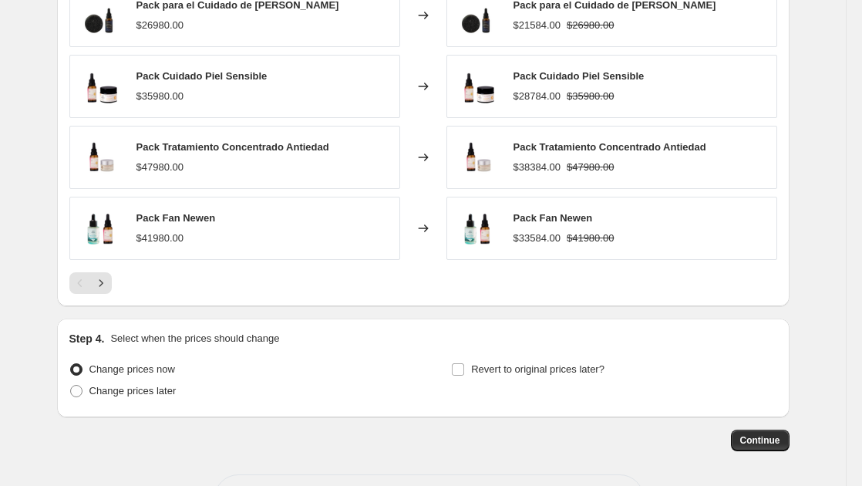
scroll to position [1103, 0]
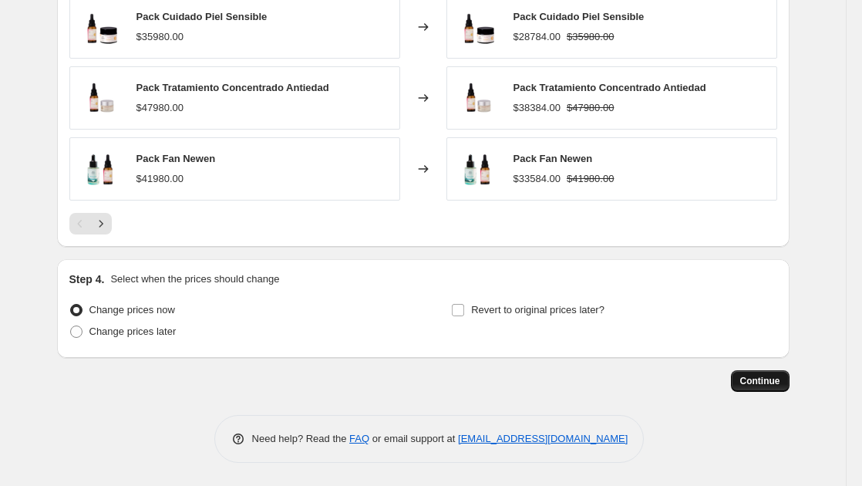
click at [759, 387] on span "Continue" at bounding box center [760, 381] width 40 height 12
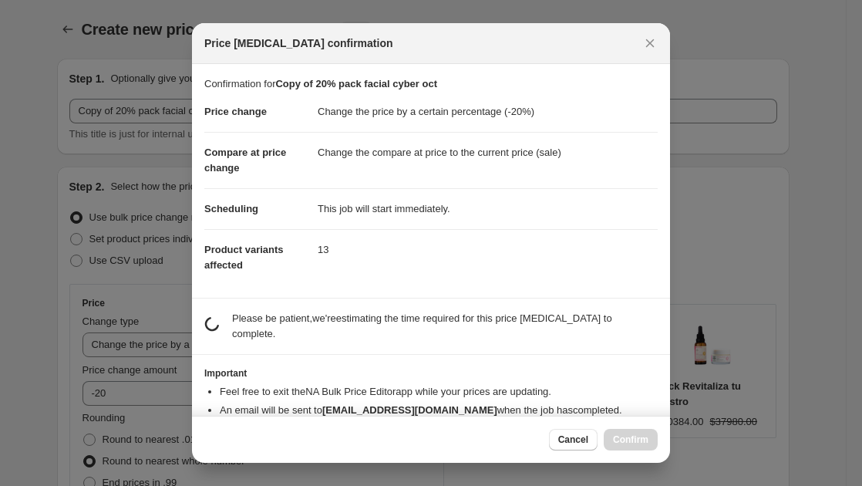
scroll to position [0, 0]
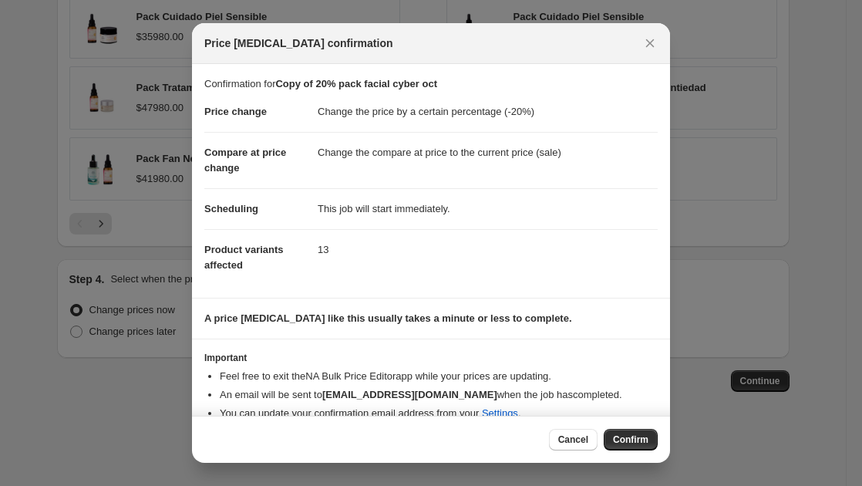
click at [623, 440] on span "Confirm" at bounding box center [630, 439] width 35 height 12
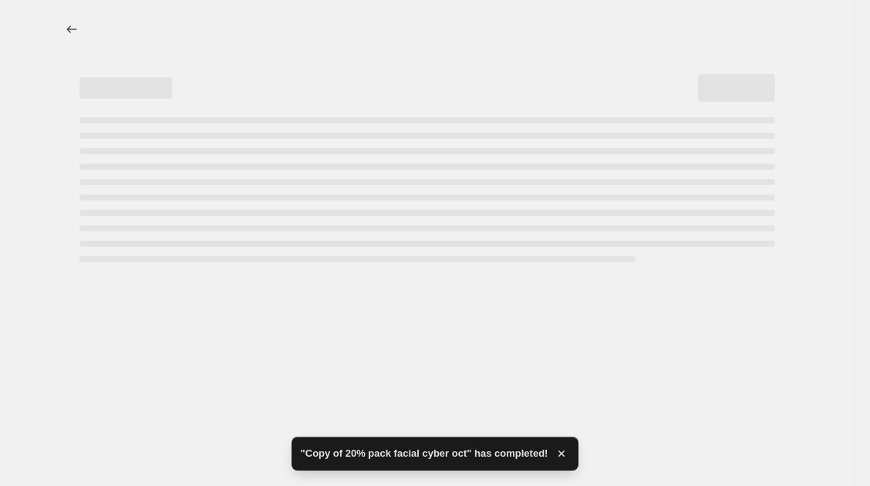
select select "percentage"
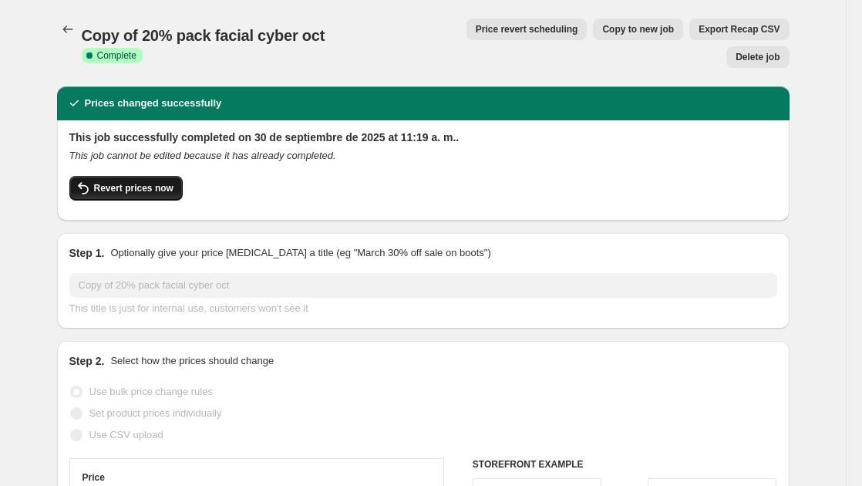
click at [163, 182] on span "Revert prices now" at bounding box center [133, 188] width 79 height 12
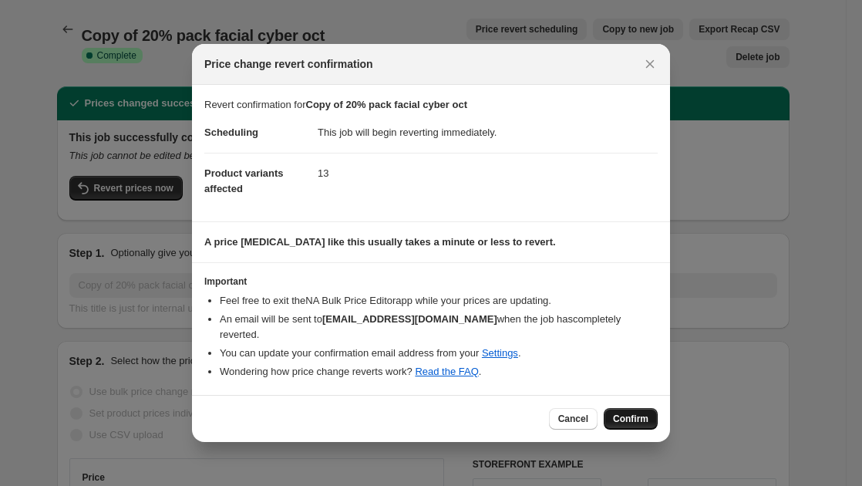
click at [651, 416] on button "Confirm" at bounding box center [631, 419] width 54 height 22
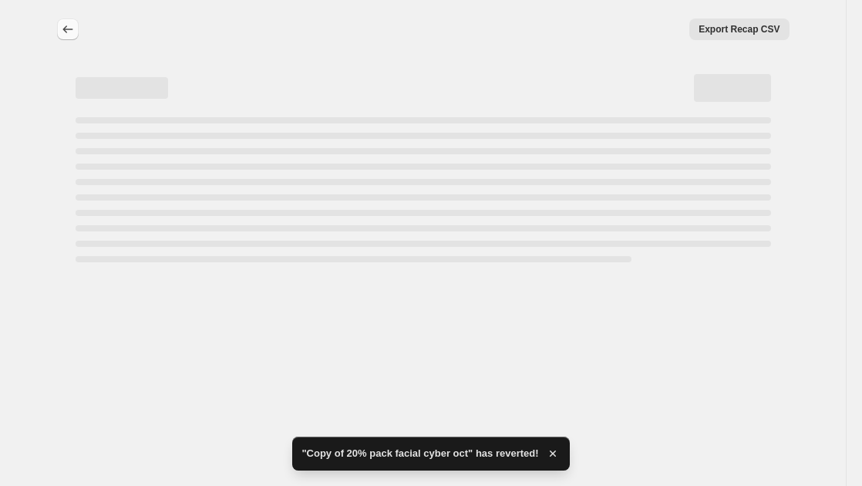
select select "percentage"
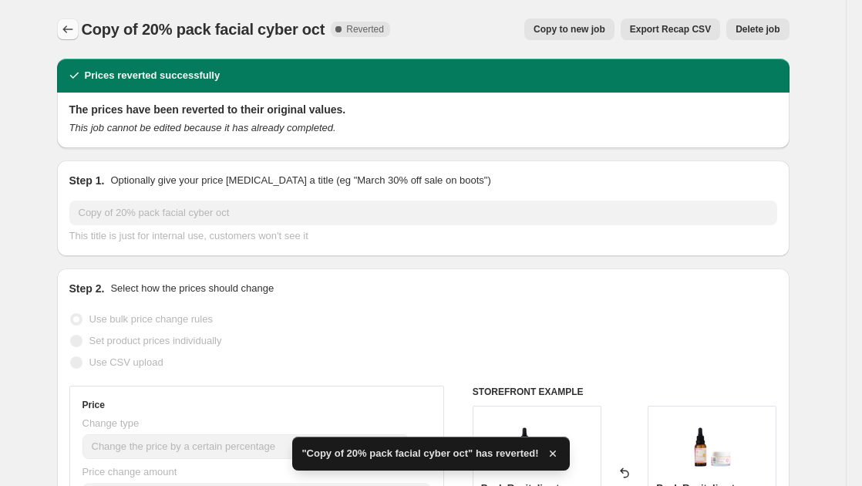
click at [72, 25] on icon "Price change jobs" at bounding box center [67, 29] width 15 height 15
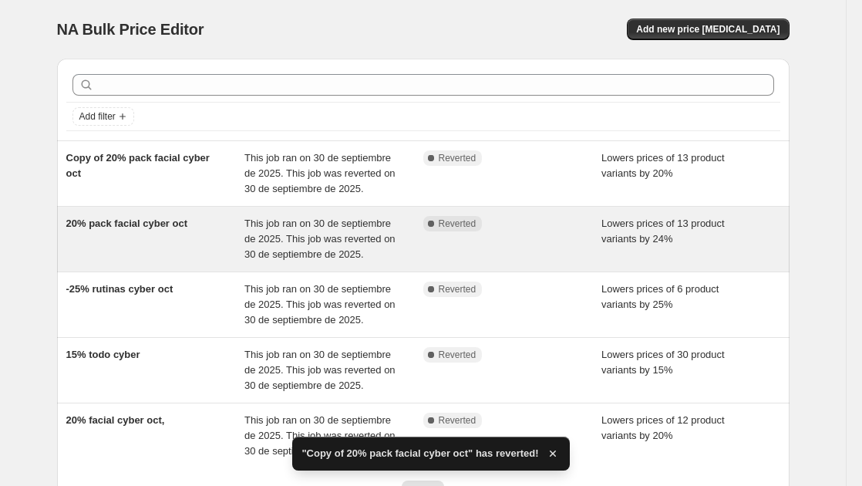
click at [151, 236] on div "20% pack facial cyber oct" at bounding box center [155, 239] width 179 height 46
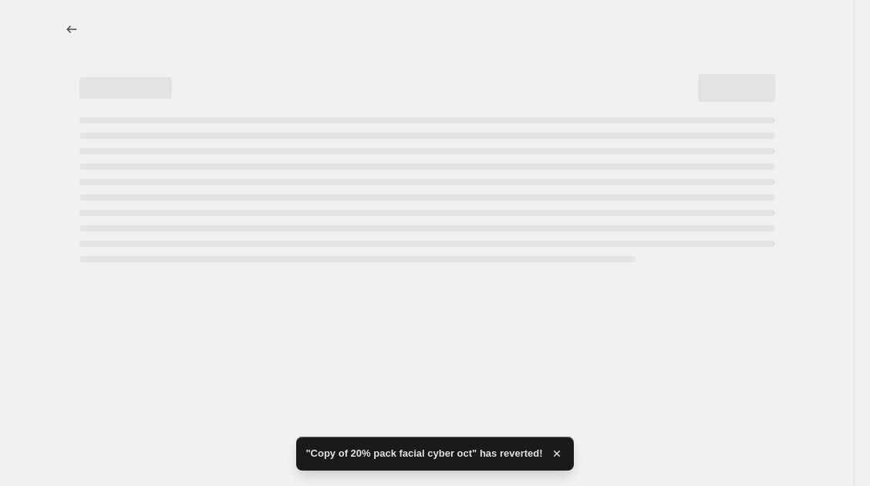
select select "percentage"
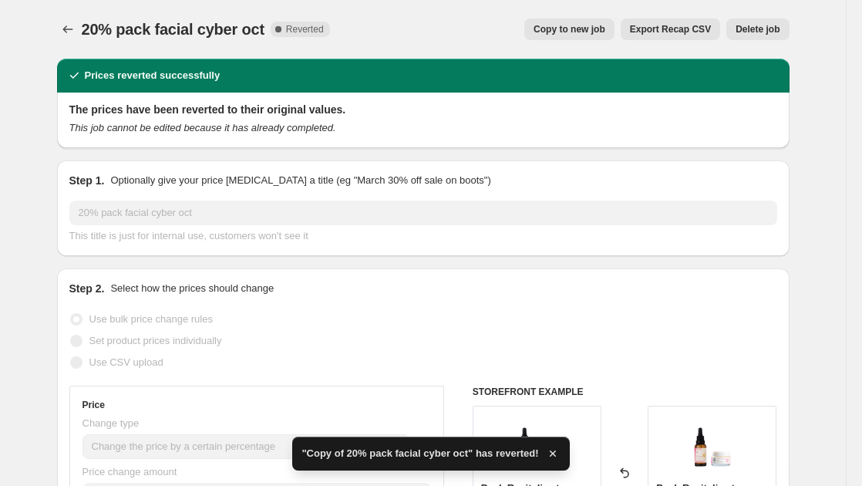
click at [753, 28] on span "Delete job" at bounding box center [757, 29] width 44 height 12
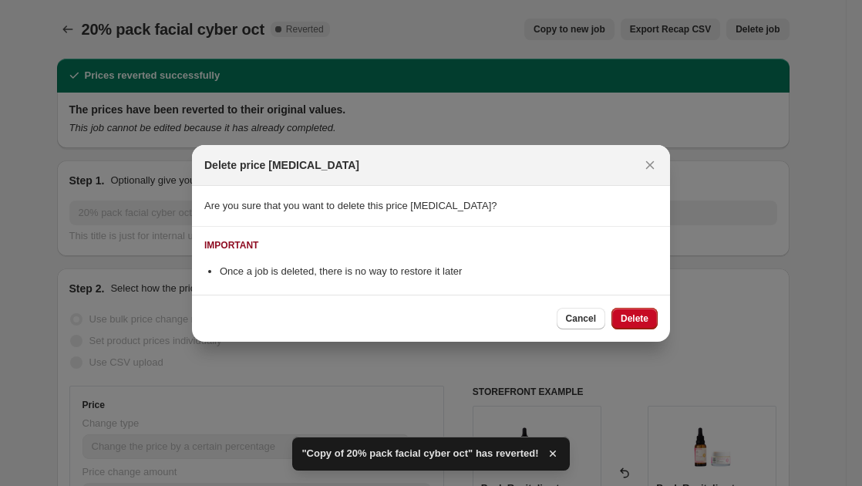
click at [638, 321] on span "Delete" at bounding box center [635, 318] width 28 height 12
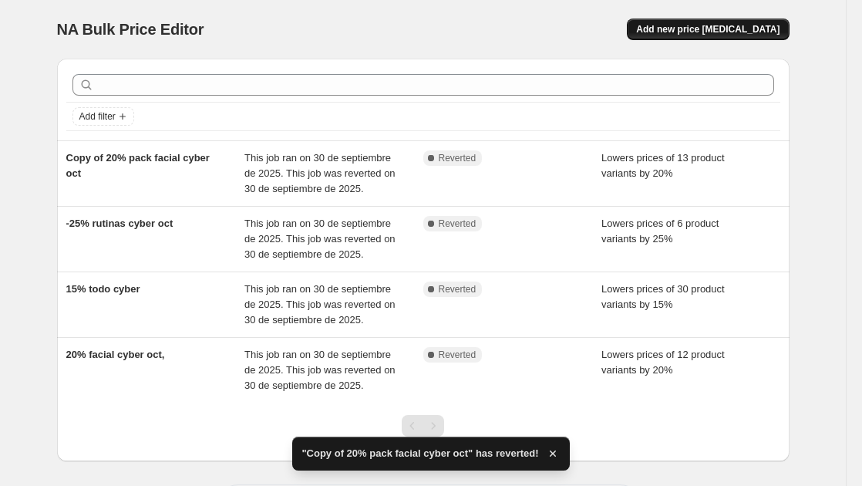
click at [742, 31] on span "Add new price [MEDICAL_DATA]" at bounding box center [707, 29] width 143 height 12
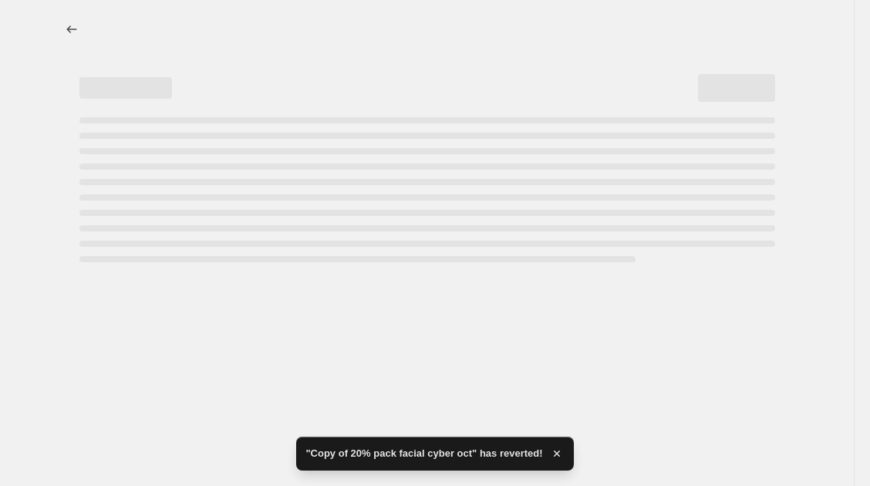
select select "percentage"
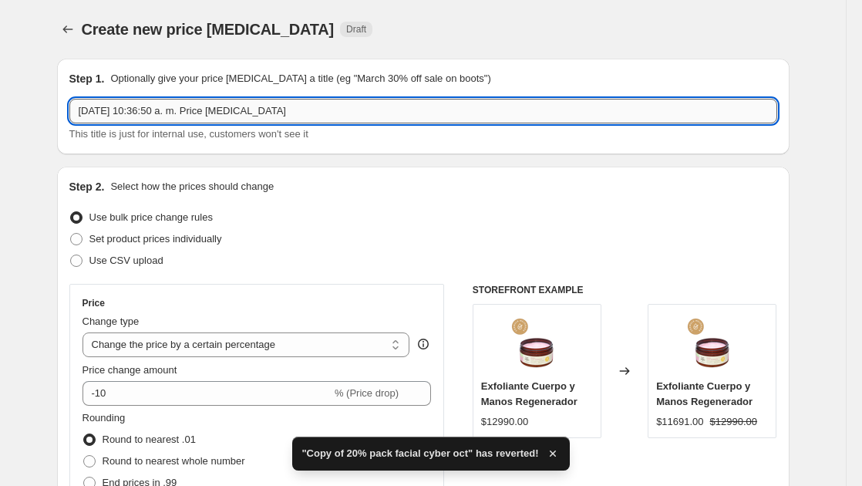
click at [269, 118] on input "30 sept 2025, 10:36:50 a. m. Price change job" at bounding box center [423, 111] width 708 height 25
click at [269, 117] on input "30 sept 2025, 10:36:50 a. m. Price change job" at bounding box center [423, 111] width 708 height 25
click at [268, 117] on input "30 sept 2025, 10:36:50 a. m. Price change job" at bounding box center [423, 111] width 708 height 25
click at [267, 117] on input "30 sept 2025, 10:36:50 a. m. Price change job" at bounding box center [423, 111] width 708 height 25
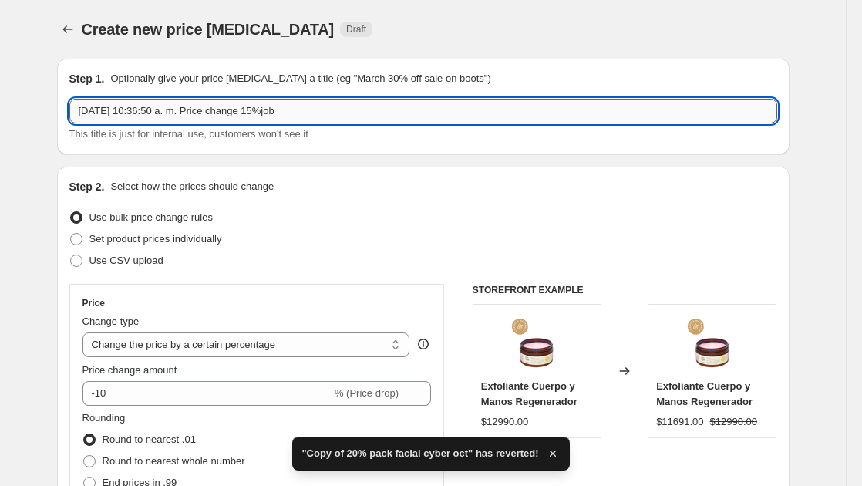
type input "30 sept 2025, 10:36:50 a. m. Price change 15job"
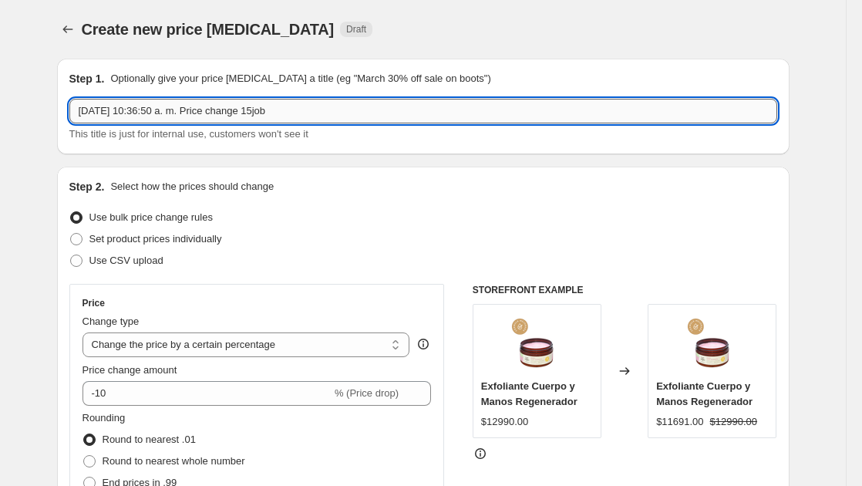
click at [267, 117] on input "30 sept 2025, 10:36:50 a. m. Price change 15job" at bounding box center [423, 111] width 708 height 25
type input "15% off pack otros cyber oct."
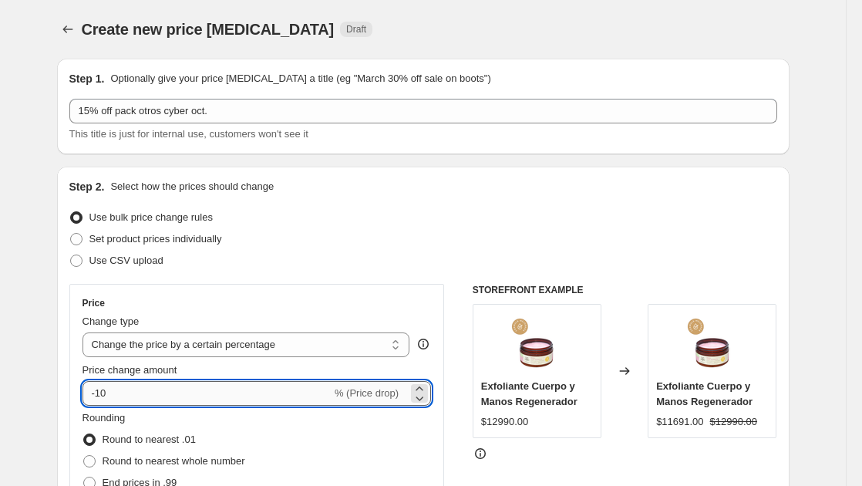
click at [116, 392] on input "-10" at bounding box center [206, 393] width 249 height 25
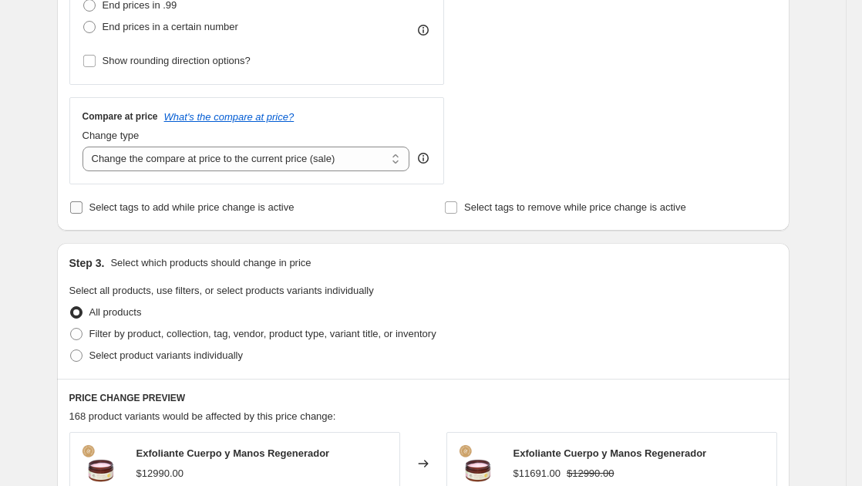
scroll to position [617, 0]
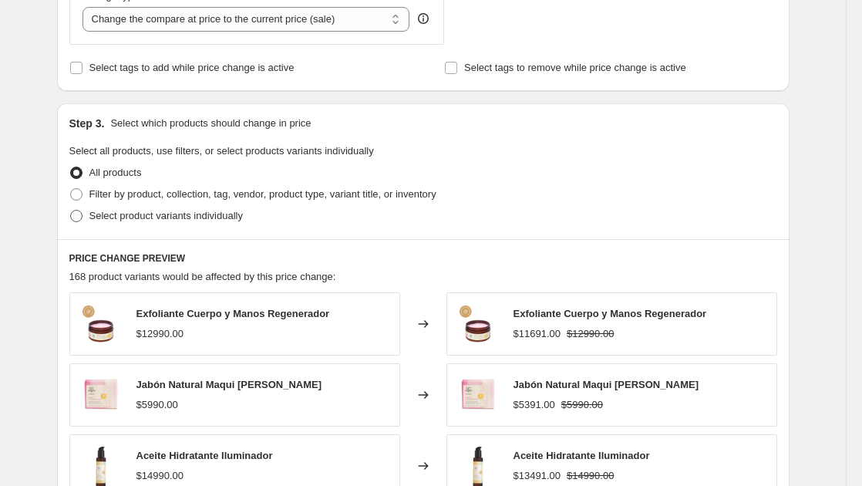
type input "-15"
click at [78, 211] on span at bounding box center [76, 216] width 12 height 12
click at [71, 210] on input "Select product variants individually" at bounding box center [70, 210] width 1 height 1
radio input "true"
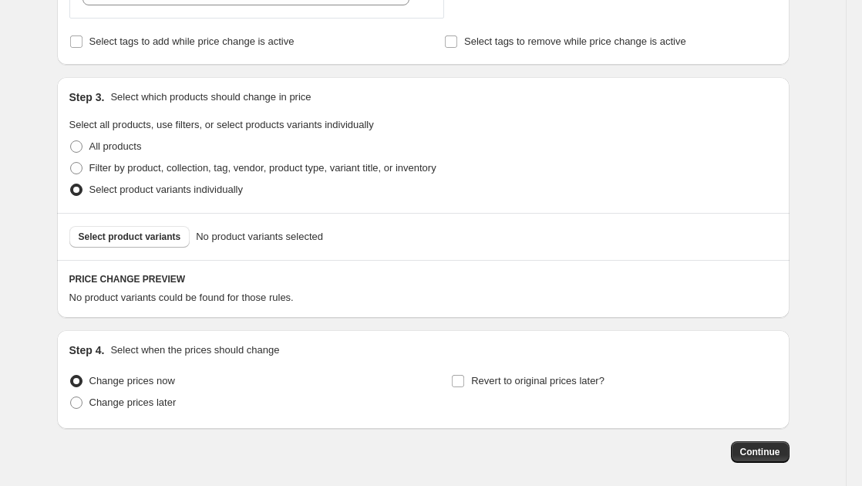
scroll to position [694, 0]
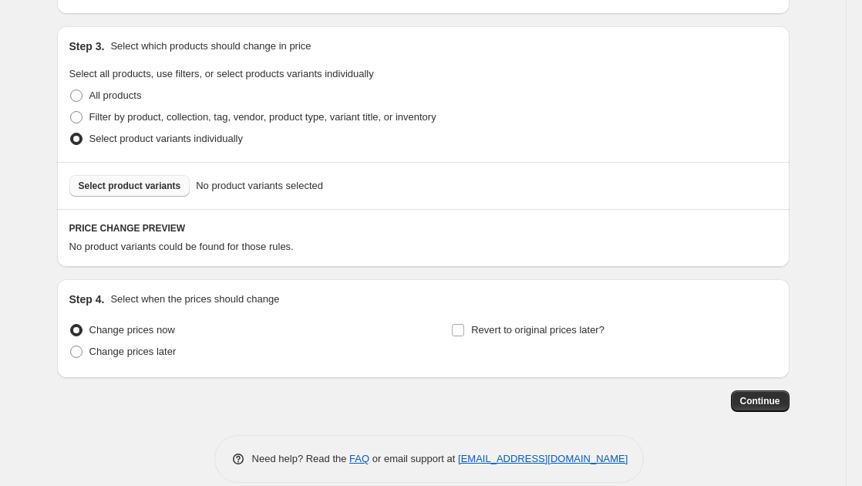
click at [145, 191] on span "Select product variants" at bounding box center [130, 186] width 103 height 12
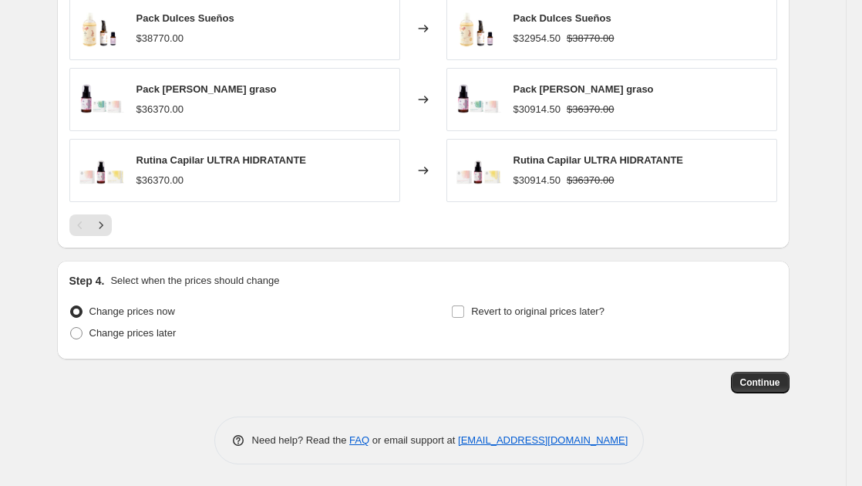
scroll to position [1103, 0]
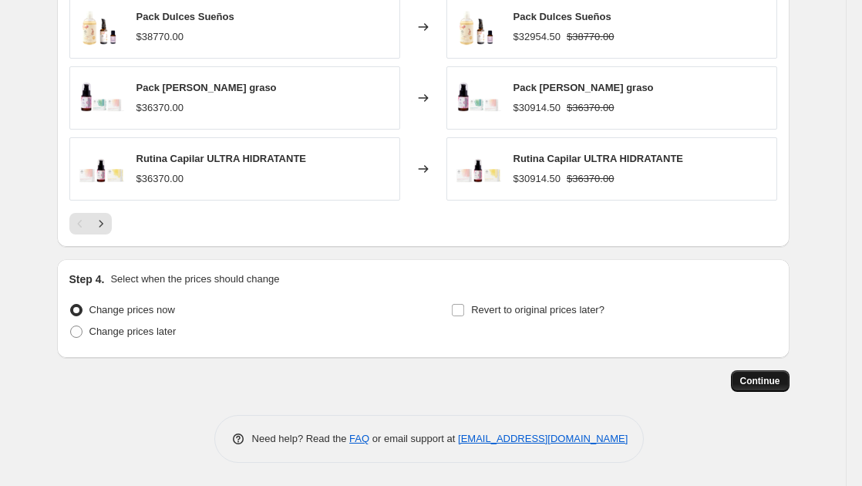
click at [772, 378] on span "Continue" at bounding box center [760, 381] width 40 height 12
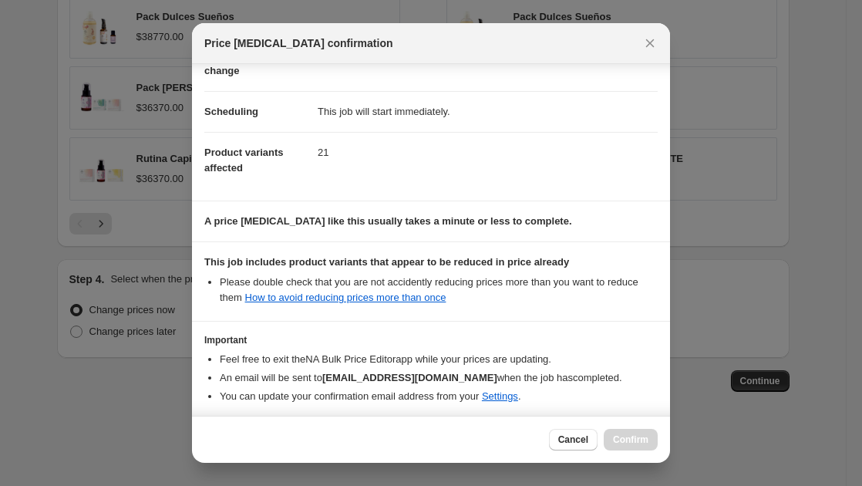
scroll to position [163, 0]
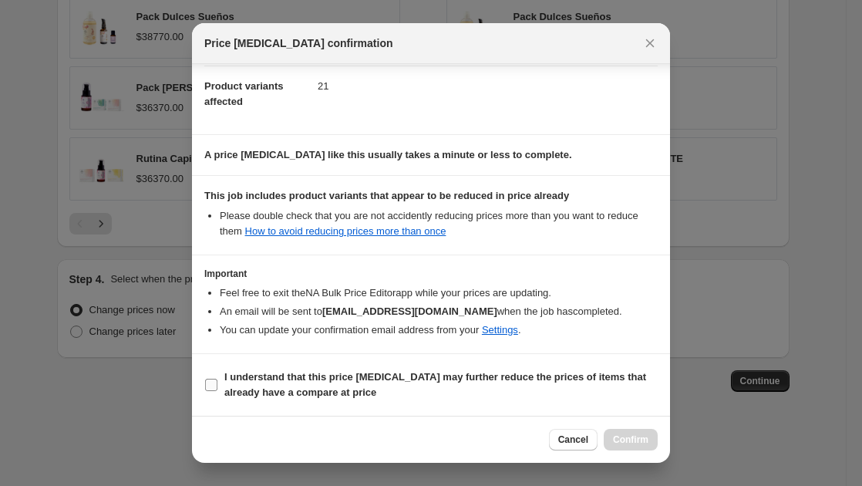
click at [217, 388] on span ":r1b7:" at bounding box center [211, 385] width 14 height 14
click at [217, 388] on input "I understand that this price change job may further reduce the prices of items …" at bounding box center [211, 385] width 12 height 12
checkbox input "true"
click at [646, 439] on span "Confirm" at bounding box center [630, 439] width 35 height 12
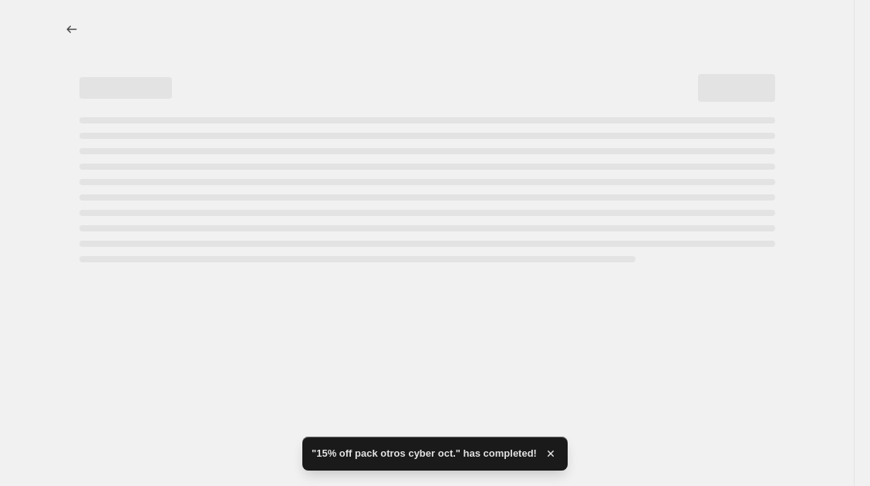
select select "percentage"
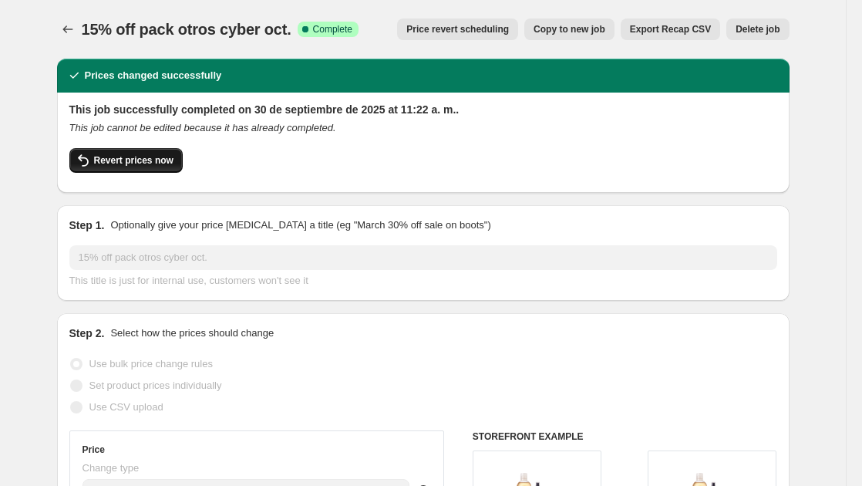
click at [118, 170] on button "Revert prices now" at bounding box center [125, 160] width 113 height 25
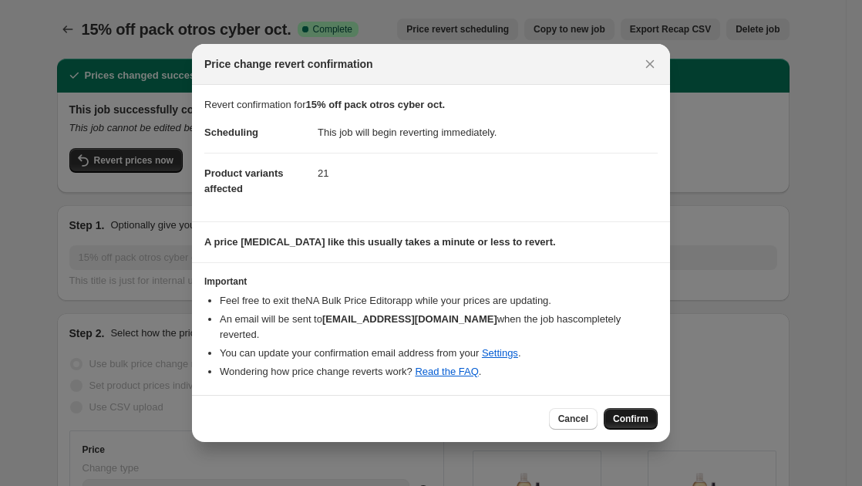
click at [624, 414] on span "Confirm" at bounding box center [630, 418] width 35 height 12
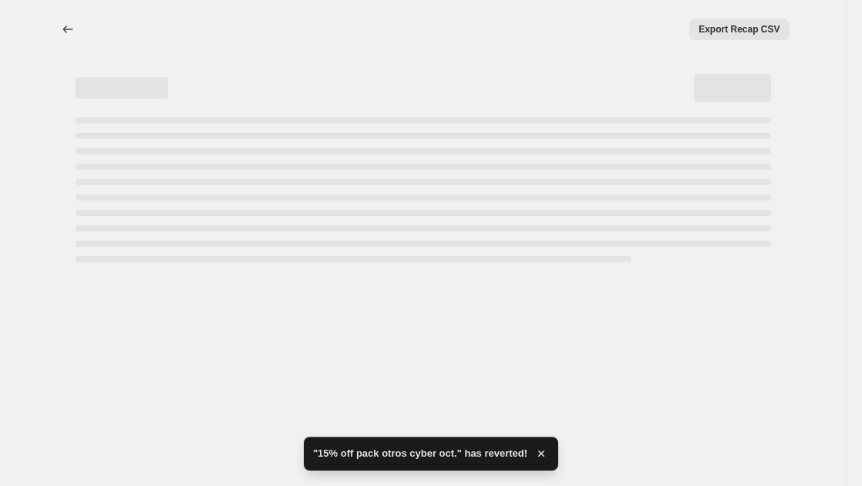
select select "percentage"
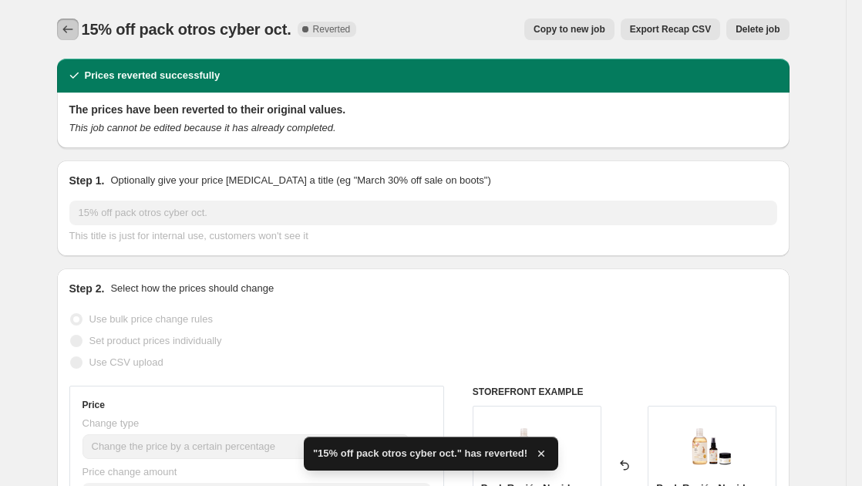
click at [76, 29] on icon "Price change jobs" at bounding box center [67, 29] width 15 height 15
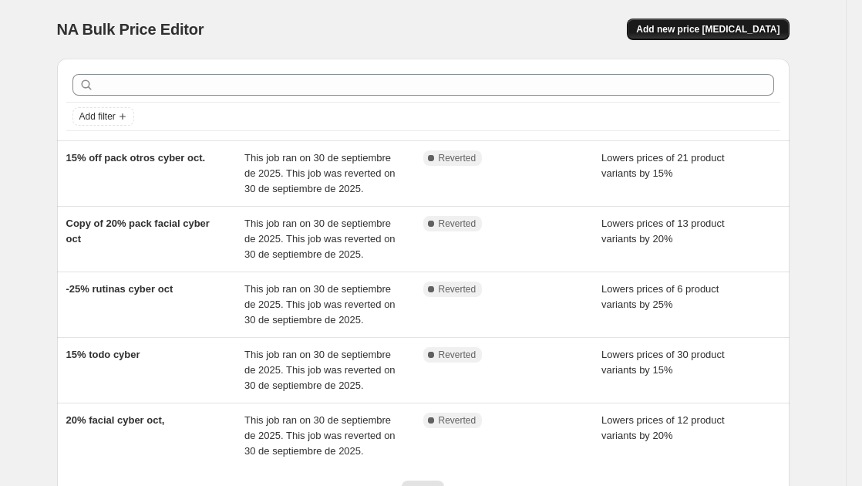
click at [725, 25] on span "Add new price [MEDICAL_DATA]" at bounding box center [707, 29] width 143 height 12
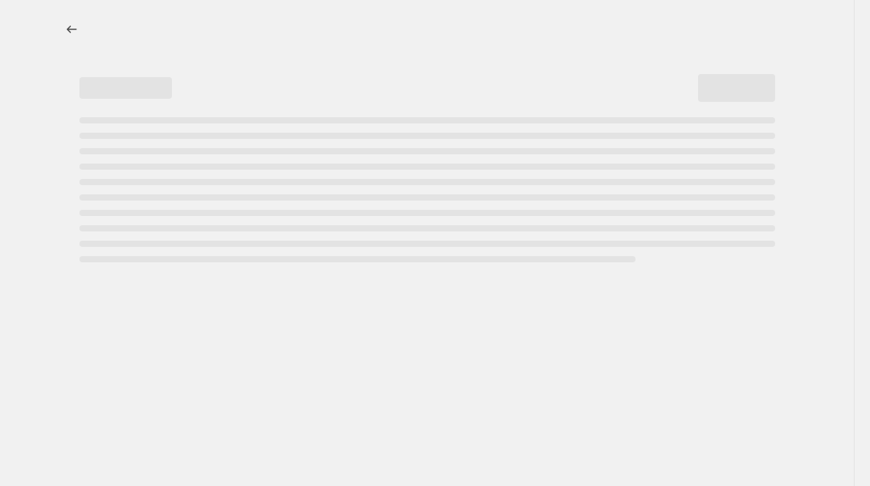
select select "percentage"
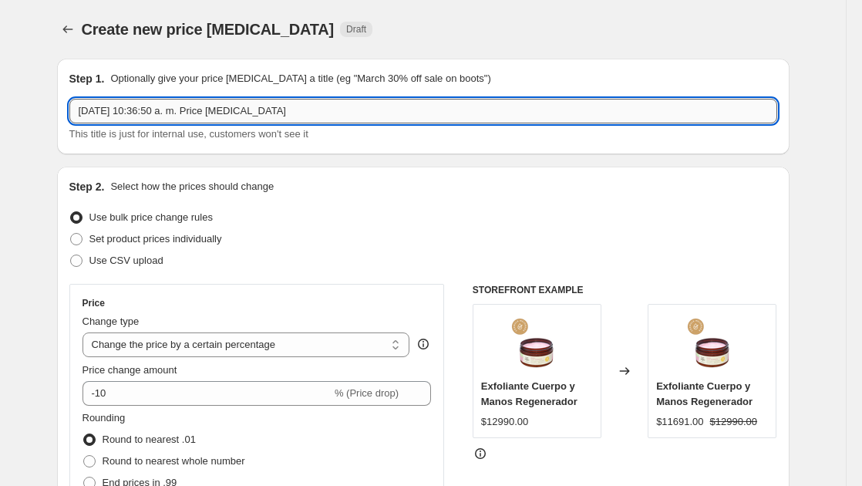
click at [251, 113] on input "30 sept 2025, 10:36:50 a. m. Price change job" at bounding box center [423, 111] width 708 height 25
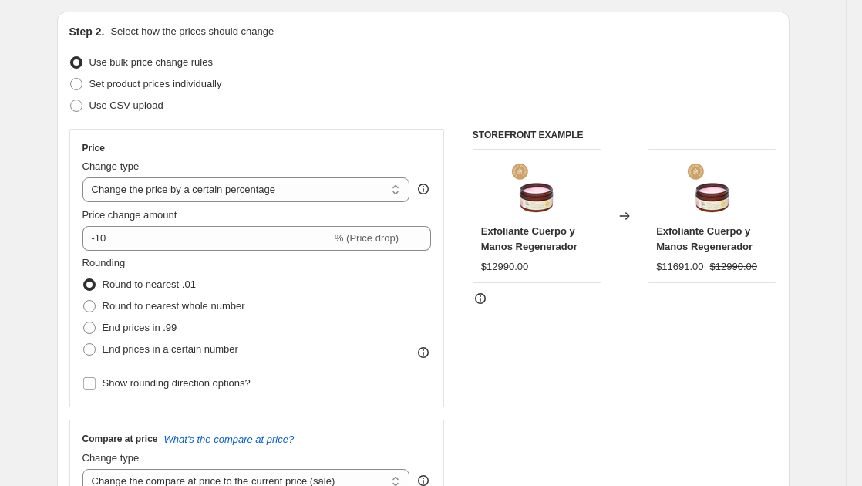
scroll to position [231, 0]
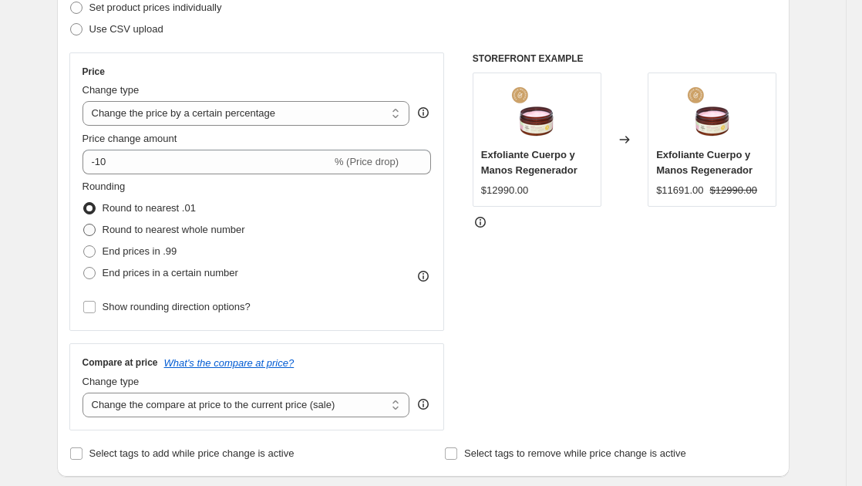
type input "10% pack normal"
click at [96, 235] on span at bounding box center [89, 230] width 12 height 12
click at [84, 224] on input "Round to nearest whole number" at bounding box center [83, 224] width 1 height 1
radio input "true"
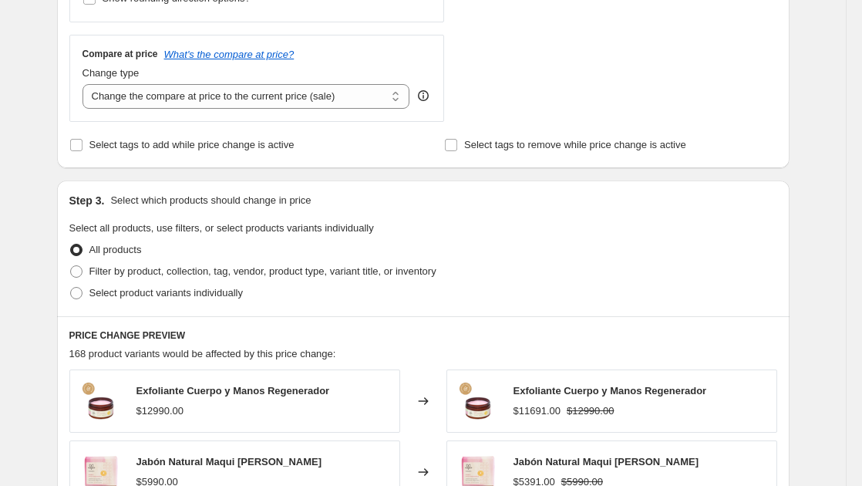
scroll to position [617, 0]
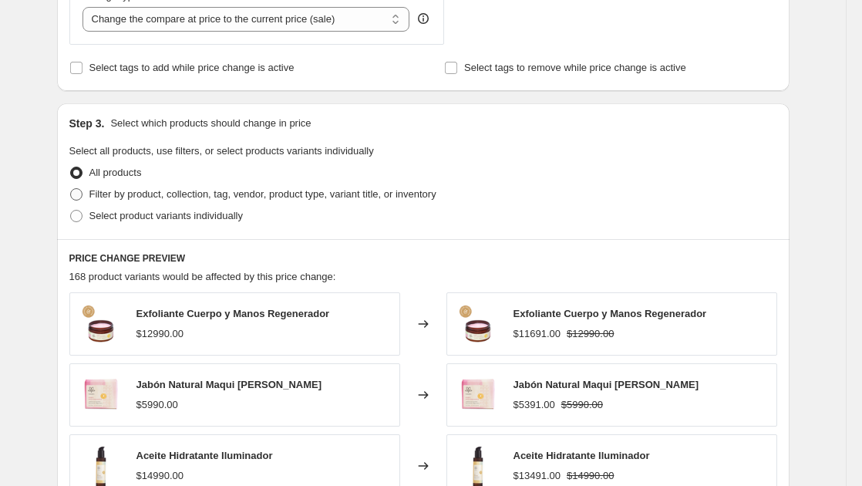
click at [75, 193] on span at bounding box center [76, 194] width 12 height 12
click at [71, 189] on input "Filter by product, collection, tag, vendor, product type, variant title, or inv…" at bounding box center [70, 188] width 1 height 1
radio input "true"
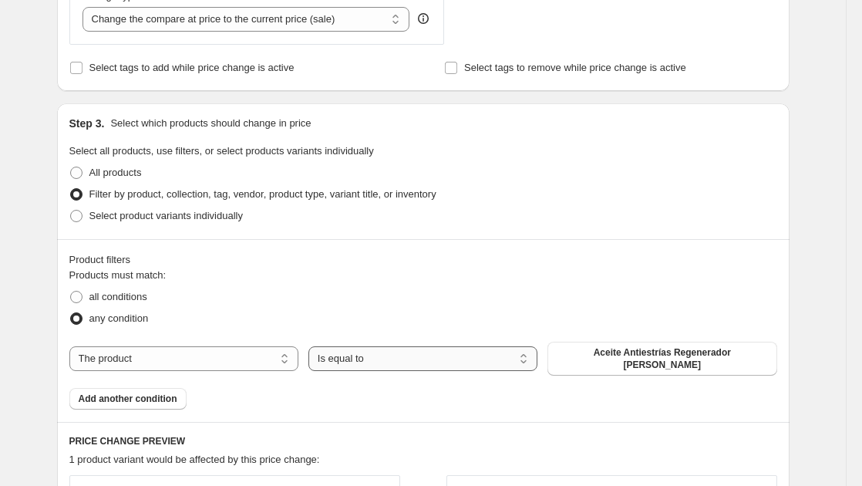
click at [412, 359] on select "Is equal to Is not equal to" at bounding box center [422, 358] width 229 height 25
click at [214, 360] on select "The product The product's collection The product's tag The product's vendor The…" at bounding box center [183, 358] width 229 height 25
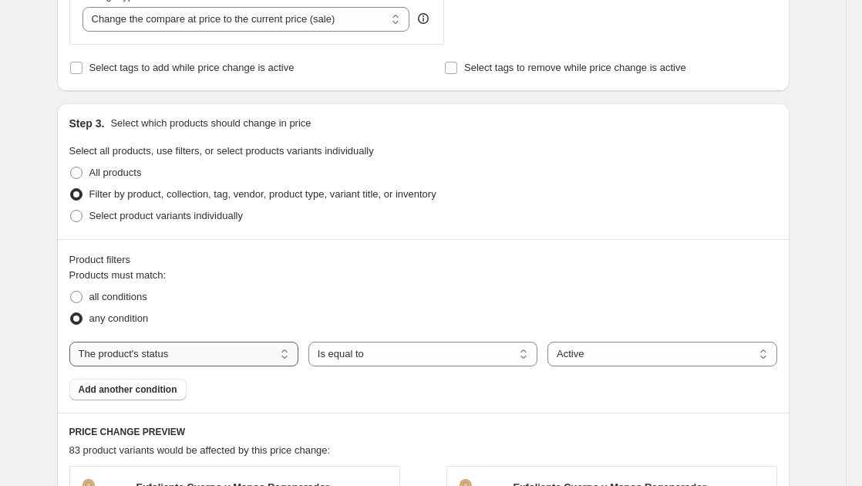
click at [173, 355] on select "The product The product's collection The product's tag The product's vendor The…" at bounding box center [183, 354] width 229 height 25
select select "product_type"
click at [647, 353] on button "Aceite" at bounding box center [661, 354] width 229 height 22
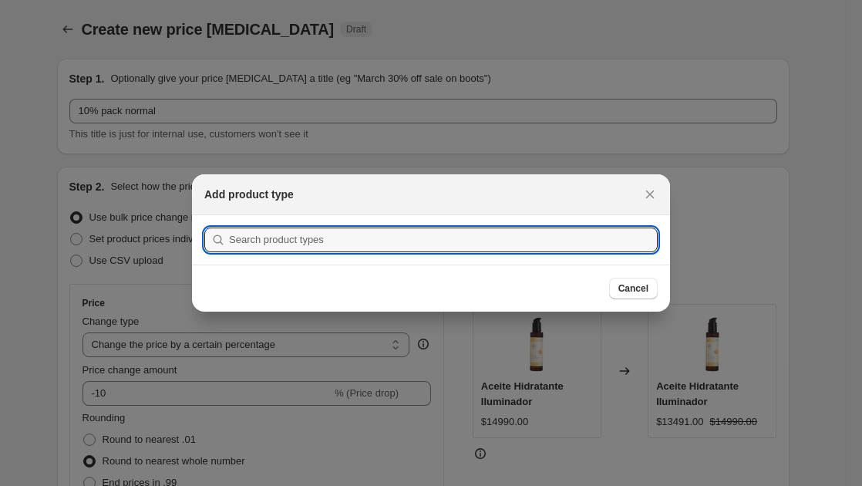
scroll to position [0, 0]
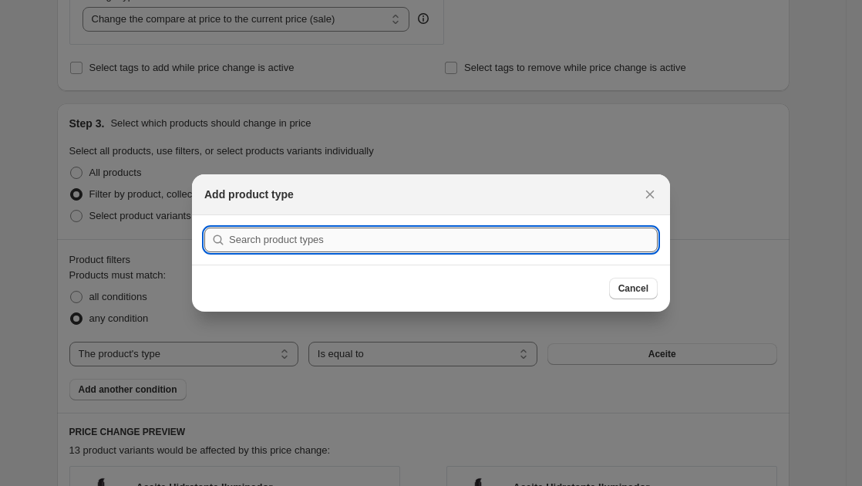
click at [601, 242] on input ":r1gm:" at bounding box center [443, 239] width 429 height 25
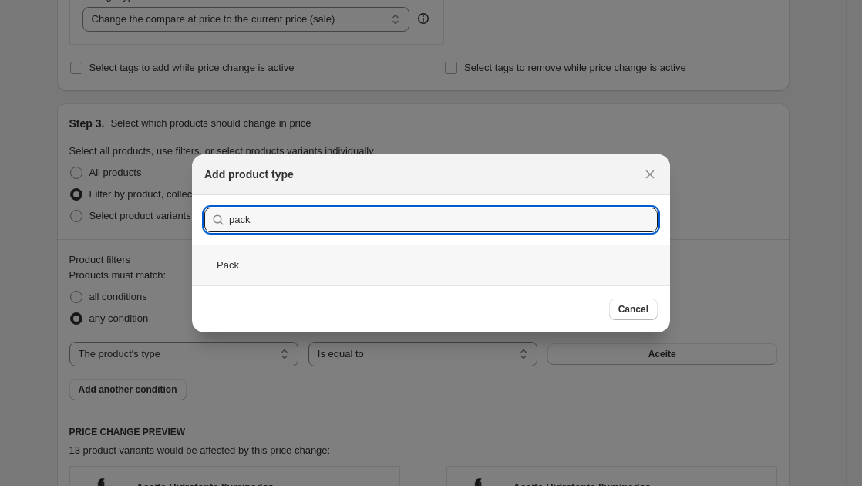
type input "pack"
click at [365, 266] on div "Pack" at bounding box center [431, 264] width 478 height 41
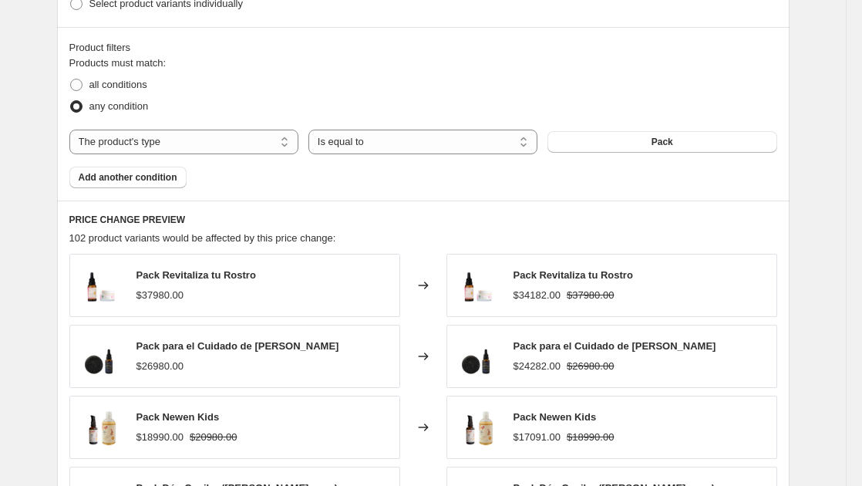
scroll to position [1002, 0]
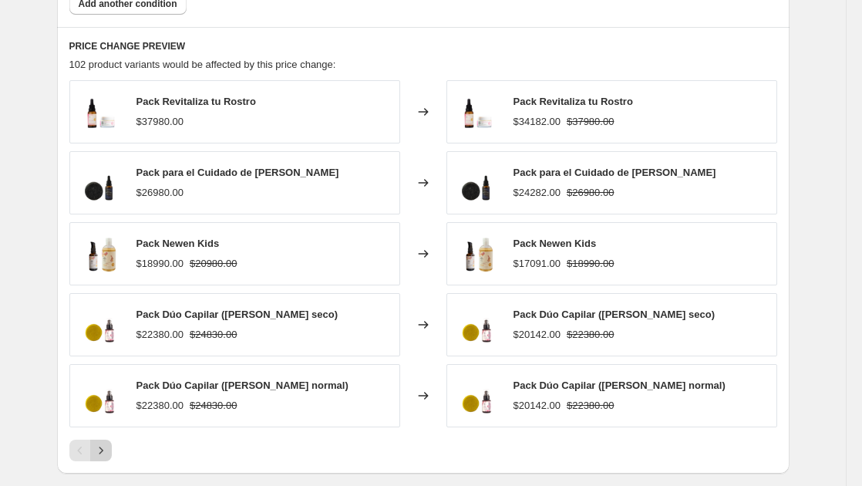
click at [103, 456] on icon "Next" at bounding box center [100, 450] width 15 height 15
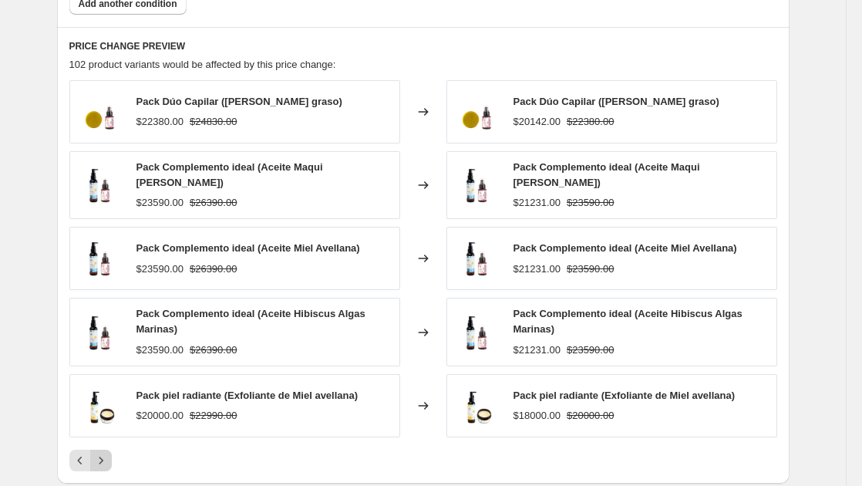
click at [103, 456] on icon "Next" at bounding box center [100, 460] width 15 height 15
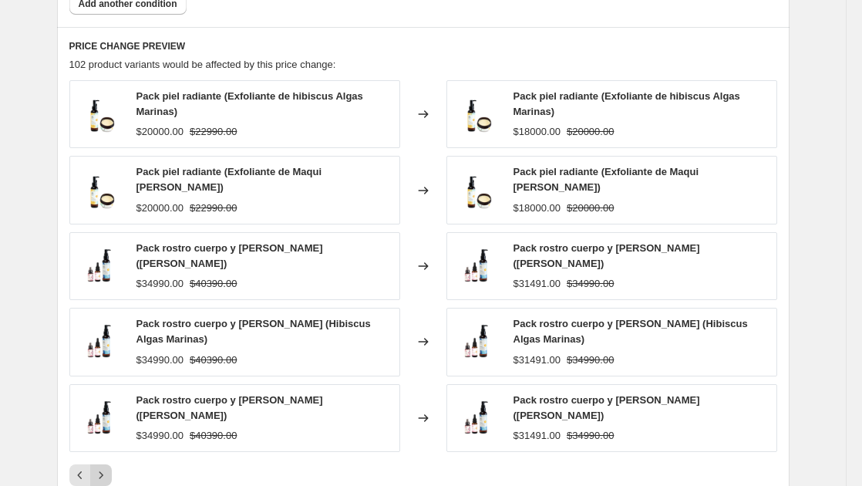
click at [103, 467] on icon "Next" at bounding box center [100, 474] width 15 height 15
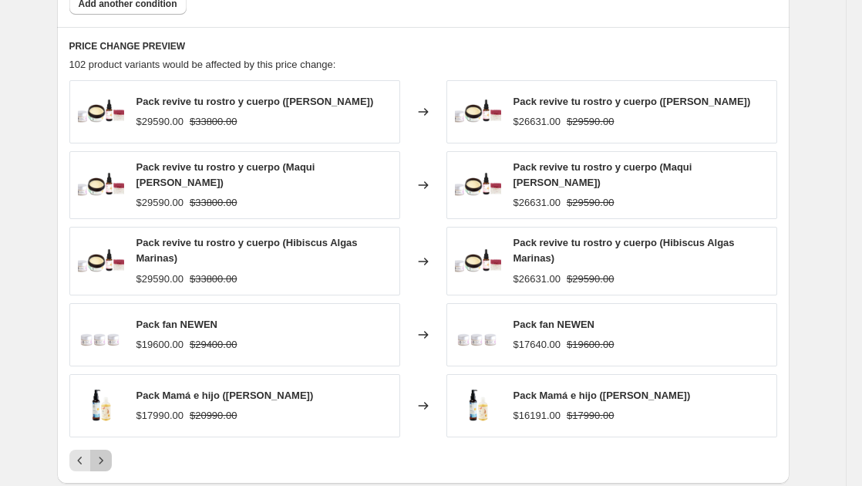
click at [103, 456] on icon "Next" at bounding box center [100, 460] width 15 height 15
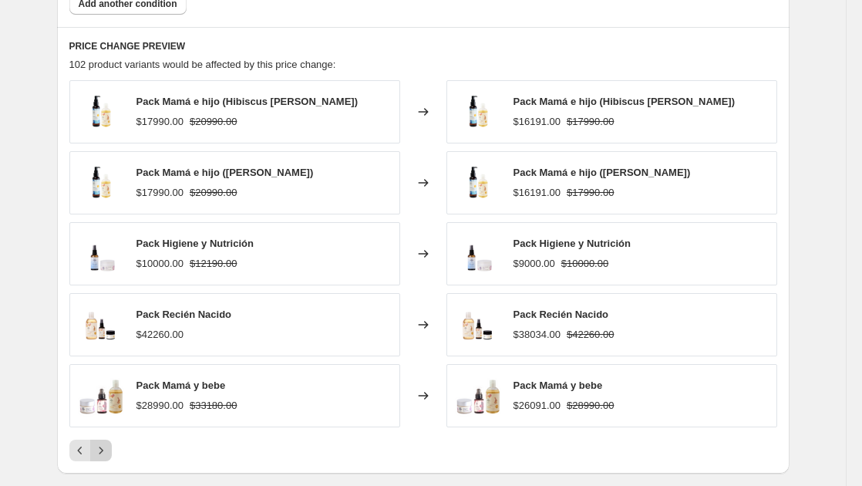
click at [103, 456] on icon "Next" at bounding box center [100, 450] width 15 height 15
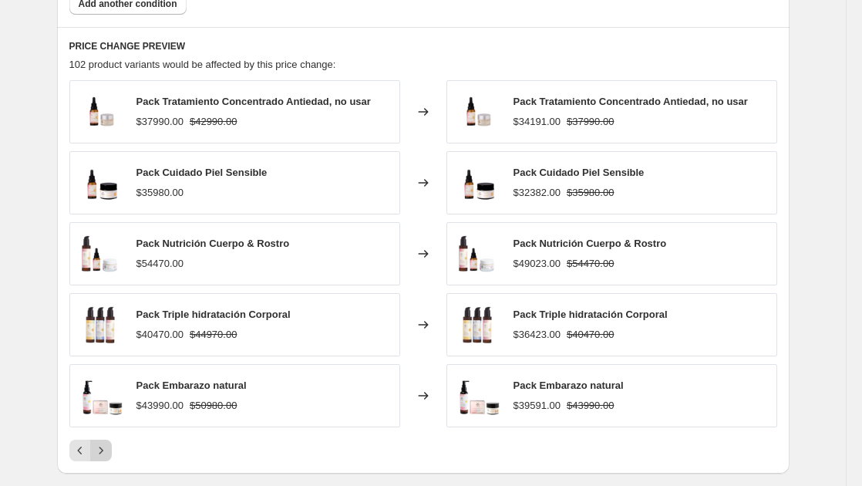
click at [103, 456] on icon "Next" at bounding box center [100, 450] width 15 height 15
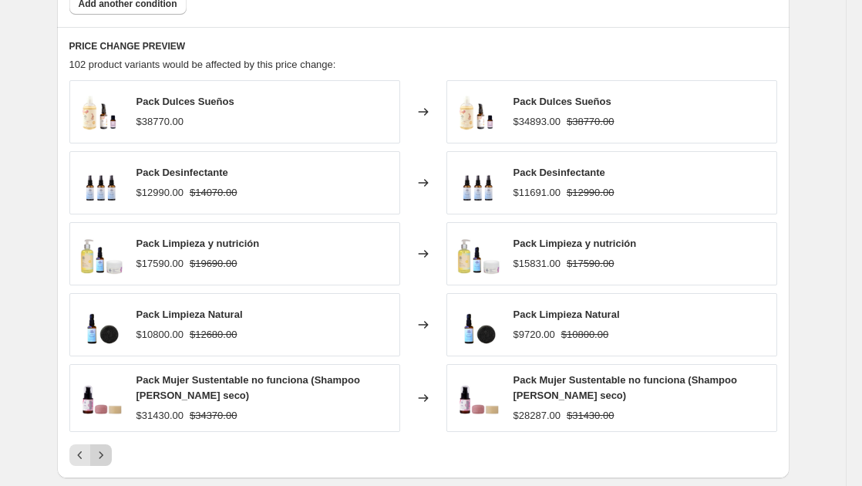
click at [103, 456] on icon "Next" at bounding box center [100, 454] width 15 height 15
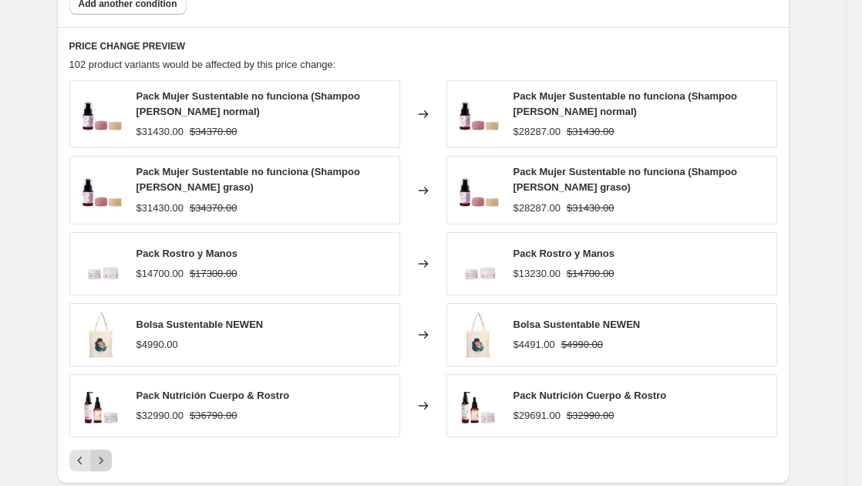
click at [103, 456] on icon "Next" at bounding box center [100, 460] width 15 height 15
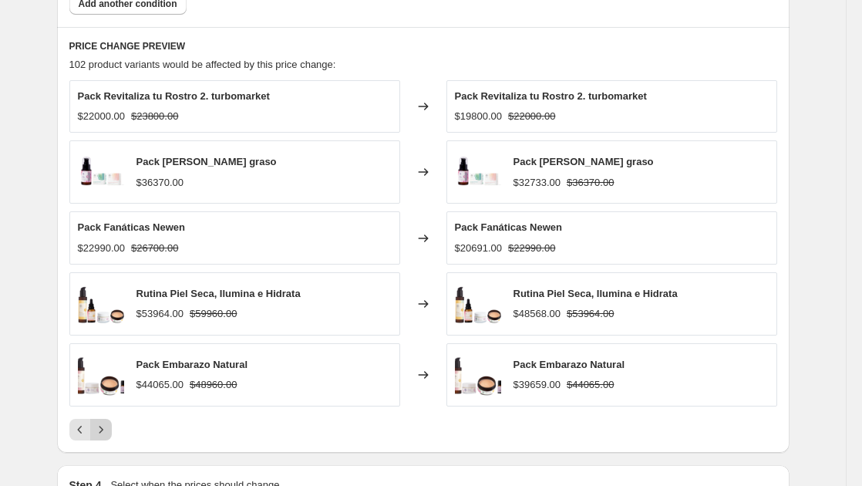
click at [112, 424] on button "Next" at bounding box center [101, 430] width 22 height 22
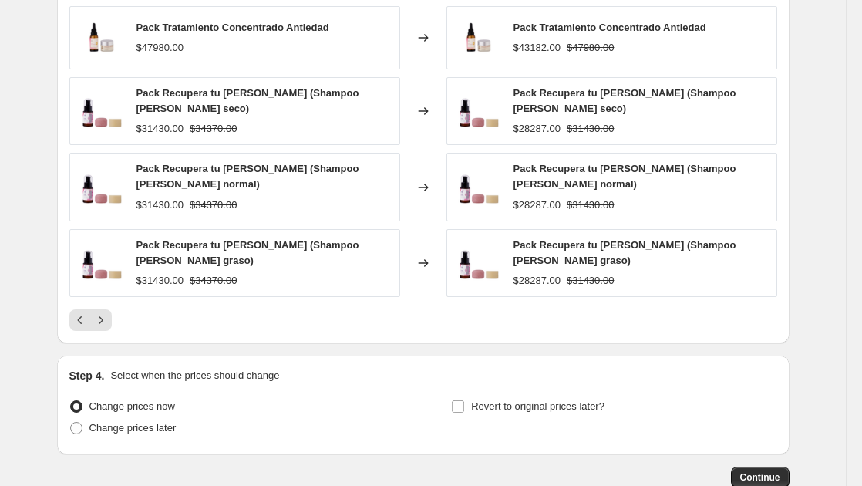
scroll to position [1230, 0]
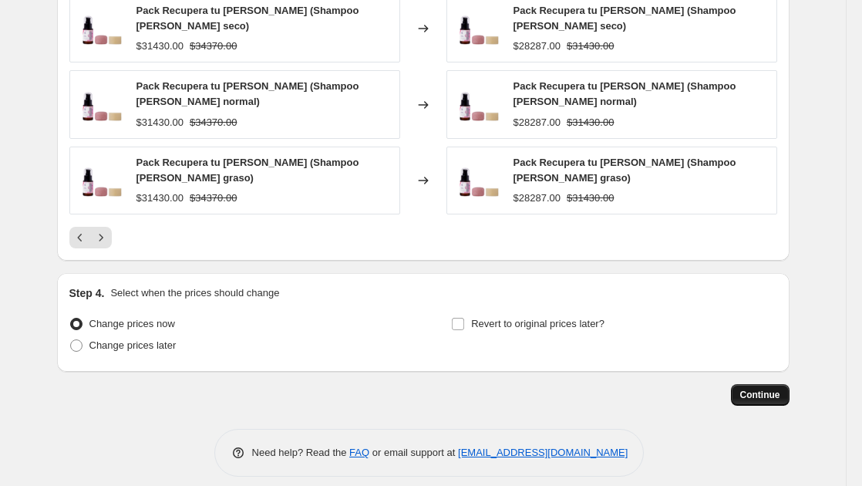
click at [776, 389] on span "Continue" at bounding box center [760, 395] width 40 height 12
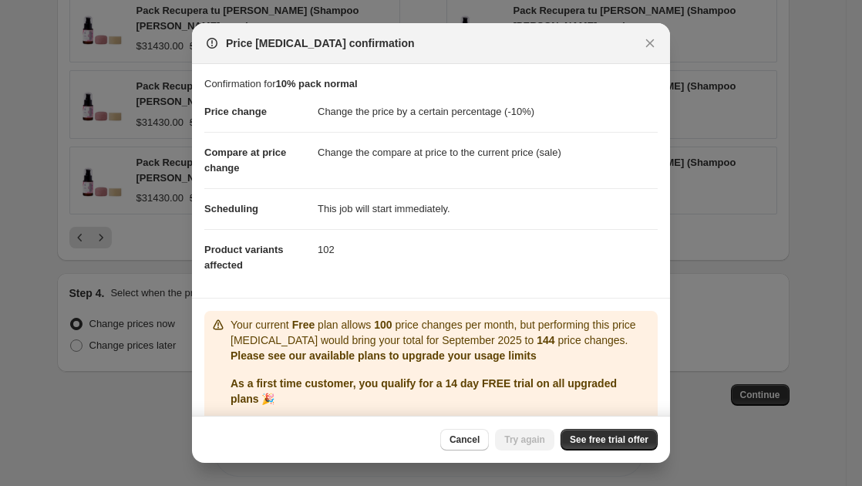
click at [656, 42] on icon "Close" at bounding box center [649, 42] width 15 height 15
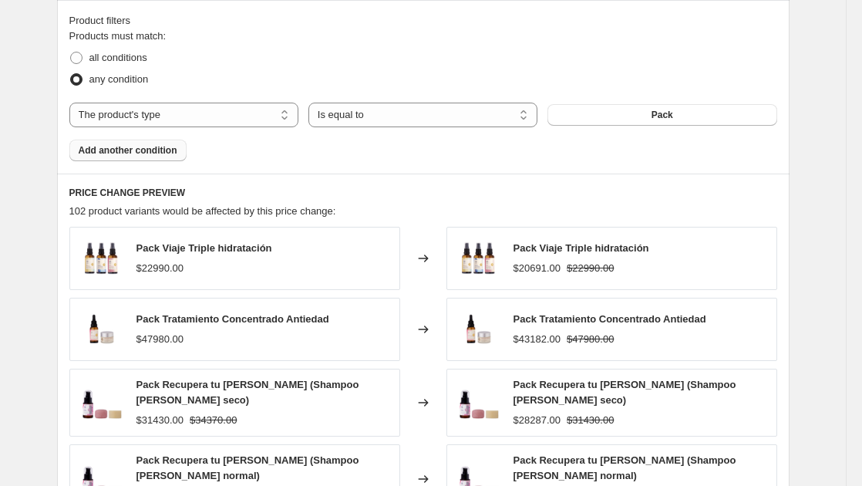
scroll to position [844, 0]
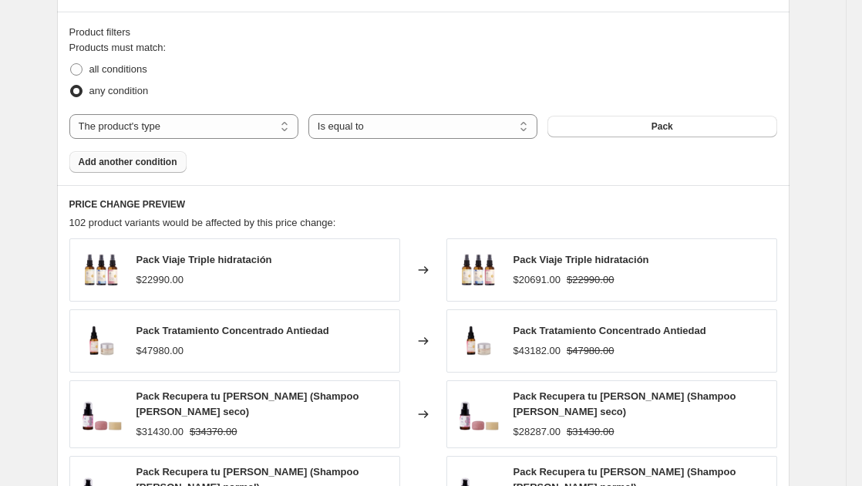
click at [135, 162] on span "Add another condition" at bounding box center [128, 162] width 99 height 12
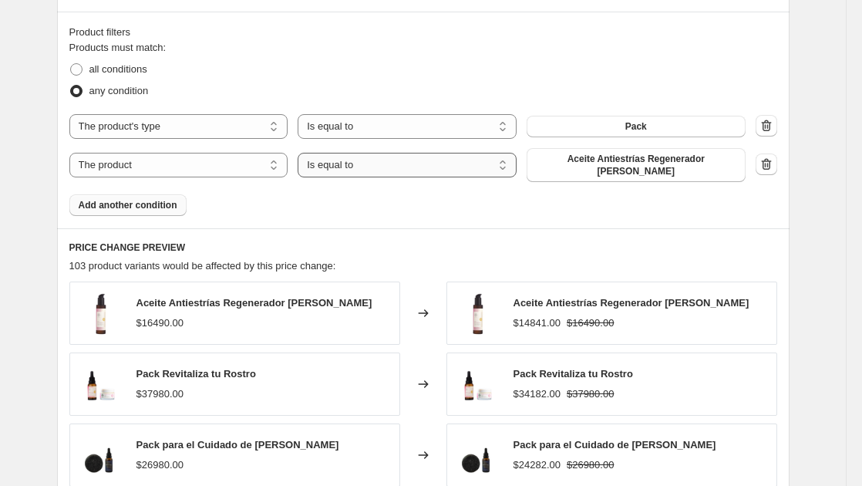
click at [385, 164] on select "Is equal to Is not equal to" at bounding box center [407, 165] width 219 height 25
click at [233, 163] on select "The product The product's collection The product's tag The product's vendor The…" at bounding box center [178, 165] width 219 height 25
select select "product_status"
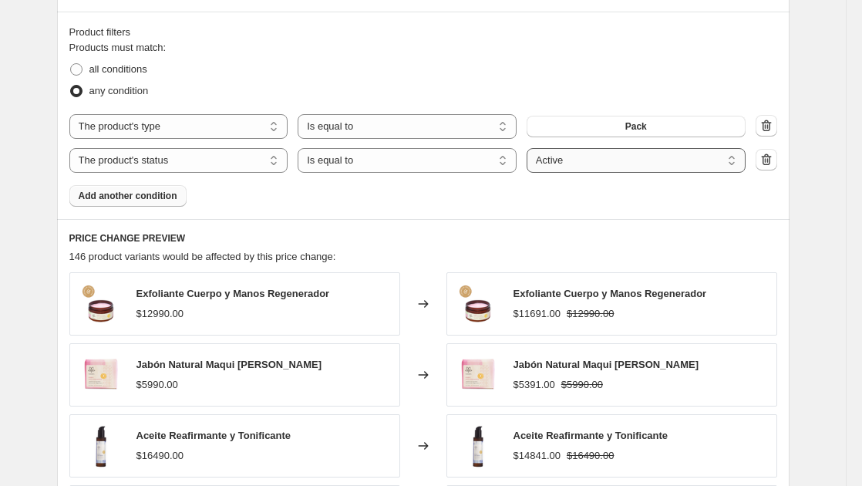
click at [606, 164] on select "Active Draft Archived" at bounding box center [636, 160] width 219 height 25
click at [530, 148] on select "Active Draft Archived" at bounding box center [636, 160] width 219 height 25
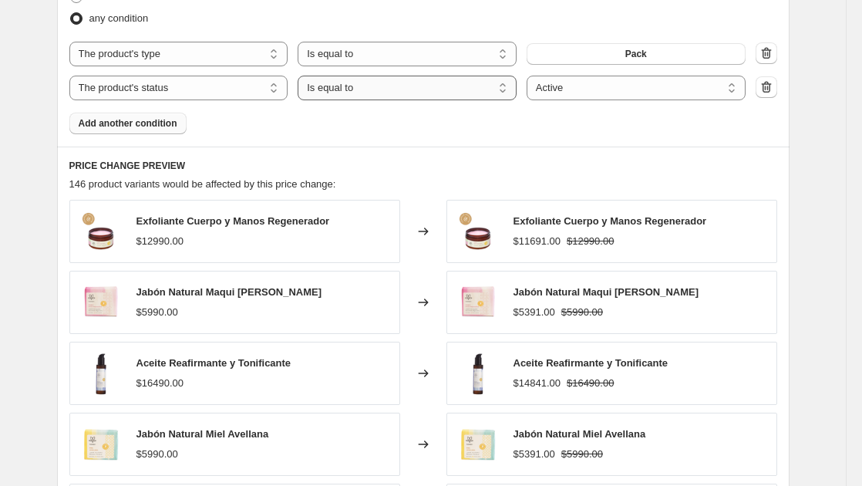
scroll to position [767, 0]
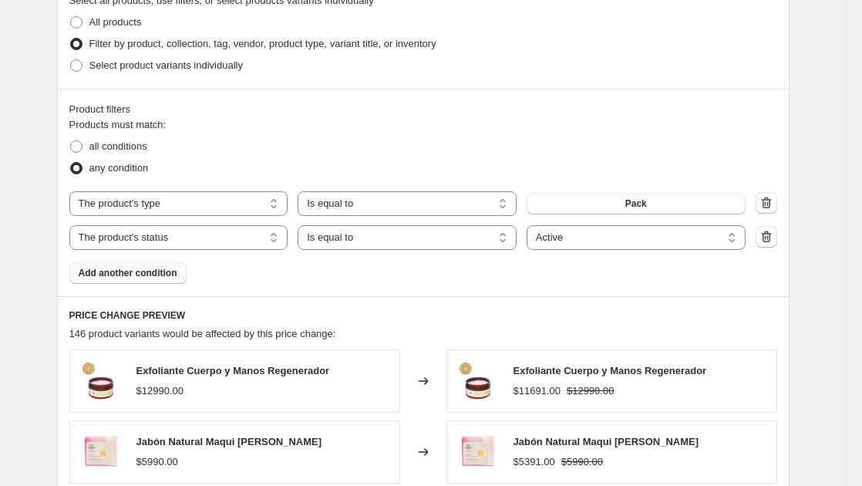
click at [567, 264] on div "Products must match: all conditions any condition The product The product's col…" at bounding box center [423, 200] width 708 height 167
click at [664, 163] on div "any condition" at bounding box center [423, 168] width 708 height 22
click at [78, 146] on span at bounding box center [76, 146] width 12 height 12
click at [71, 141] on input "all conditions" at bounding box center [70, 140] width 1 height 1
radio input "true"
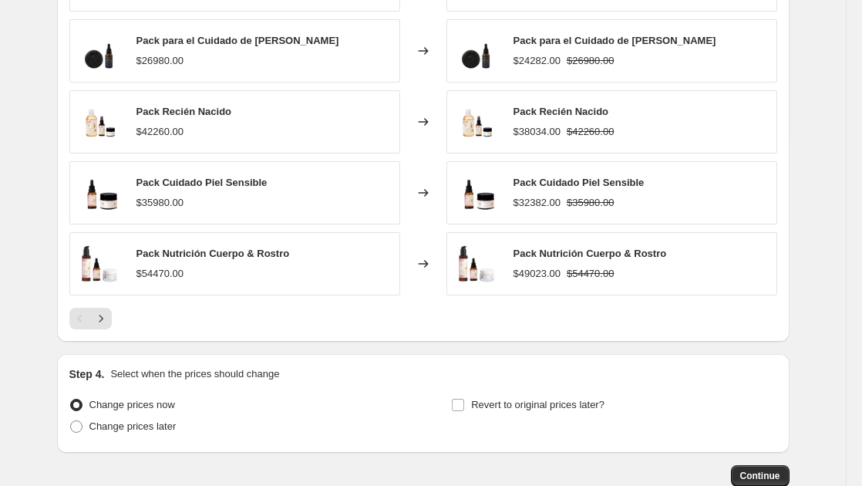
scroll to position [1230, 0]
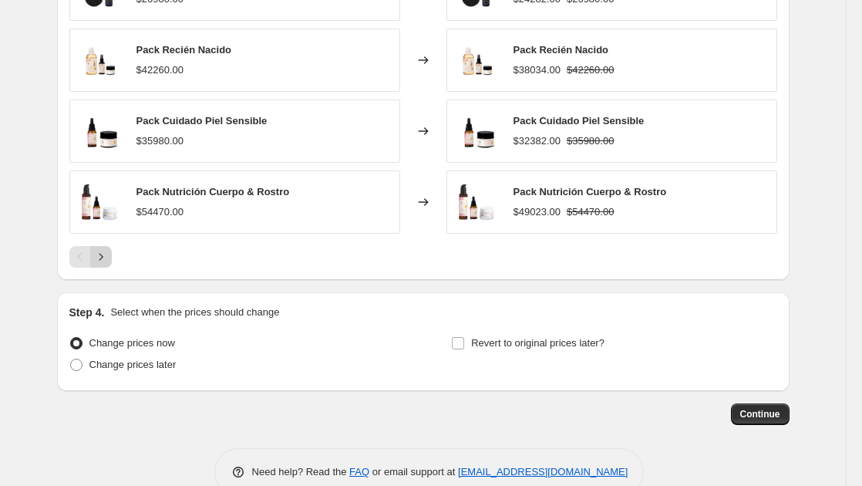
click at [112, 251] on button "Next" at bounding box center [101, 257] width 22 height 22
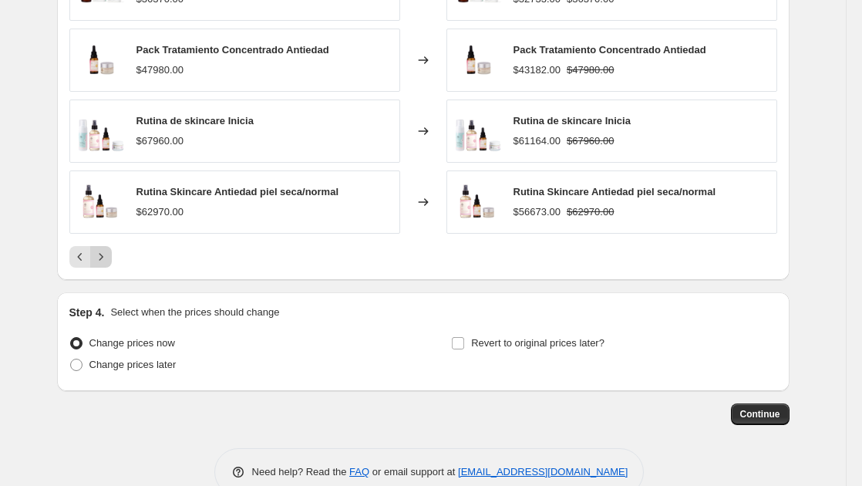
click at [109, 259] on icon "Next" at bounding box center [100, 256] width 15 height 15
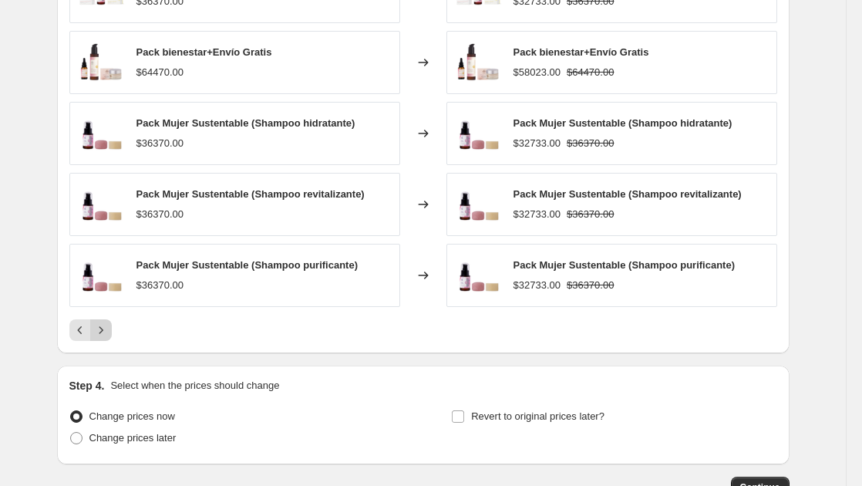
scroll to position [1153, 0]
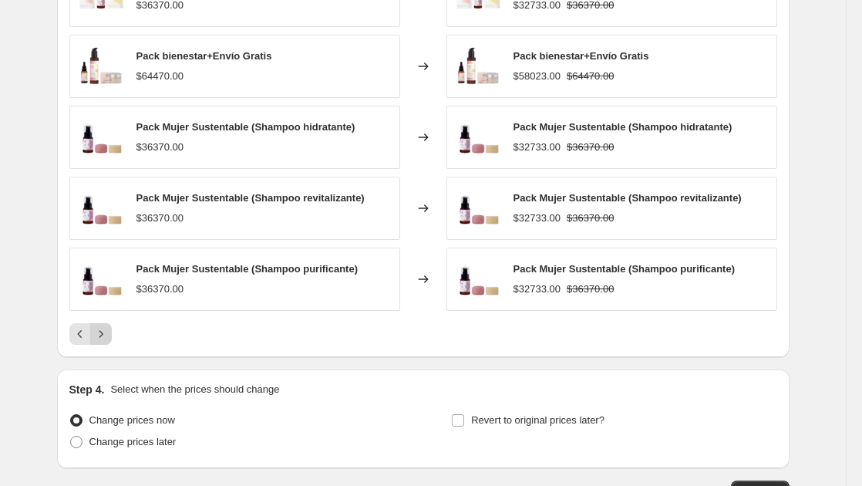
click at [109, 323] on button "Next" at bounding box center [101, 334] width 22 height 22
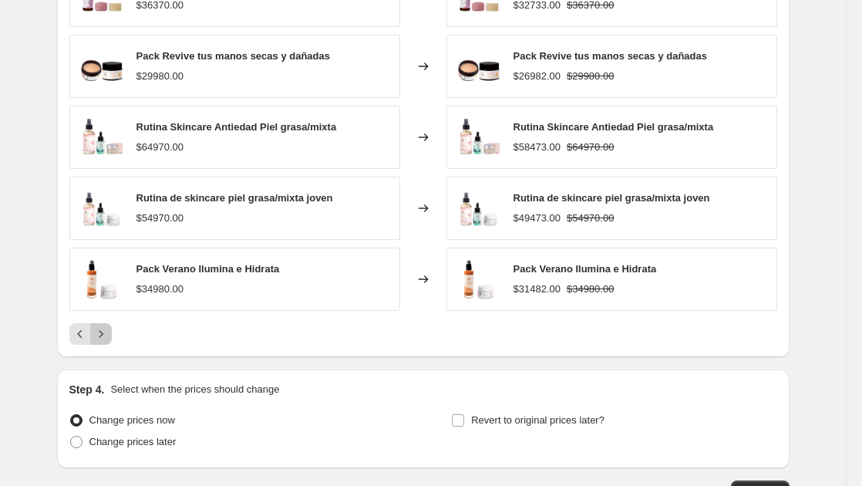
click at [107, 337] on icon "Next" at bounding box center [100, 333] width 15 height 15
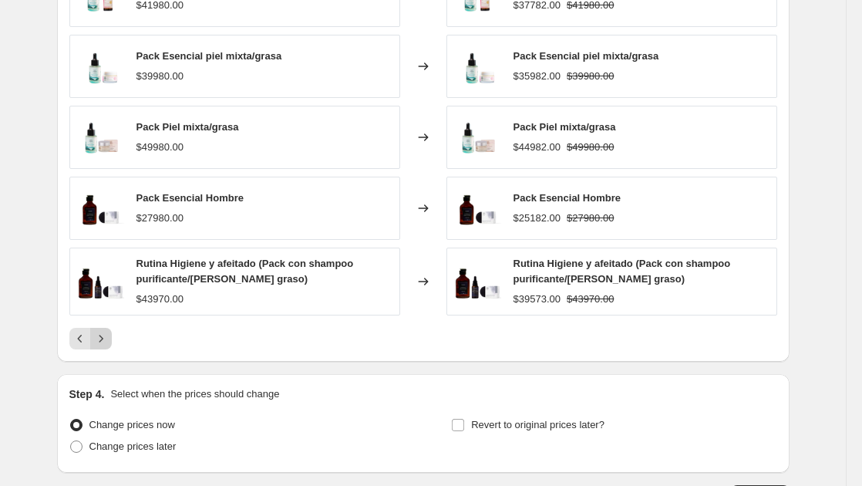
click at [107, 337] on icon "Next" at bounding box center [100, 338] width 15 height 15
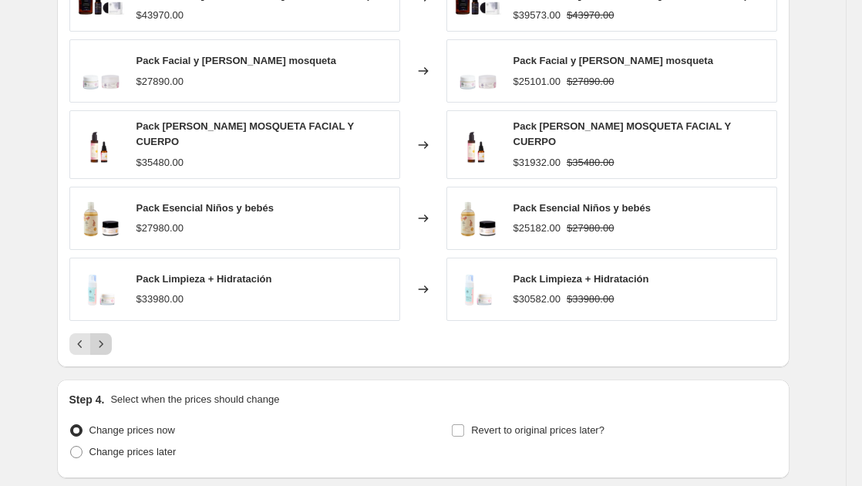
click at [109, 337] on icon "Next" at bounding box center [100, 343] width 15 height 15
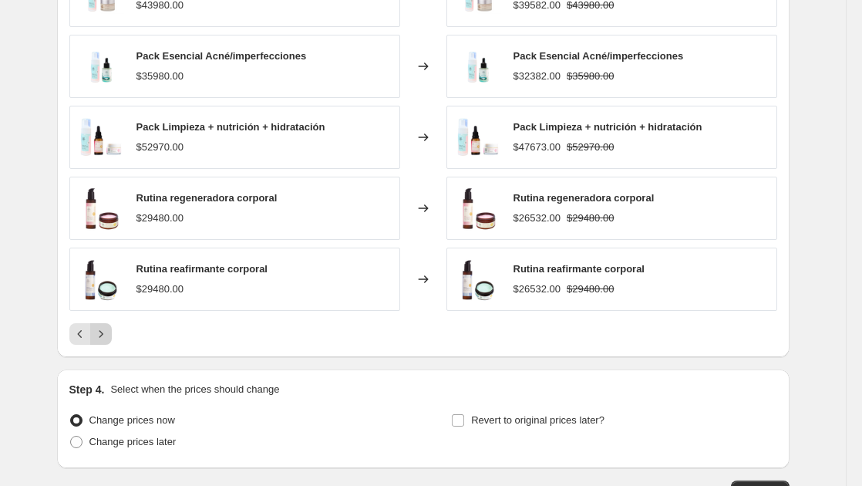
click at [106, 337] on icon "Next" at bounding box center [100, 333] width 15 height 15
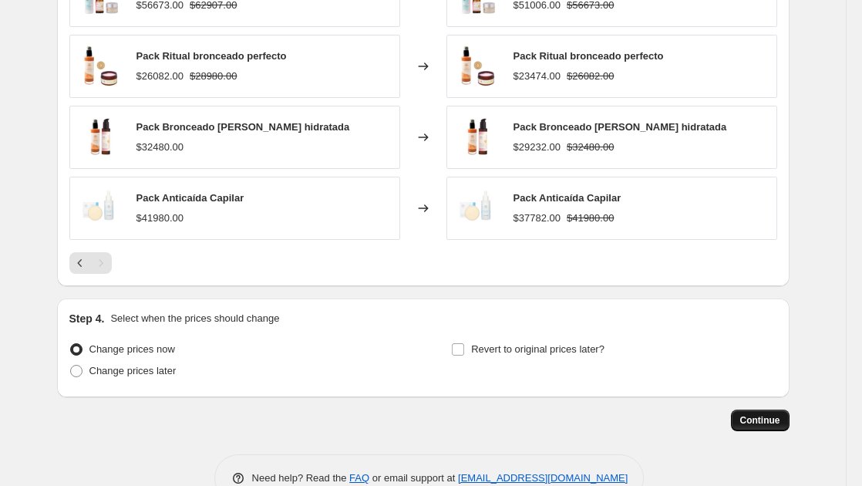
click at [766, 426] on span "Continue" at bounding box center [760, 420] width 40 height 12
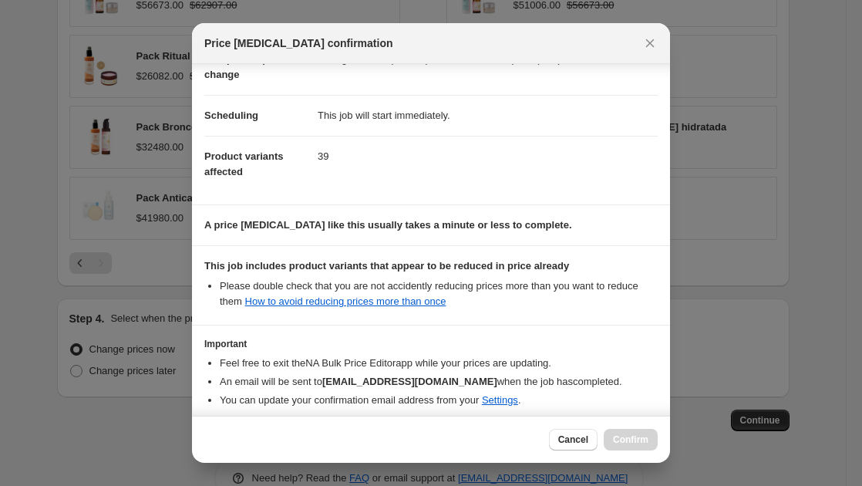
scroll to position [163, 0]
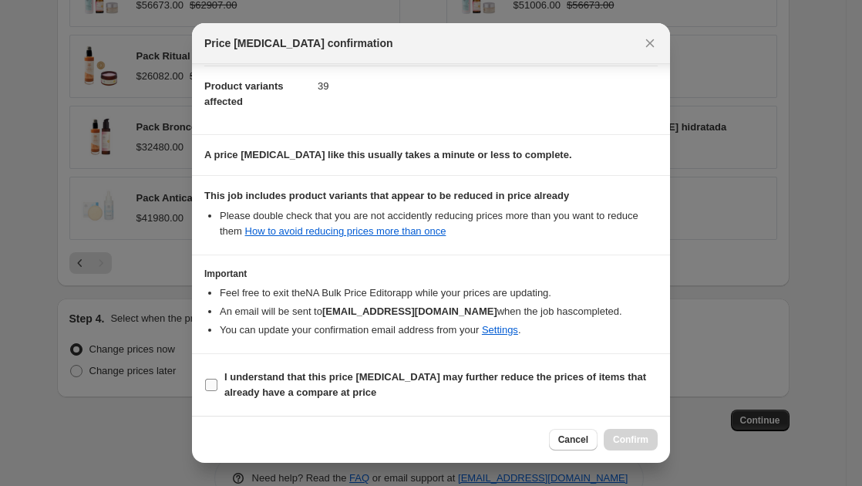
click at [210, 385] on input "I understand that this price change job may further reduce the prices of items …" at bounding box center [211, 385] width 12 height 12
checkbox input "true"
click at [651, 441] on button "Confirm" at bounding box center [631, 440] width 54 height 22
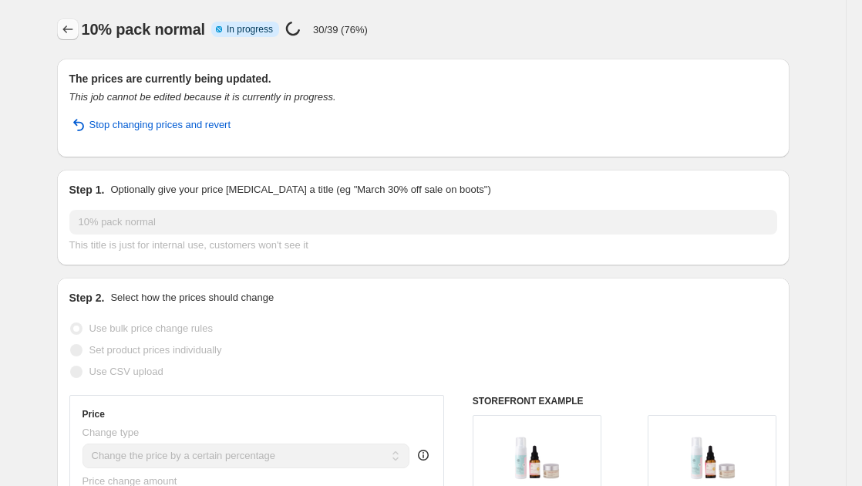
click at [70, 26] on icon "Price change jobs" at bounding box center [67, 29] width 10 height 8
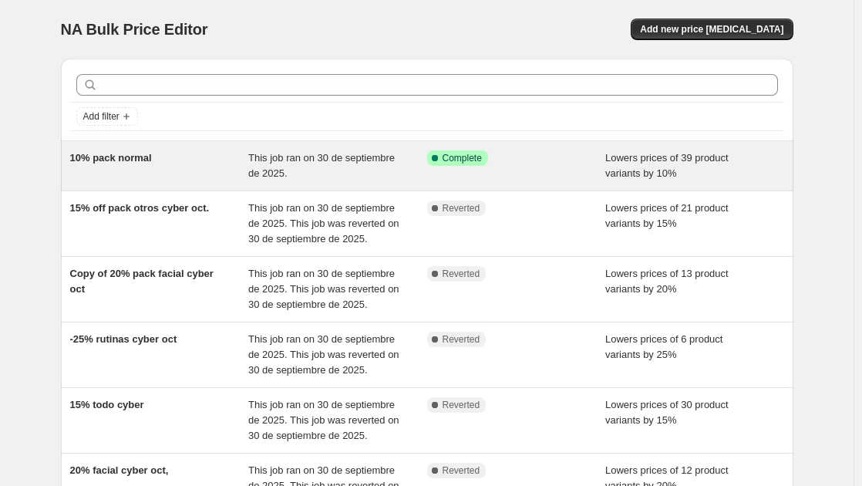
click at [213, 156] on div "10% pack normal" at bounding box center [159, 165] width 179 height 31
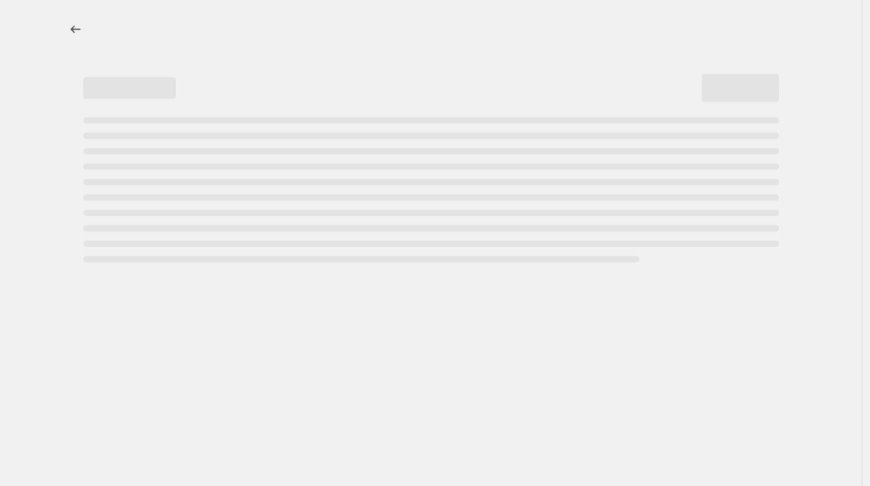
select select "percentage"
select select "product_type"
select select "product_status"
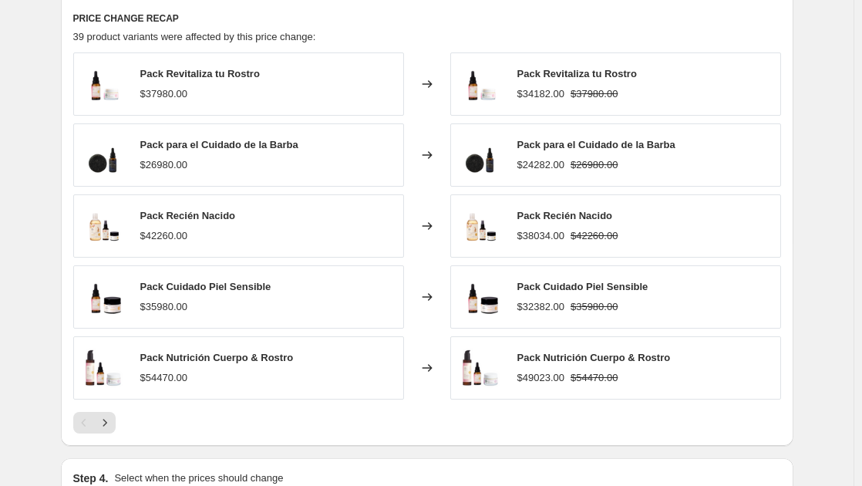
scroll to position [1211, 0]
click at [112, 422] on icon "Next" at bounding box center [104, 421] width 15 height 15
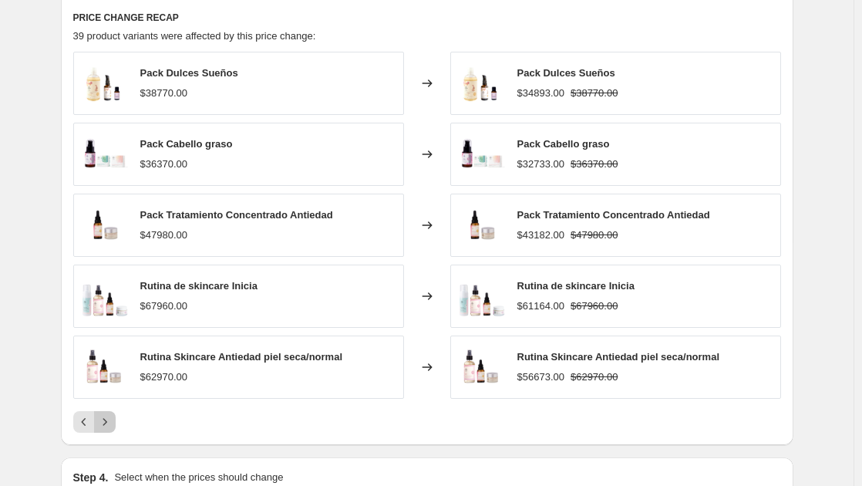
click at [112, 422] on icon "Next" at bounding box center [104, 421] width 15 height 15
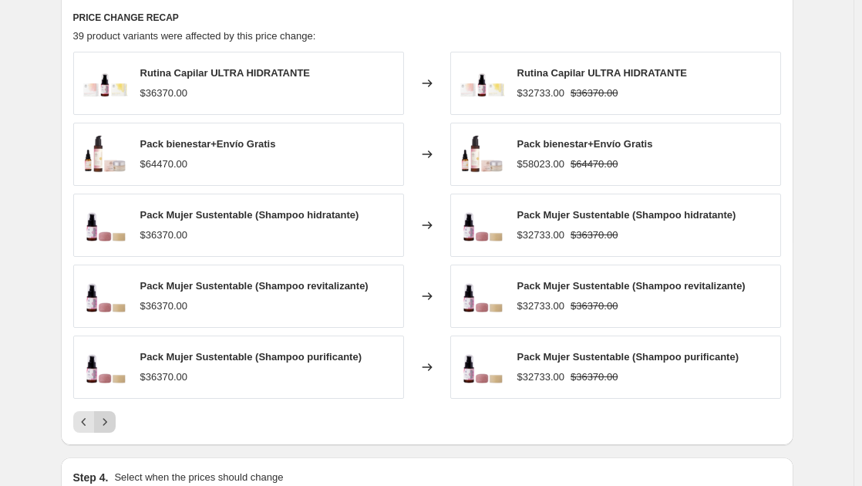
click at [112, 422] on icon "Next" at bounding box center [104, 421] width 15 height 15
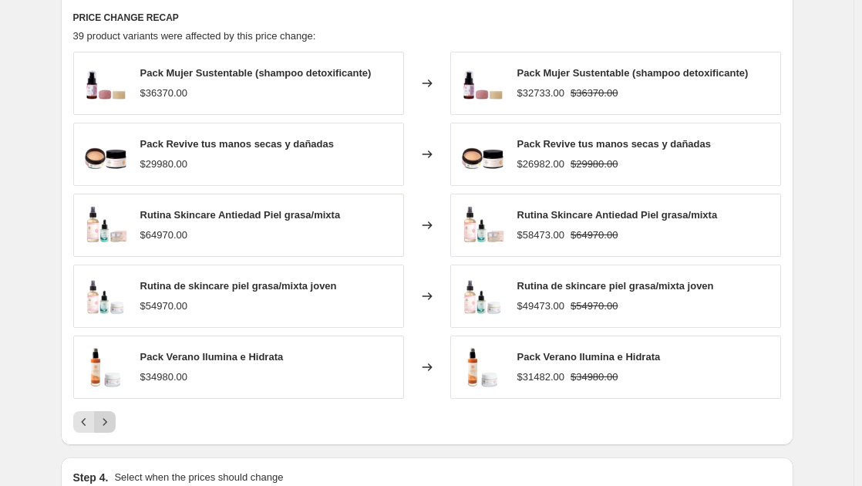
click at [112, 422] on icon "Next" at bounding box center [104, 421] width 15 height 15
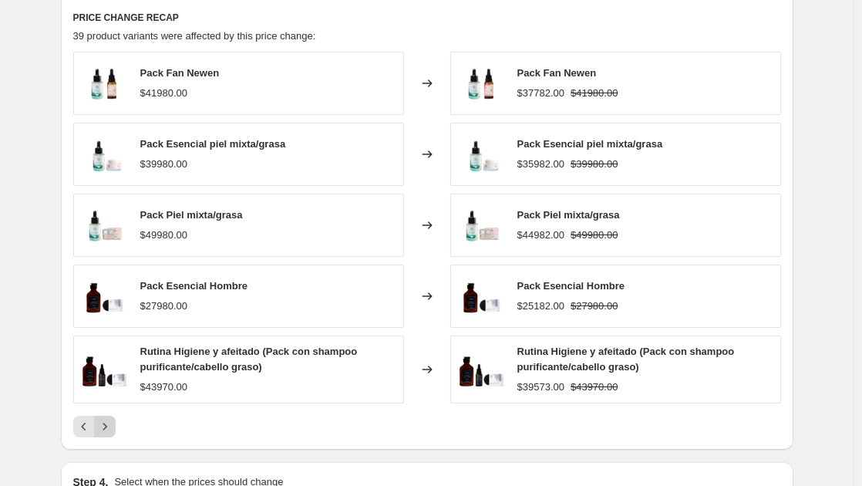
click at [112, 422] on icon "Next" at bounding box center [104, 426] width 15 height 15
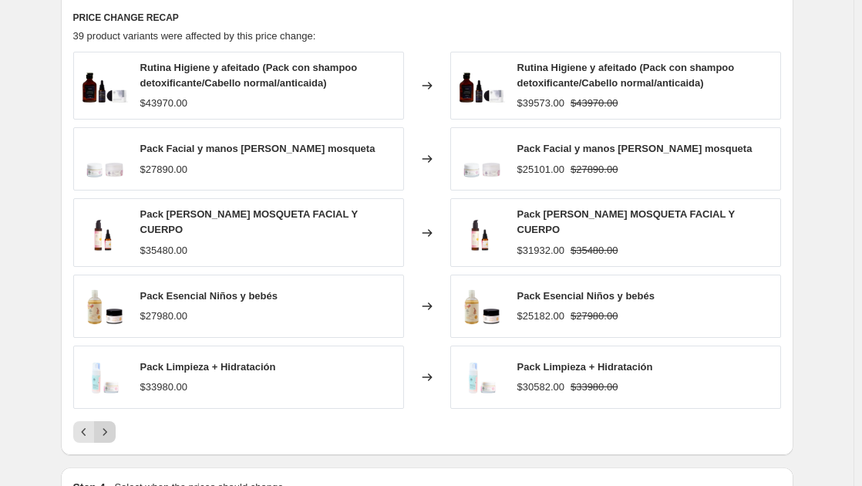
click at [112, 424] on icon "Next" at bounding box center [104, 431] width 15 height 15
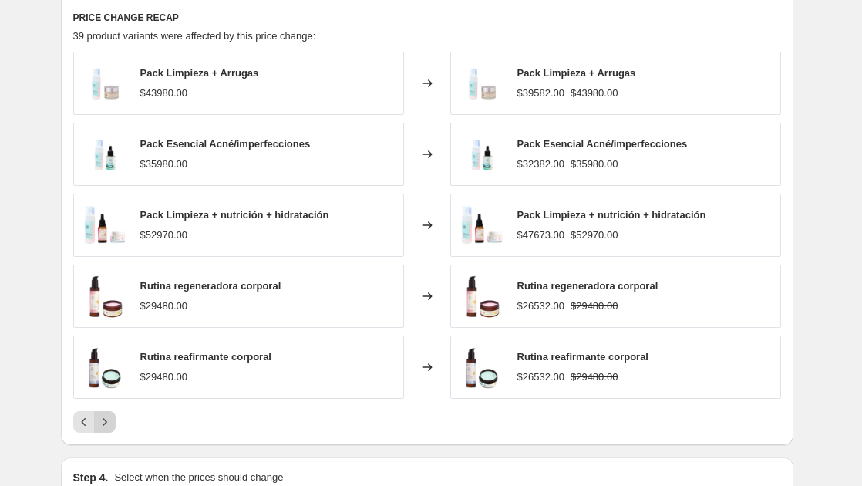
click at [112, 422] on icon "Next" at bounding box center [104, 421] width 15 height 15
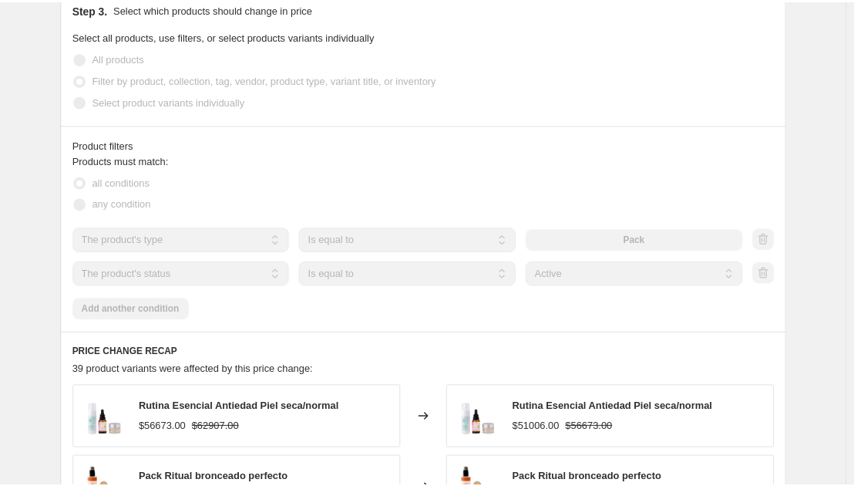
scroll to position [877, 0]
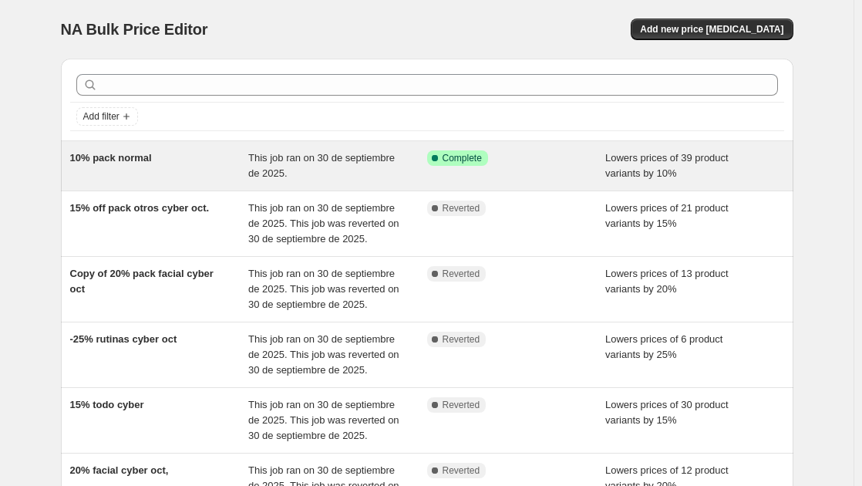
click at [183, 169] on div "10% pack normal" at bounding box center [159, 165] width 179 height 31
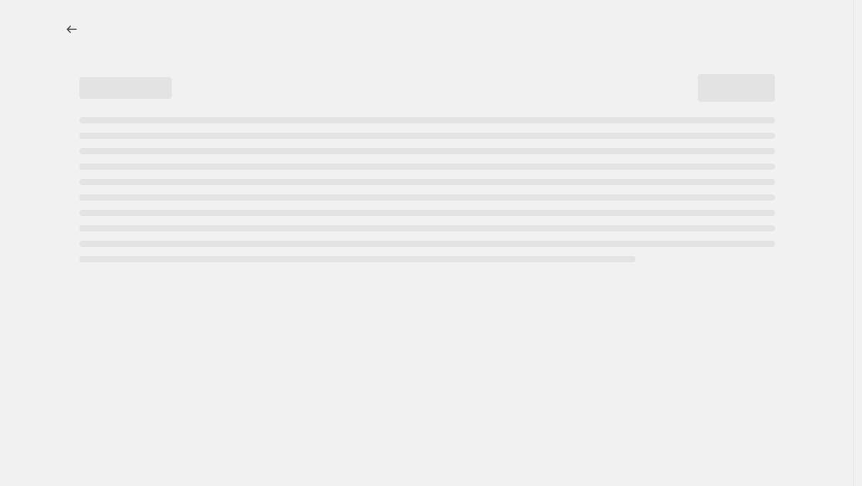
select select "percentage"
select select "product_type"
select select "product_status"
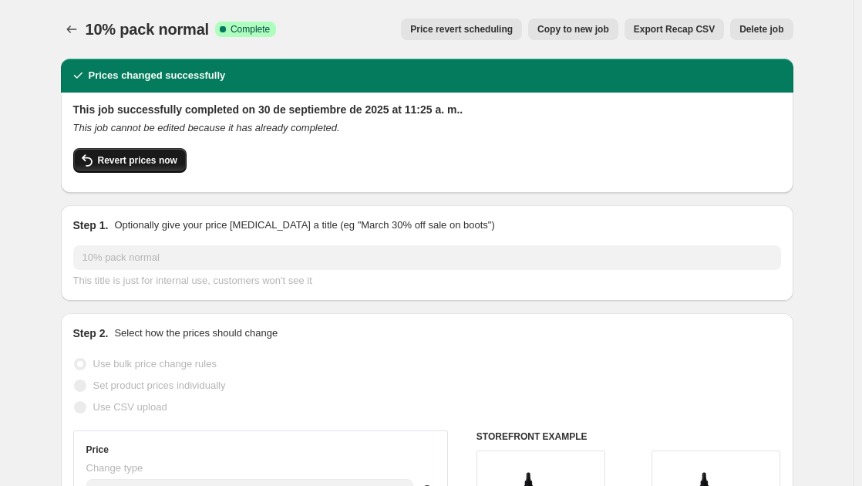
click at [152, 160] on span "Revert prices now" at bounding box center [137, 160] width 79 height 12
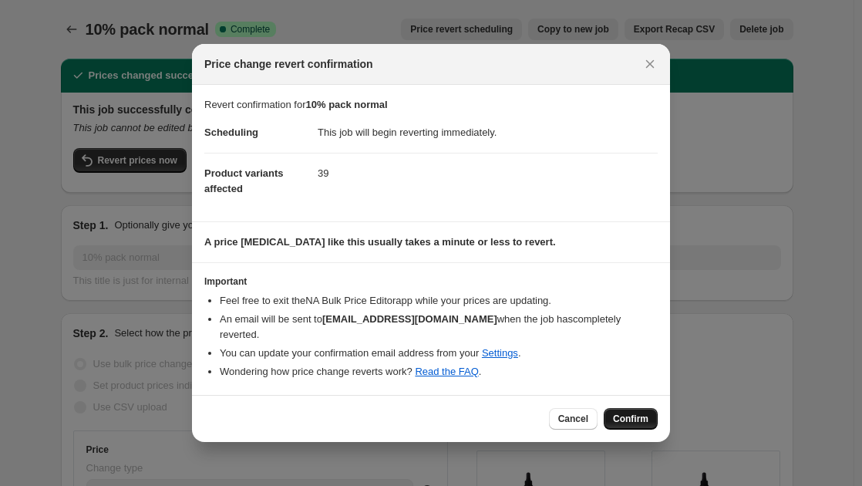
click at [626, 412] on span "Confirm" at bounding box center [630, 418] width 35 height 12
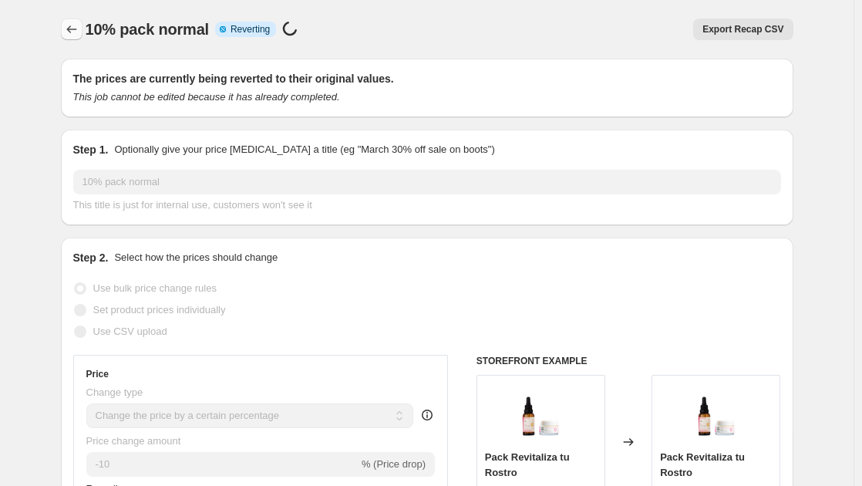
click at [79, 31] on icon "Price change jobs" at bounding box center [71, 29] width 15 height 15
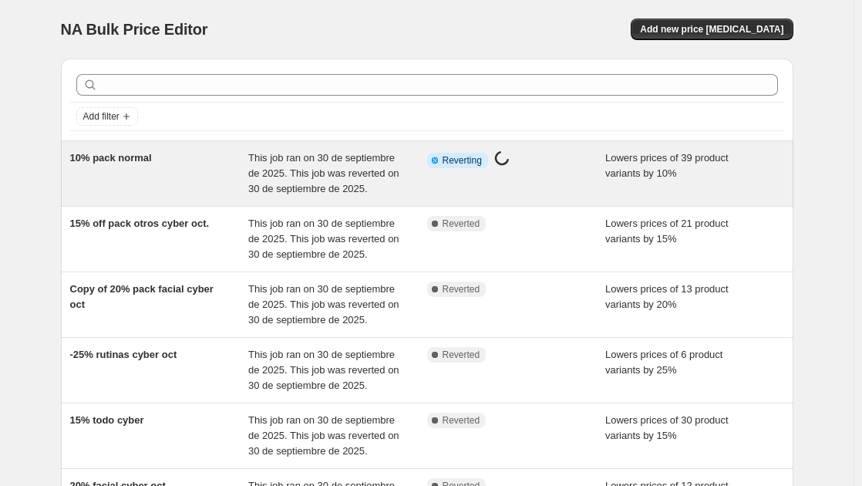
click at [351, 176] on span "This job ran on 30 de septiembre de 2025. This job was reverted on 30 de septie…" at bounding box center [323, 173] width 151 height 42
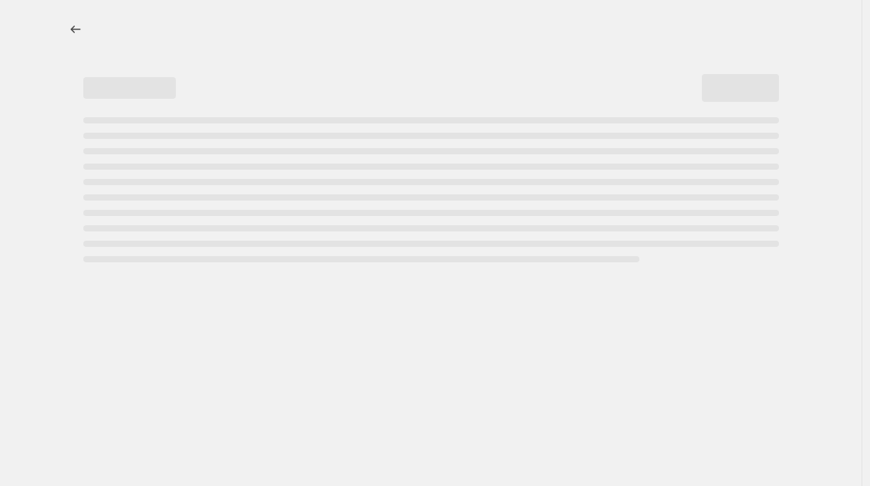
select select "percentage"
select select "product_type"
select select "product_status"
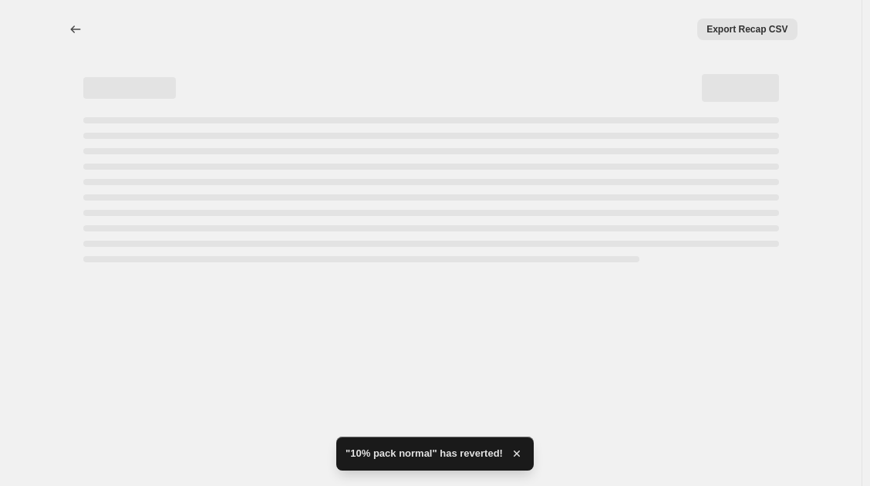
select select "percentage"
select select "product_type"
select select "product_status"
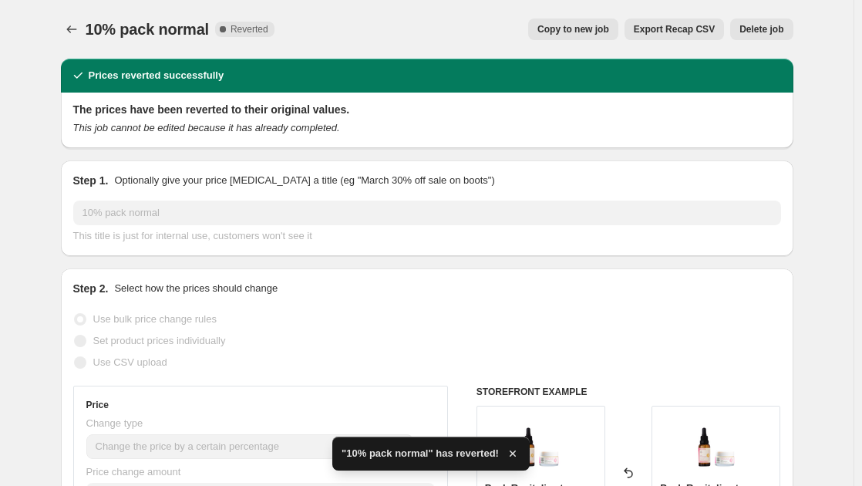
click at [596, 29] on span "Copy to new job" at bounding box center [573, 29] width 72 height 12
select select "percentage"
select select "product_type"
select select "product_status"
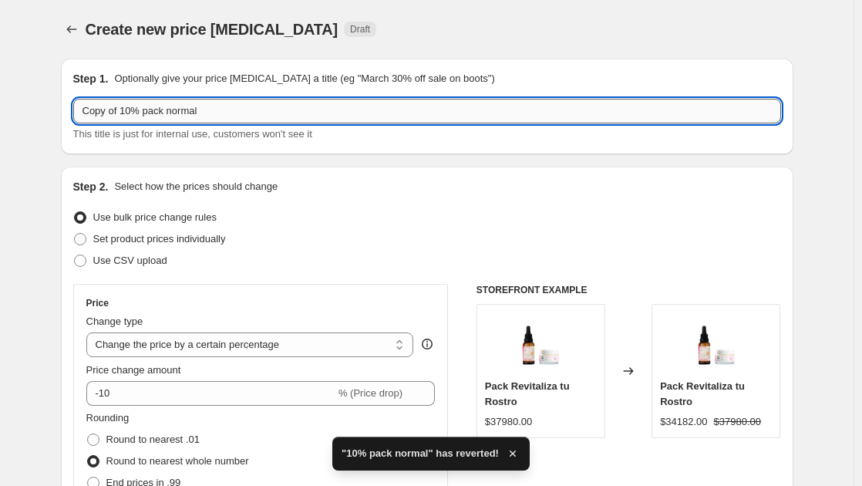
click at [128, 111] on input "Copy of 10% pack normal" at bounding box center [427, 111] width 708 height 25
drag, startPoint x: 123, startPoint y: 108, endPoint x: -71, endPoint y: 114, distance: 193.6
click at [0, 114] on html "Home Settings Plans Skip to content Create new price [MEDICAL_DATA]. This page …" at bounding box center [431, 243] width 862 height 486
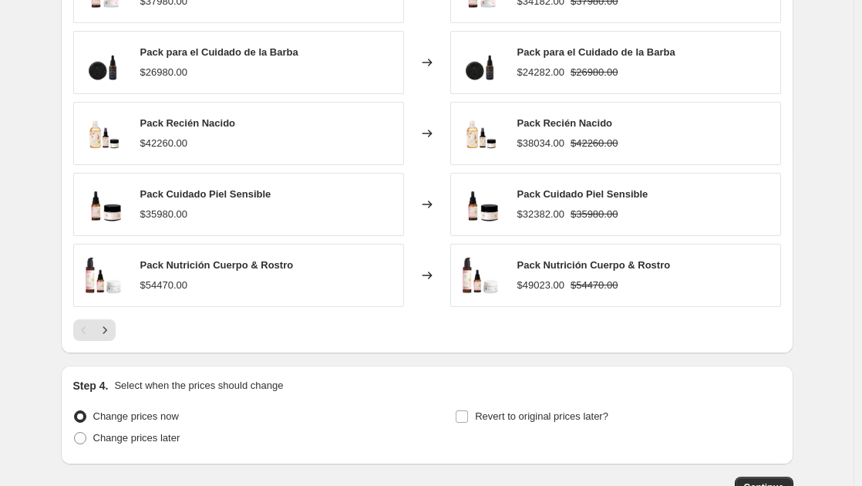
scroll to position [1264, 0]
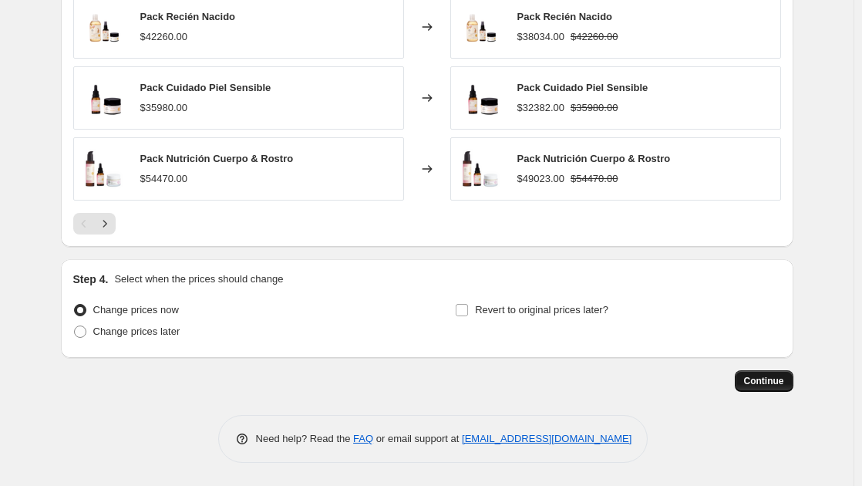
type input "10% pack normal_no borrar"
click at [789, 381] on button "Continue" at bounding box center [764, 381] width 59 height 22
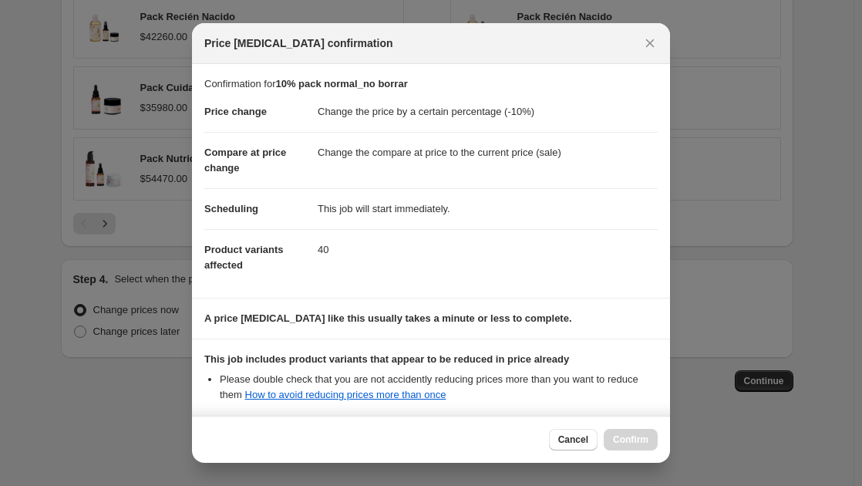
scroll to position [163, 0]
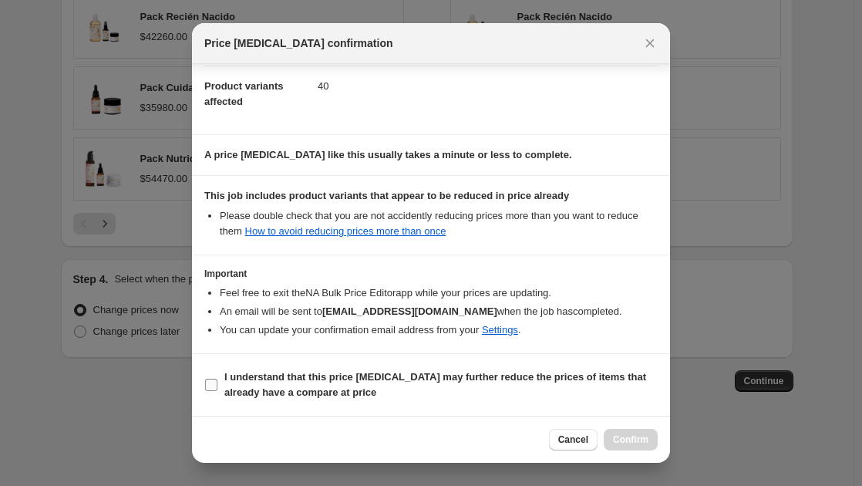
click at [207, 383] on input "I understand that this price [MEDICAL_DATA] may further reduce the prices of it…" at bounding box center [211, 385] width 12 height 12
checkbox input "true"
click at [634, 443] on span "Confirm" at bounding box center [630, 439] width 35 height 12
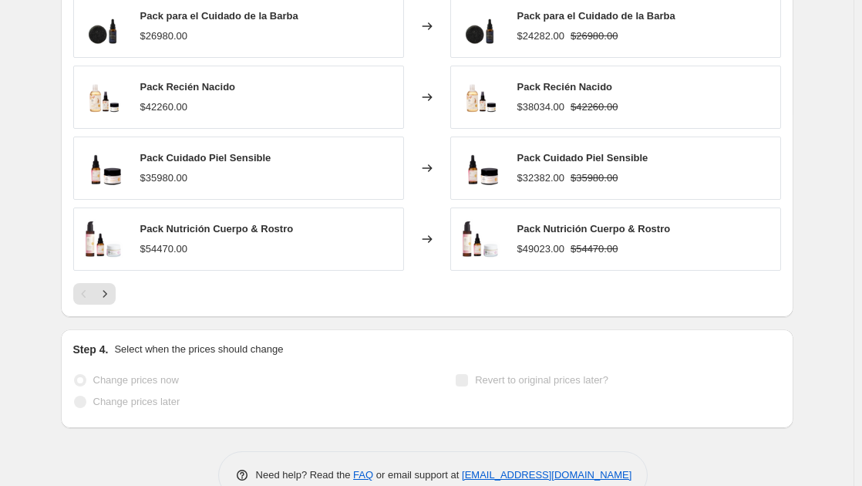
scroll to position [1304, 0]
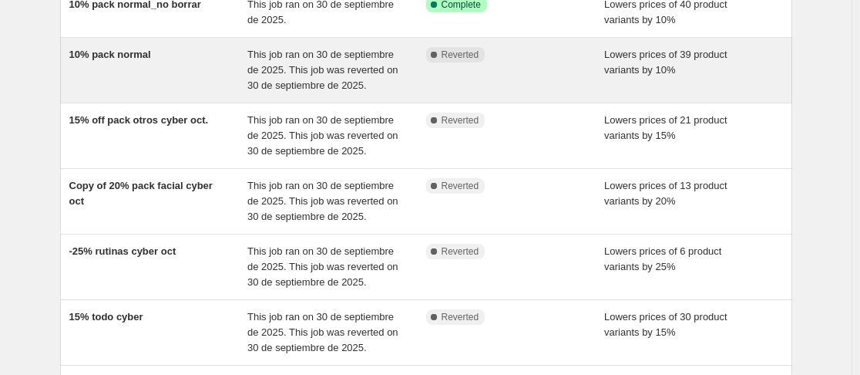
scroll to position [154, 0]
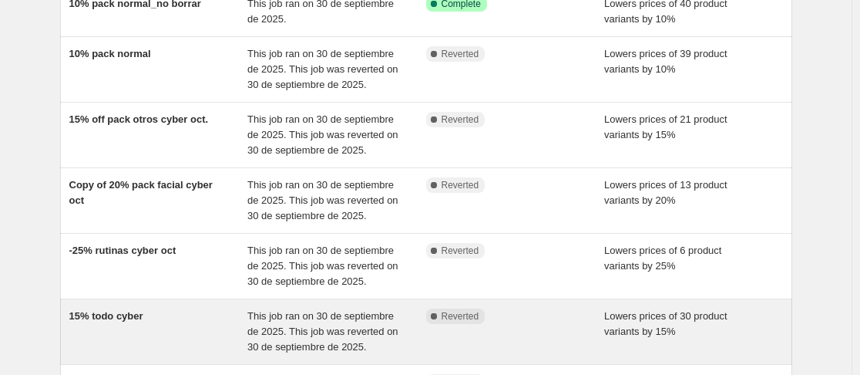
click at [130, 310] on span "15% todo cyber" at bounding box center [106, 316] width 74 height 12
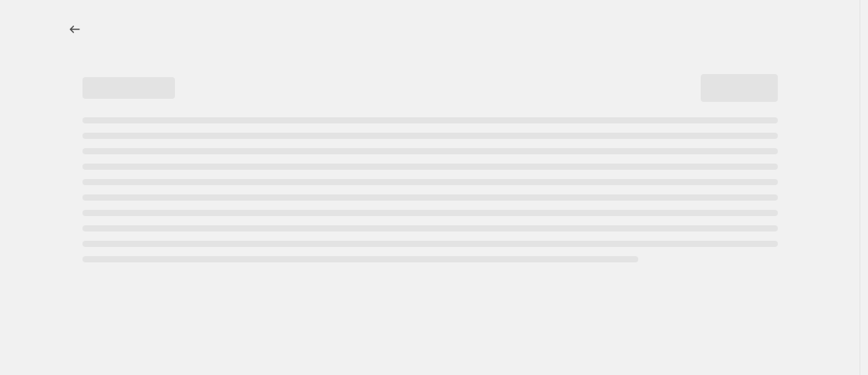
select select "percentage"
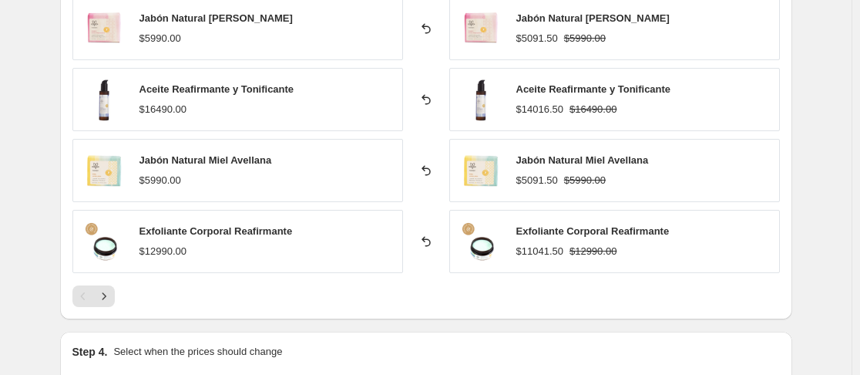
scroll to position [1156, 0]
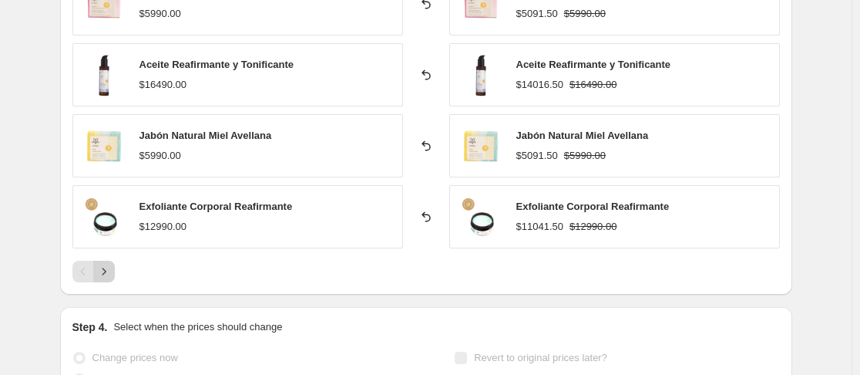
click at [108, 276] on icon "Next" at bounding box center [103, 271] width 15 height 15
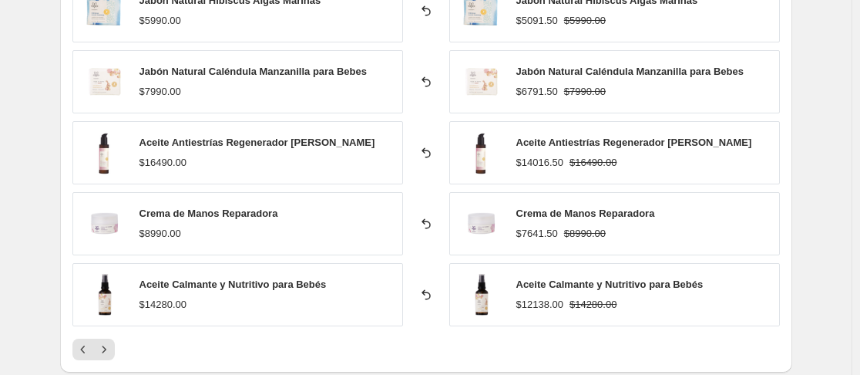
scroll to position [1079, 0]
click at [106, 351] on icon "Next" at bounding box center [103, 348] width 15 height 15
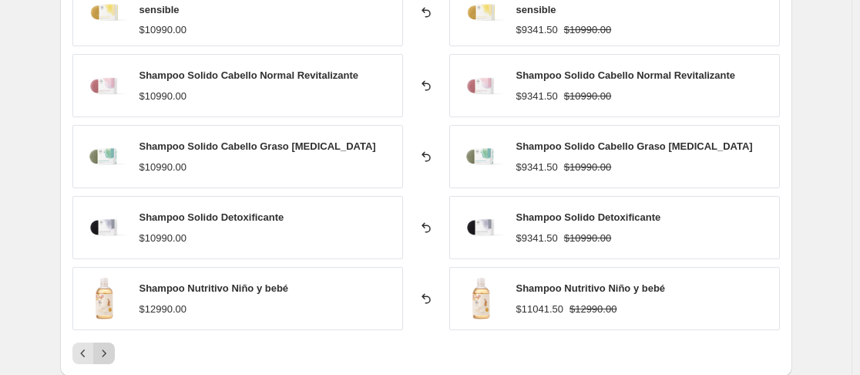
click at [109, 346] on icon "Next" at bounding box center [103, 352] width 15 height 15
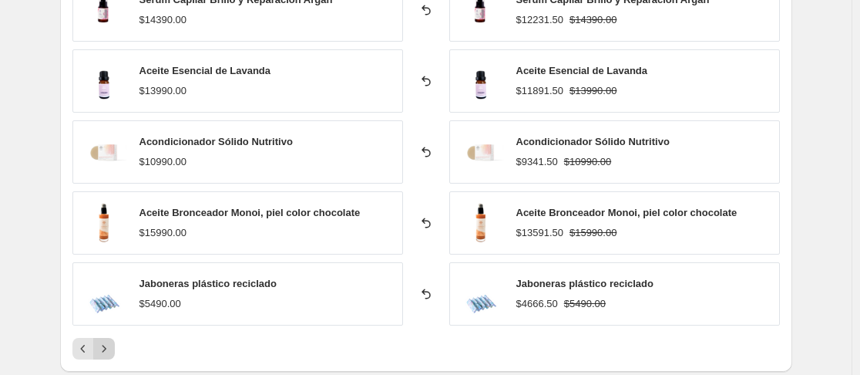
click at [112, 346] on icon "Next" at bounding box center [103, 348] width 15 height 15
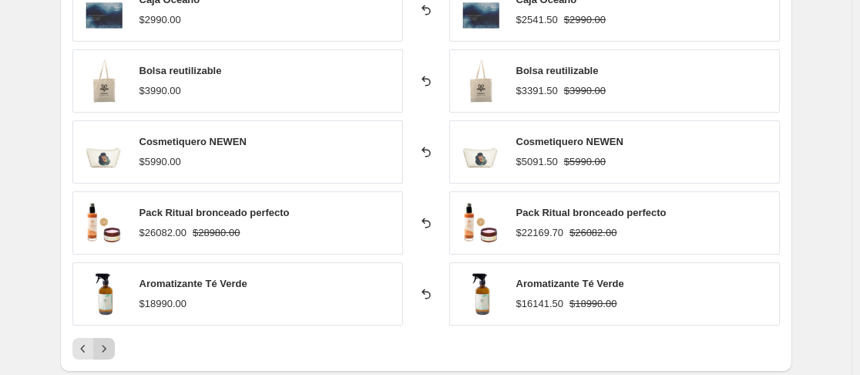
click at [112, 344] on icon "Next" at bounding box center [103, 348] width 15 height 15
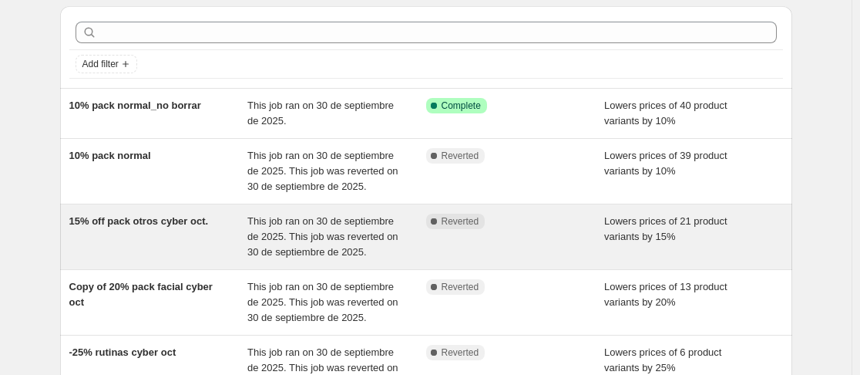
scroll to position [77, 0]
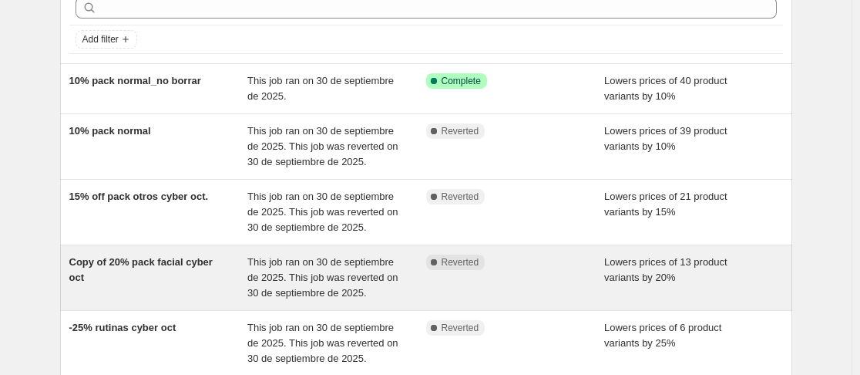
click at [171, 264] on span "Copy of 20% pack facial cyber oct" at bounding box center [140, 269] width 143 height 27
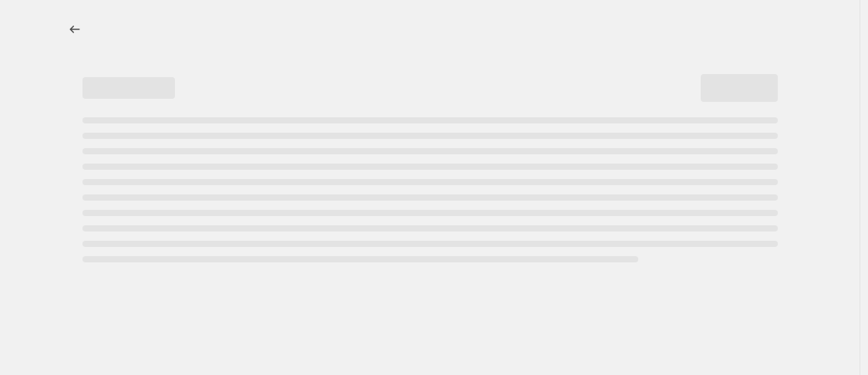
select select "percentage"
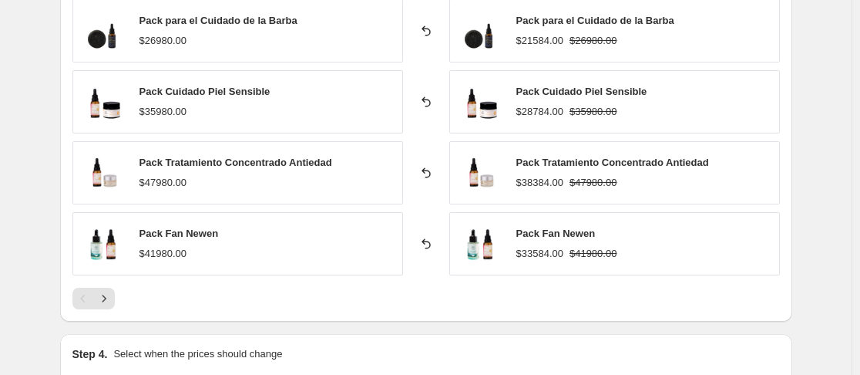
scroll to position [1156, 0]
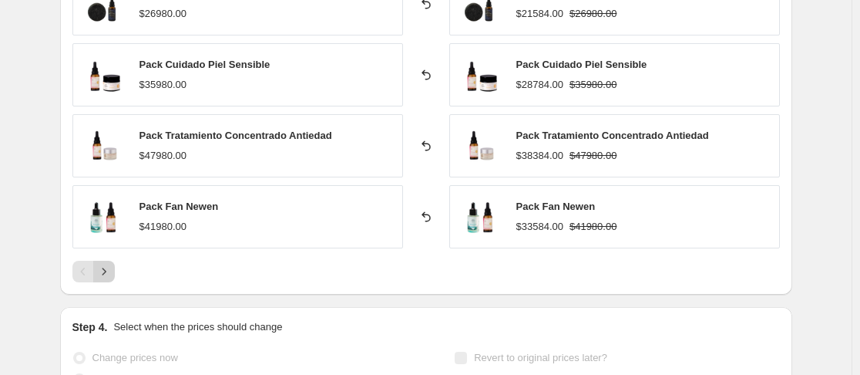
click at [110, 274] on icon "Next" at bounding box center [103, 271] width 15 height 15
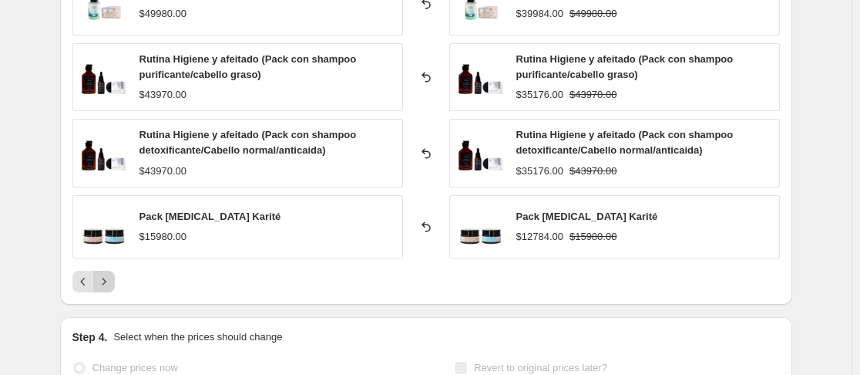
click at [110, 274] on button "Next" at bounding box center [104, 282] width 22 height 22
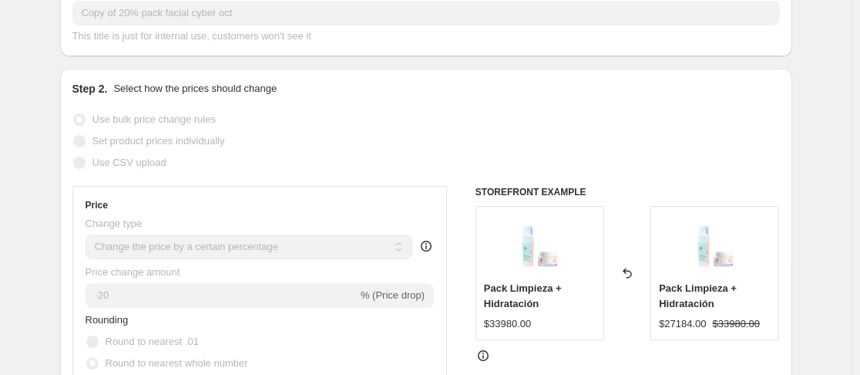
scroll to position [0, 0]
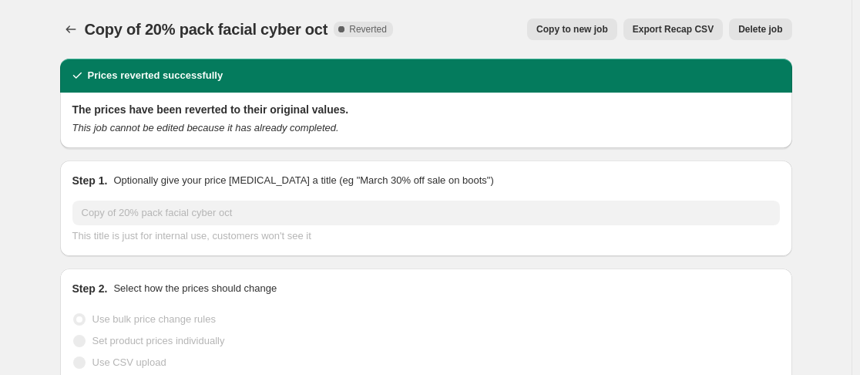
click at [76, 31] on icon "Price change jobs" at bounding box center [70, 29] width 15 height 15
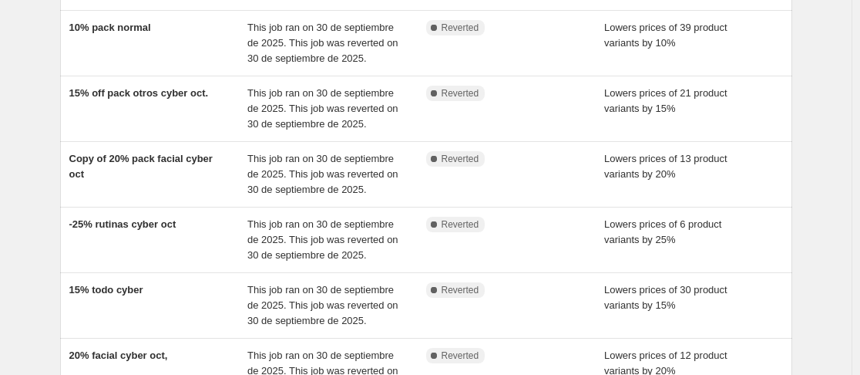
scroll to position [231, 0]
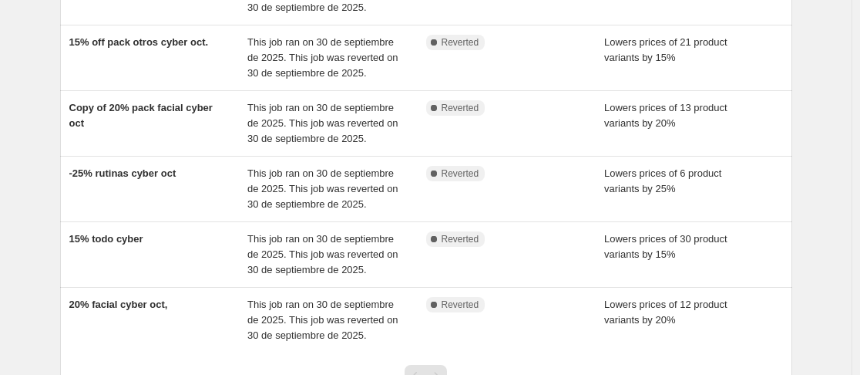
click at [128, 298] on span "20% facial cyber oct," at bounding box center [118, 304] width 99 height 12
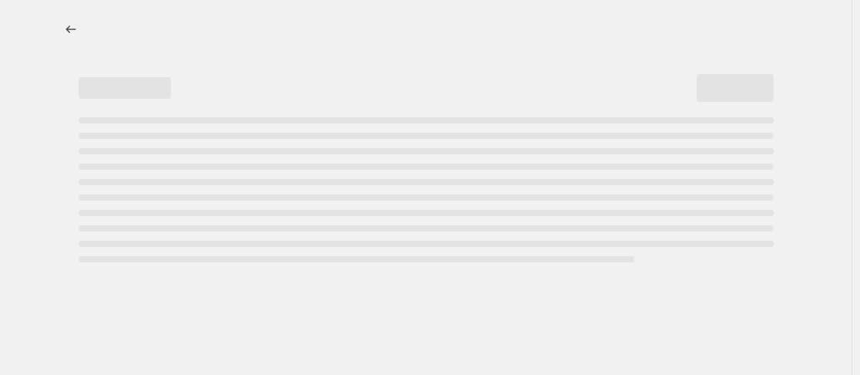
select select "percentage"
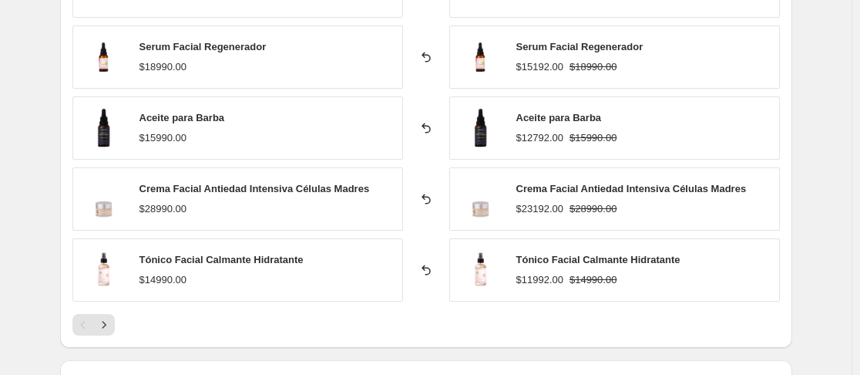
scroll to position [1156, 0]
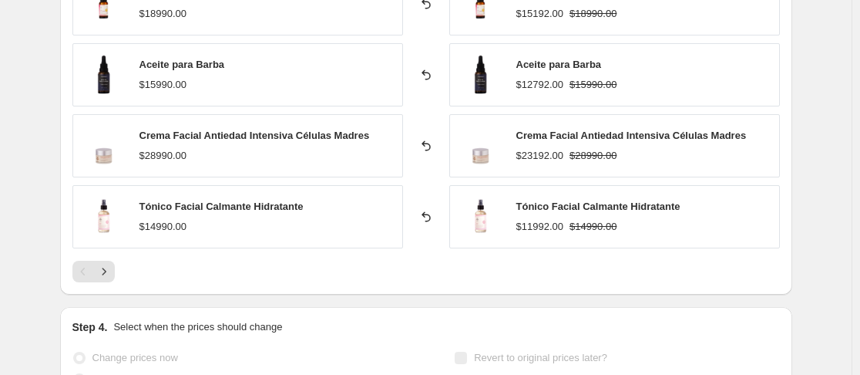
click at [112, 271] on icon "Next" at bounding box center [103, 271] width 15 height 15
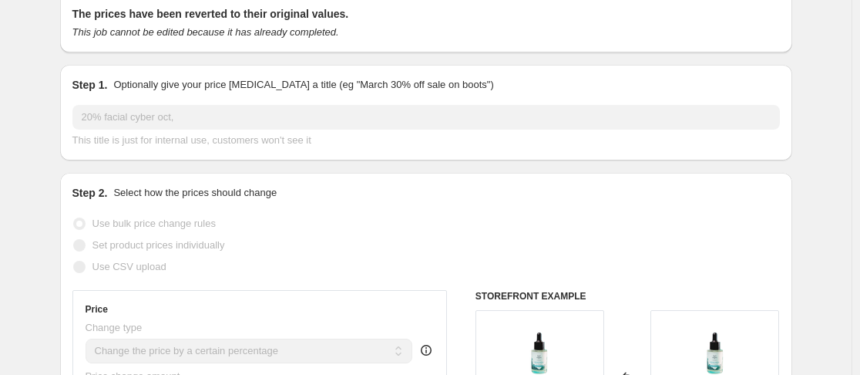
scroll to position [0, 0]
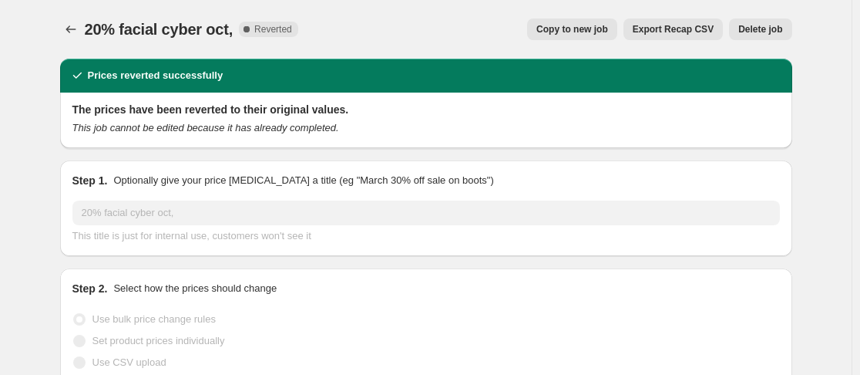
click at [85, 26] on div at bounding box center [72, 30] width 25 height 22
click at [79, 27] on icon "Price change jobs" at bounding box center [70, 29] width 15 height 15
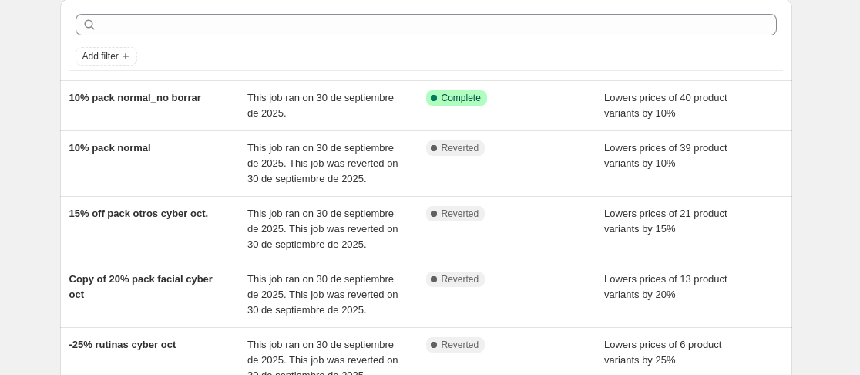
scroll to position [77, 0]
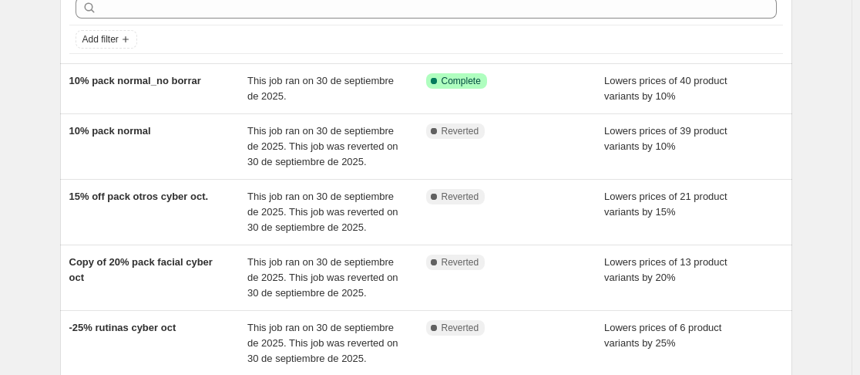
click at [125, 258] on span "Copy of 20% pack facial cyber oct" at bounding box center [140, 269] width 143 height 27
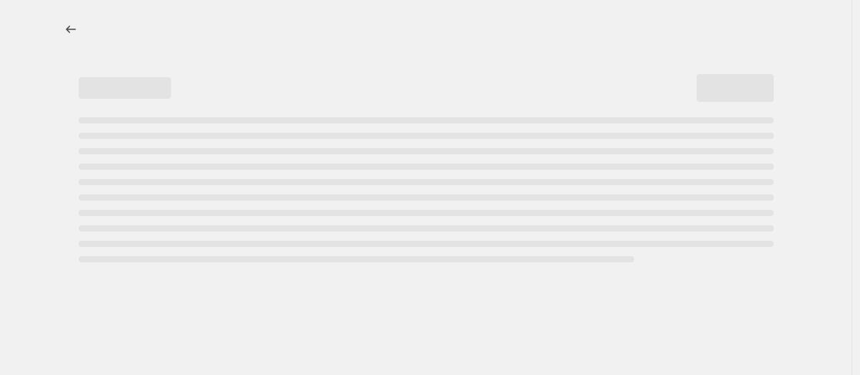
select select "percentage"
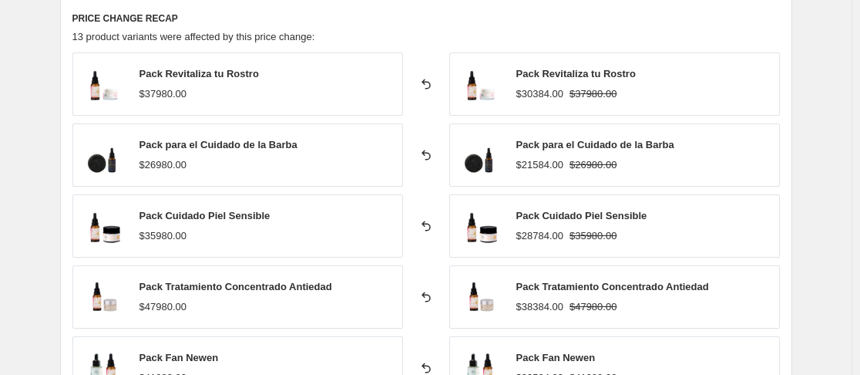
scroll to position [1079, 0]
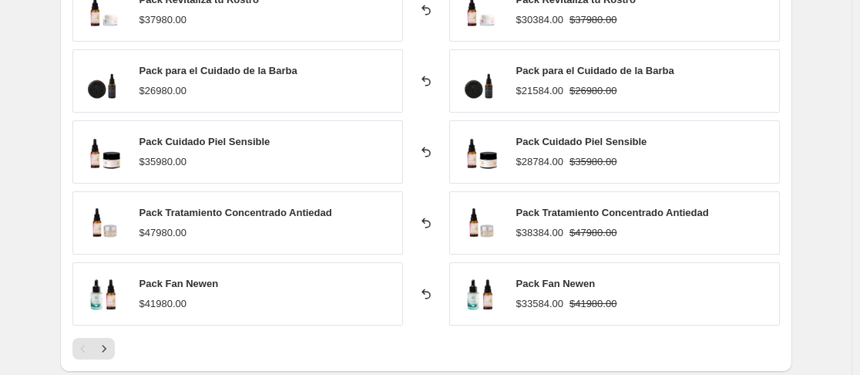
click at [109, 351] on icon "Next" at bounding box center [103, 348] width 15 height 15
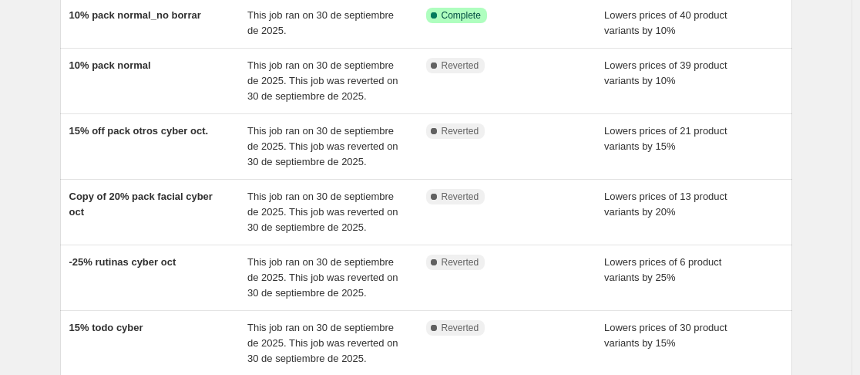
scroll to position [154, 0]
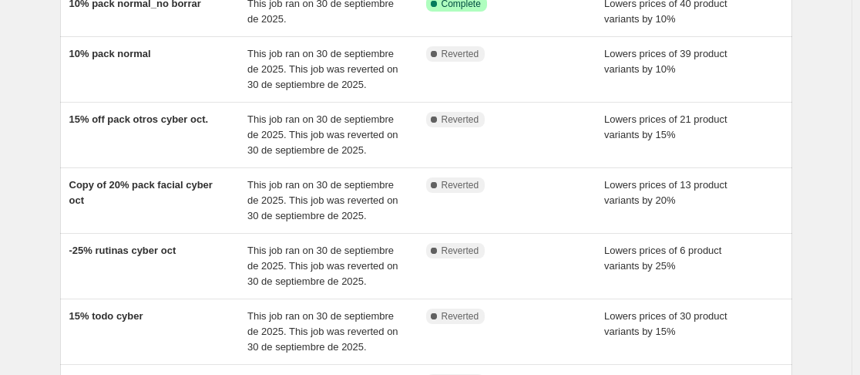
click at [111, 245] on span "-25% rutinas cyber oct" at bounding box center [122, 250] width 107 height 12
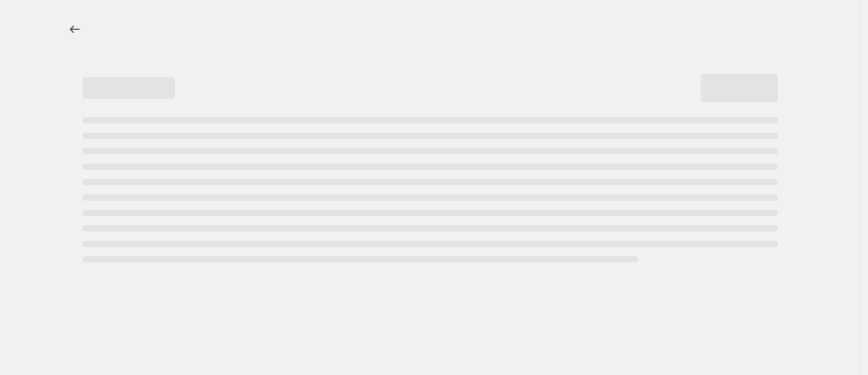
select select "percentage"
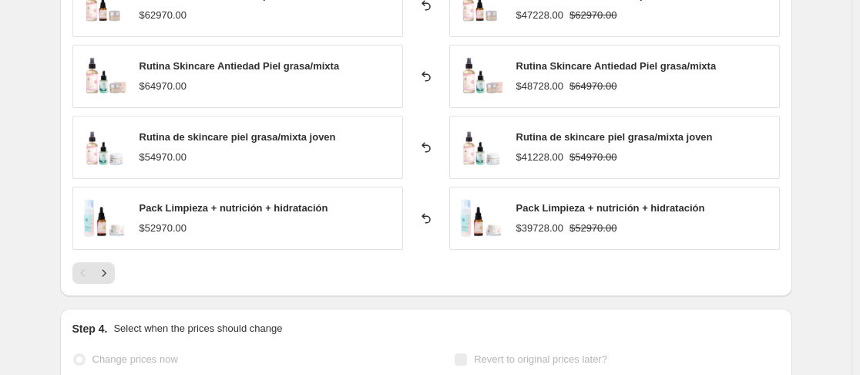
scroll to position [1156, 0]
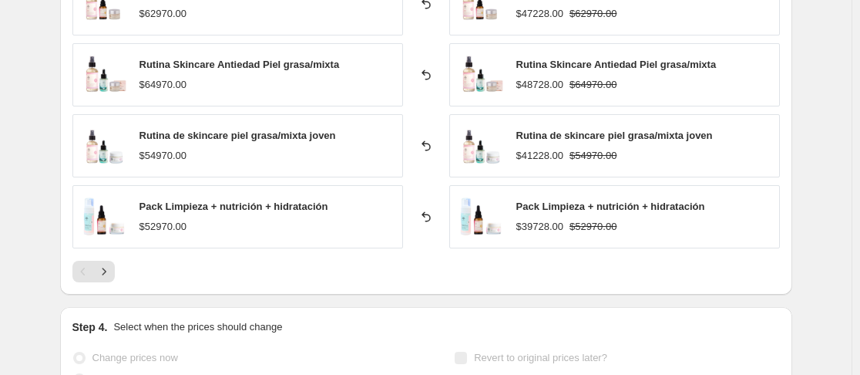
click at [103, 273] on icon "Next" at bounding box center [103, 271] width 15 height 15
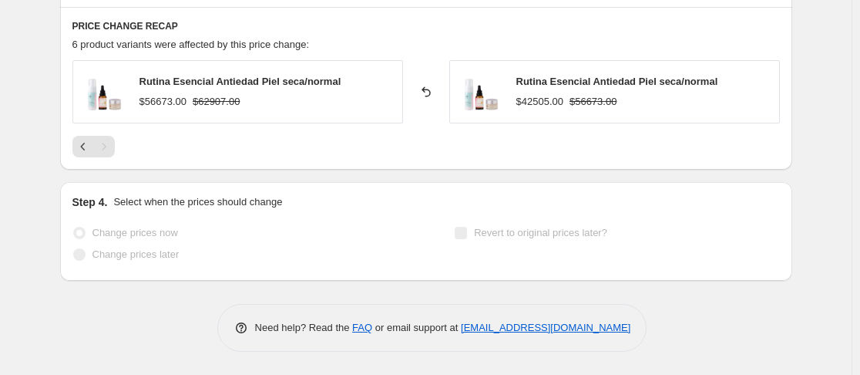
scroll to position [998, 0]
click at [83, 146] on icon "Previous" at bounding box center [83, 146] width 15 height 15
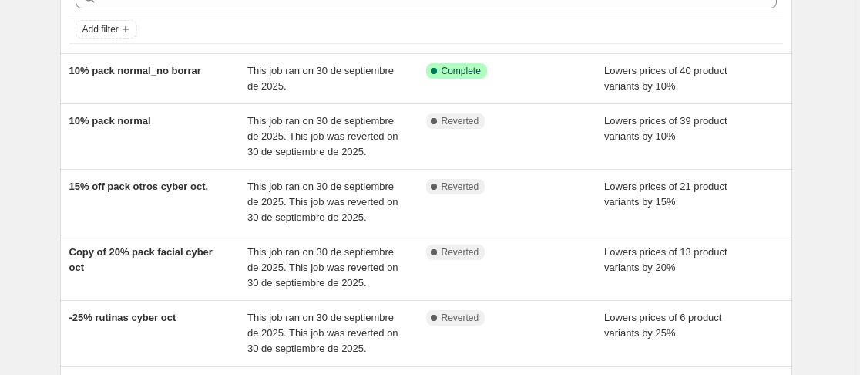
scroll to position [88, 0]
click at [353, 132] on span "This job ran on 30 de septiembre de 2025. This job was reverted on 30 de septie…" at bounding box center [322, 135] width 151 height 42
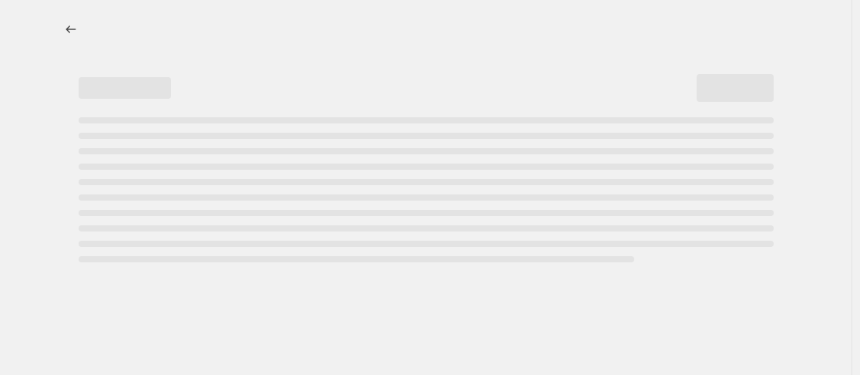
select select "percentage"
select select "product_type"
select select "product_status"
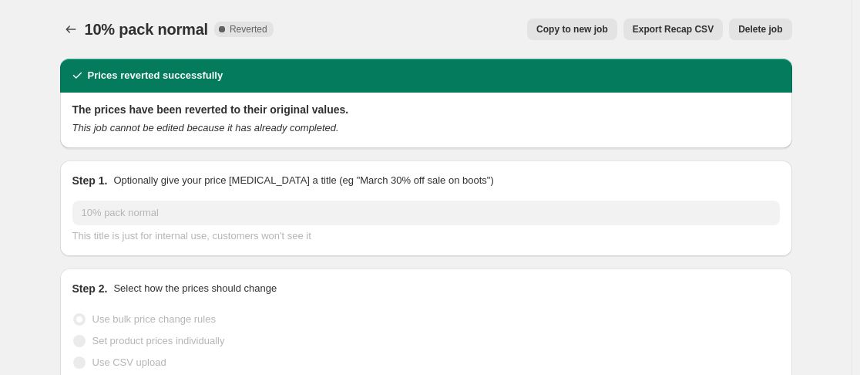
click at [758, 29] on span "Delete job" at bounding box center [761, 29] width 44 height 12
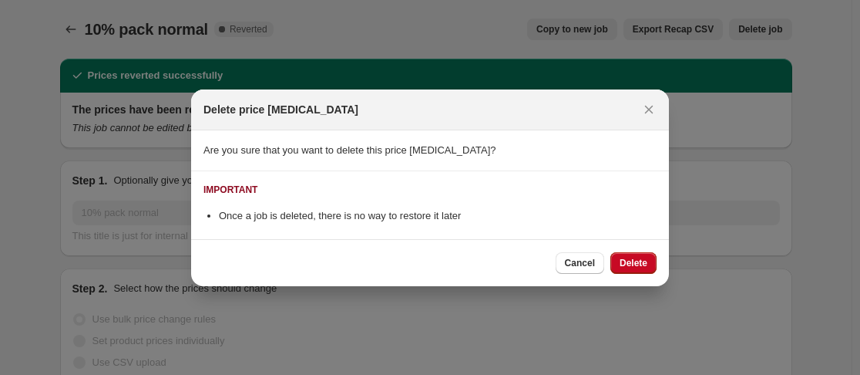
click at [634, 262] on span "Delete" at bounding box center [634, 263] width 28 height 12
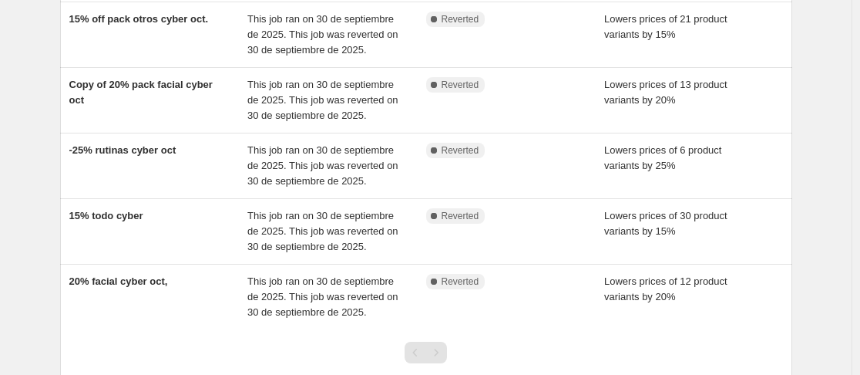
scroll to position [188, 0]
click at [151, 285] on span "20% facial cyber oct," at bounding box center [118, 282] width 99 height 12
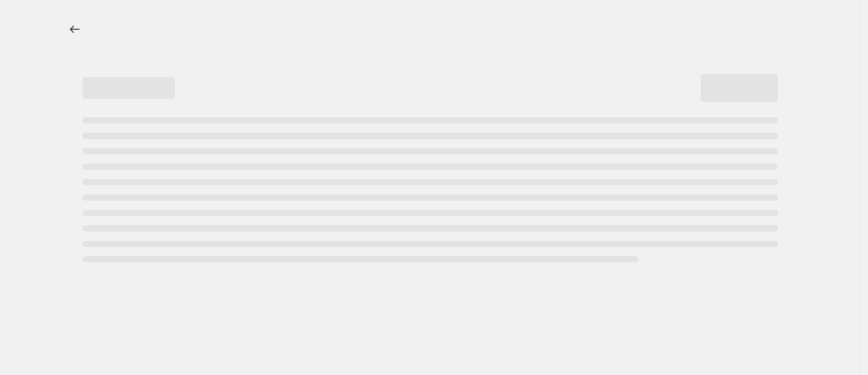
select select "percentage"
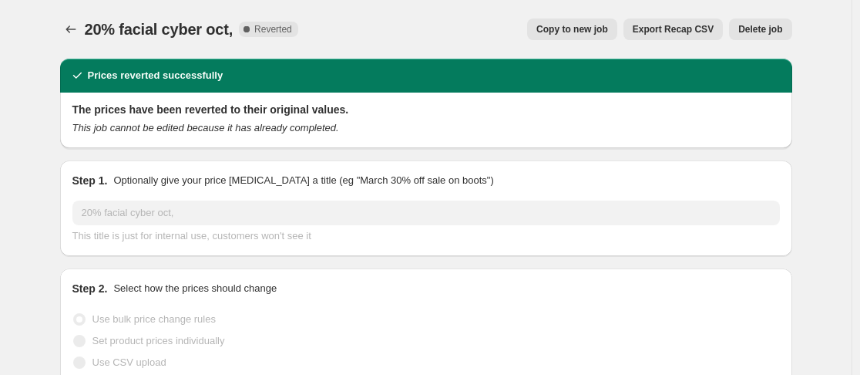
click at [70, 26] on icon "Price change jobs" at bounding box center [70, 29] width 15 height 15
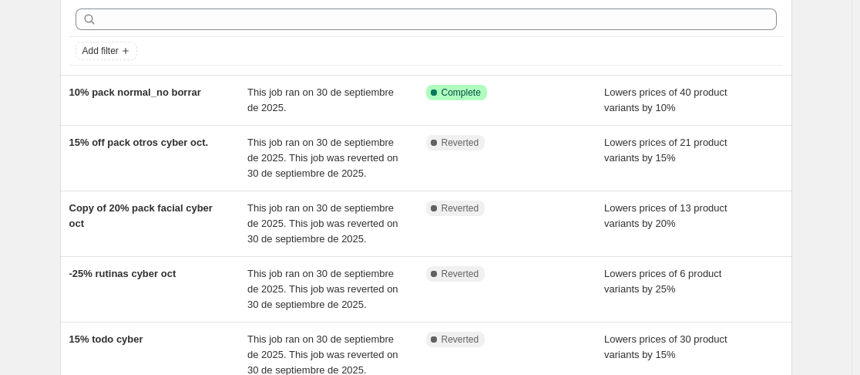
scroll to position [69, 0]
